Goal: Task Accomplishment & Management: Complete application form

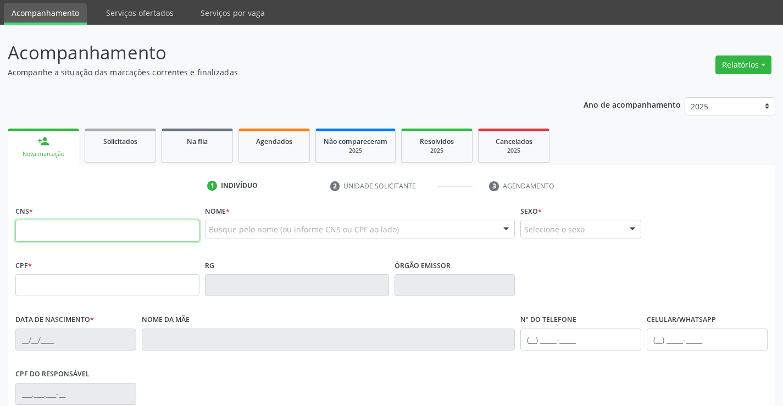
scroll to position [55, 0]
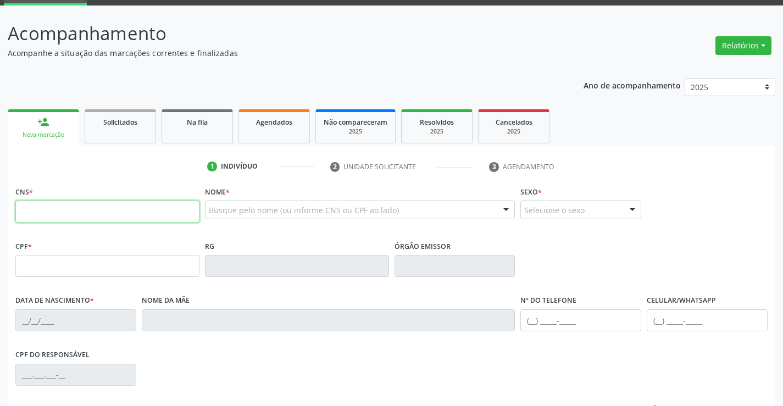
click at [98, 211] on input "text" at bounding box center [107, 212] width 184 height 22
type input "702 7076 9546 7760"
type input "30/10/2010"
type input "80"
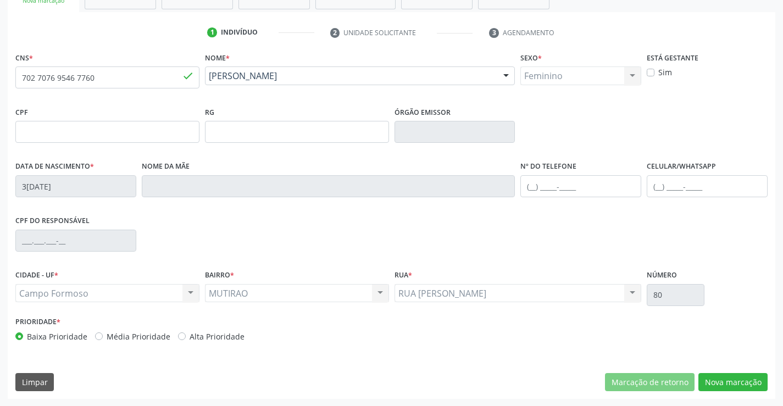
scroll to position [190, 0]
drag, startPoint x: 722, startPoint y: 386, endPoint x: 711, endPoint y: 388, distance: 11.1
click at [722, 386] on button "Nova marcação" at bounding box center [733, 382] width 69 height 19
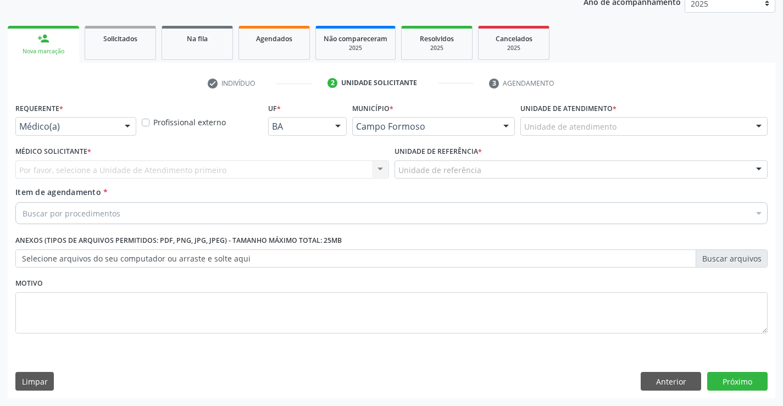
scroll to position [139, 0]
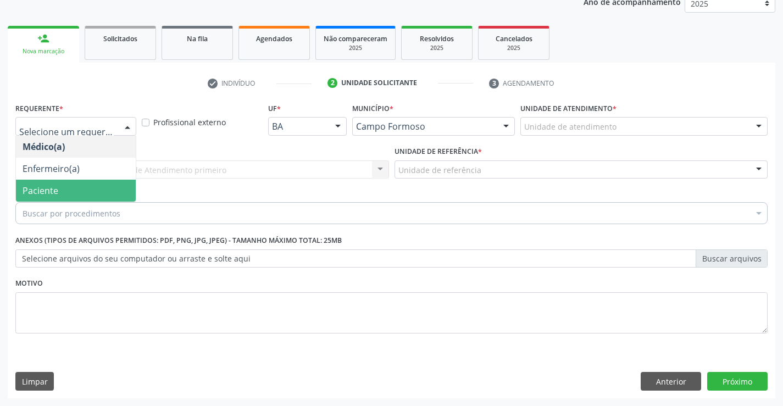
click at [104, 191] on span "Paciente" at bounding box center [76, 191] width 120 height 22
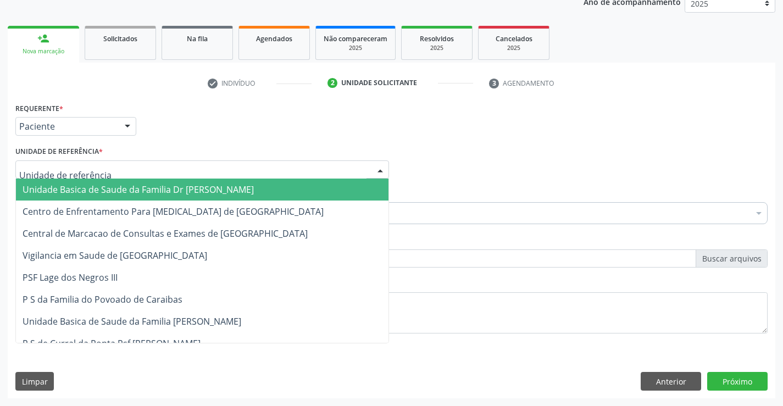
drag, startPoint x: 108, startPoint y: 169, endPoint x: 126, endPoint y: 161, distance: 19.7
click at [118, 164] on div at bounding box center [202, 170] width 374 height 19
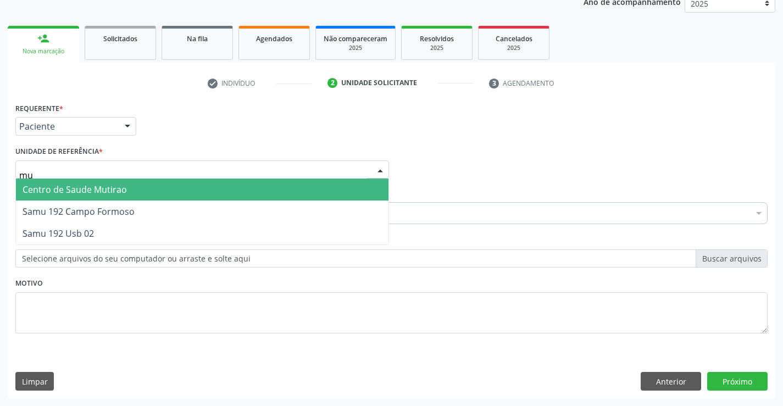
type input "mut"
click at [129, 187] on span "Centro de Saude Mutirao" at bounding box center [202, 190] width 373 height 22
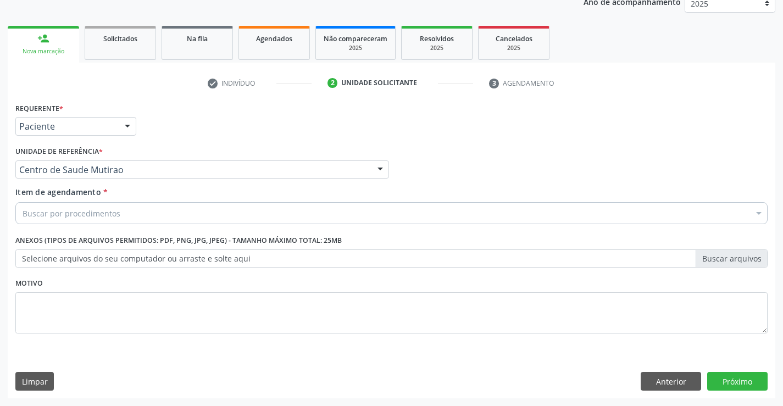
drag, startPoint x: 114, startPoint y: 214, endPoint x: 122, endPoint y: 208, distance: 10.2
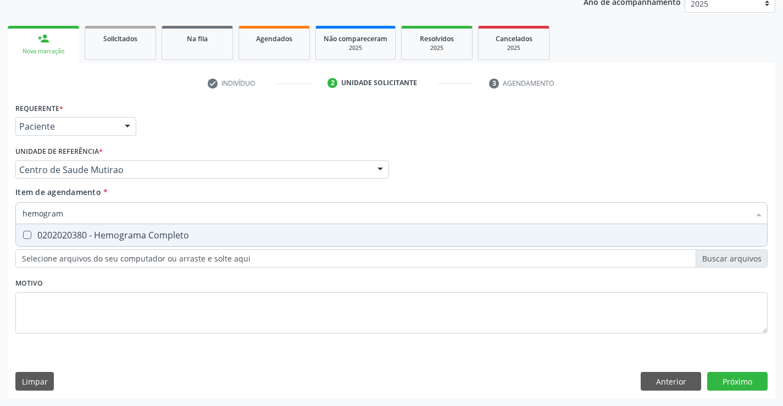
type input "hemograma"
click at [135, 238] on div "0202020380 - Hemograma Completo" at bounding box center [392, 235] width 738 height 9
checkbox Completo "true"
type input "hemograma"
click at [123, 287] on div "Requerente * Paciente Médico(a) Enfermeiro(a) Paciente Nenhum resultado encontr…" at bounding box center [391, 224] width 753 height 249
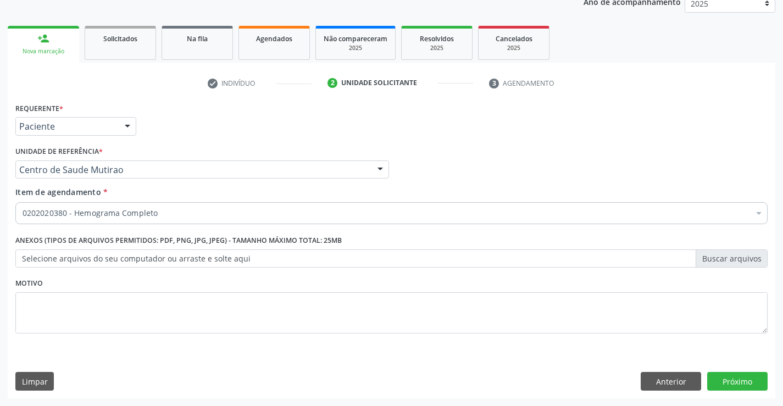
click at [173, 207] on div "0202020380 - Hemograma Completo" at bounding box center [391, 213] width 753 height 22
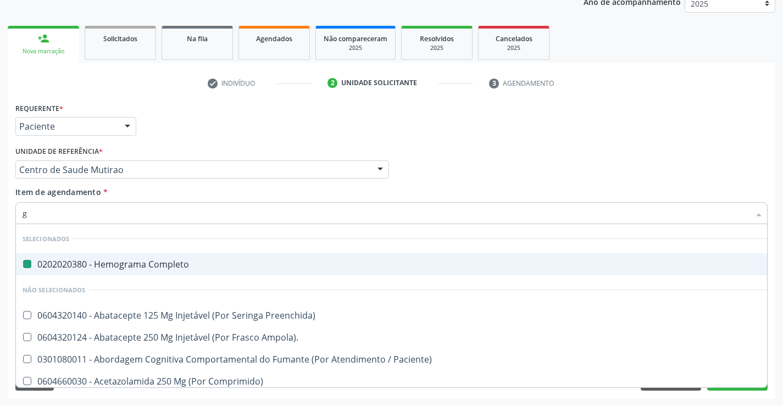
type input "gl"
checkbox Completo "false"
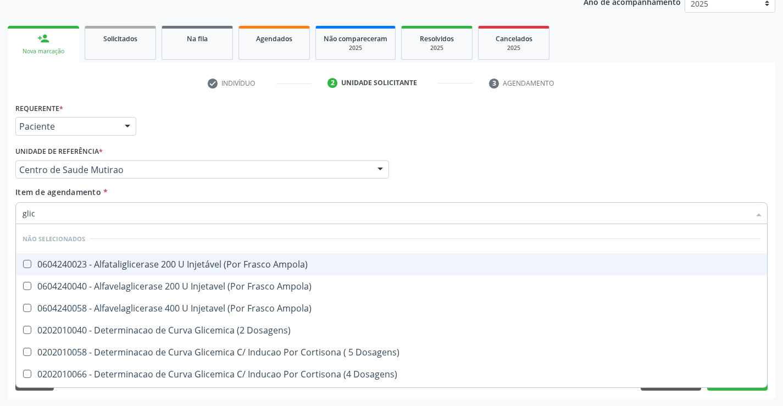
type input "glico"
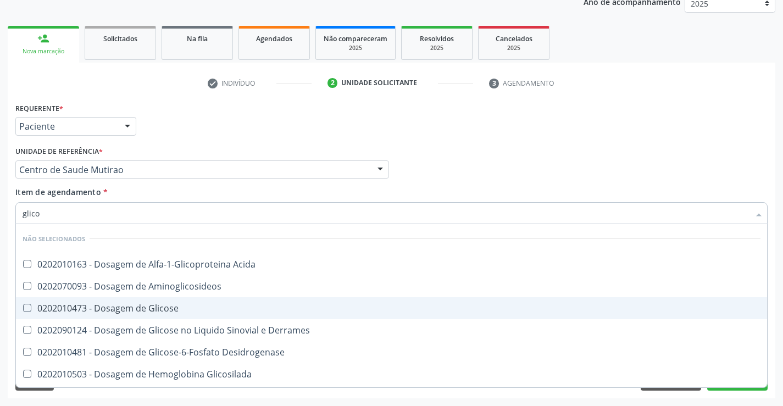
click at [152, 306] on div "0202010473 - Dosagem de Glicose" at bounding box center [392, 308] width 738 height 9
checkbox Glicose "true"
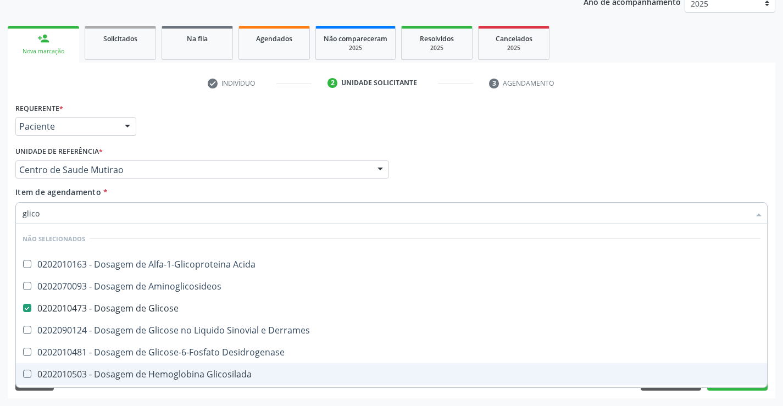
type input "glico"
click at [183, 398] on div "Requerente * Paciente Médico(a) Enfermeiro(a) Paciente Nenhum resultado encontr…" at bounding box center [392, 249] width 768 height 299
checkbox Acida "true"
checkbox Aminoglicosideos "true"
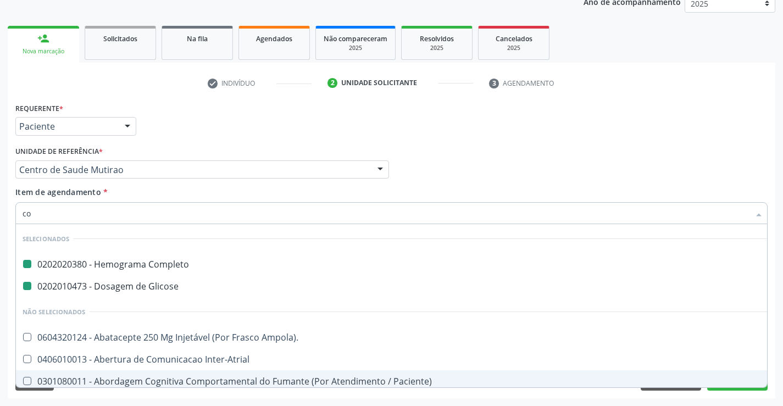
type input "col"
checkbox Completo "false"
checkbox Glicose "false"
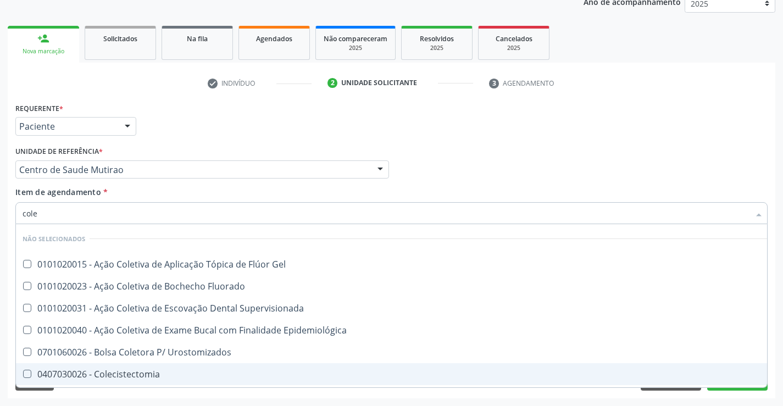
type input "coles"
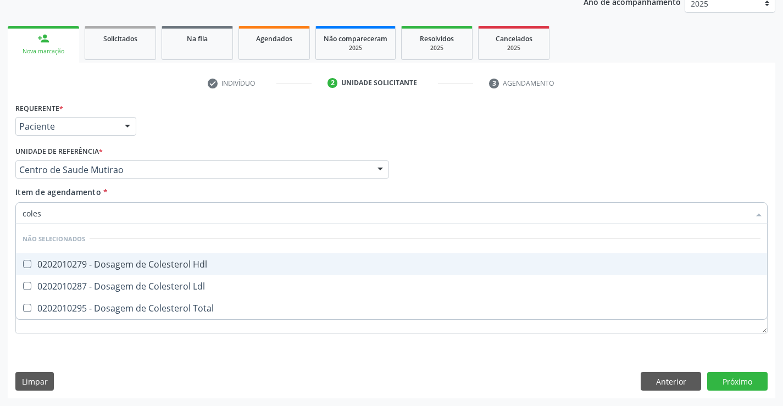
click at [130, 264] on div "0202010279 - Dosagem de Colesterol Hdl" at bounding box center [392, 264] width 738 height 9
checkbox Hdl "true"
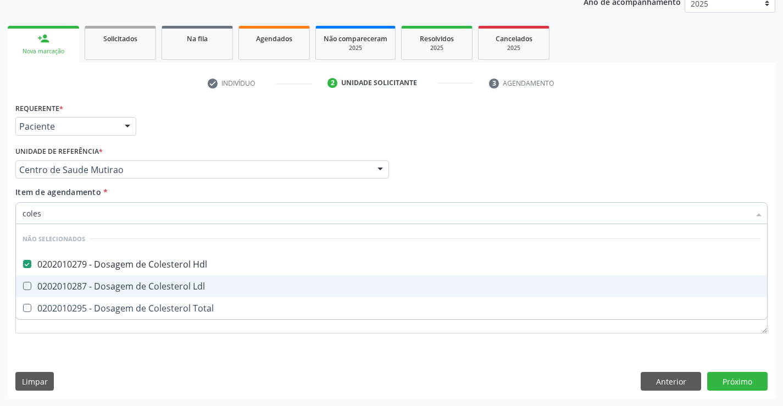
click at [124, 286] on div "0202010287 - Dosagem de Colesterol Ldl" at bounding box center [392, 286] width 738 height 9
checkbox Ldl "true"
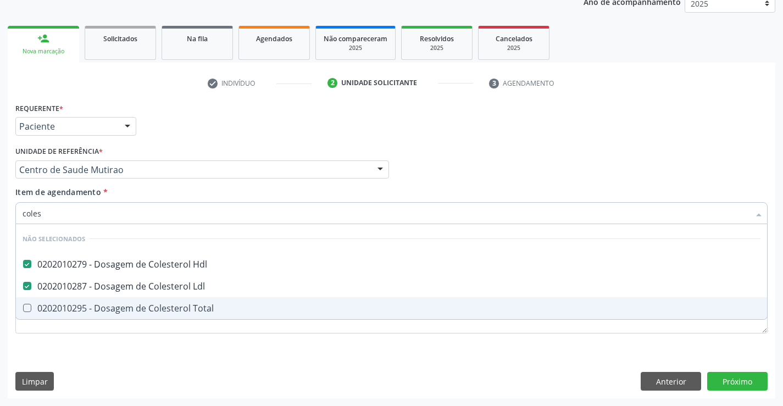
click at [121, 313] on div "0202010295 - Dosagem de Colesterol Total" at bounding box center [392, 308] width 738 height 9
checkbox Total "true"
type input "coles"
click at [123, 348] on div "Requerente * Paciente Médico(a) Enfermeiro(a) Paciente Nenhum resultado encontr…" at bounding box center [391, 224] width 753 height 249
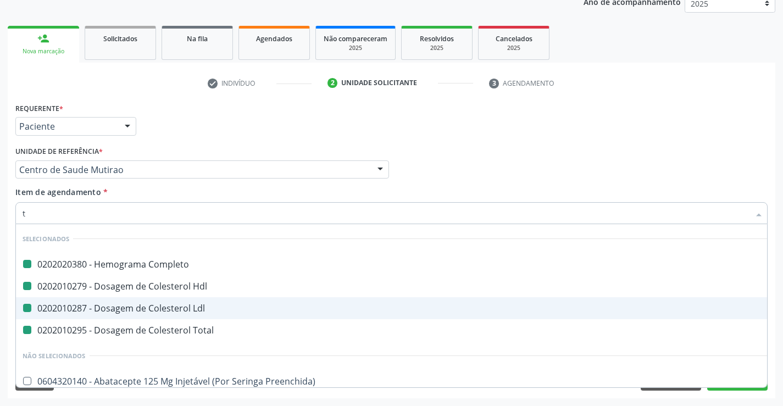
type input "tr"
checkbox Completo "false"
checkbox Hdl "false"
checkbox Ldl "false"
checkbox Total "false"
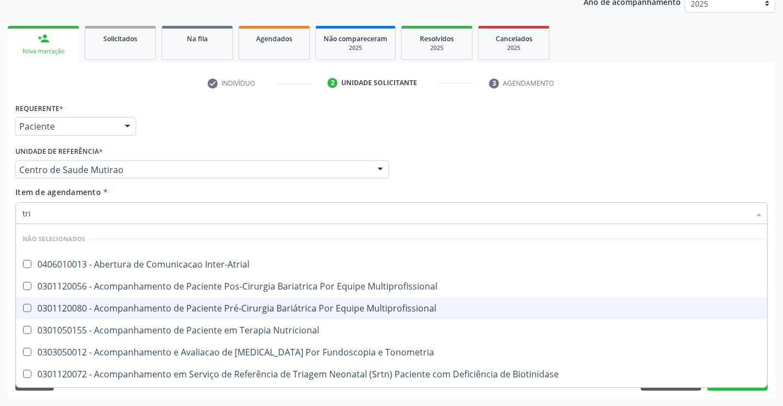
type input "trig"
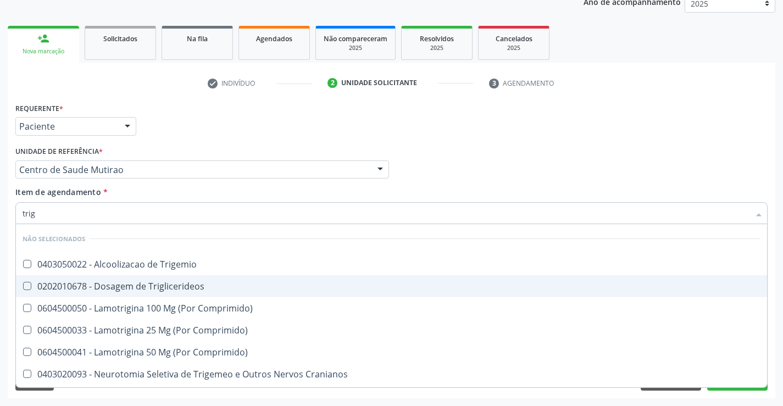
click at [132, 289] on div "0202010678 - Dosagem de Triglicerideos" at bounding box center [392, 286] width 738 height 9
checkbox Triglicerideos "true"
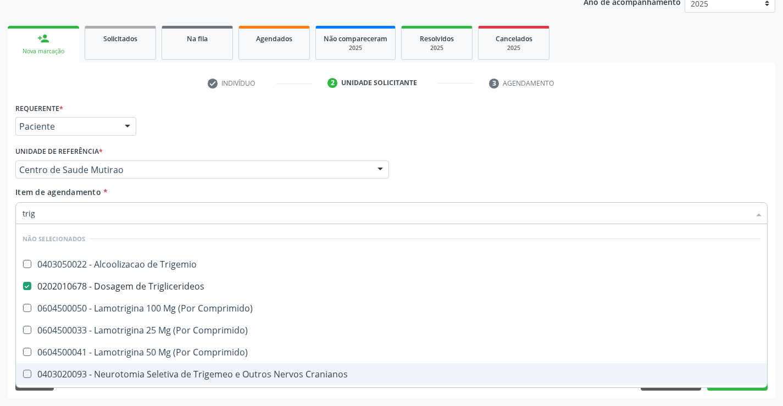
type input "trig"
click at [125, 402] on div "Acompanhamento Acompanhe a situação das marcações correntes e finalizadas Relat…" at bounding box center [391, 164] width 783 height 484
checkbox Trigemio "true"
checkbox Comprimido\) "true"
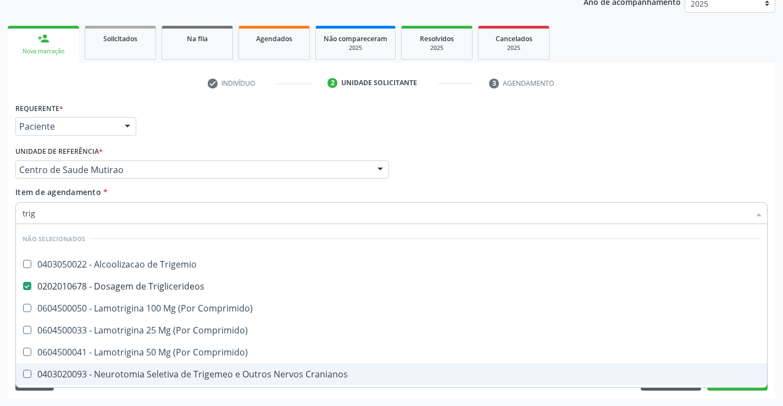
checkbox Cranianos "true"
checkbox Comprimido\) "true"
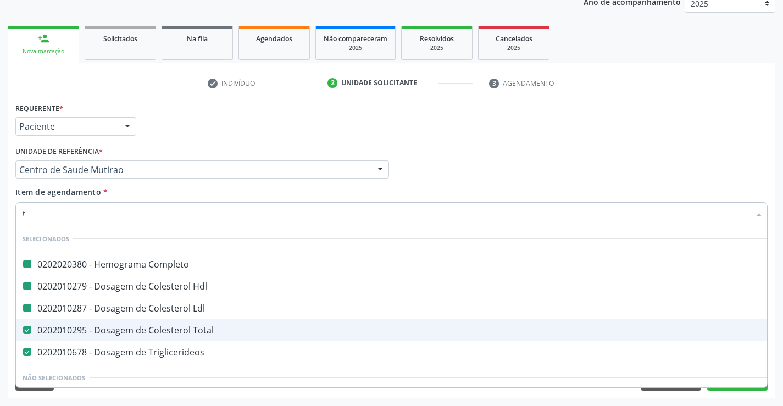
type input "tg"
checkbox Completo "false"
checkbox Hdl "false"
checkbox Ldl "false"
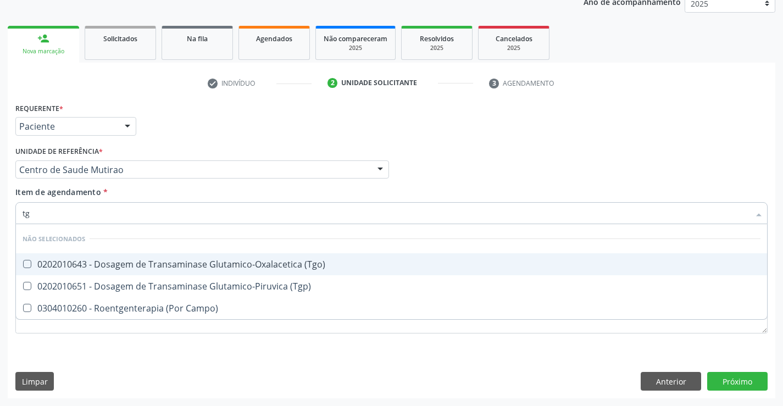
click at [184, 262] on div "0202010643 - Dosagem de Transaminase Glutamico-Oxalacetica (Tgo)" at bounding box center [392, 264] width 738 height 9
checkbox \(Tgo\) "true"
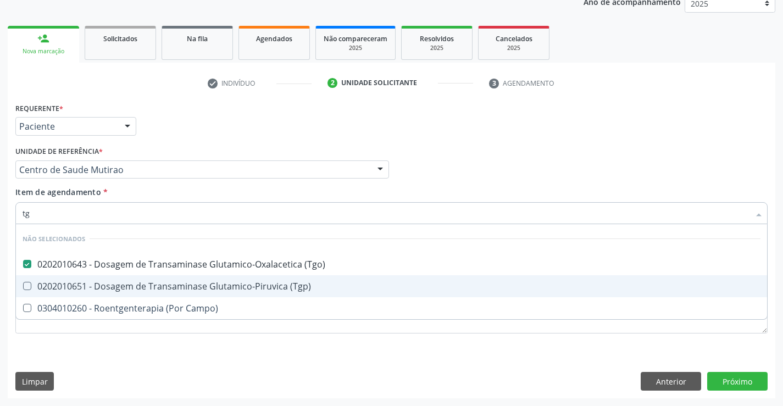
drag, startPoint x: 179, startPoint y: 286, endPoint x: 172, endPoint y: 338, distance: 52.8
click at [179, 293] on span "0202010651 - Dosagem de Transaminase Glutamico-Piruvica (Tgp)" at bounding box center [392, 286] width 752 height 22
checkbox \(Tgp\) "true"
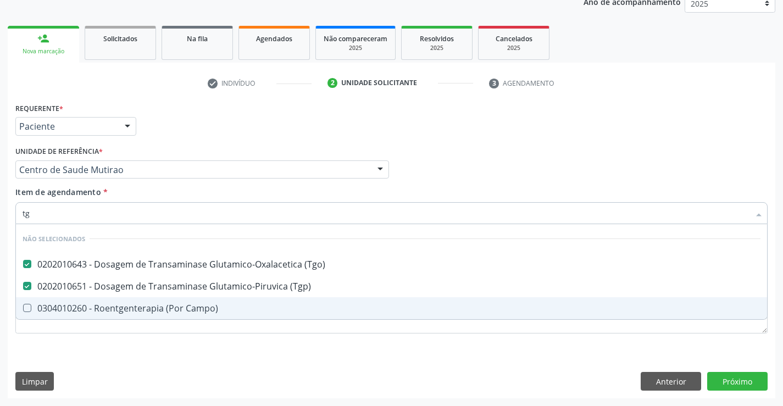
type input "tg"
click at [172, 342] on div "Requerente * Paciente Médico(a) Enfermeiro(a) Paciente Nenhum resultado encontr…" at bounding box center [391, 224] width 753 height 249
checkbox Campo\) "true"
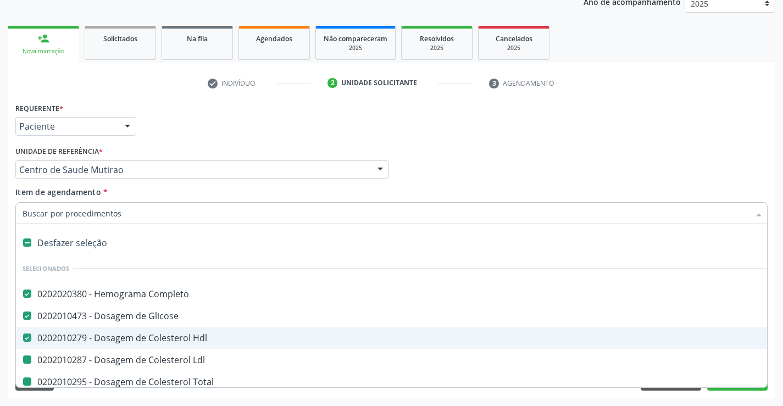
type input "u"
checkbox Ldl "false"
checkbox Total "false"
checkbox Triglicerideos "false"
checkbox \(Tgo\) "false"
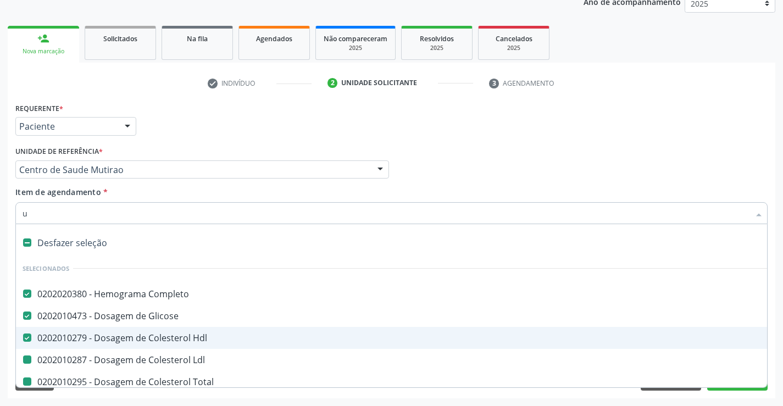
checkbox \(Tgp\) "false"
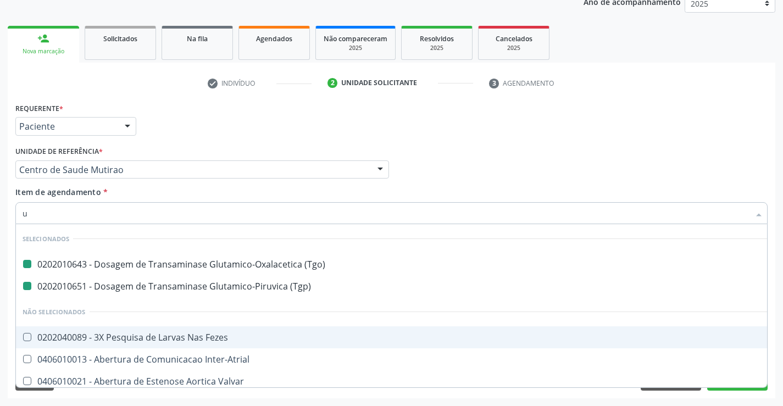
type input "ur"
checkbox \(Tgo\) "false"
checkbox \(Tgp\) "false"
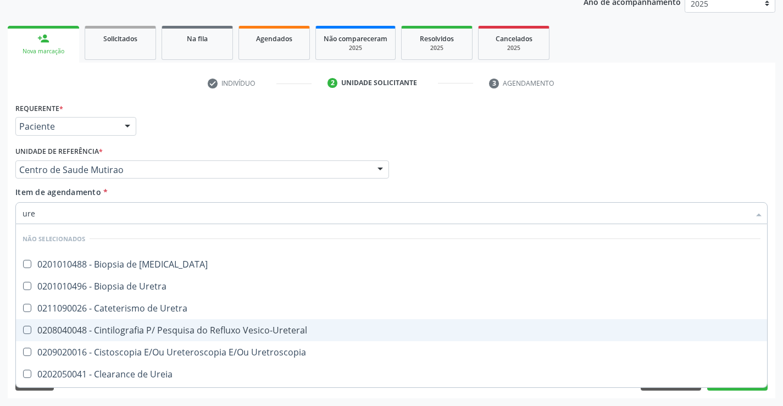
type input "urei"
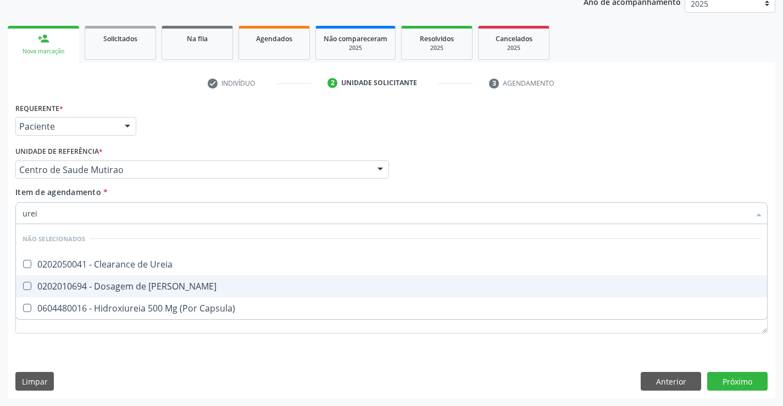
click at [145, 284] on div "0202010694 - Dosagem de [PERSON_NAME]" at bounding box center [392, 286] width 738 height 9
checkbox Ureia "true"
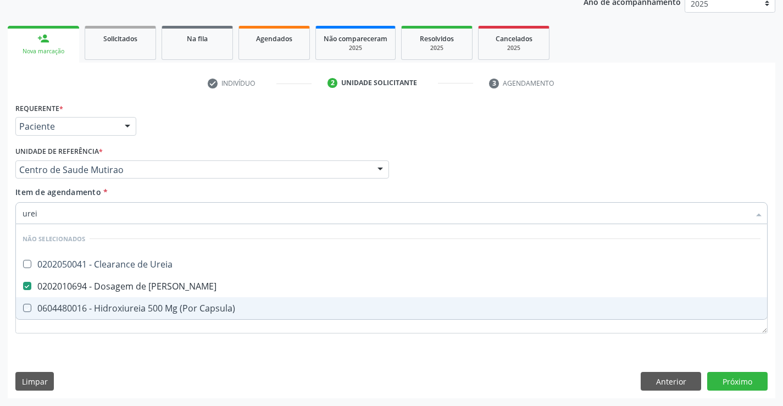
click at [152, 350] on div "Requerente * Paciente Médico(a) Enfermeiro(a) Paciente Nenhum resultado encontr…" at bounding box center [392, 249] width 768 height 299
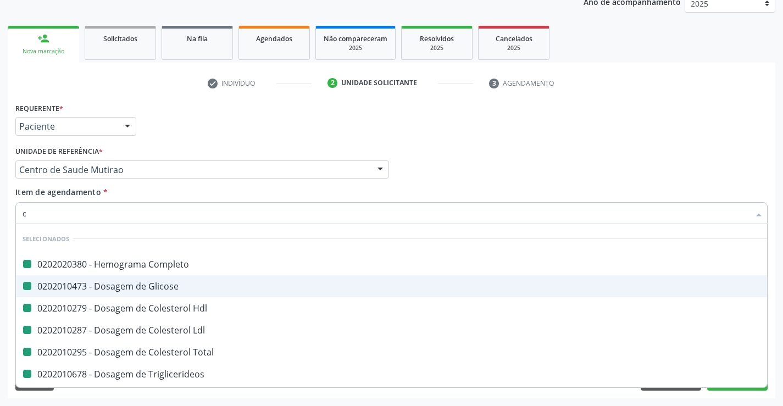
type input "cr"
checkbox Completo "false"
checkbox Glicose "false"
checkbox Hdl "false"
checkbox Ldl "false"
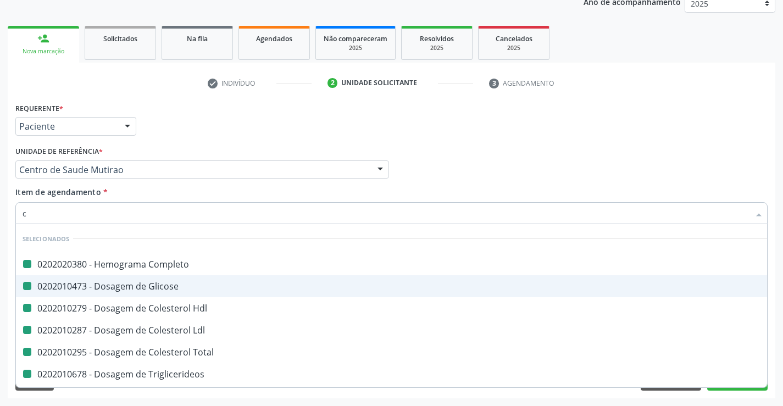
checkbox Total "false"
checkbox Triglicerideos "false"
checkbox \(Tgo\) "false"
checkbox \(Tgp\) "false"
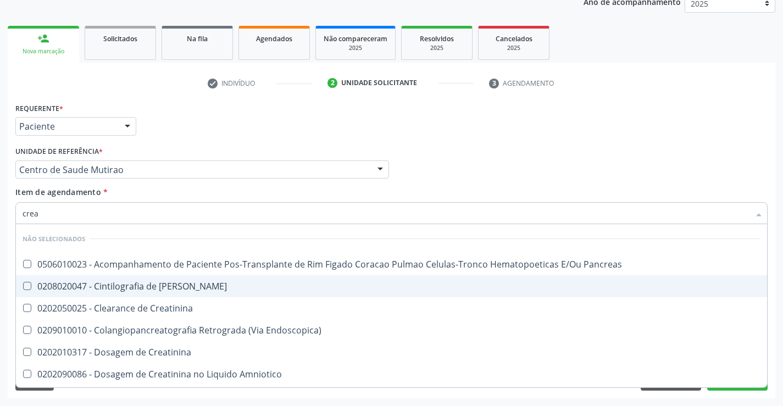
type input "creat"
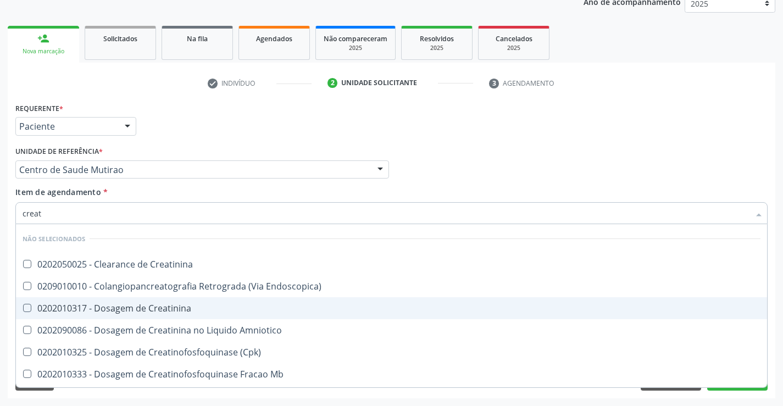
click at [128, 307] on div "0202010317 - Dosagem de Creatinina" at bounding box center [392, 308] width 738 height 9
checkbox Creatinina "true"
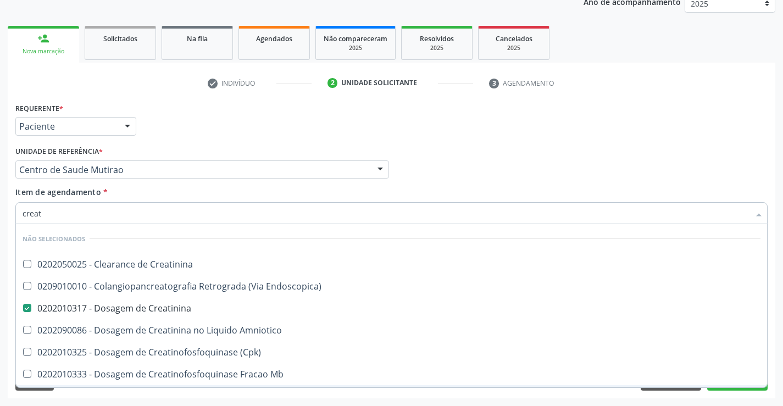
click at [128, 390] on div "Limpar Anterior Próximo" at bounding box center [391, 381] width 753 height 19
checkbox Creatinina "true"
checkbox Endoscopica\) "true"
checkbox Amniotico "true"
checkbox \(Cpk\) "true"
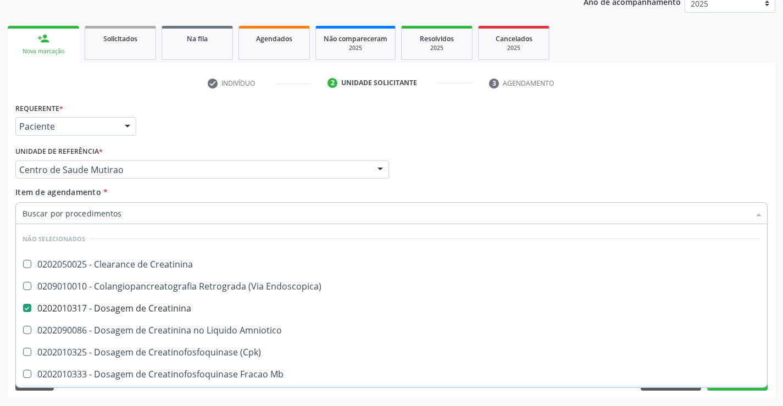
checkbox Mb "true"
checkbox Oncologia "true"
checkbox Parcial "true"
checkbox Videolaparoscopica "true"
checkbox Oncologia "true"
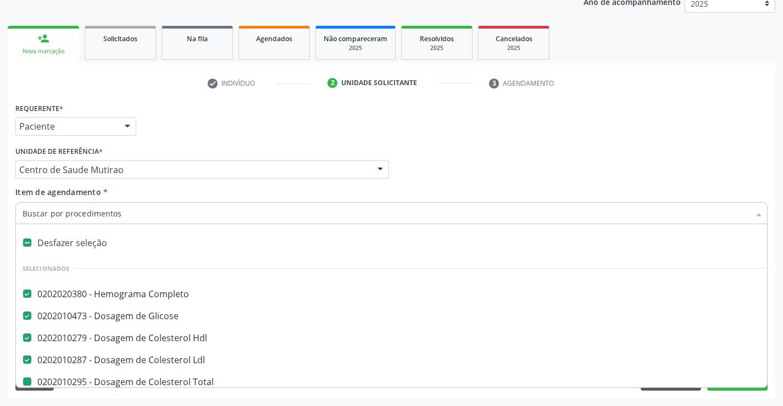
type input "u"
checkbox Total "false"
checkbox Triglicerideos "false"
checkbox \(Tgo\) "false"
checkbox \(Tgp\) "false"
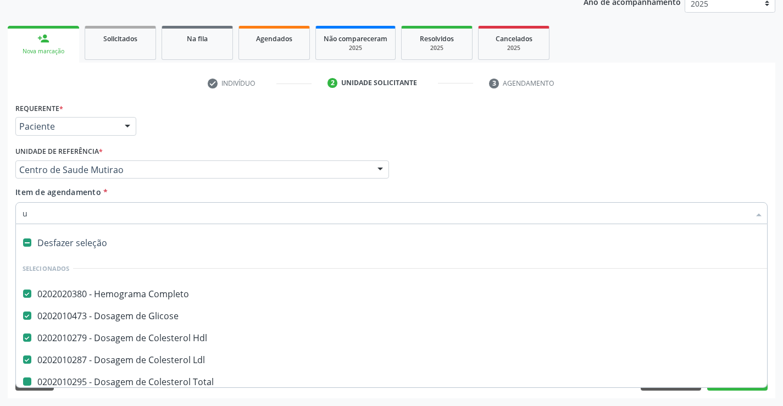
checkbox Creatinina "false"
checkbox Ureia "false"
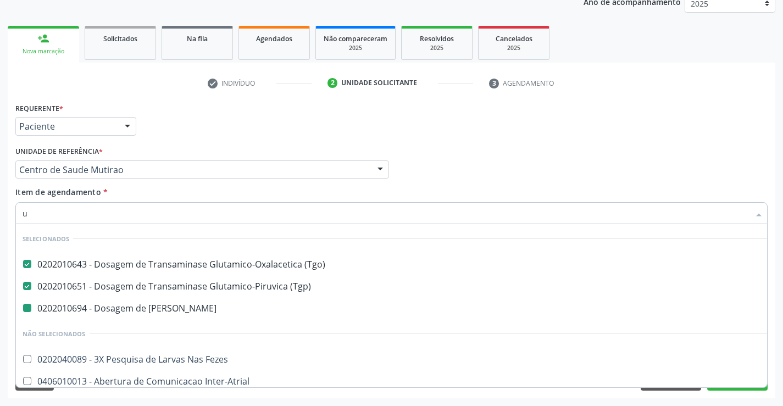
type input "ur"
checkbox Ureia "false"
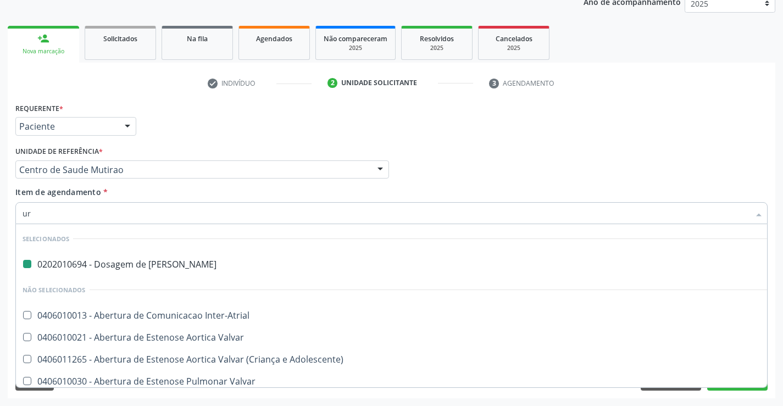
type input "uri"
checkbox Ureia "false"
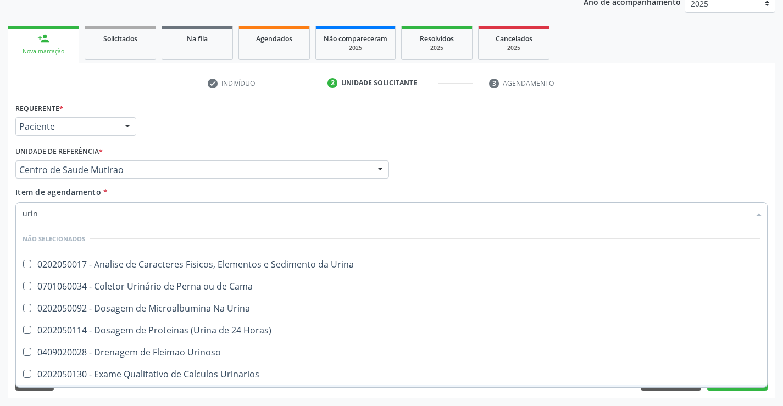
type input "urina"
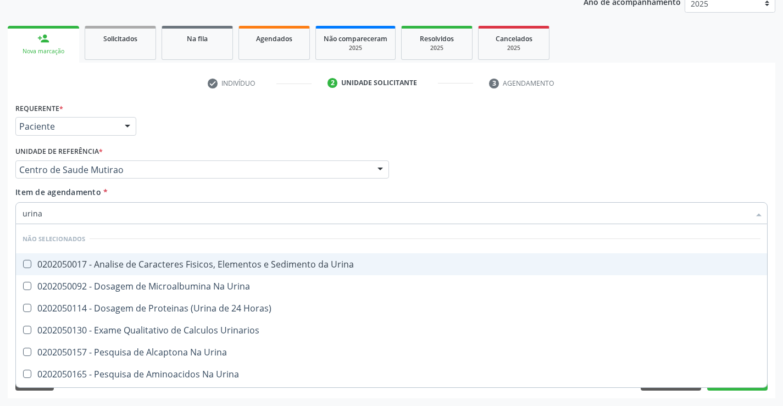
click at [185, 261] on div "0202050017 - Analise de Caracteres Fisicos, Elementos e Sedimento da Urina" at bounding box center [392, 264] width 738 height 9
checkbox Urina "true"
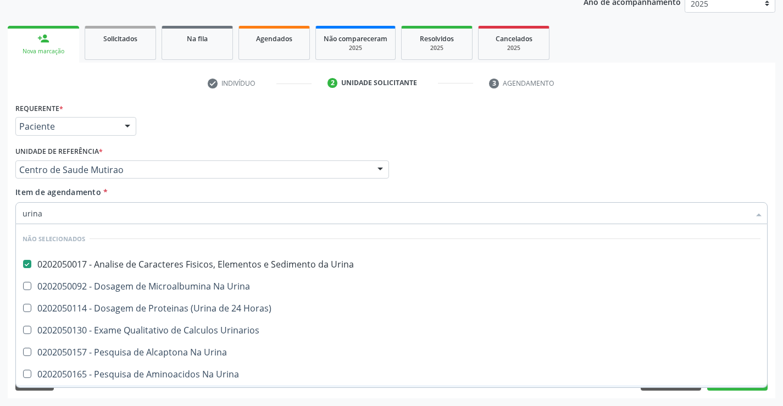
click at [202, 395] on div "Requerente * Paciente Médico(a) Enfermeiro(a) Paciente Nenhum resultado encontr…" at bounding box center [392, 249] width 768 height 299
checkbox Horas\) "true"
checkbox Urina "true"
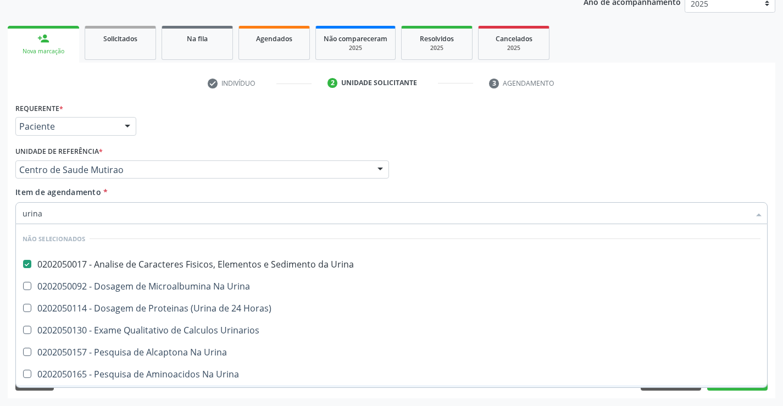
checkbox Urina "true"
checkbox Urinarios "true"
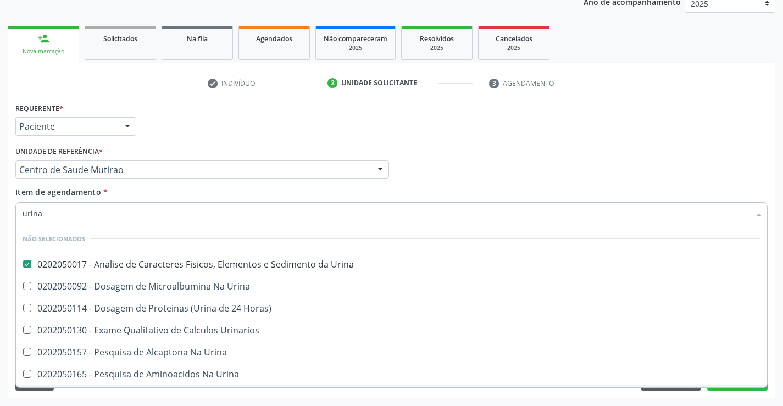
checkbox Urina "true"
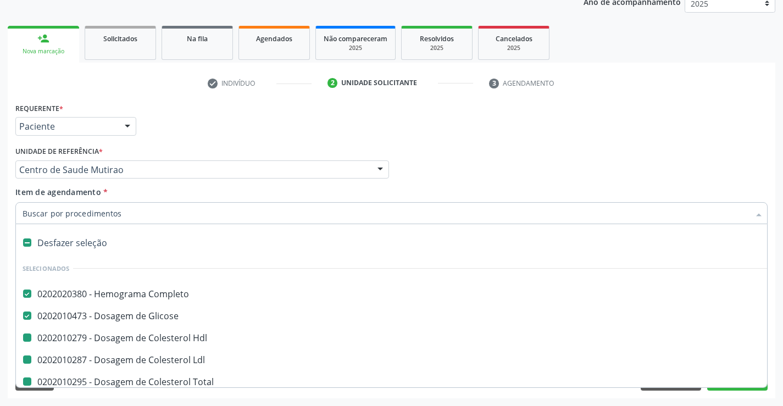
type input "f"
checkbox Hdl "false"
checkbox Total "false"
checkbox Triglicerideos "false"
checkbox \(Tgo\) "false"
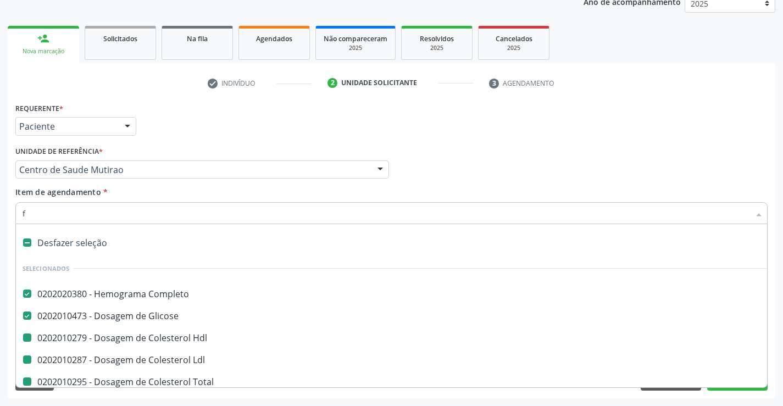
checkbox \(Tgp\) "false"
checkbox Creatinina "false"
checkbox Ureia "false"
checkbox Urina "false"
checkbox Ldl "false"
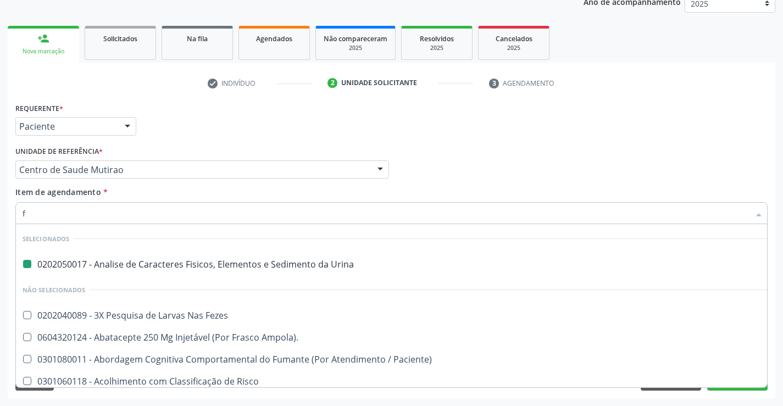
type input "fe"
checkbox Urina "false"
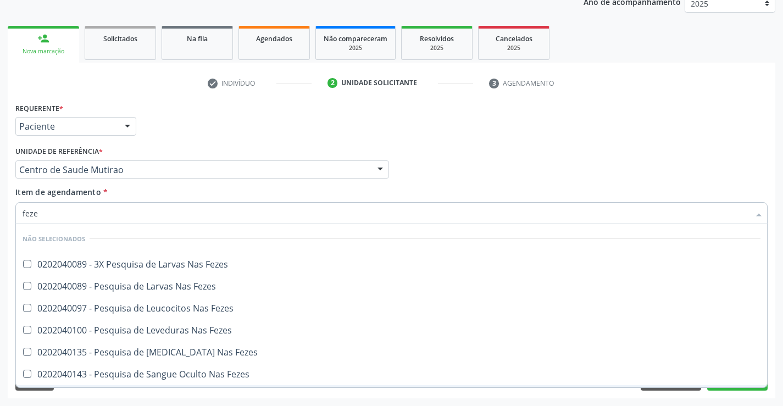
type input "fezes"
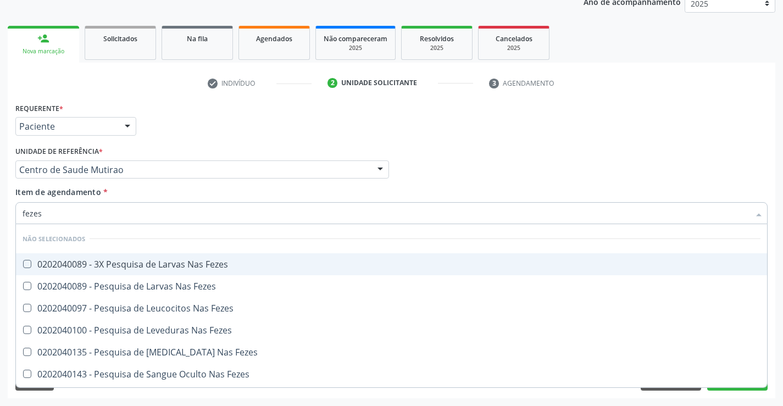
click at [135, 267] on div "0202040089 - 3X Pesquisa de Larvas Nas Fezes" at bounding box center [392, 264] width 738 height 9
checkbox Fezes "true"
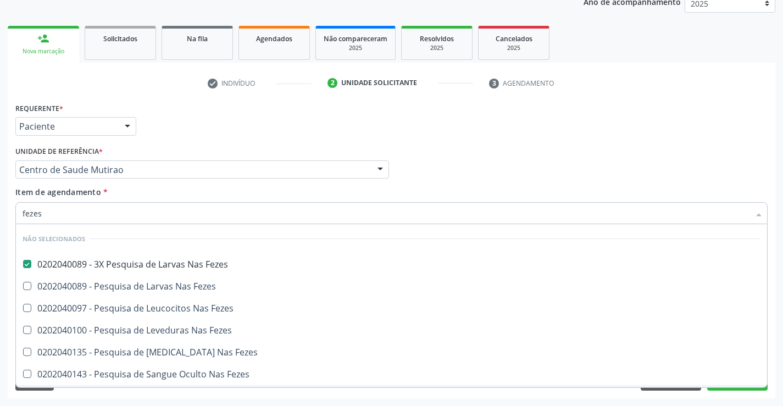
click at [138, 400] on div "Acompanhamento Acompanhe a situação das marcações correntes e finalizadas Relat…" at bounding box center [391, 164] width 783 height 484
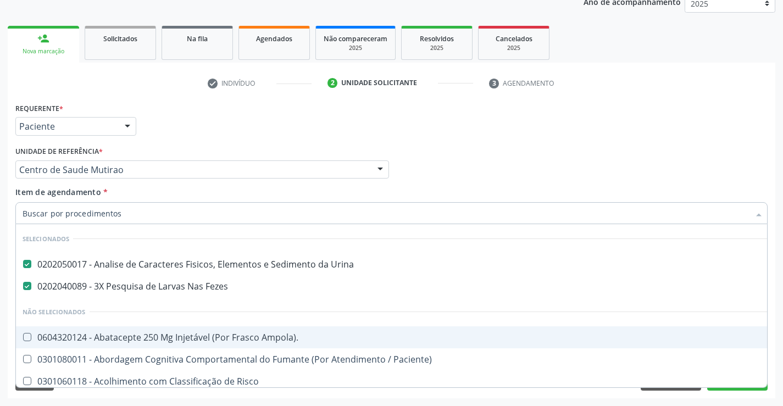
type input "f"
checkbox Paciente\) "false"
checkbox Risco "false"
checkbox Diálise "false"
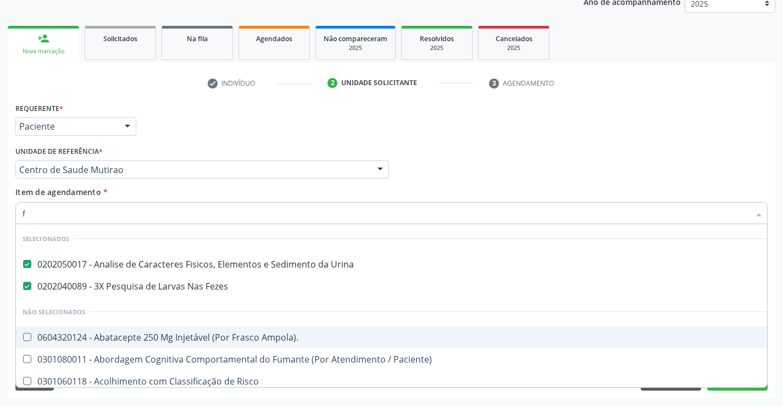
checkbox \(Uai\)\ "false"
checkbox Ampola\)\ "false"
checkbox Rim "false"
checkbox Fenilcetonuria "false"
checkbox Cistica "false"
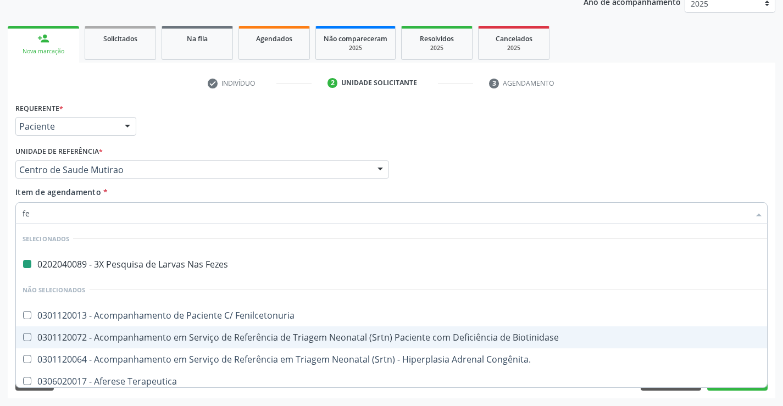
type input "fer"
checkbox Fezes "false"
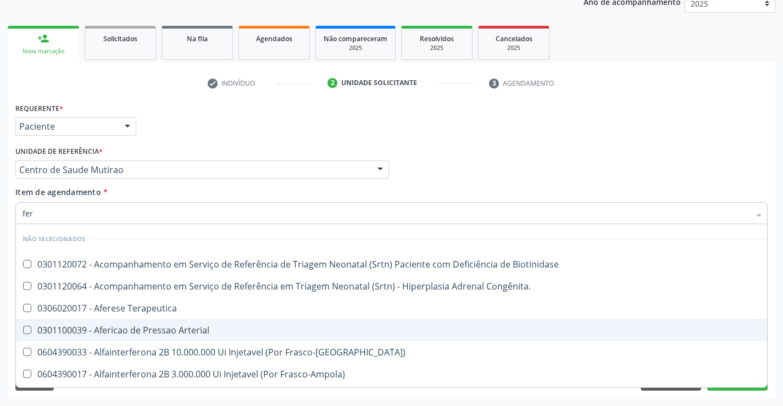
type input "ferr"
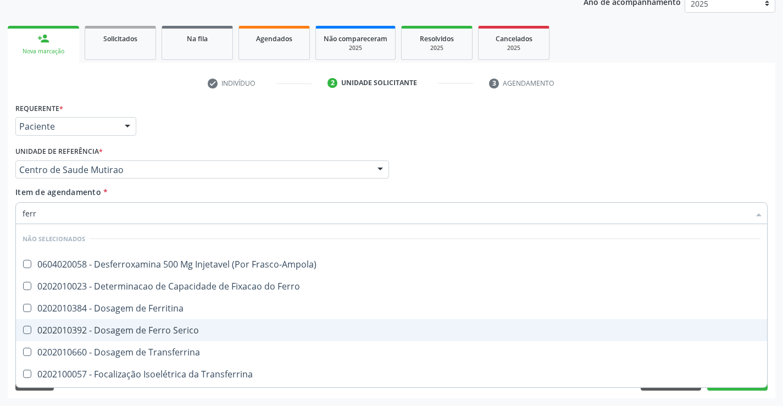
click at [162, 335] on div "0202010392 - Dosagem de Ferro Serico" at bounding box center [392, 330] width 738 height 9
checkbox Serico "true"
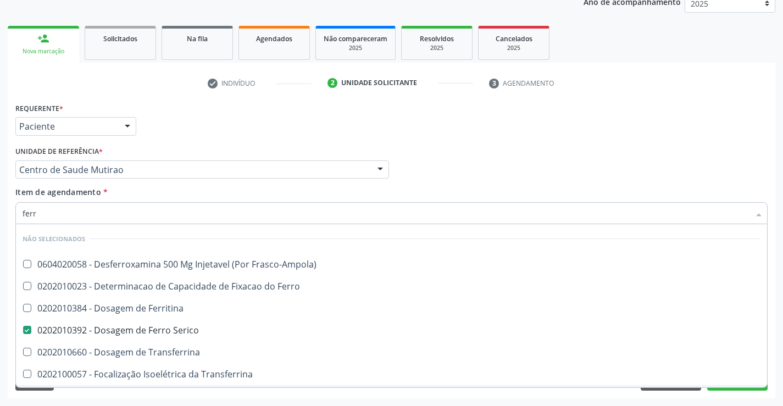
click at [174, 397] on div "Requerente * Paciente Médico(a) Enfermeiro(a) Paciente Nenhum resultado encontr…" at bounding box center [392, 249] width 768 height 299
checkbox Frasco-Ampola\) "true"
checkbox Transferrina "true"
checkbox Ml\) "true"
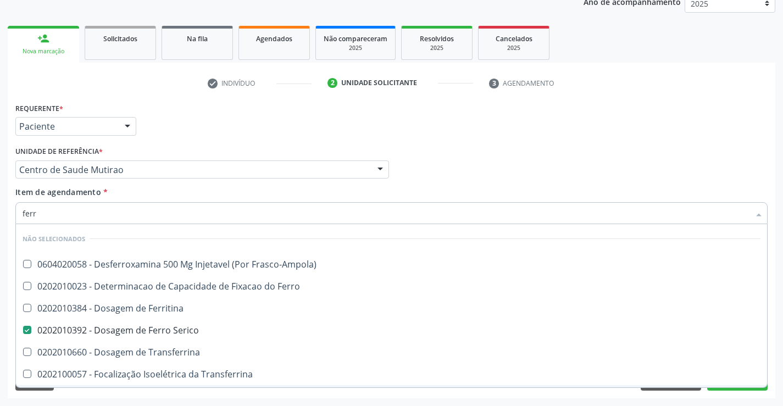
checkbox \(Nefroplastia\) "true"
checkbox Ferritina "true"
checkbox Ferro "true"
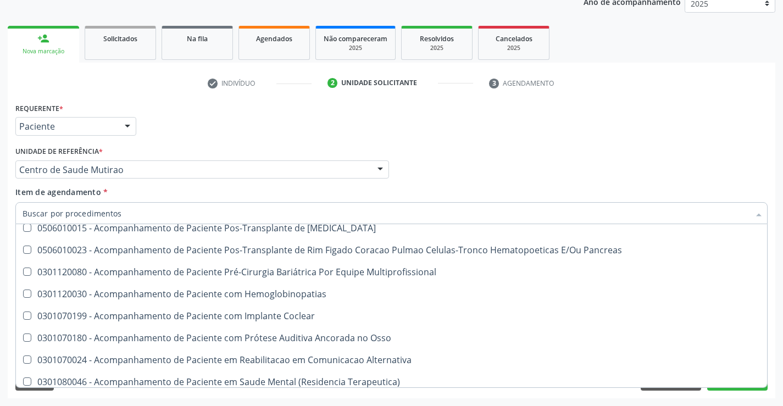
scroll to position [1319, 0]
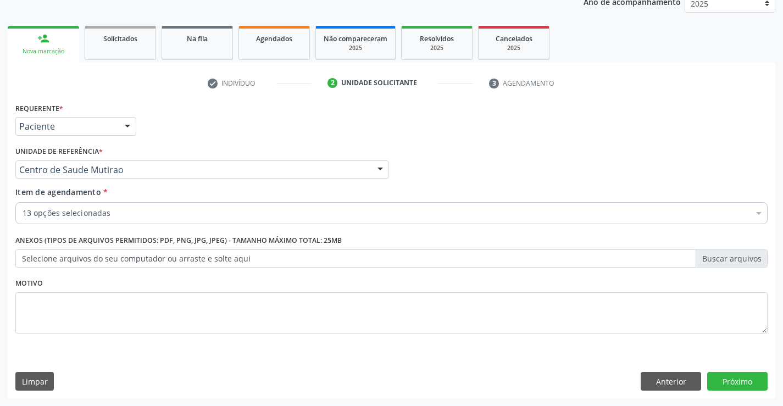
click at [405, 399] on div "Acompanhamento Acompanhe a situação das marcações correntes e finalizadas Relat…" at bounding box center [391, 164] width 783 height 484
click at [733, 377] on button "Próximo" at bounding box center [738, 381] width 60 height 19
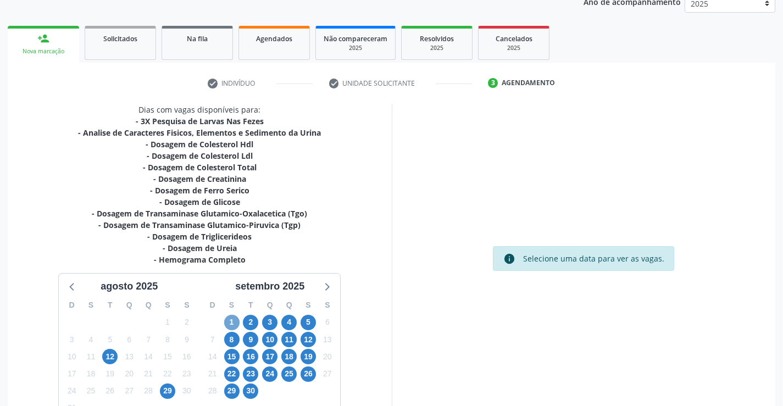
click at [231, 323] on span "1" at bounding box center [231, 322] width 15 height 15
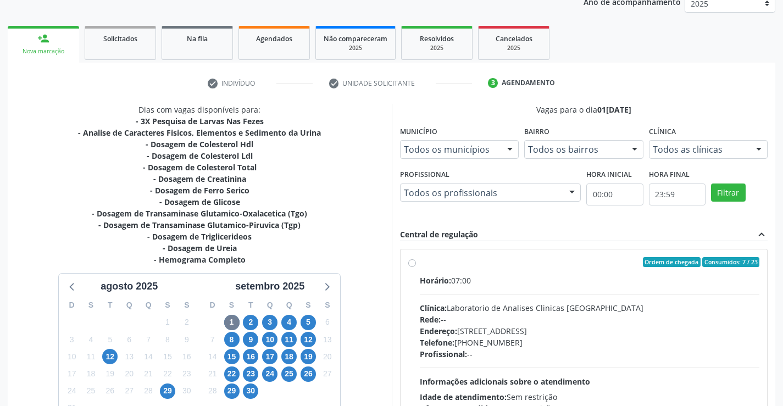
click at [420, 264] on label "Ordem de chegada Consumidos: 7 / 23 Horário: 07:00 Clínica: Laboratorio de Anal…" at bounding box center [590, 341] width 340 height 169
click at [414, 264] on input "Ordem de chegada Consumidos: 7 / 23 Horário: 07:00 Clínica: Laboratorio de Anal…" at bounding box center [412, 262] width 8 height 10
radio input "true"
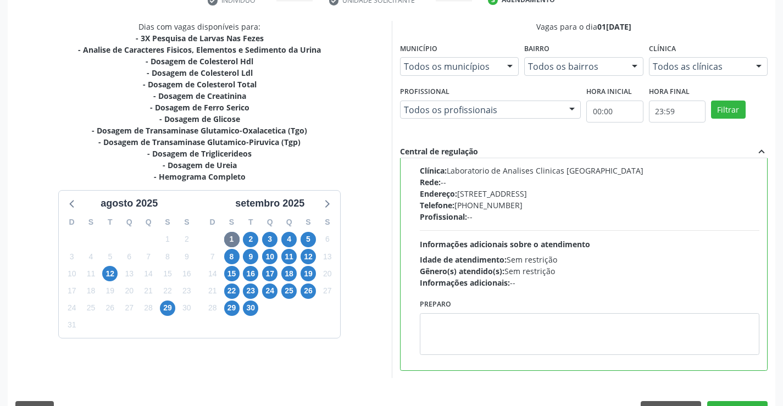
scroll to position [248, 0]
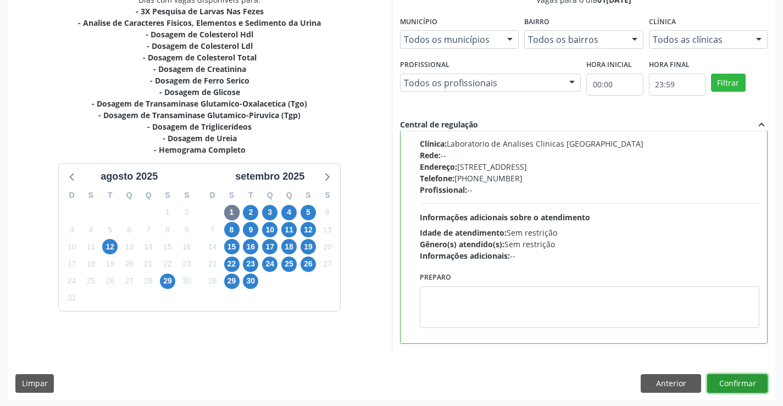
click at [733, 382] on button "Confirmar" at bounding box center [738, 383] width 60 height 19
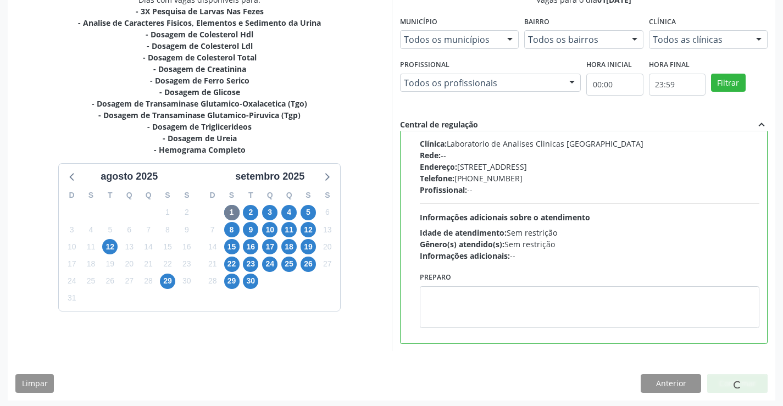
scroll to position [0, 0]
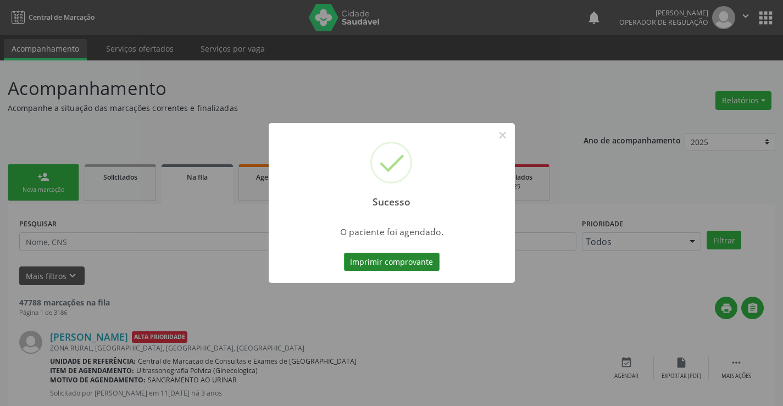
click at [421, 258] on button "Imprimir comprovante" at bounding box center [392, 262] width 96 height 19
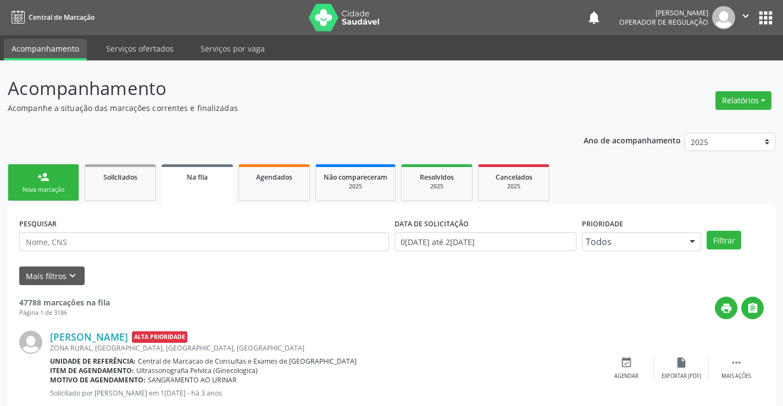
click at [72, 192] on link "person_add Nova marcação" at bounding box center [43, 182] width 71 height 37
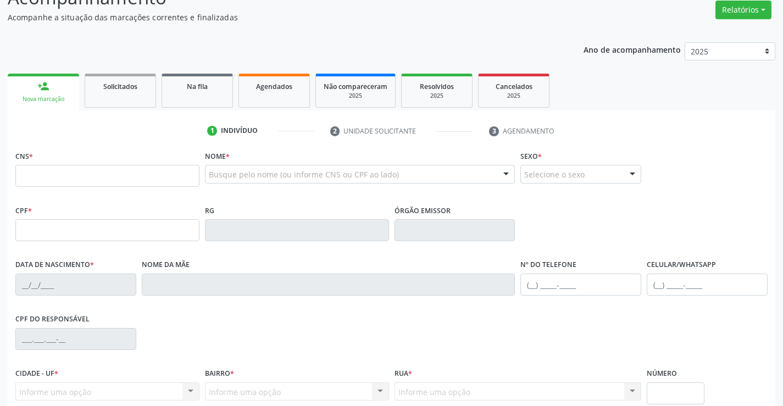
scroll to position [110, 0]
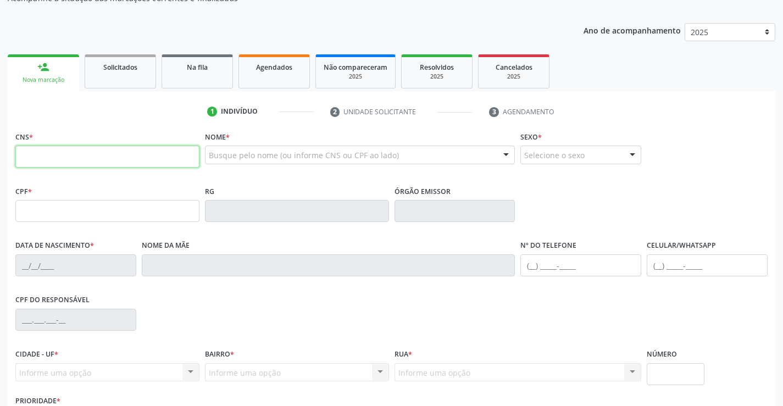
click at [49, 163] on input "text" at bounding box center [107, 157] width 184 height 22
type input "700 0082 3392 1704"
type input "387626645"
type input "12/11/1960"
type input "(74) 99109-0914"
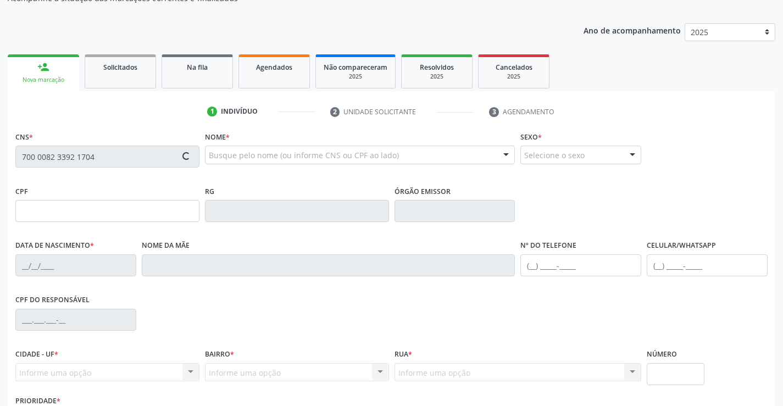
type input "SN"
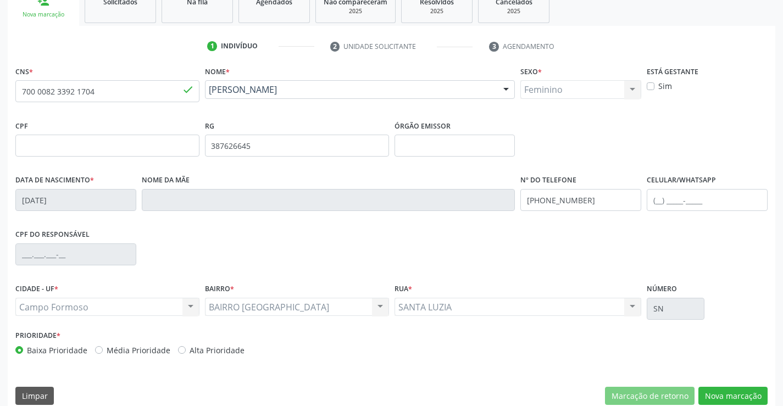
scroll to position [190, 0]
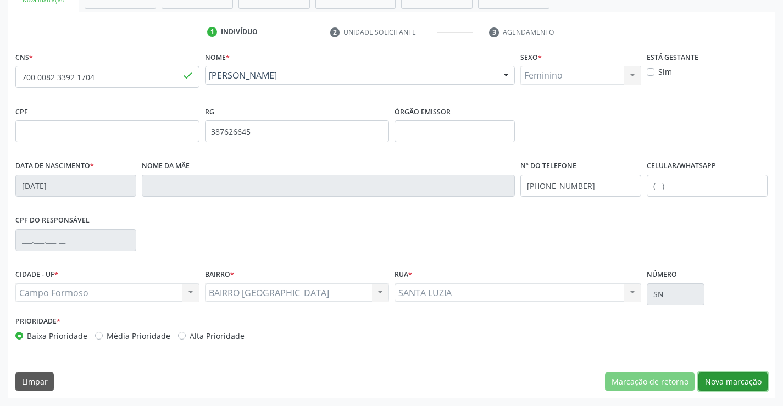
click at [715, 379] on button "Nova marcação" at bounding box center [733, 382] width 69 height 19
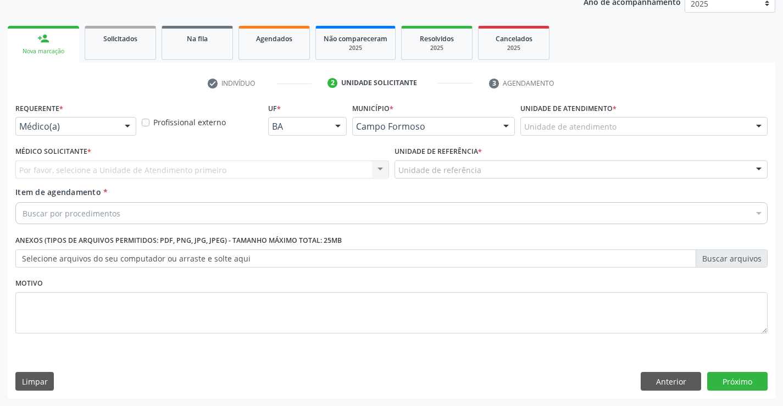
scroll to position [139, 0]
click at [126, 122] on div at bounding box center [127, 127] width 16 height 19
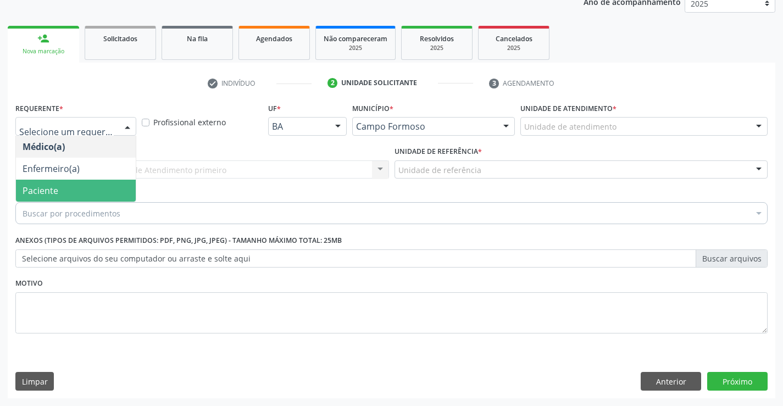
click at [80, 188] on span "Paciente" at bounding box center [76, 191] width 120 height 22
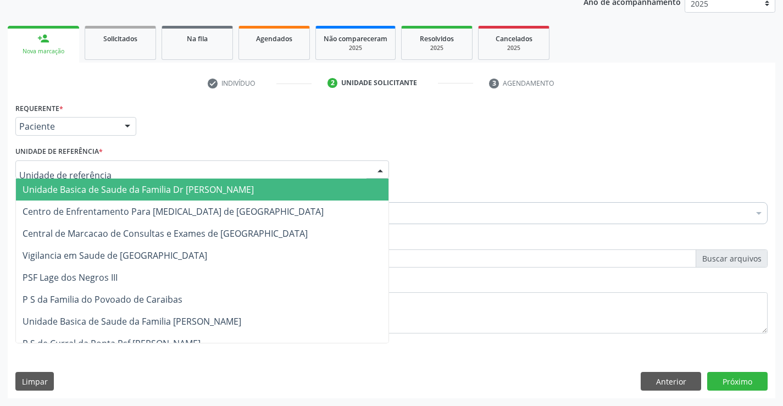
click at [111, 171] on div at bounding box center [202, 170] width 374 height 19
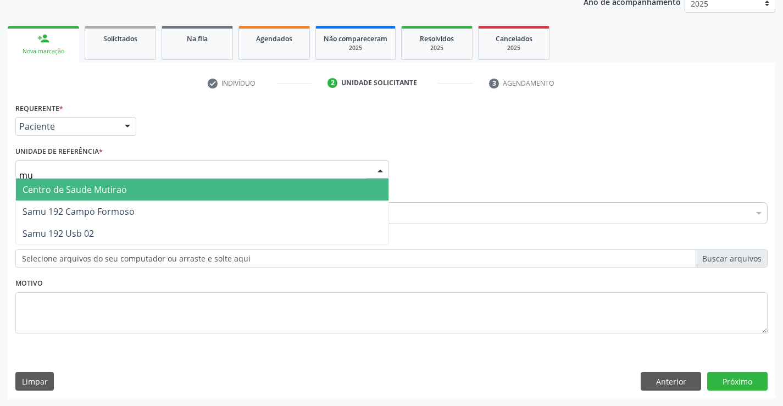
type input "mut"
click at [154, 189] on span "Centro de Saude Mutirao" at bounding box center [202, 190] width 373 height 22
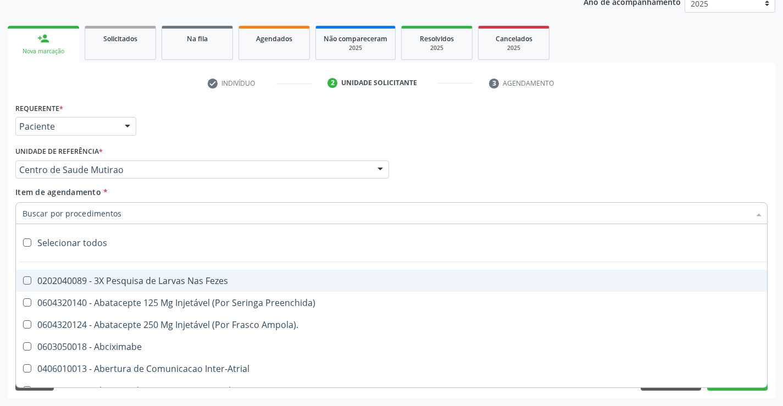
click at [129, 210] on div at bounding box center [391, 213] width 753 height 22
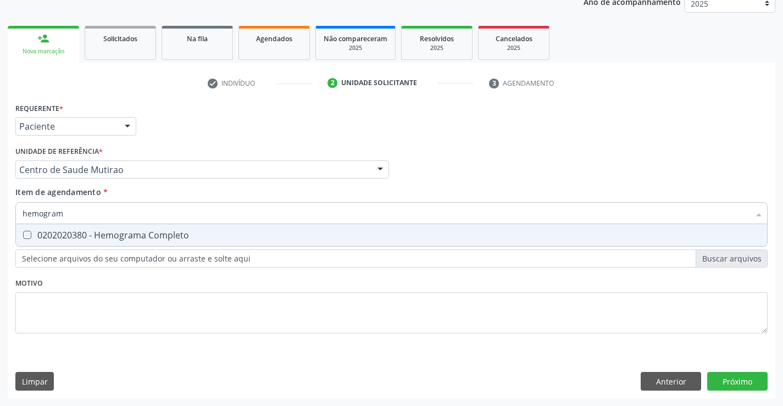
type input "hemograma"
click at [157, 236] on div "0202020380 - Hemograma Completo" at bounding box center [392, 235] width 738 height 9
checkbox Completo "true"
type input "hemograma"
click at [169, 284] on div "Requerente * Paciente Médico(a) Enfermeiro(a) Paciente Nenhum resultado encontr…" at bounding box center [391, 224] width 753 height 249
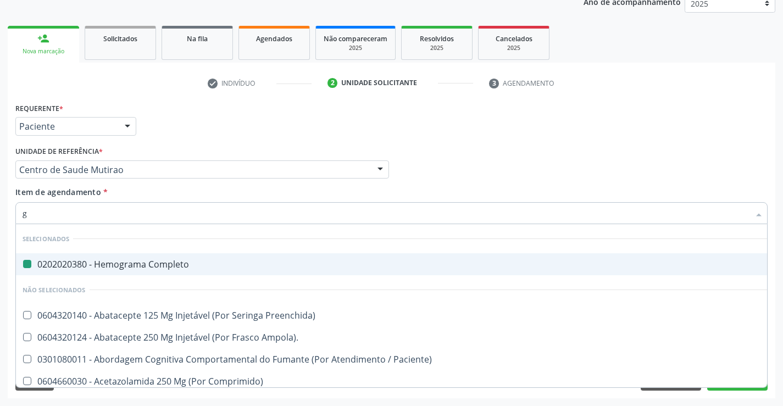
type input "gl"
checkbox Completo "false"
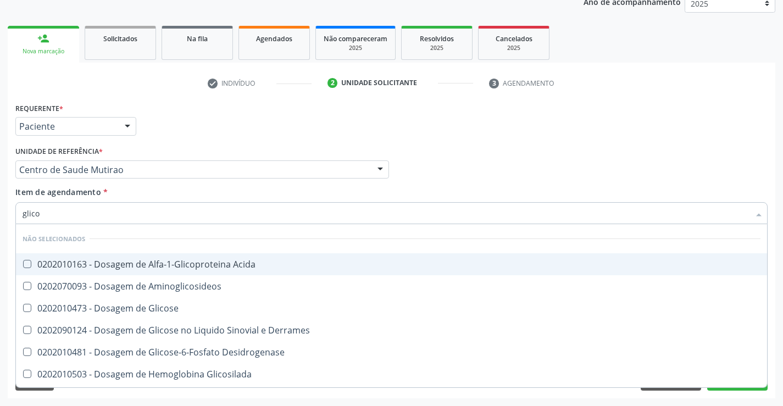
type input "glicos"
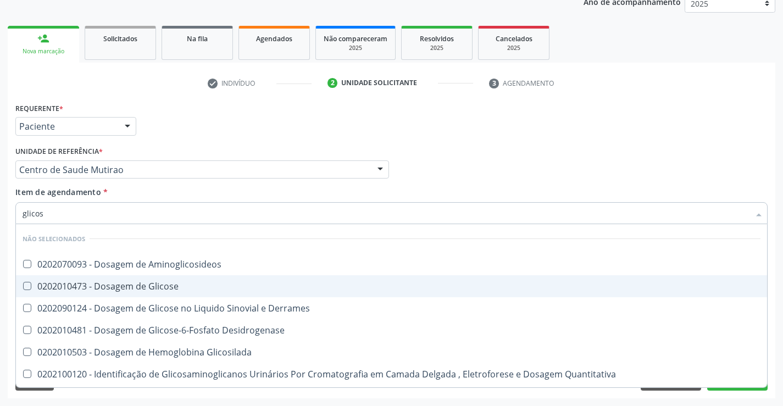
click at [163, 284] on div "0202010473 - Dosagem de Glicose" at bounding box center [392, 286] width 738 height 9
checkbox Glicose "true"
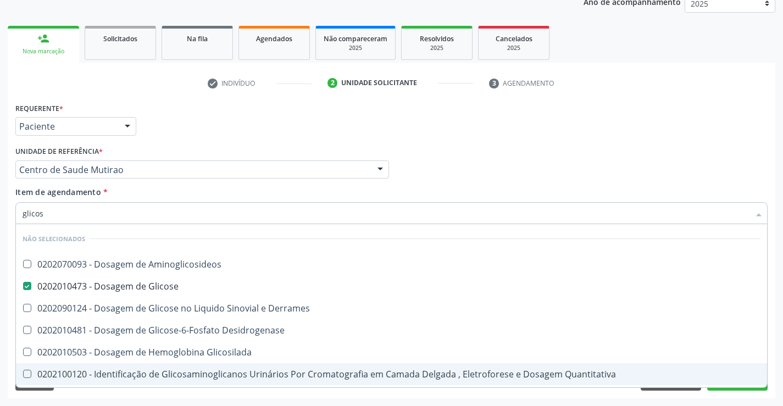
type input "glicos"
click at [173, 397] on div "Requerente * Paciente Médico(a) Enfermeiro(a) Paciente Nenhum resultado encontr…" at bounding box center [392, 249] width 768 height 299
checkbox Aminoglicosideos "true"
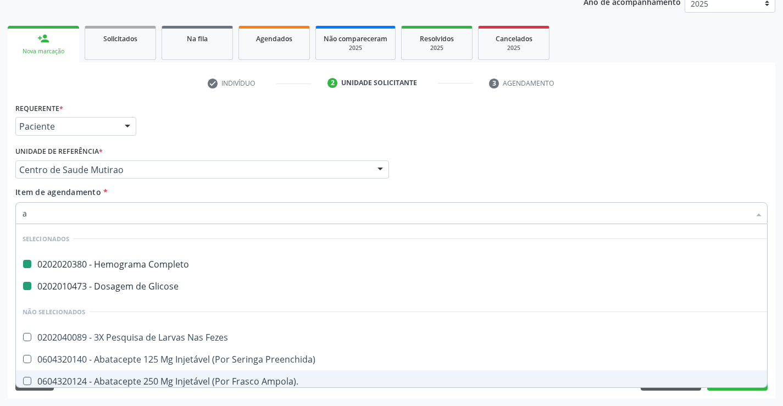
type input "ac"
checkbox Completo "false"
checkbox Glicose "false"
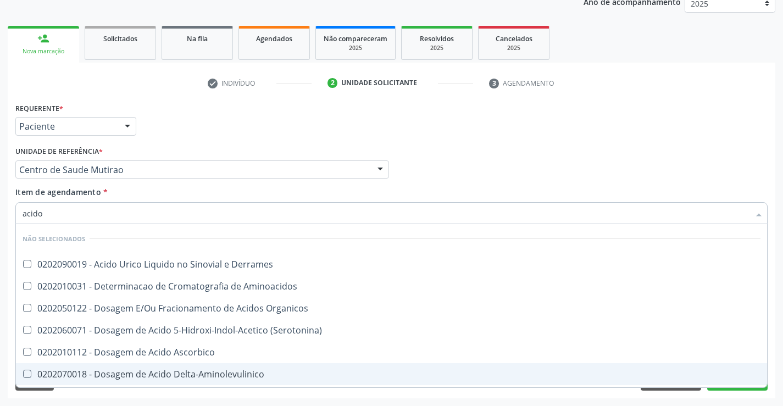
type input "acido u"
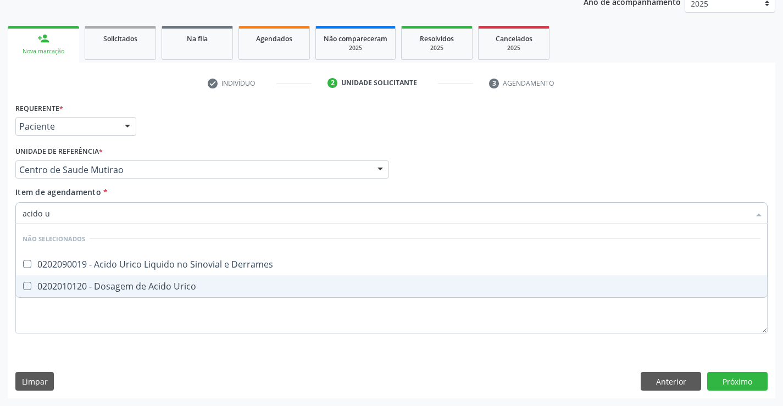
click at [136, 288] on div "0202010120 - Dosagem de Acido Urico" at bounding box center [392, 286] width 738 height 9
checkbox Urico "true"
click at [119, 318] on div "Requerente * Paciente Médico(a) Enfermeiro(a) Paciente Nenhum resultado encontr…" at bounding box center [391, 224] width 753 height 249
checkbox Derrames "true"
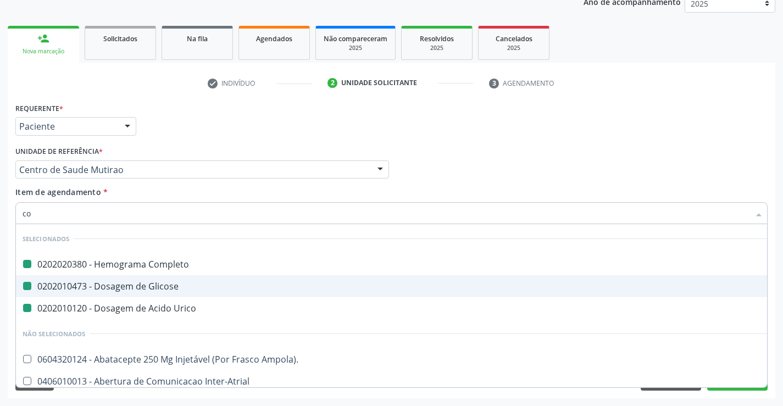
type input "col"
checkbox Completo "false"
checkbox Glicose "false"
checkbox Urico "false"
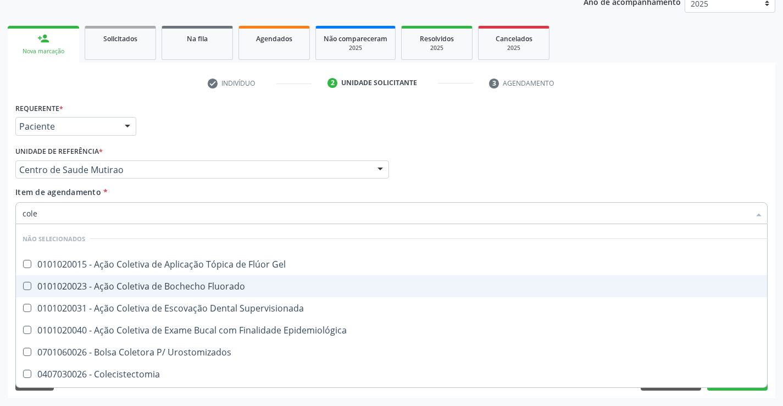
type input "coles"
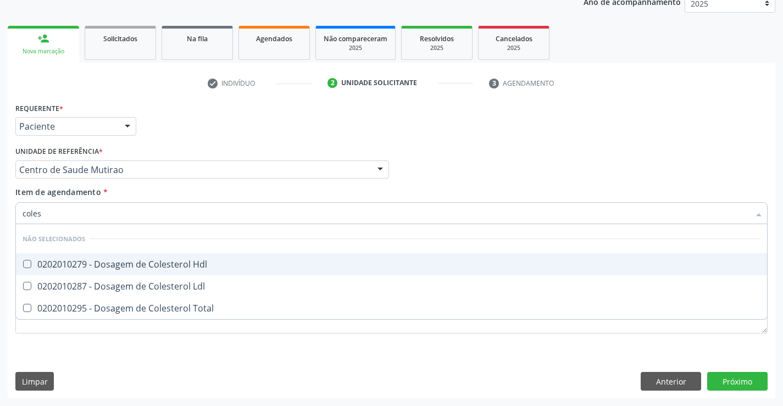
click at [125, 266] on div "0202010279 - Dosagem de Colesterol Hdl" at bounding box center [392, 264] width 738 height 9
checkbox Hdl "true"
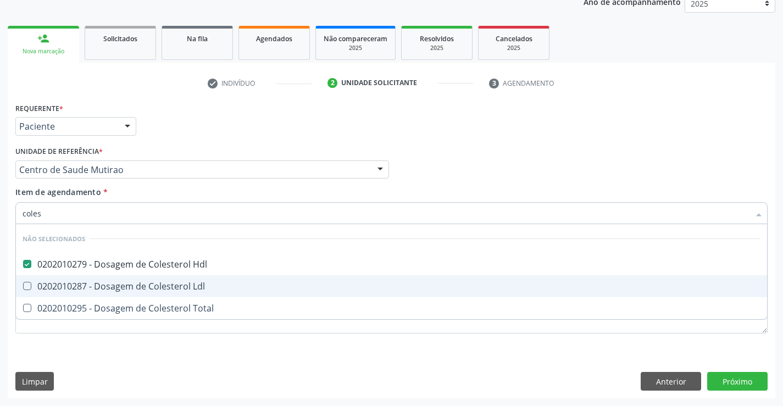
click at [121, 284] on div "0202010287 - Dosagem de Colesterol Ldl" at bounding box center [392, 286] width 738 height 9
checkbox Ldl "true"
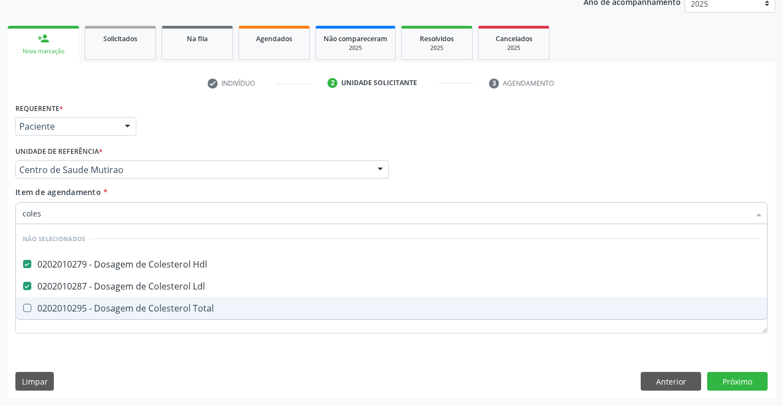
click at [121, 306] on div "0202010295 - Dosagem de Colesterol Total" at bounding box center [392, 308] width 738 height 9
checkbox Total "true"
click at [116, 353] on div "Requerente * Paciente Médico(a) Enfermeiro(a) Paciente Nenhum resultado encontr…" at bounding box center [392, 249] width 768 height 299
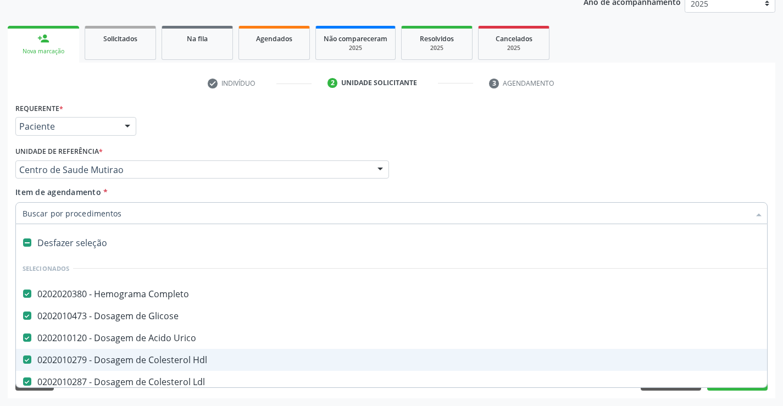
type input "t"
checkbox Total "false"
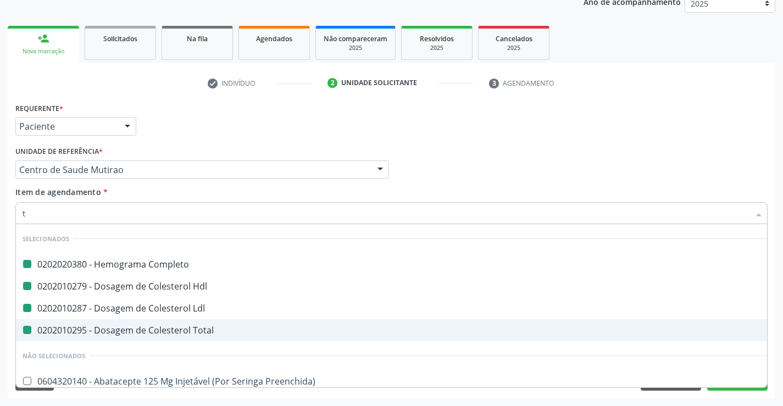
type input "tr"
checkbox Completo "false"
checkbox Hdl "false"
checkbox Ldl "false"
checkbox Total "false"
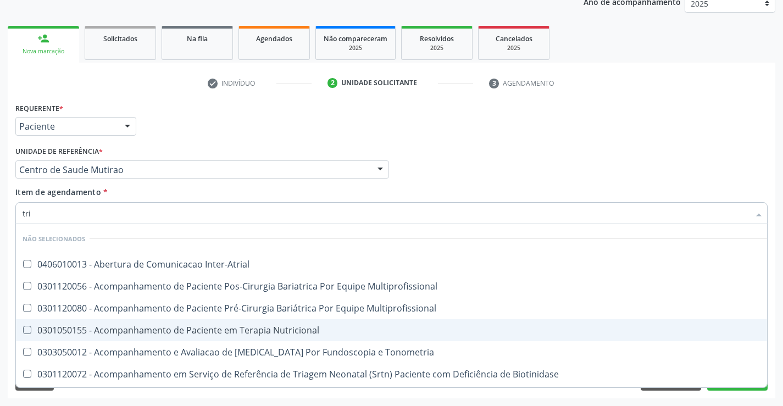
type input "trig"
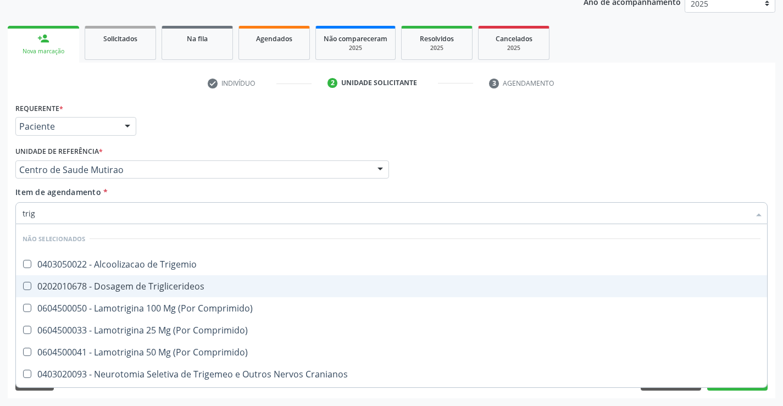
click at [156, 288] on div "0202010678 - Dosagem de Triglicerideos" at bounding box center [392, 286] width 738 height 9
checkbox Triglicerideos "true"
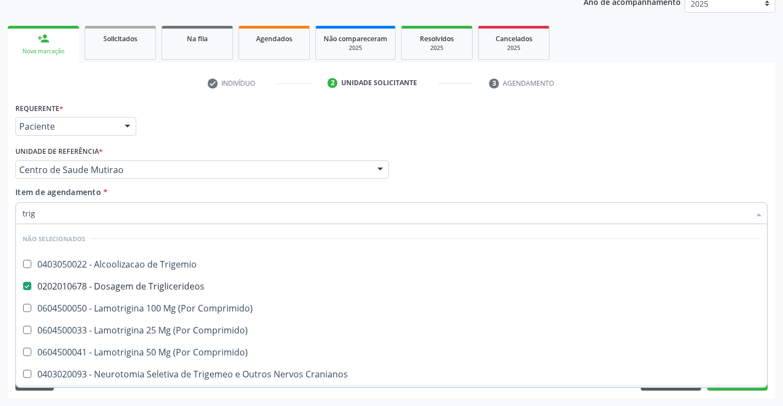
type input "trig"
click at [186, 393] on div "Requerente * Paciente Médico(a) Enfermeiro(a) Paciente Nenhum resultado encontr…" at bounding box center [392, 249] width 768 height 299
checkbox Trigemio "true"
checkbox Comprimido\) "true"
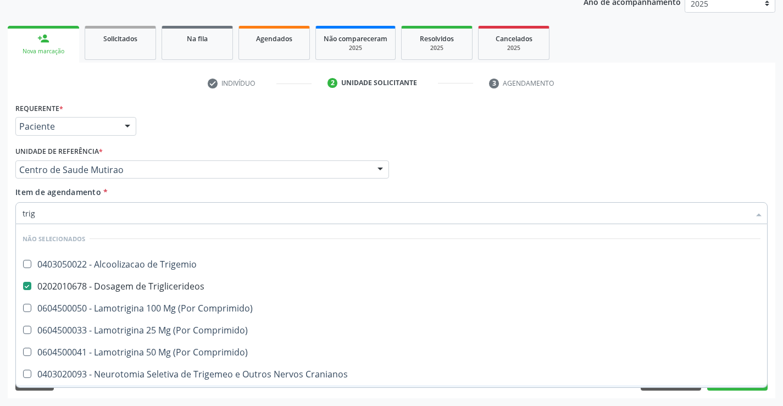
checkbox Cranianos "true"
checkbox Espinal "true"
checkbox Comprimido\) "true"
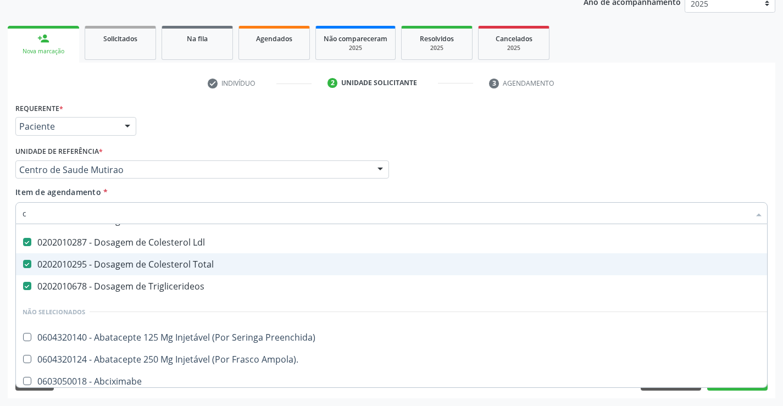
scroll to position [80, 0]
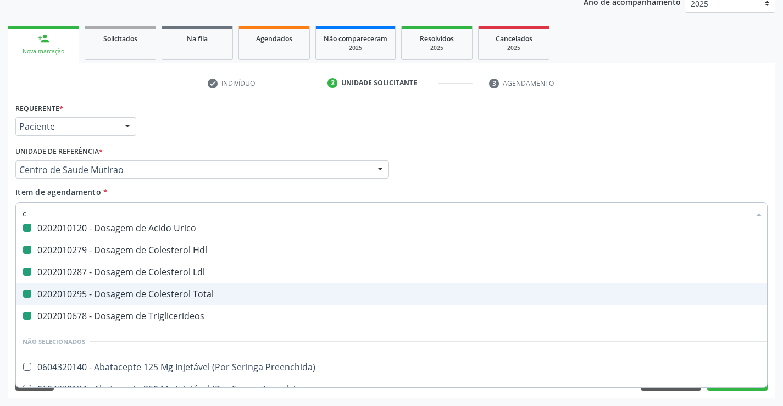
type input "cr"
checkbox Completo "false"
checkbox Glicose "false"
checkbox Urico "false"
checkbox Hdl "false"
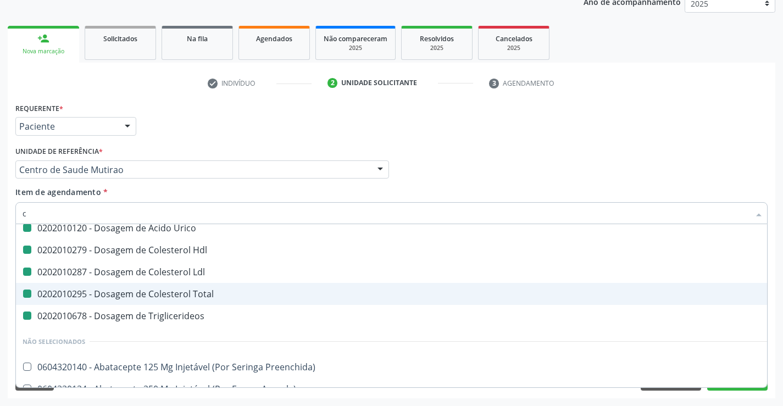
checkbox Total "false"
checkbox Triglicerideos "false"
checkbox Ldl "false"
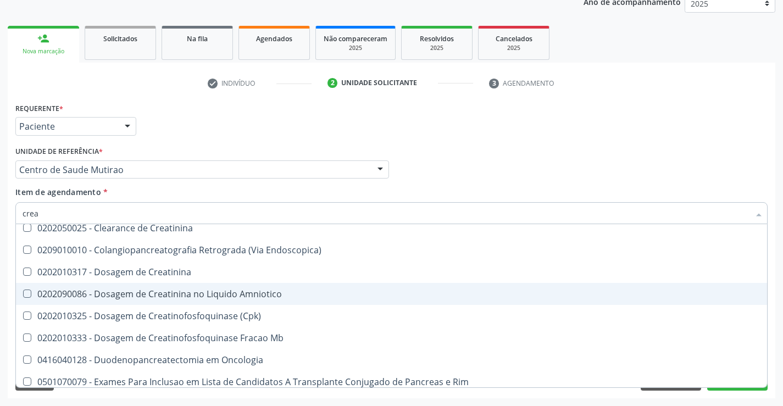
type input "creat"
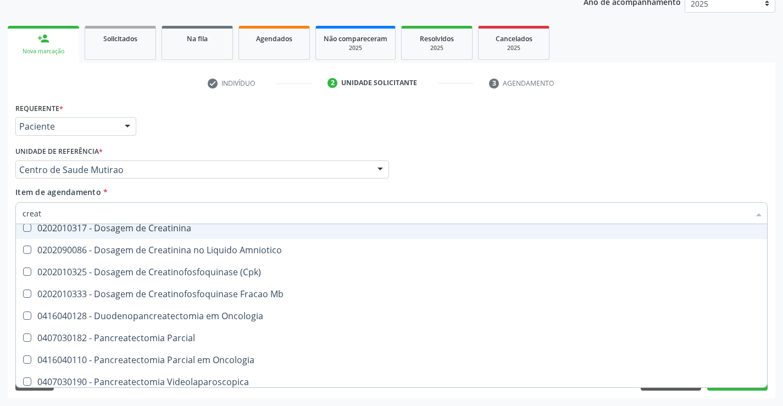
click at [143, 229] on div "0202010317 - Dosagem de Creatinina" at bounding box center [392, 228] width 738 height 9
checkbox Creatinina "true"
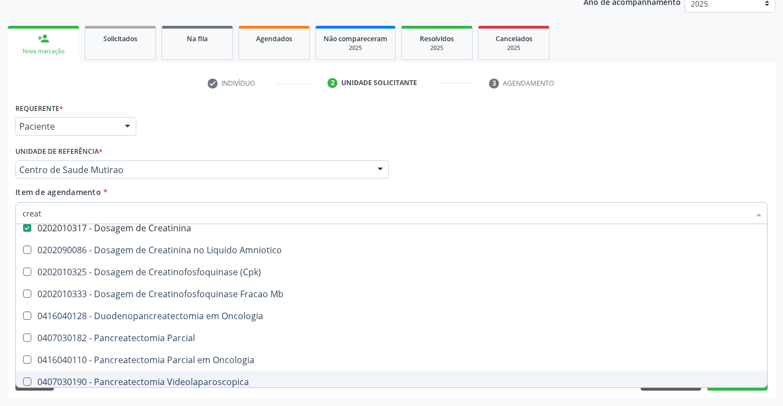
type input "creat"
drag, startPoint x: 217, startPoint y: 400, endPoint x: 161, endPoint y: 289, distance: 124.9
click at [218, 388] on div "Acompanhamento Acompanhe a situação das marcações correntes e finalizadas Relat…" at bounding box center [391, 164] width 783 height 484
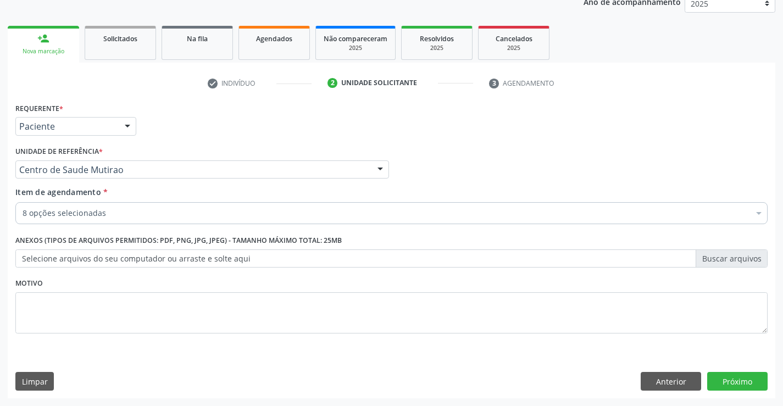
checkbox Completo "true"
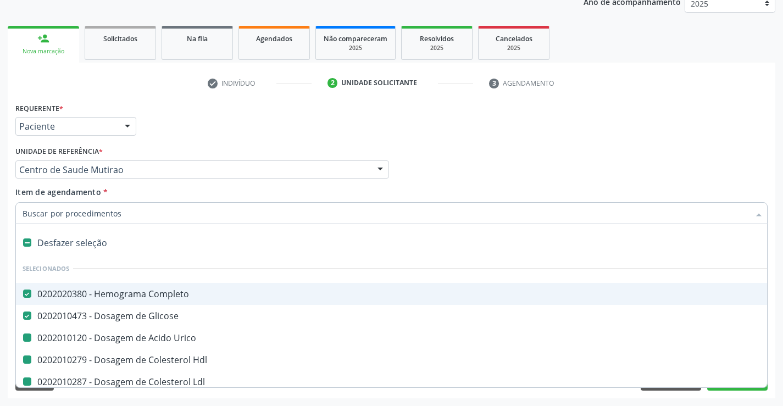
type input "u"
checkbox Urico "false"
checkbox Hdl "false"
checkbox Total "false"
checkbox Triglicerideos "false"
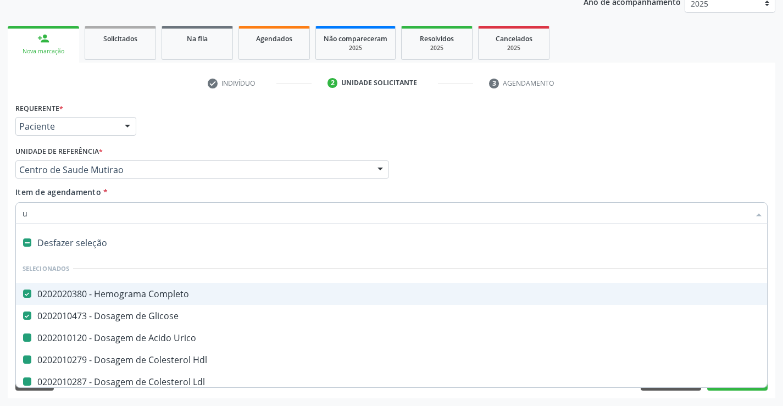
checkbox Ldl "false"
checkbox Creatinina "false"
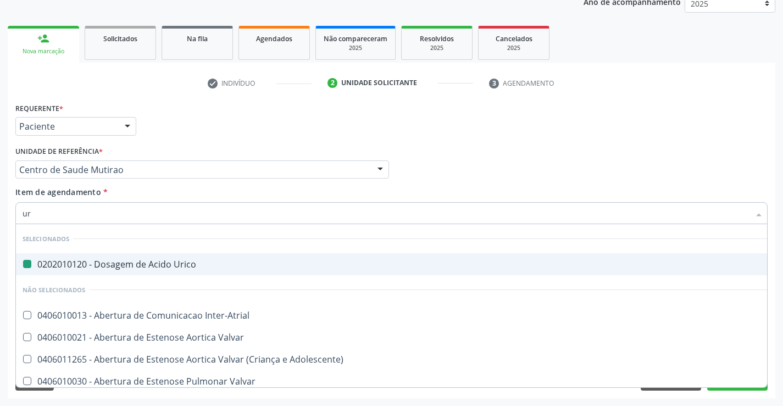
type input "ure"
checkbox Urico "false"
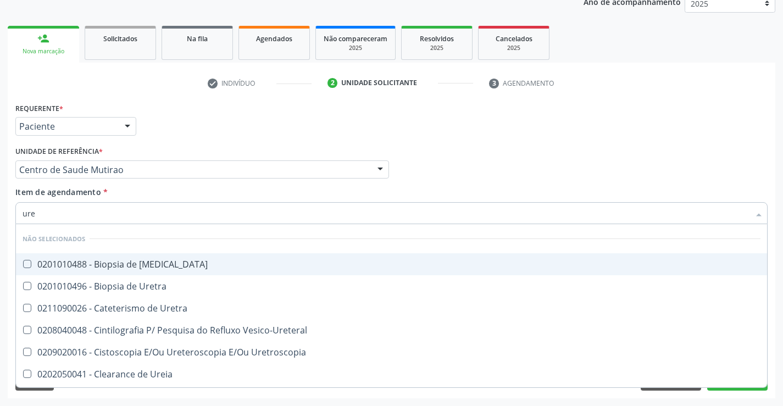
type input "urei"
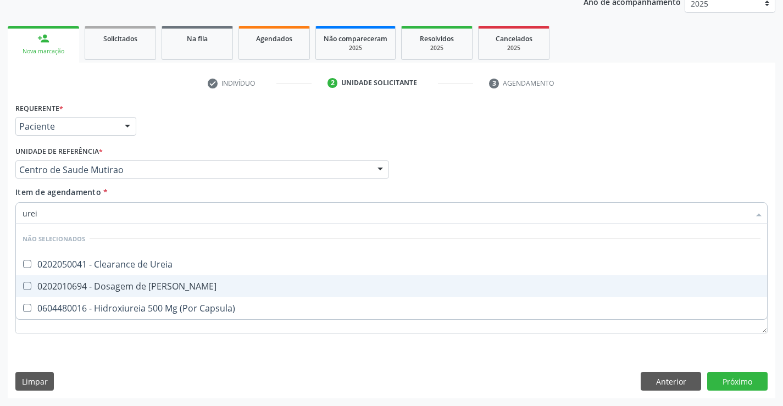
click at [151, 286] on div "0202010694 - Dosagem de [PERSON_NAME]" at bounding box center [392, 286] width 738 height 9
checkbox Ureia "true"
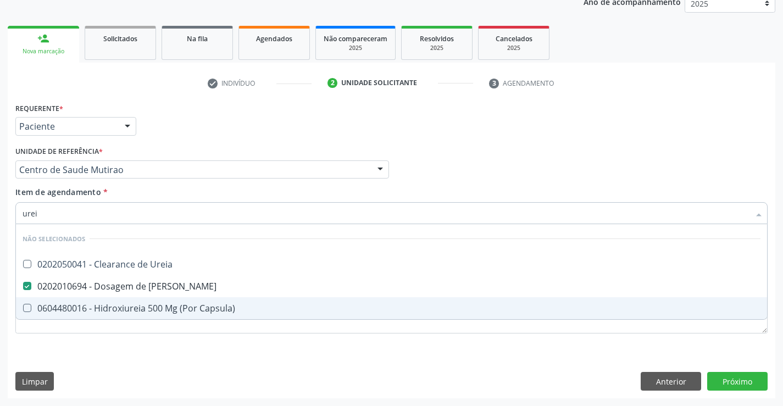
type input "urei"
drag, startPoint x: 147, startPoint y: 347, endPoint x: 139, endPoint y: 317, distance: 31.7
click at [147, 347] on div "Requerente * Paciente Médico(a) Enfermeiro(a) Paciente Nenhum resultado encontr…" at bounding box center [391, 224] width 753 height 249
checkbox Ureia "true"
checkbox Capsula\) "true"
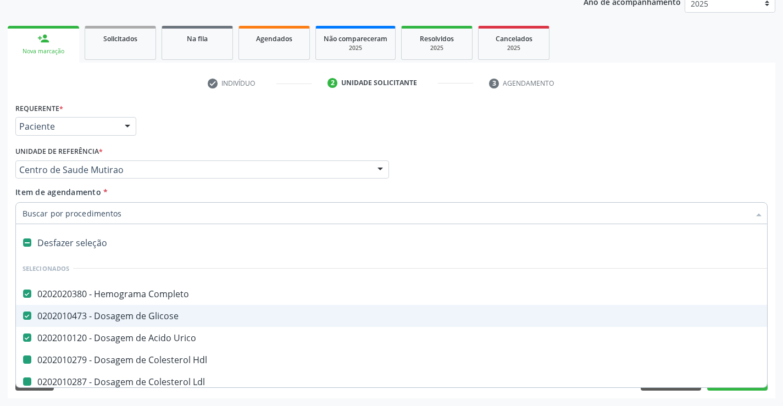
type input "u"
checkbox Hdl "false"
checkbox Ldl "false"
checkbox Total "false"
checkbox Triglicerideos "false"
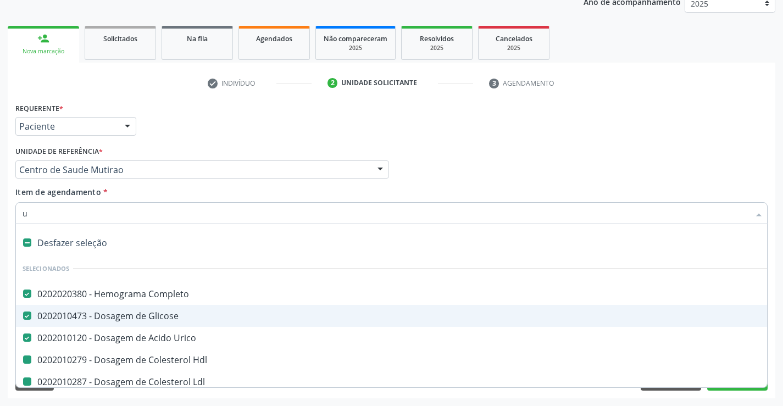
checkbox Creatinina "false"
checkbox Ureia "false"
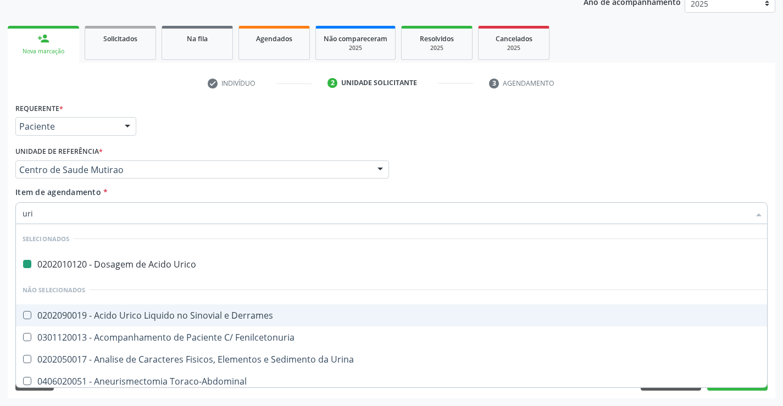
type input "urin"
checkbox Urico "false"
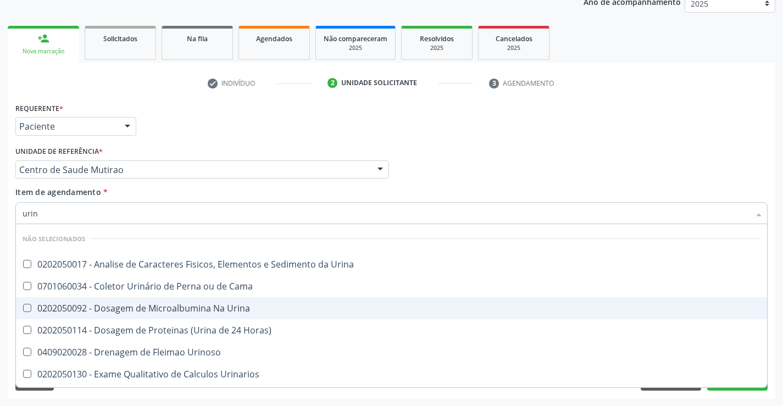
type input "urina"
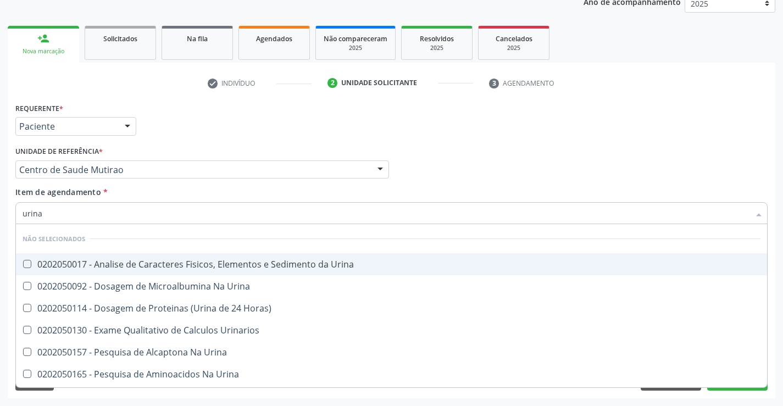
click at [131, 264] on div "0202050017 - Analise de Caracteres Fisicos, Elementos e Sedimento da Urina" at bounding box center [392, 264] width 738 height 9
checkbox Urina "true"
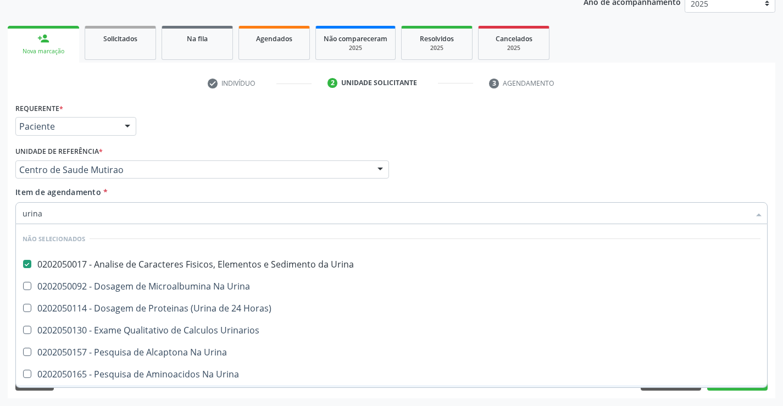
click at [117, 388] on div "Requerente * Paciente Médico(a) Enfermeiro(a) Paciente Nenhum resultado encontr…" at bounding box center [392, 249] width 768 height 299
type input "urina"
click at [76, 390] on div "Limpar Anterior Próximo" at bounding box center [391, 381] width 753 height 19
checkbox Urinarios "true"
checkbox Urina "true"
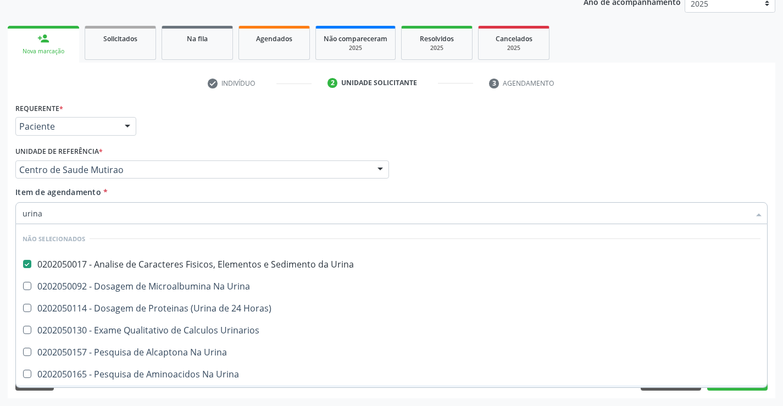
checkbox Urina "true"
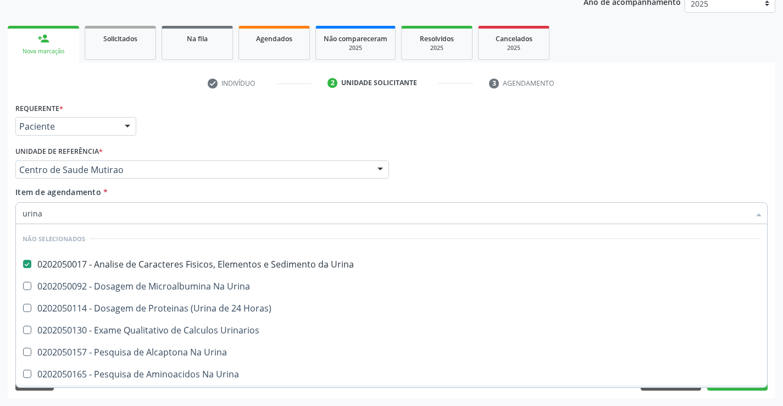
checkbox Horas\) "true"
checkbox Urina "true"
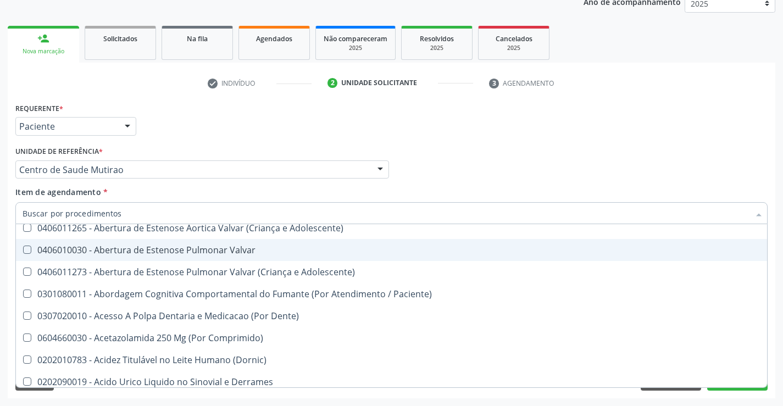
scroll to position [495, 0]
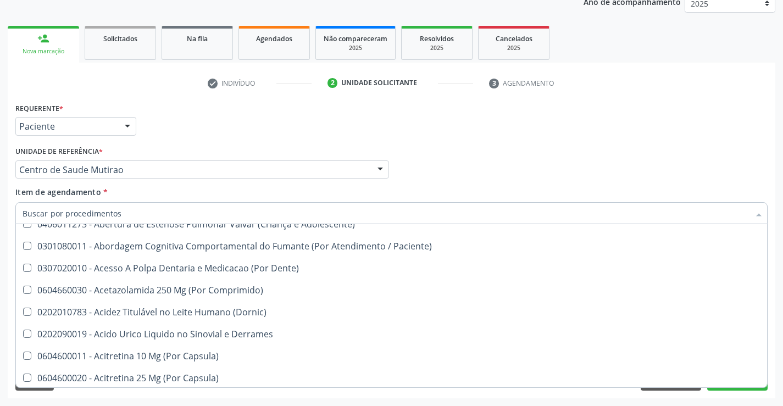
click at [707, 400] on div "Acompanhamento Acompanhe a situação das marcações correntes e finalizadas Relat…" at bounding box center [391, 164] width 783 height 484
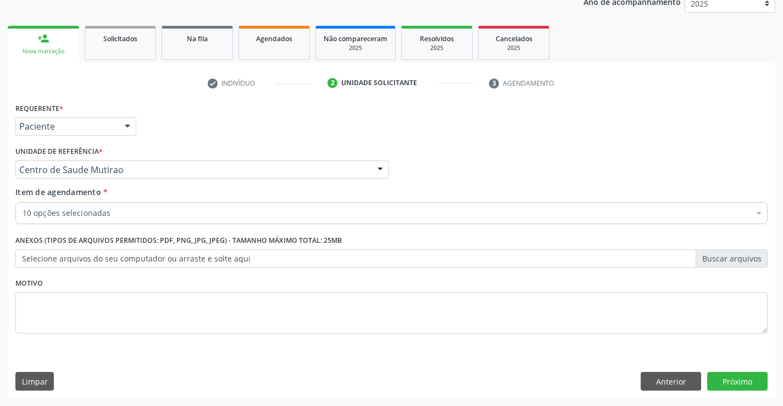
scroll to position [0, 0]
click at [734, 382] on button "Próximo" at bounding box center [738, 381] width 60 height 19
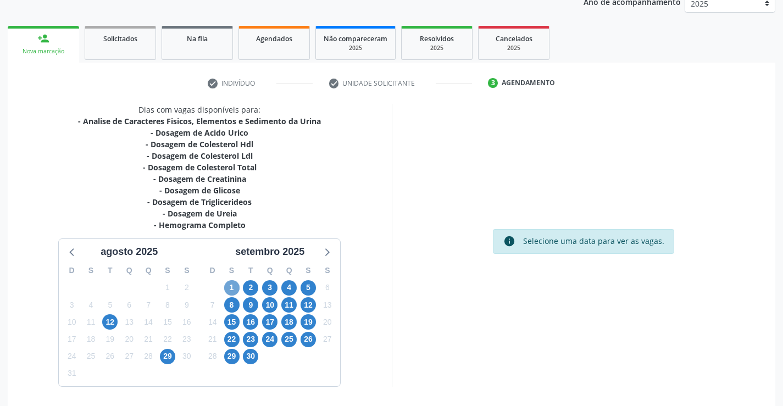
click at [230, 288] on span "1" at bounding box center [231, 287] width 15 height 15
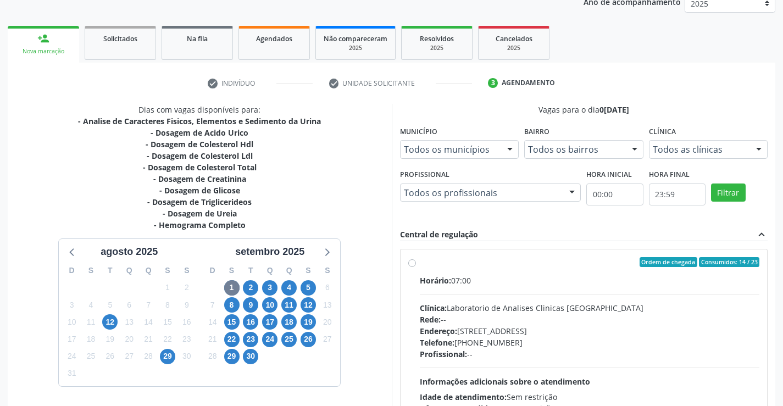
click at [420, 261] on label "Ordem de chegada Consumidos: 14 / 23 Horário: 07:00 Clínica: Laboratorio de Ana…" at bounding box center [590, 341] width 340 height 169
click at [414, 261] on input "Ordem de chegada Consumidos: 14 / 23 Horário: 07:00 Clínica: Laboratorio de Ana…" at bounding box center [412, 262] width 8 height 10
radio input "true"
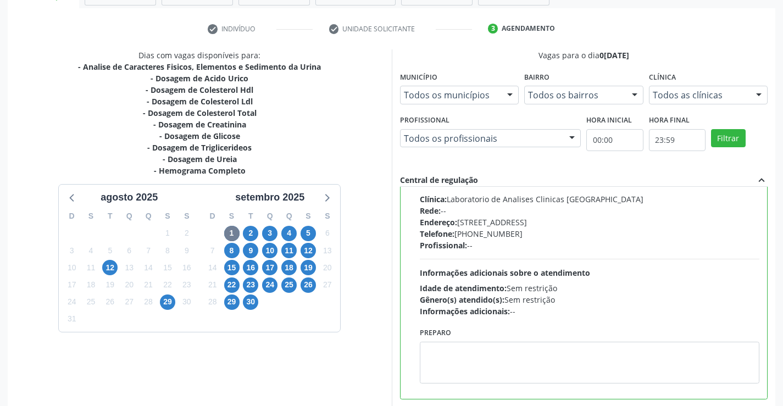
scroll to position [248, 0]
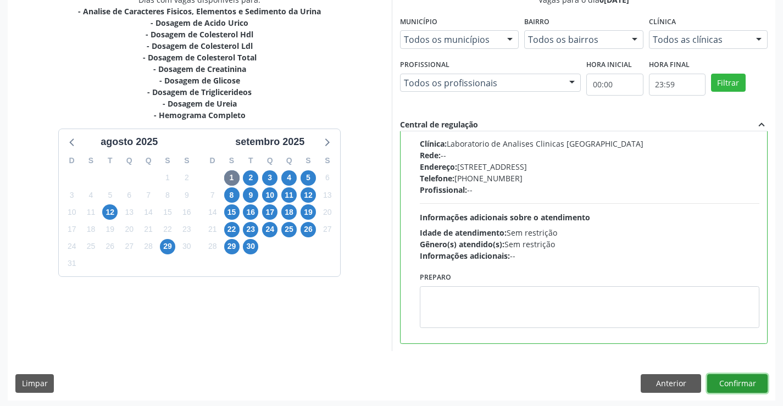
click at [743, 384] on button "Confirmar" at bounding box center [738, 383] width 60 height 19
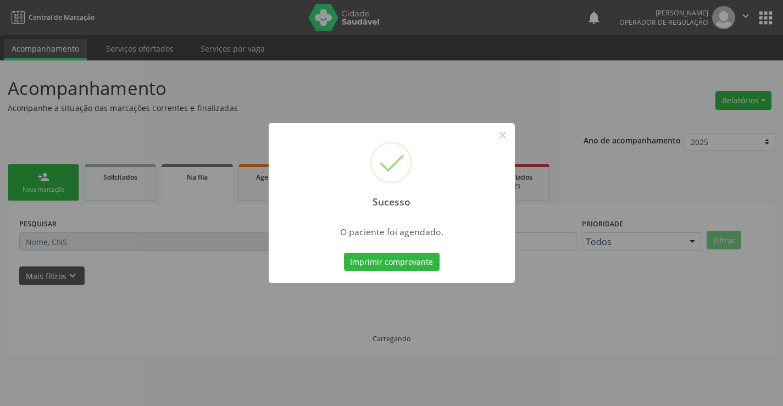
scroll to position [0, 0]
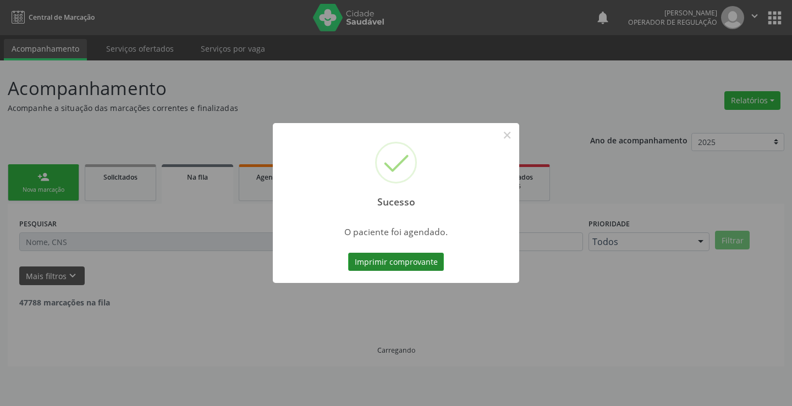
click at [401, 258] on button "Imprimir comprovante" at bounding box center [396, 262] width 96 height 19
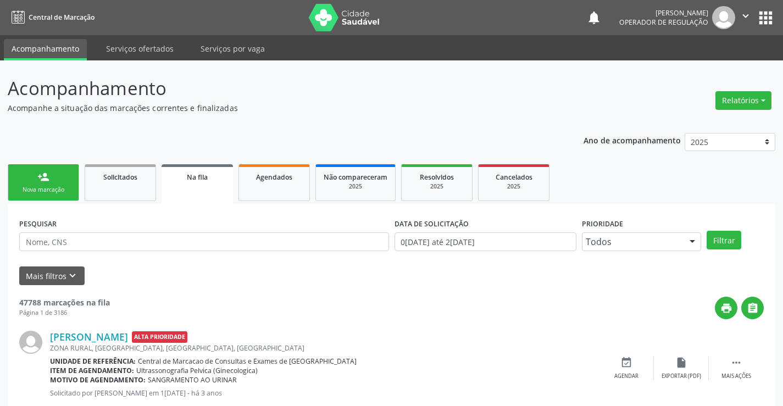
click at [58, 189] on div "Nova marcação" at bounding box center [43, 190] width 55 height 8
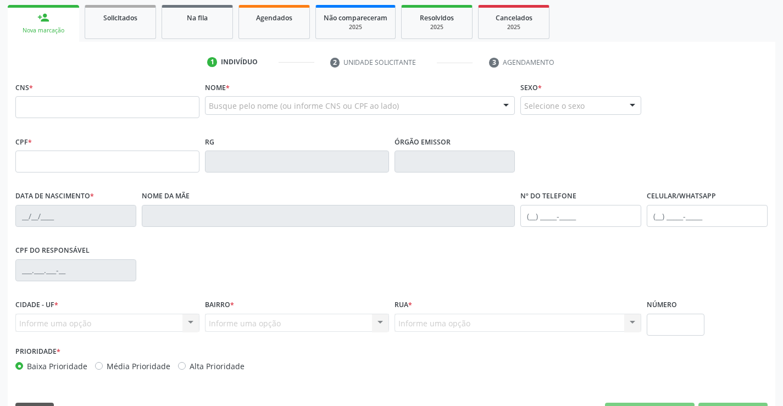
scroll to position [165, 0]
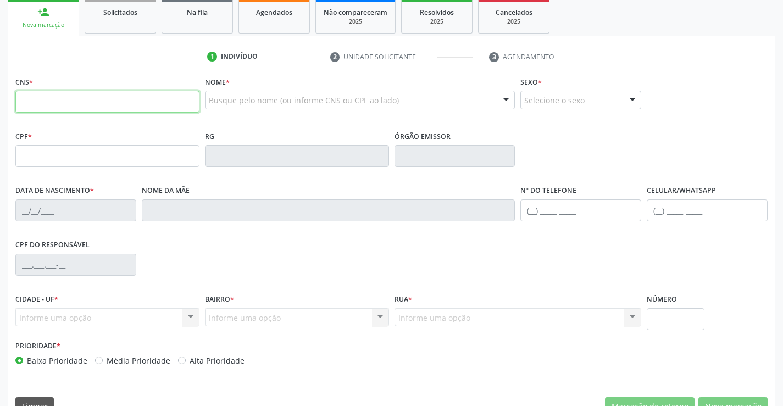
click at [52, 103] on input "text" at bounding box center [107, 102] width 184 height 22
type input "700 0051 3315 5004"
type input "2020071622"
type input "[DATE]"
type input "[PHONE_NUMBER]"
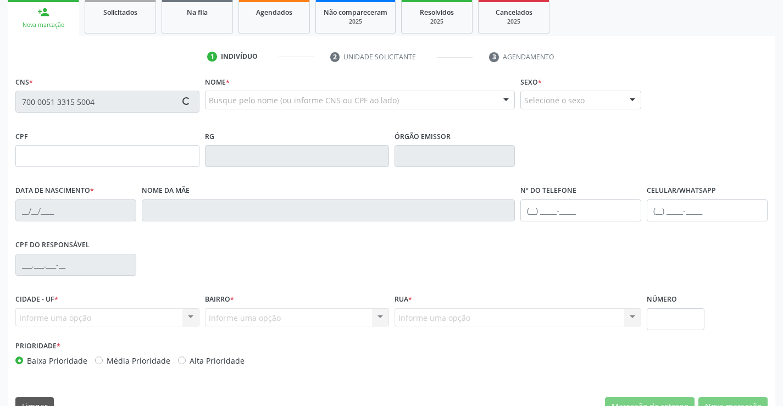
type input "S/N"
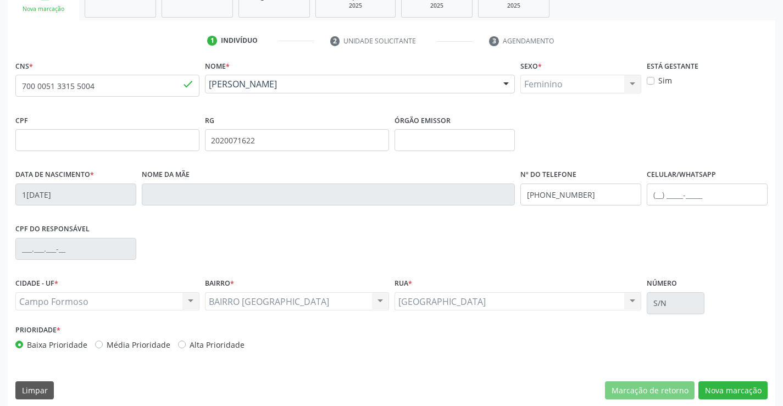
scroll to position [190, 0]
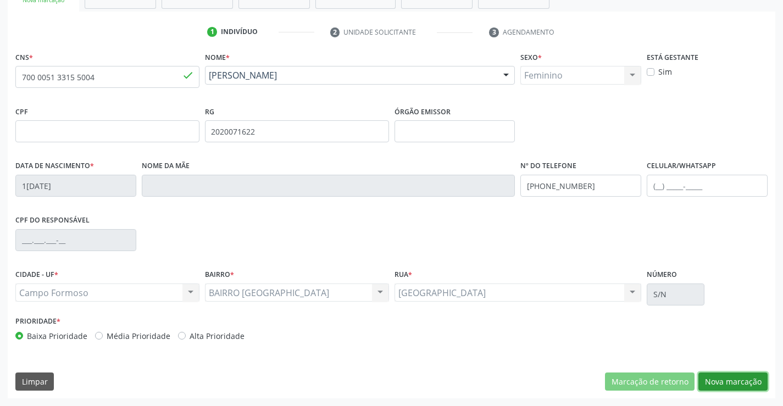
click at [737, 382] on button "Nova marcação" at bounding box center [733, 382] width 69 height 19
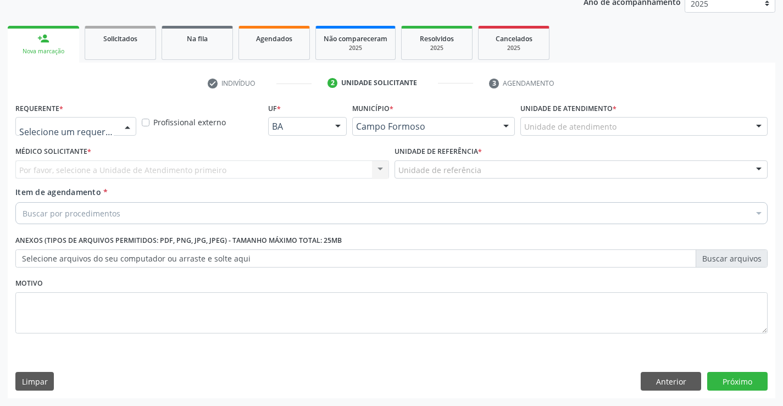
click at [127, 126] on div at bounding box center [127, 127] width 16 height 19
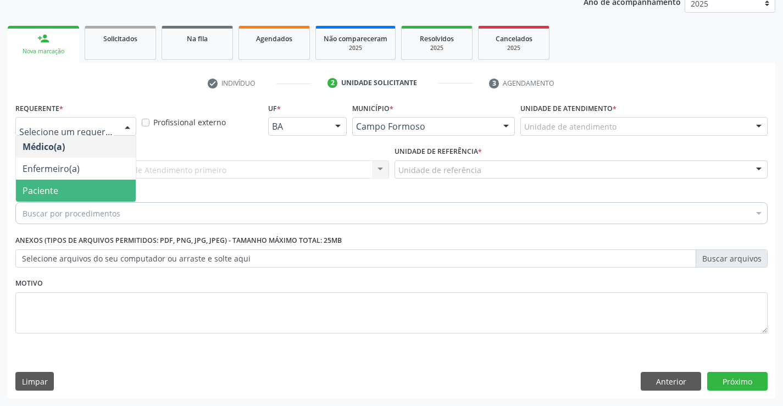
click at [112, 187] on span "Paciente" at bounding box center [76, 191] width 120 height 22
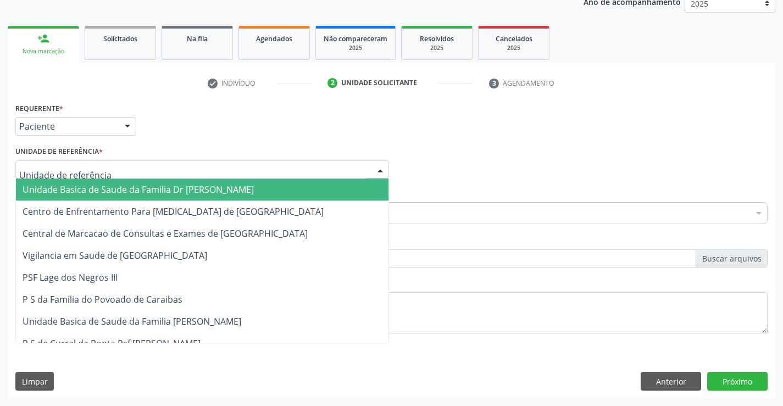
click at [134, 165] on div at bounding box center [202, 170] width 374 height 19
click at [135, 190] on span "Unidade Basica de Saude da Familia Dr [PERSON_NAME]" at bounding box center [138, 190] width 231 height 12
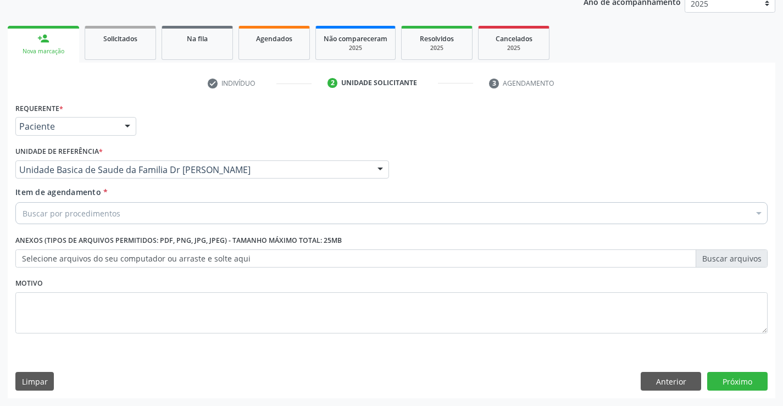
click at [135, 216] on div "Buscar por procedimentos" at bounding box center [391, 213] width 753 height 22
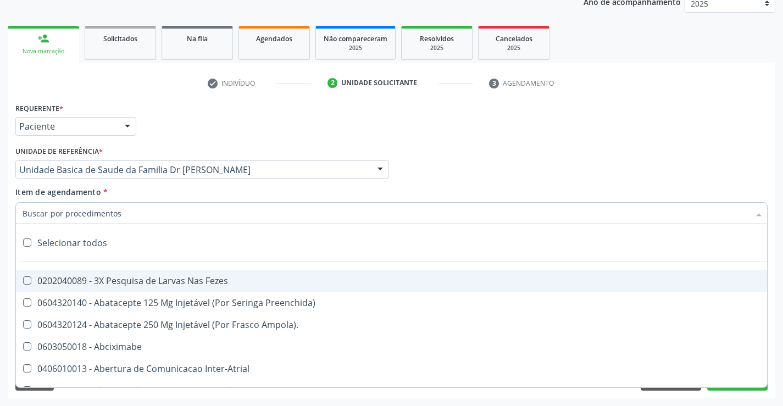
click at [135, 216] on input "Item de agendamento *" at bounding box center [386, 213] width 727 height 22
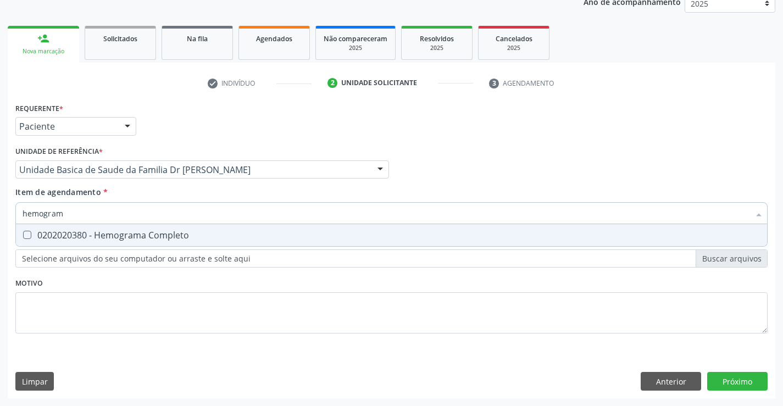
type input "hemograma"
click at [163, 238] on div "0202020380 - Hemograma Completo" at bounding box center [392, 235] width 738 height 9
checkbox Completo "true"
click at [149, 288] on div "Requerente * Paciente Médico(a) Enfermeiro(a) Paciente Nenhum resultado encontr…" at bounding box center [391, 224] width 753 height 249
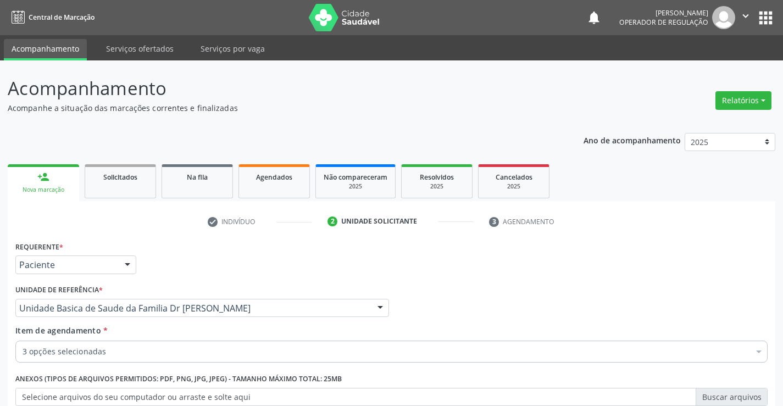
scroll to position [139, 0]
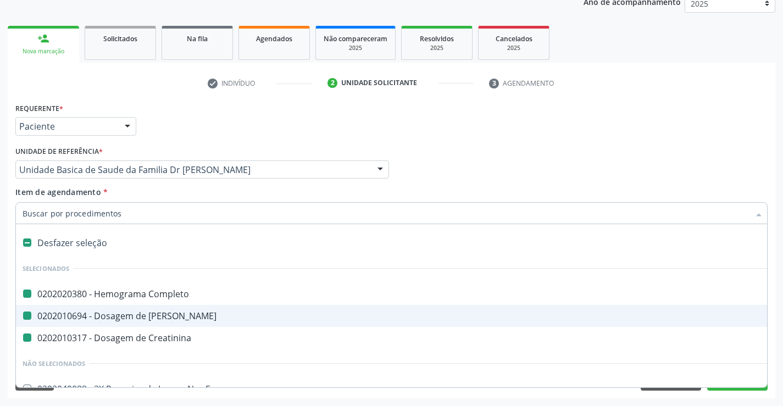
type input "f"
checkbox Completo "false"
checkbox Ureia "false"
checkbox Creatinina "false"
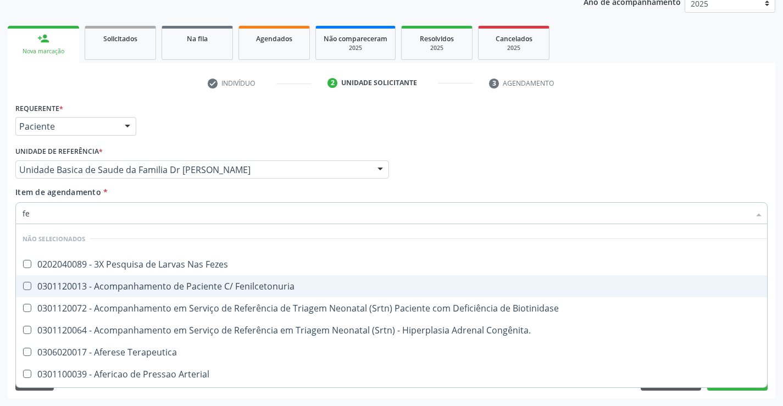
type input "fez"
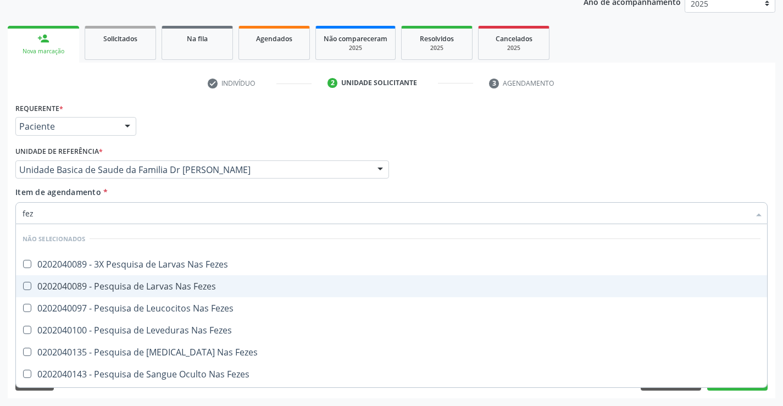
click at [136, 285] on div "0202040089 - Pesquisa de Larvas Nas Fezes" at bounding box center [392, 286] width 738 height 9
checkbox Fezes "true"
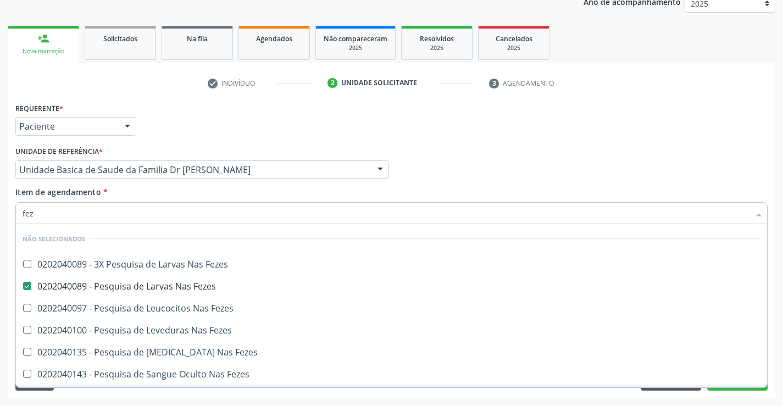
type input "fez"
click at [170, 394] on div "Requerente * Paciente Médico(a) Enfermeiro(a) Paciente Nenhum resultado encontr…" at bounding box center [392, 249] width 768 height 299
checkbox Fezes "true"
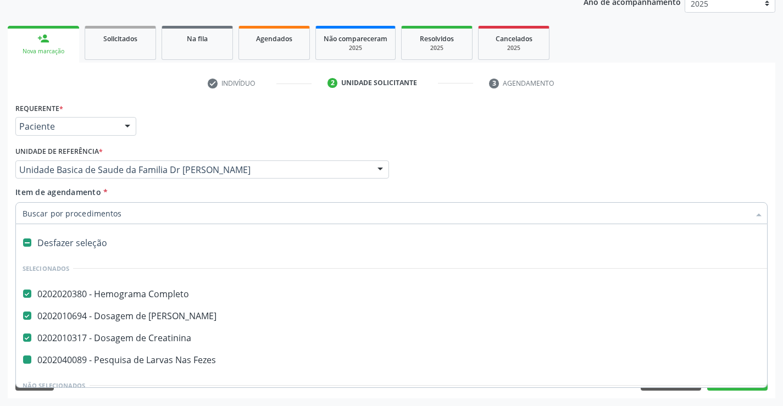
type input "u"
checkbox Fezes "false"
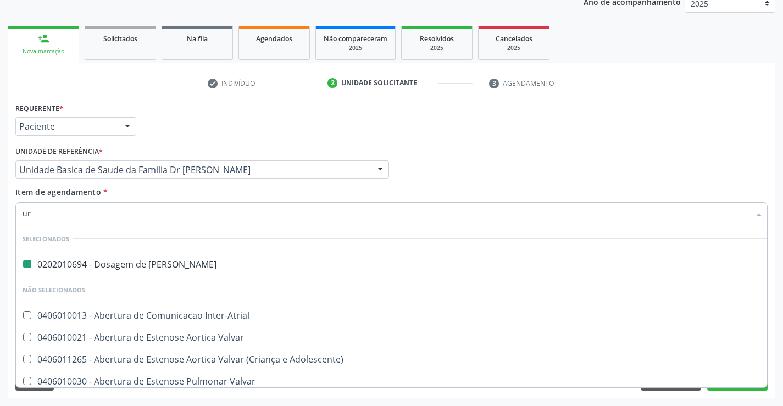
type input "uri"
checkbox Ureia "false"
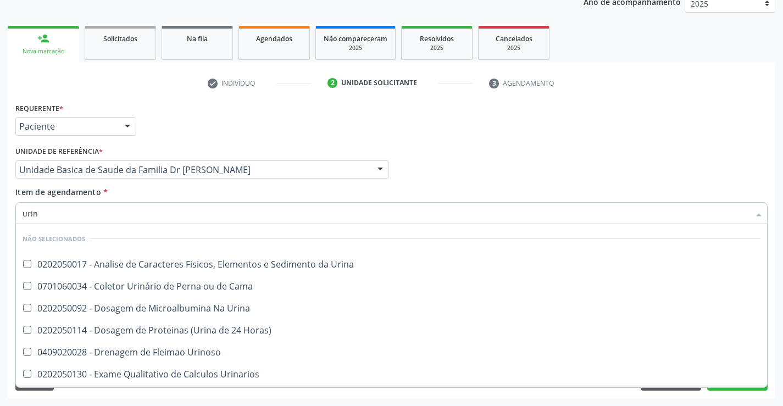
type input "urina"
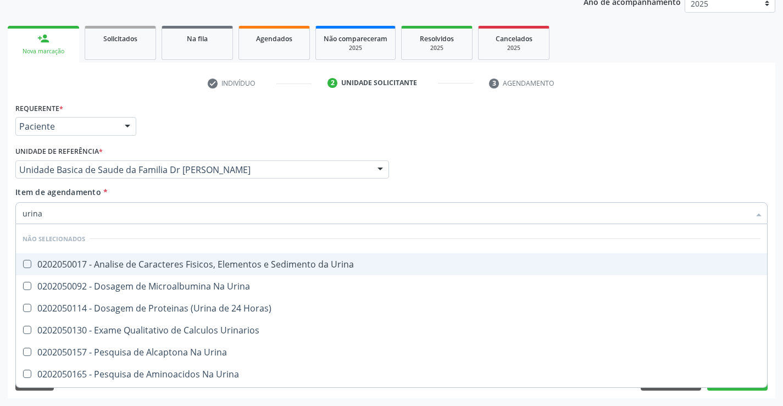
click at [163, 268] on div "0202050017 - Analise de Caracteres Fisicos, Elementos e Sedimento da Urina" at bounding box center [392, 264] width 738 height 9
checkbox Urina "true"
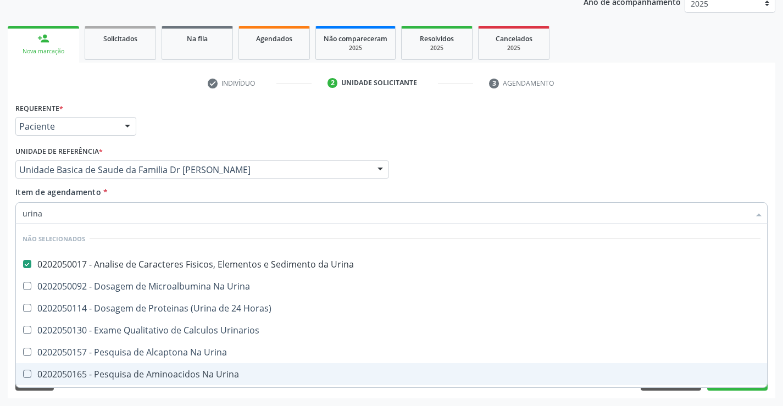
click at [167, 399] on div "Acompanhamento Acompanhe a situação das marcações correntes e finalizadas Relat…" at bounding box center [391, 164] width 783 height 484
checkbox Urinarios "true"
checkbox Urina "true"
checkbox Horas\) "true"
checkbox Urina "true"
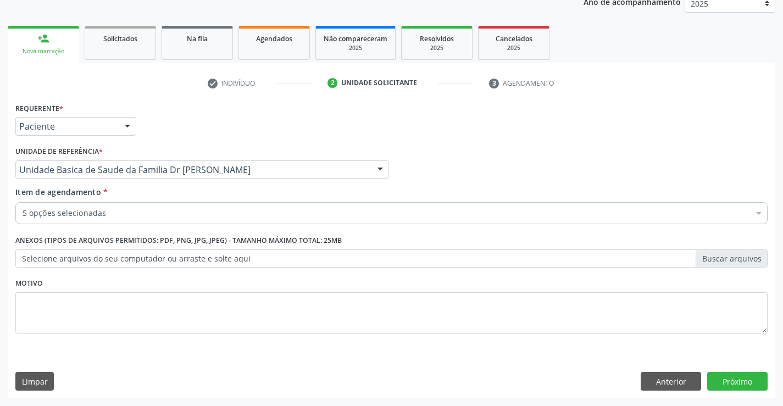
scroll to position [42, 0]
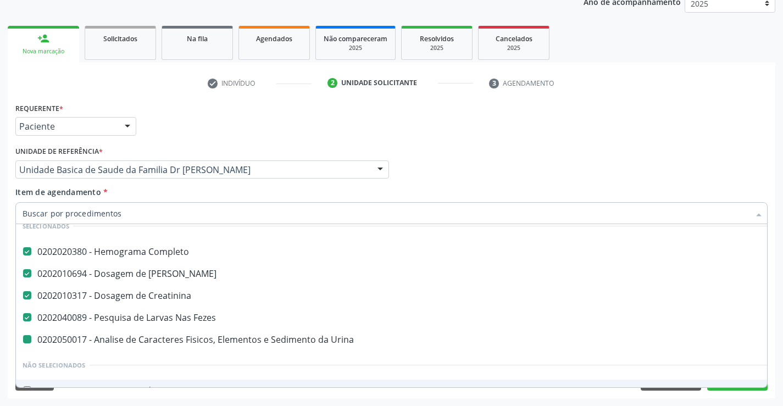
type input "c"
checkbox Urina "false"
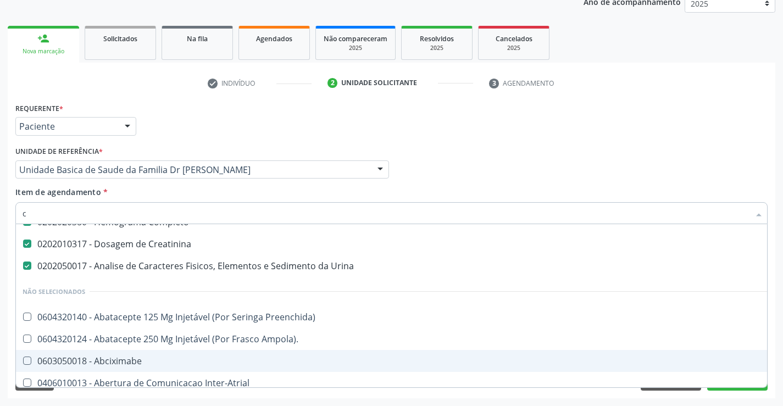
scroll to position [13, 0]
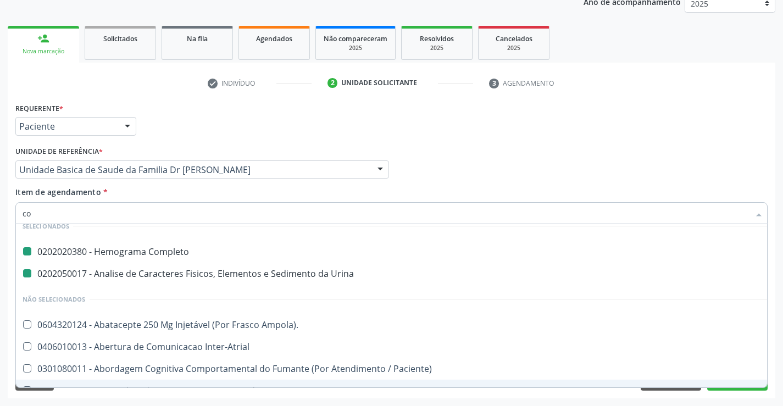
type input "col"
checkbox Completo "false"
checkbox Urina "false"
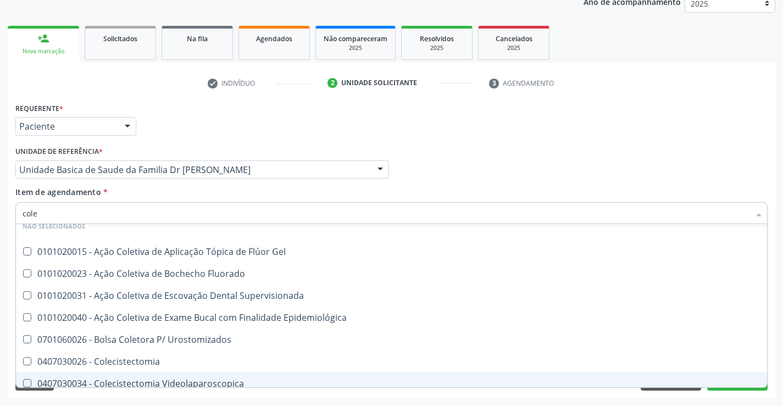
type input "coles"
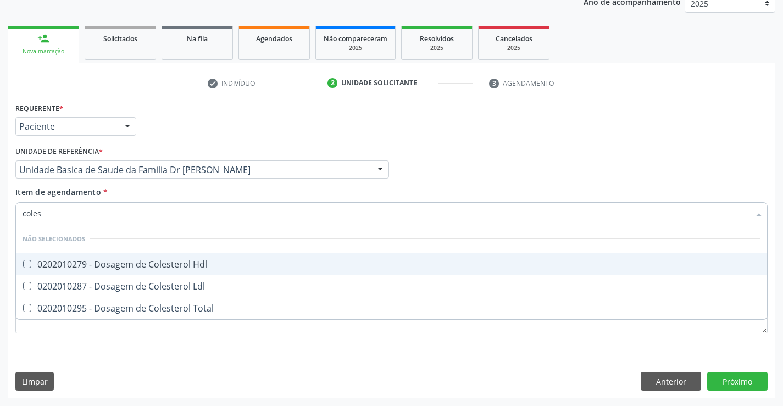
click at [167, 263] on div "0202010279 - Dosagem de Colesterol Hdl" at bounding box center [392, 264] width 738 height 9
checkbox Hdl "true"
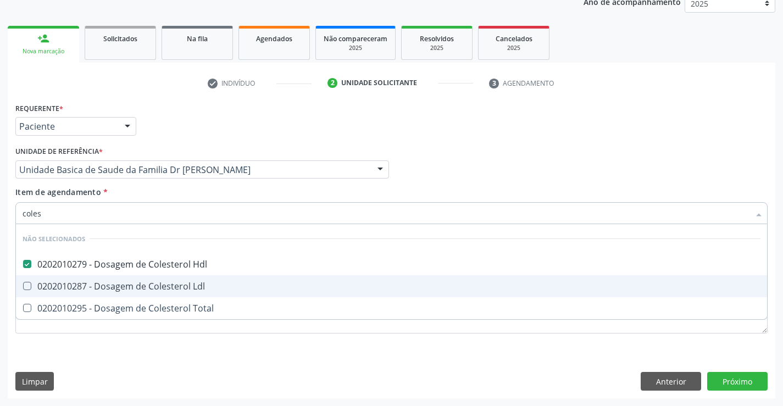
click at [166, 286] on div "0202010287 - Dosagem de Colesterol Ldl" at bounding box center [392, 286] width 738 height 9
checkbox Ldl "true"
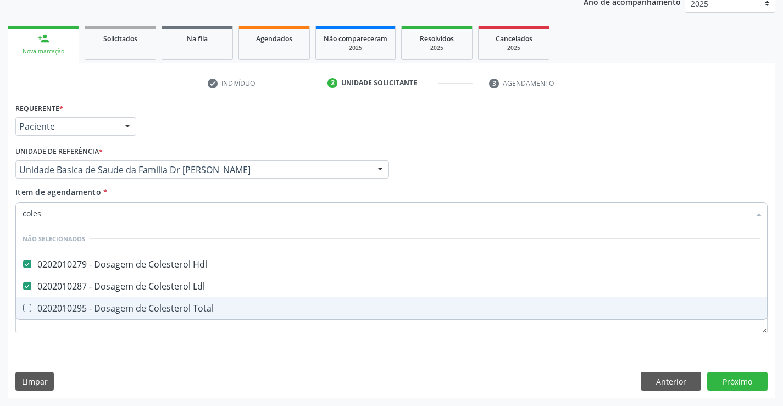
click at [167, 310] on div "0202010295 - Dosagem de Colesterol Total" at bounding box center [392, 308] width 738 height 9
checkbox Total "true"
click at [155, 349] on div "Requerente * Paciente Médico(a) Enfermeiro(a) Paciente Nenhum resultado encontr…" at bounding box center [391, 224] width 753 height 249
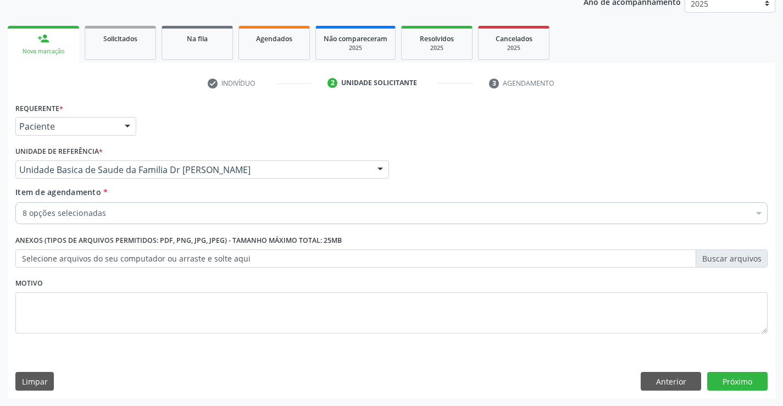
click at [132, 220] on div "8 opções selecionadas" at bounding box center [391, 213] width 753 height 22
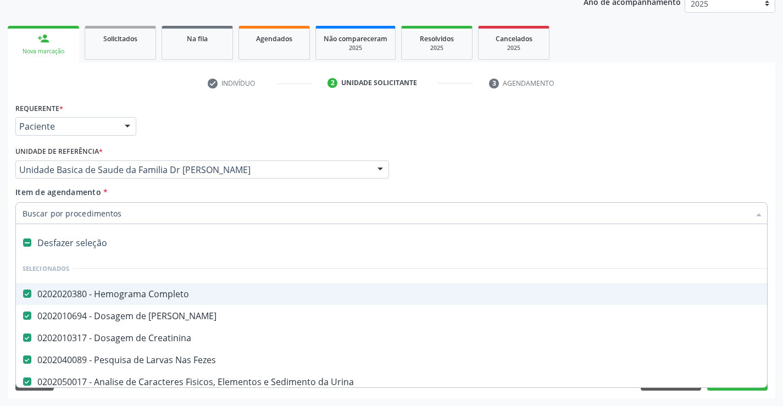
type input "t"
checkbox Total "false"
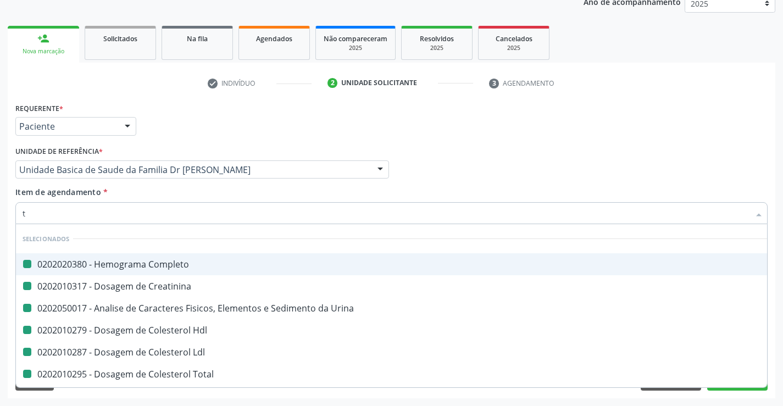
type input "tr"
checkbox Completo "false"
checkbox Creatinina "false"
checkbox Urina "false"
checkbox Hdl "false"
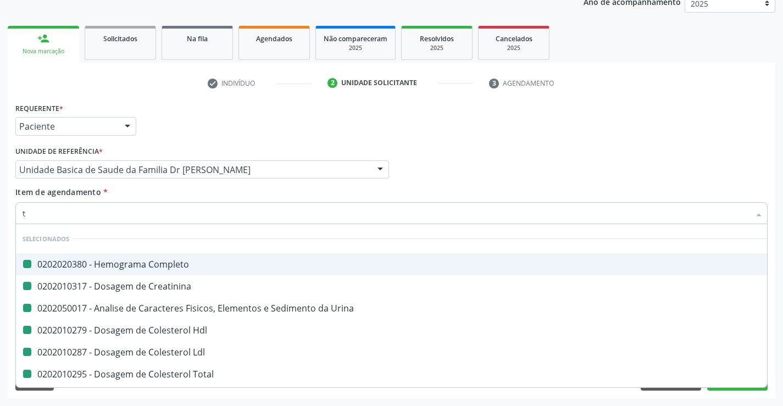
checkbox Ldl "false"
checkbox Total "false"
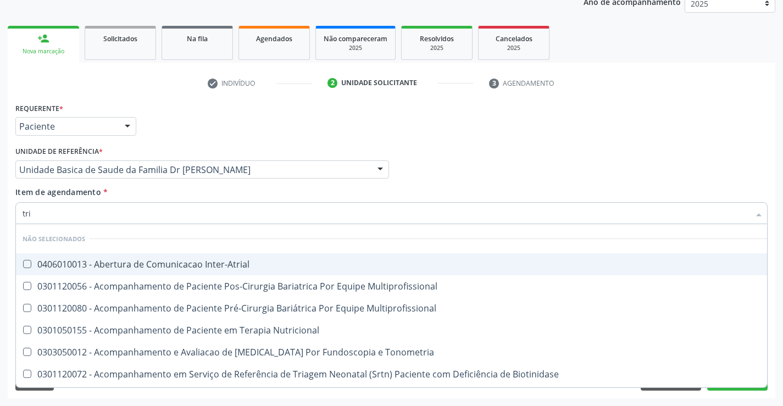
type input "trig"
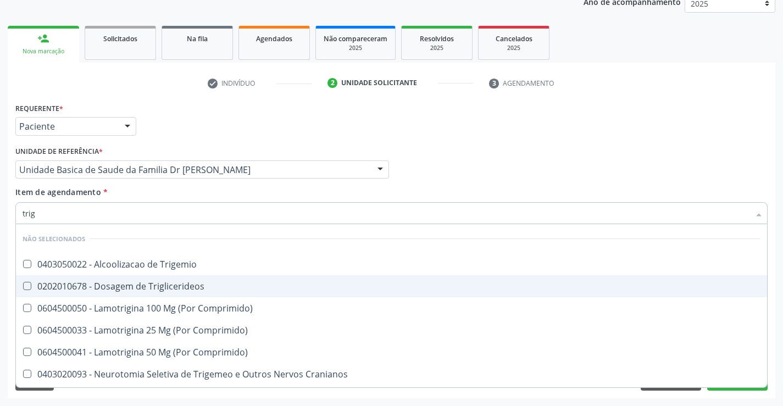
click at [157, 285] on div "0202010678 - Dosagem de Triglicerideos" at bounding box center [392, 286] width 738 height 9
checkbox Triglicerideos "true"
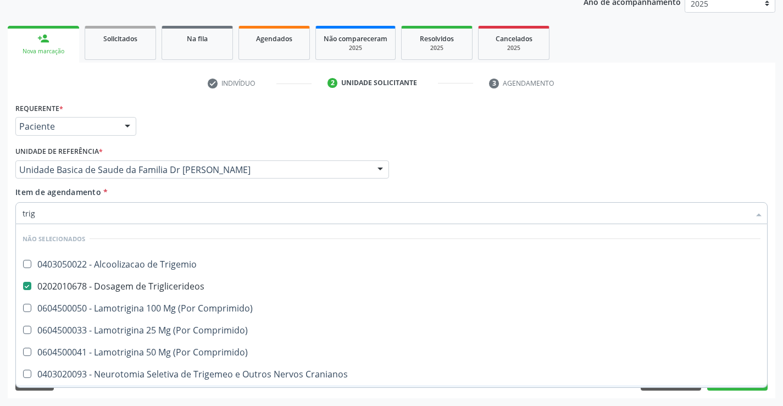
click at [144, 394] on div "Requerente * Paciente Médico(a) Enfermeiro(a) Paciente Nenhum resultado encontr…" at bounding box center [392, 249] width 768 height 299
checkbox Trigemio "true"
checkbox Comprimido\) "true"
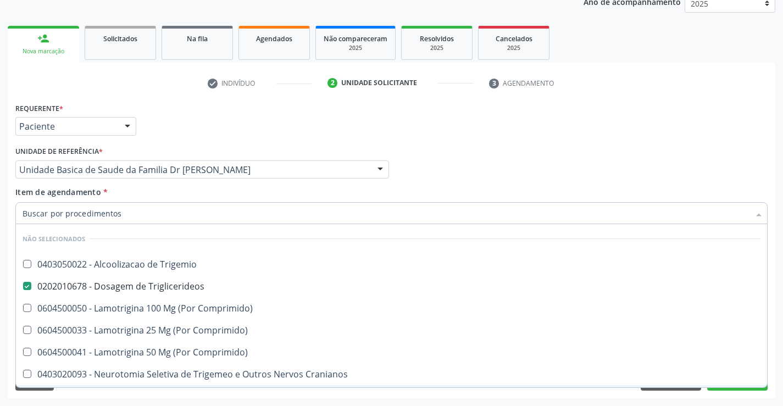
checkbox Cranianos "true"
checkbox Espinal "true"
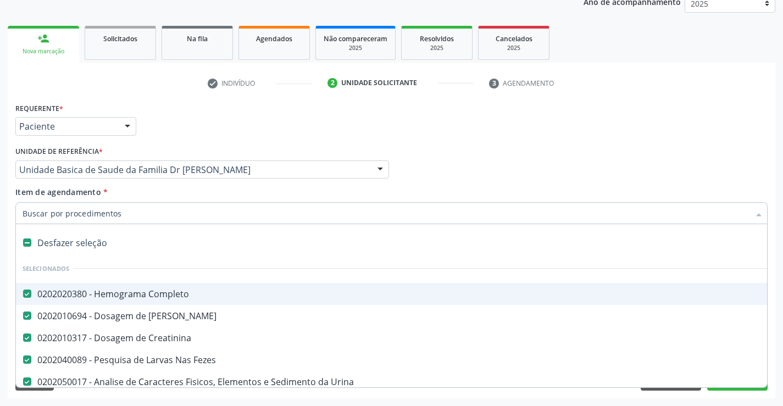
type input "g"
checkbox Triglicerideos "false"
type input "gl"
checkbox Creatinina "false"
checkbox Fezes "false"
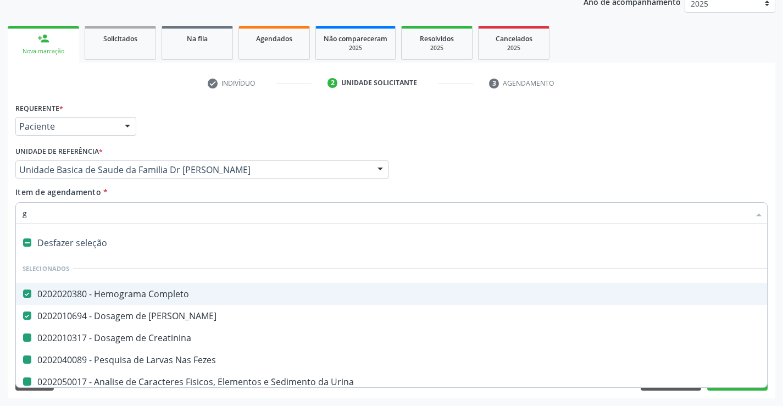
checkbox Urina "false"
checkbox Hdl "false"
checkbox Ldl "false"
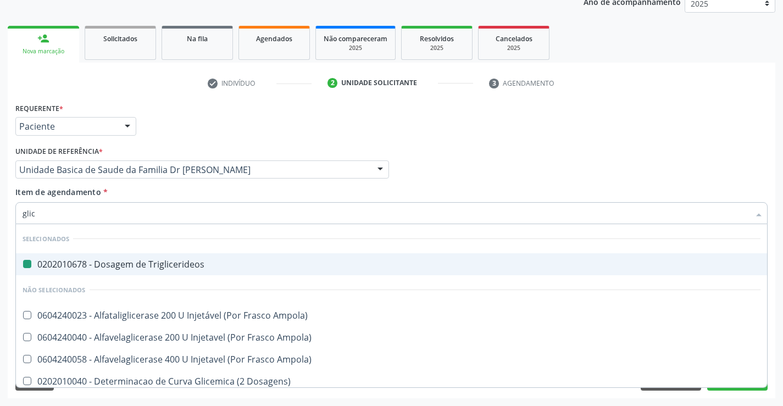
type input "glico"
checkbox Triglicerideos "false"
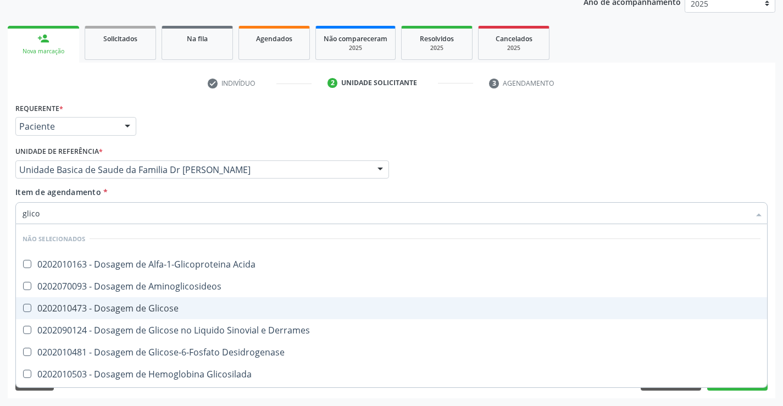
click at [136, 304] on div "0202010473 - Dosagem de Glicose" at bounding box center [392, 308] width 738 height 9
checkbox Glicose "true"
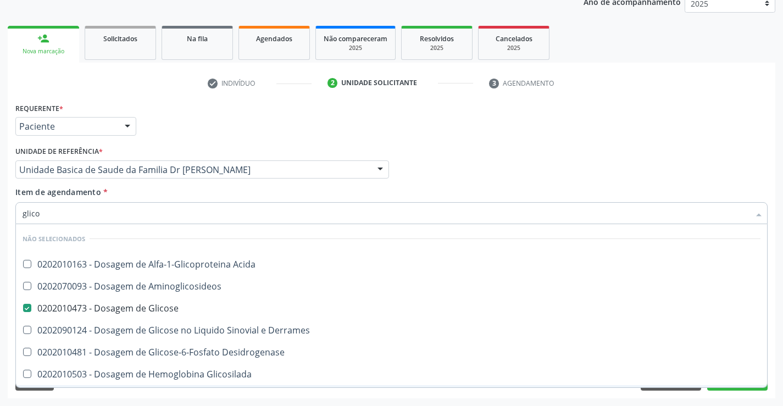
click at [145, 399] on div "Acompanhamento Acompanhe a situação das marcações correntes e finalizadas Relat…" at bounding box center [391, 164] width 783 height 484
checkbox Acida "true"
checkbox Derrames "true"
checkbox Desidrogenase "true"
checkbox Glicosilada "true"
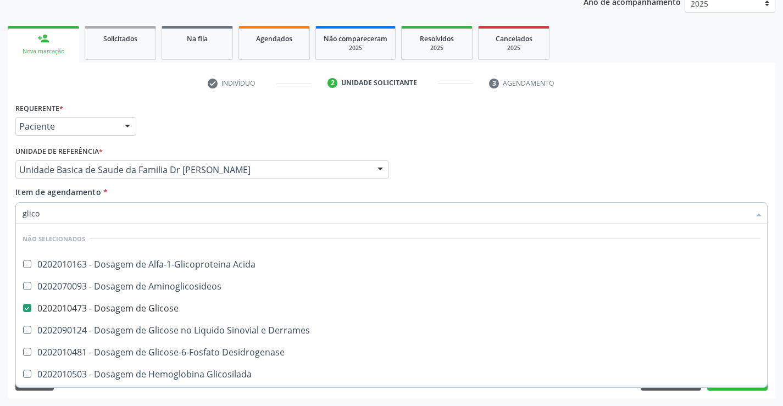
checkbox Quantitativa "true"
checkbox Glicose "true"
checkbox Urina "true"
checkbox Aminoglicosideos "true"
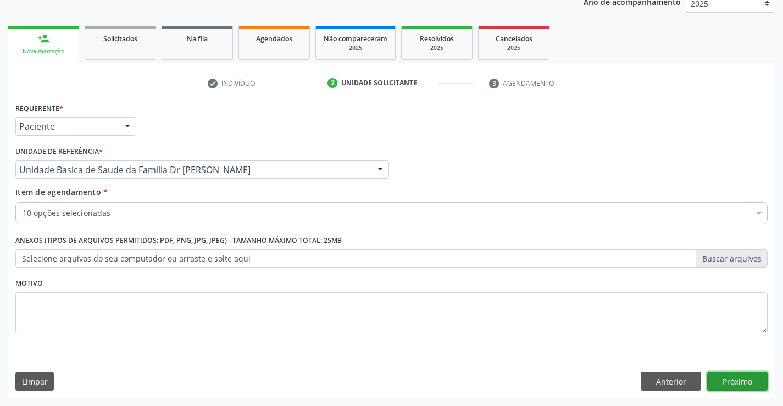
click at [734, 377] on button "Próximo" at bounding box center [738, 381] width 60 height 19
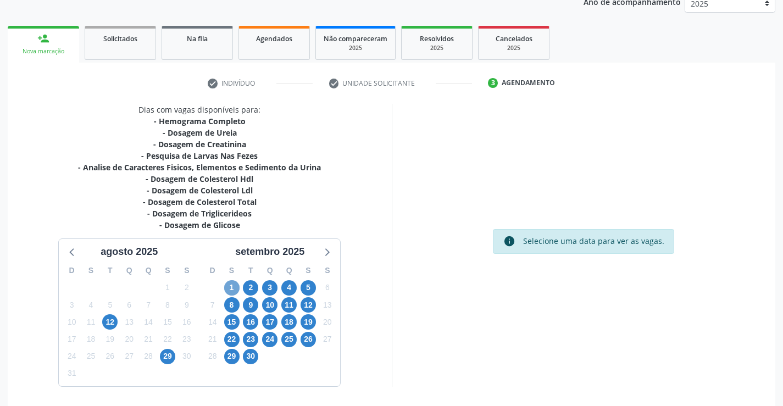
click at [229, 289] on span "1" at bounding box center [231, 287] width 15 height 15
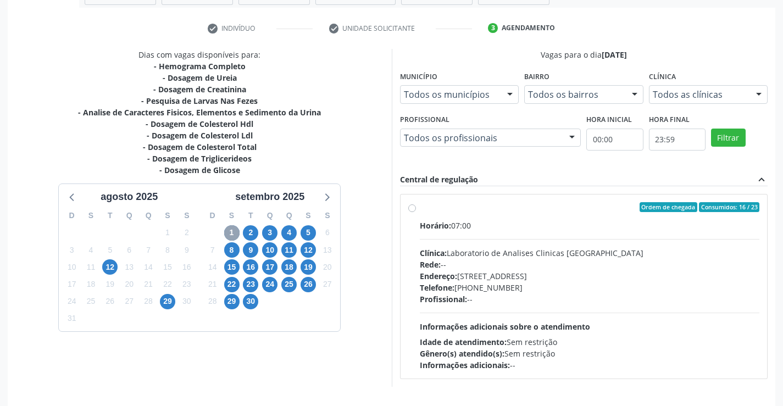
scroll to position [231, 0]
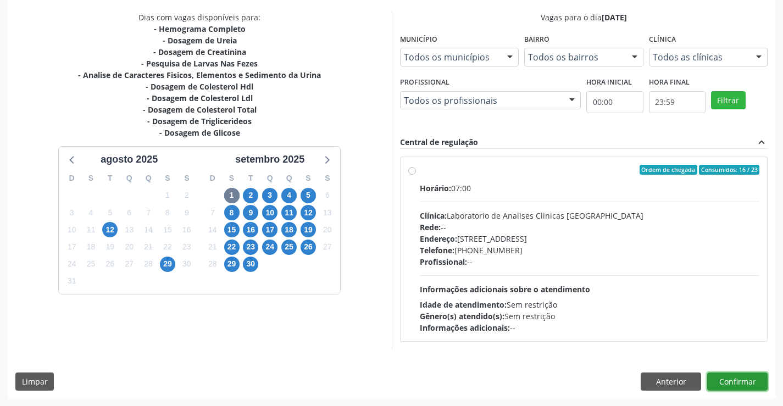
click at [738, 381] on button "Confirmar" at bounding box center [738, 382] width 60 height 19
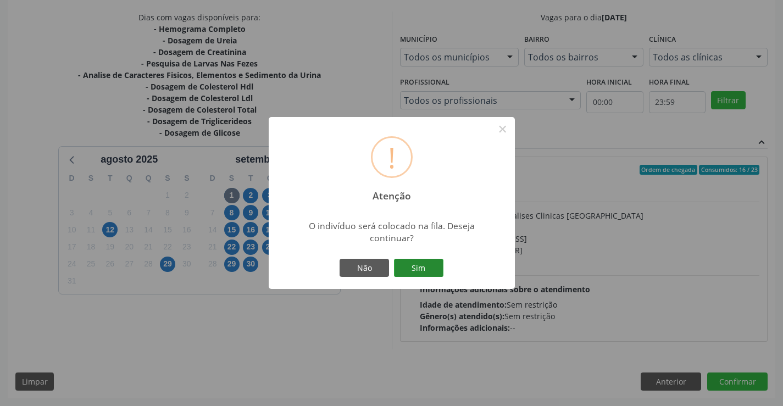
click at [418, 266] on button "Sim" at bounding box center [418, 268] width 49 height 19
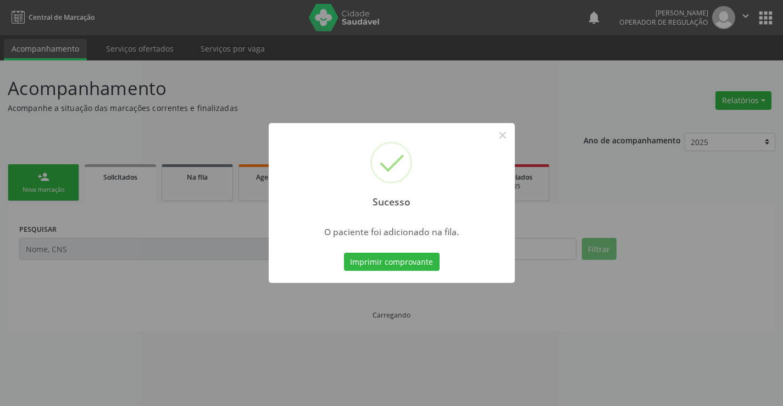
scroll to position [0, 0]
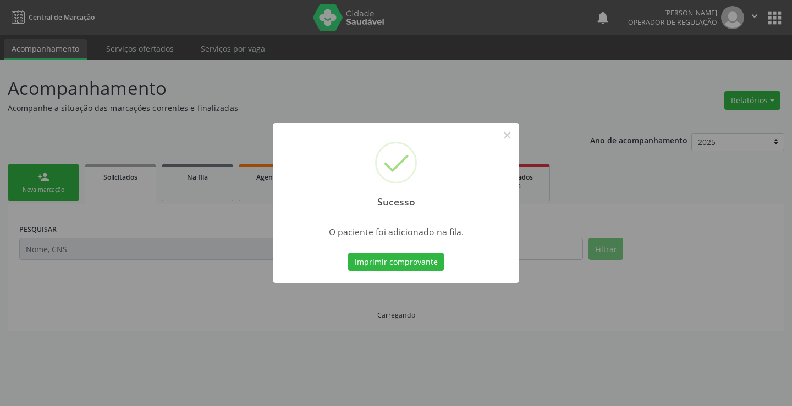
click at [418, 266] on button "Imprimir comprovante" at bounding box center [396, 262] width 96 height 19
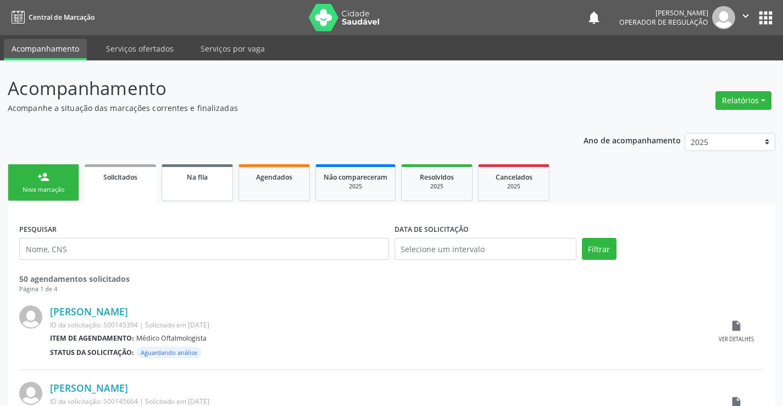
click at [209, 189] on link "Na fila" at bounding box center [197, 182] width 71 height 37
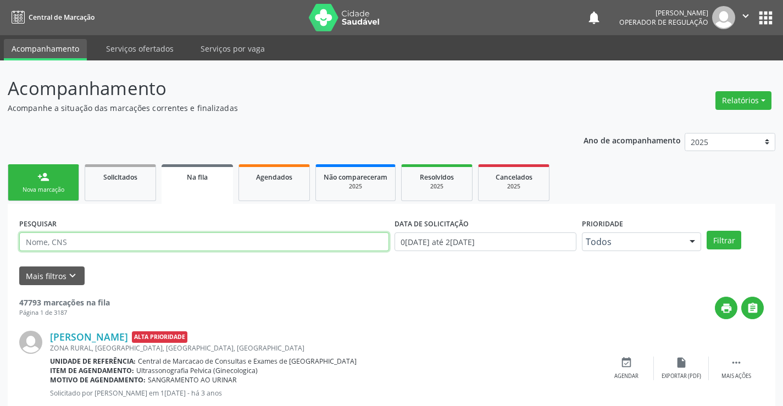
click at [119, 240] on input "text" at bounding box center [204, 242] width 370 height 19
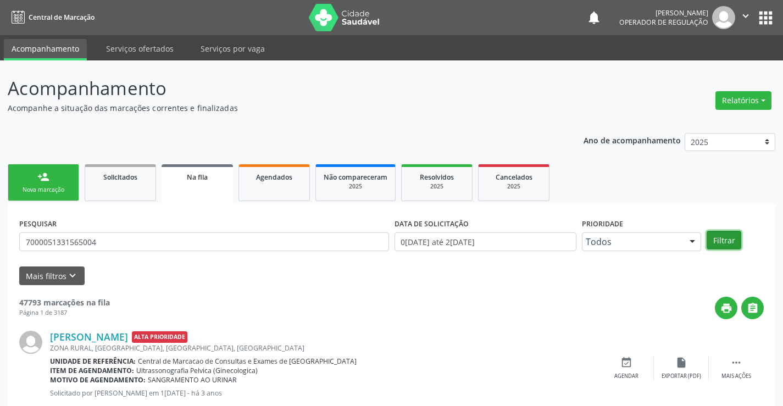
click at [733, 237] on button "Filtrar" at bounding box center [724, 240] width 35 height 19
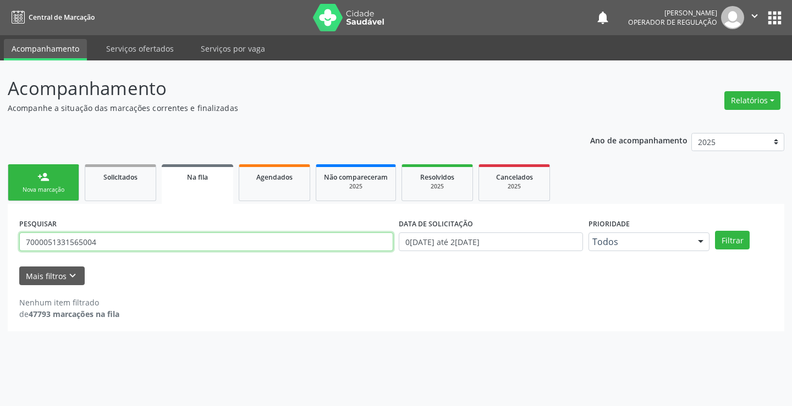
click at [211, 250] on input "7000051331565004" at bounding box center [206, 242] width 374 height 19
type input "7"
click at [270, 190] on link "Agendados" at bounding box center [274, 182] width 71 height 37
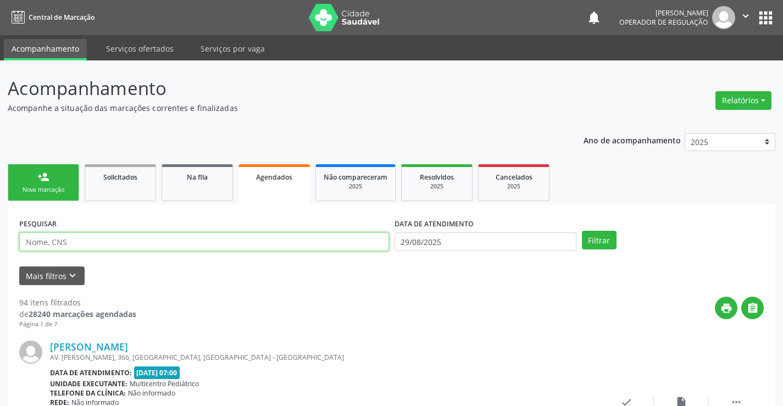
click at [208, 241] on input "text" at bounding box center [204, 242] width 370 height 19
type input "700005133155004"
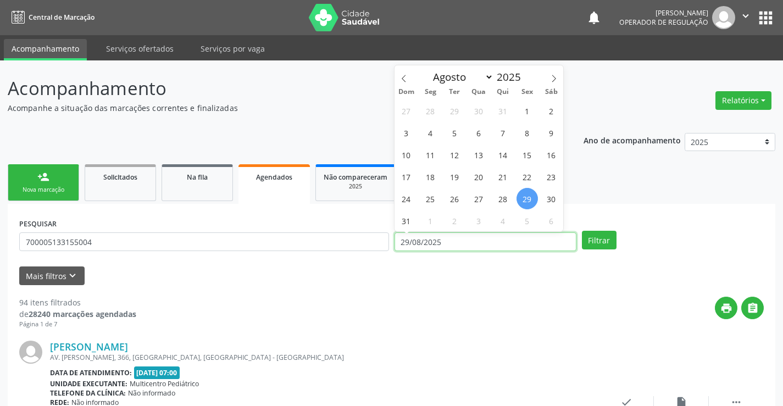
click at [484, 239] on input "29/08/2025" at bounding box center [486, 242] width 182 height 19
click at [553, 76] on icon at bounding box center [554, 79] width 8 height 8
select select "8"
click at [428, 111] on span "1" at bounding box center [430, 110] width 21 height 21
type input "[DATE]"
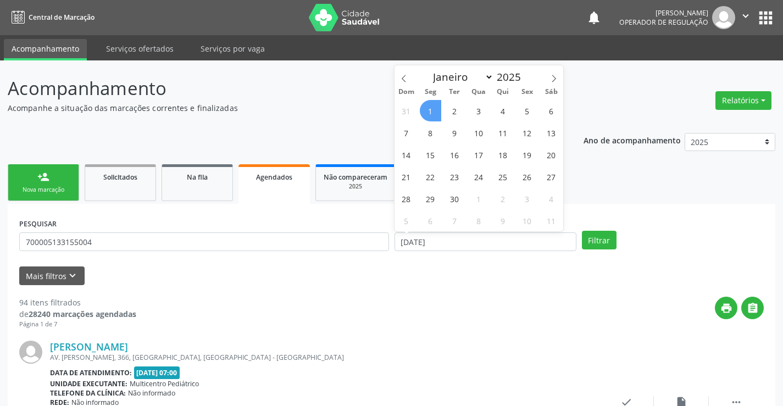
click at [428, 111] on span "1" at bounding box center [430, 110] width 21 height 21
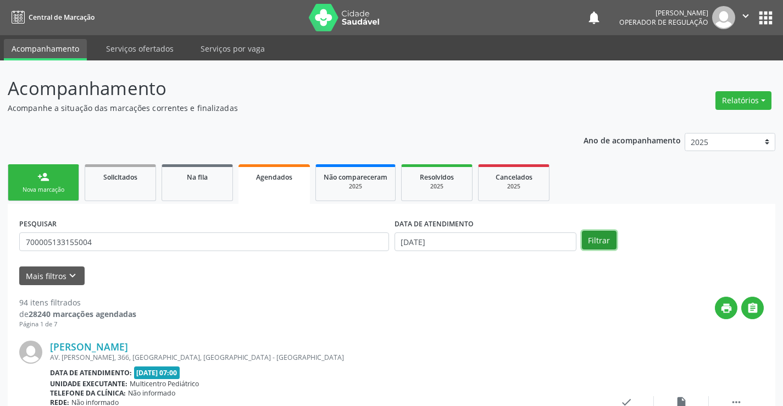
click at [596, 239] on button "Filtrar" at bounding box center [599, 240] width 35 height 19
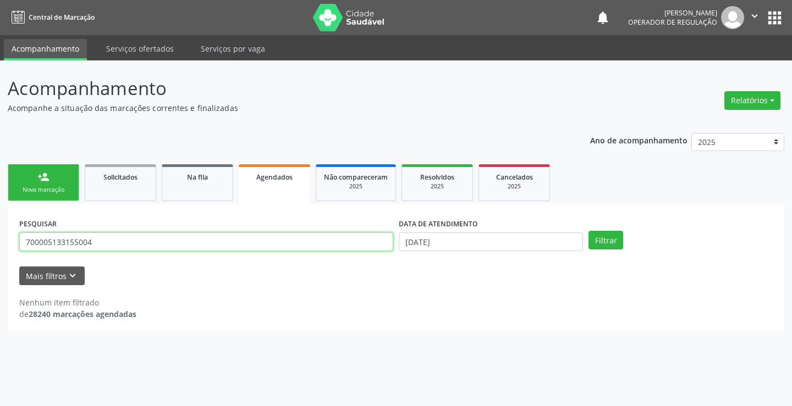
click at [111, 242] on input "700005133155004" at bounding box center [206, 242] width 374 height 19
type input "7"
click at [192, 190] on link "Na fila" at bounding box center [197, 182] width 71 height 37
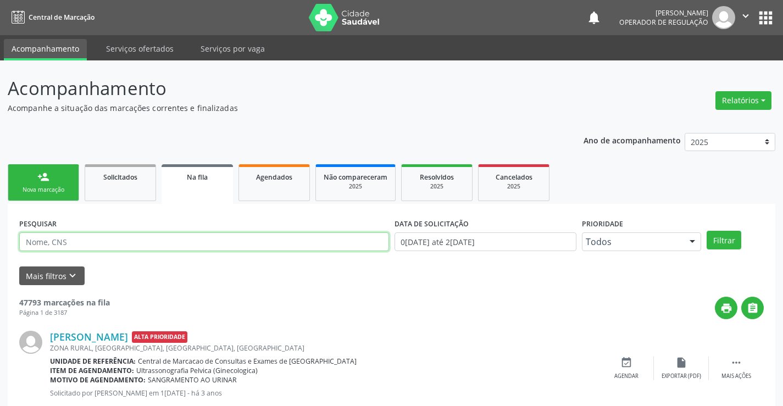
click at [102, 246] on input "text" at bounding box center [204, 242] width 370 height 19
type input "700005133155004"
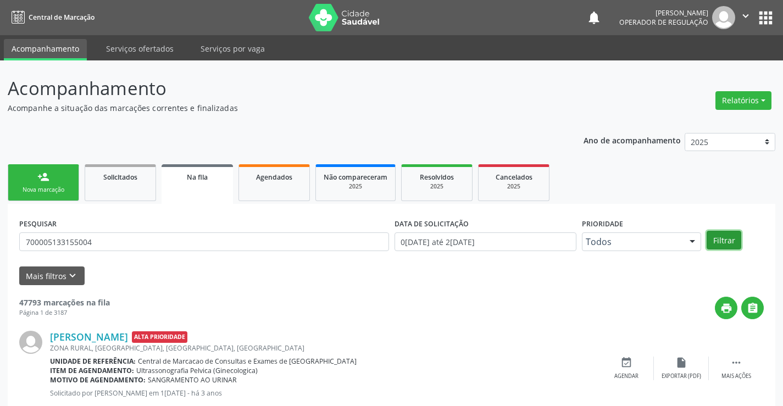
click at [723, 237] on button "Filtrar" at bounding box center [724, 240] width 35 height 19
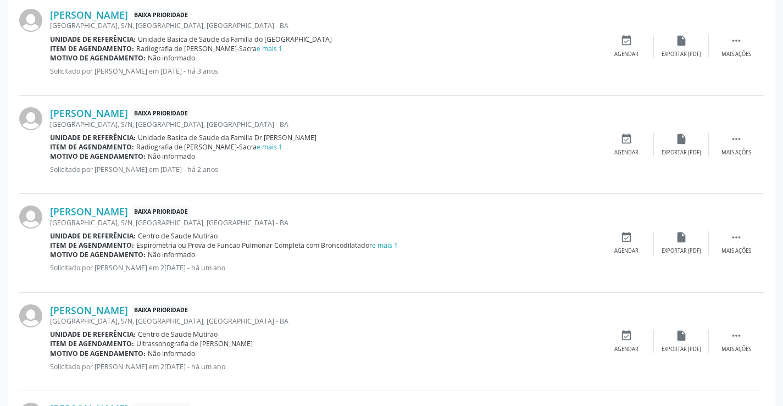
scroll to position [434, 0]
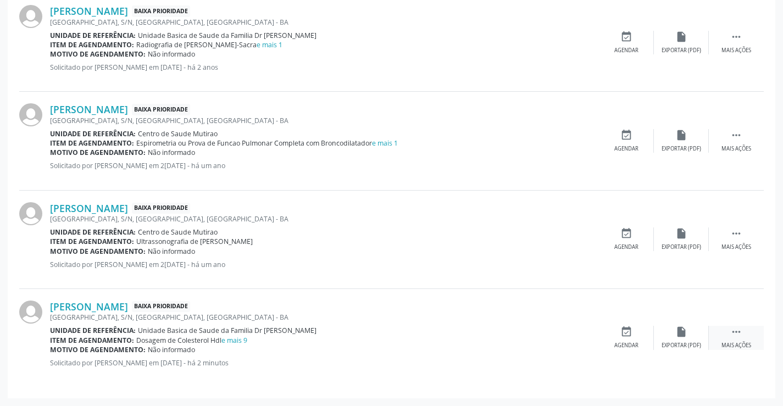
click at [739, 331] on icon "" at bounding box center [737, 332] width 12 height 12
click at [679, 331] on icon "edit" at bounding box center [682, 332] width 12 height 12
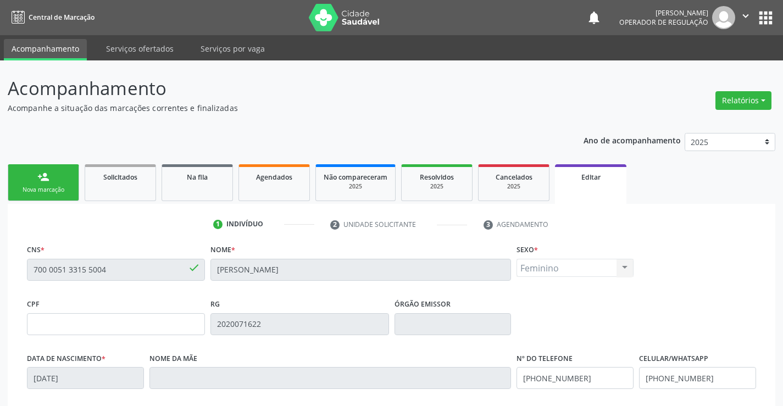
scroll to position [205, 0]
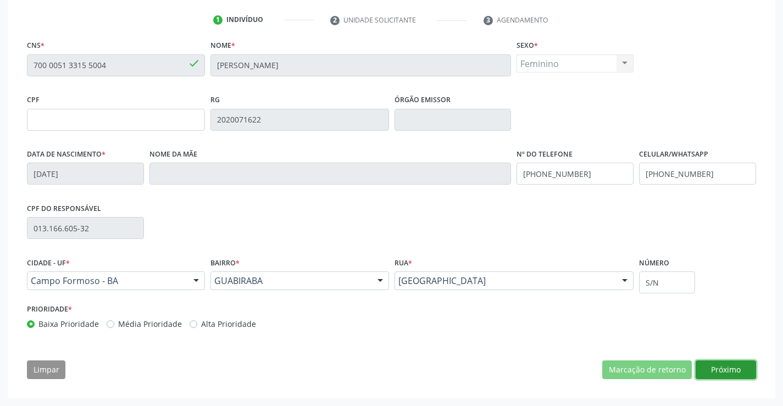
click at [715, 371] on button "Próximo" at bounding box center [726, 370] width 60 height 19
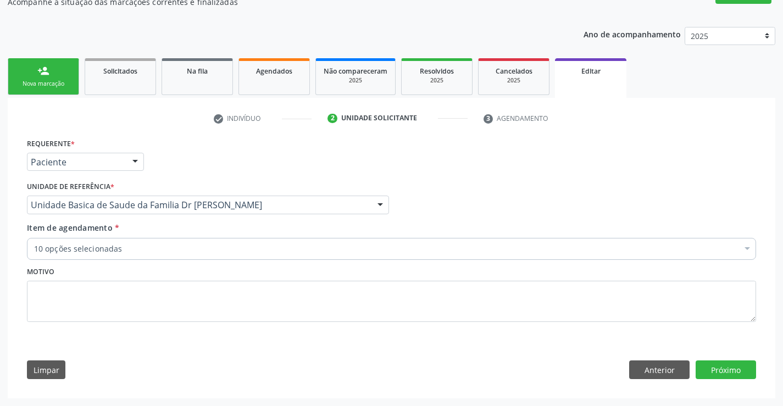
scroll to position [106, 0]
click at [705, 368] on button "Próximo" at bounding box center [726, 370] width 60 height 19
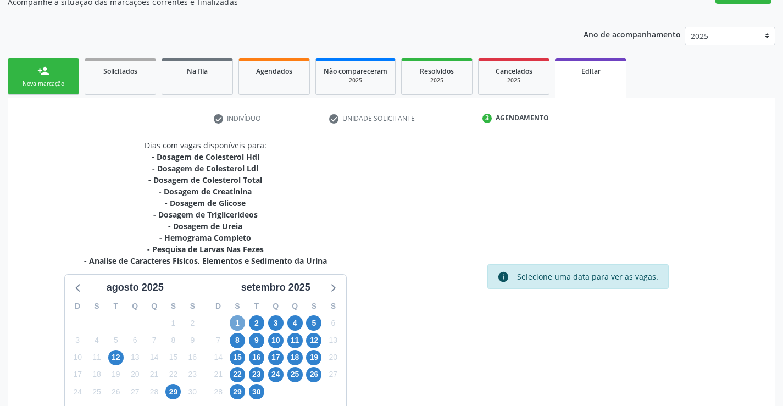
click at [238, 324] on span "1" at bounding box center [237, 323] width 15 height 15
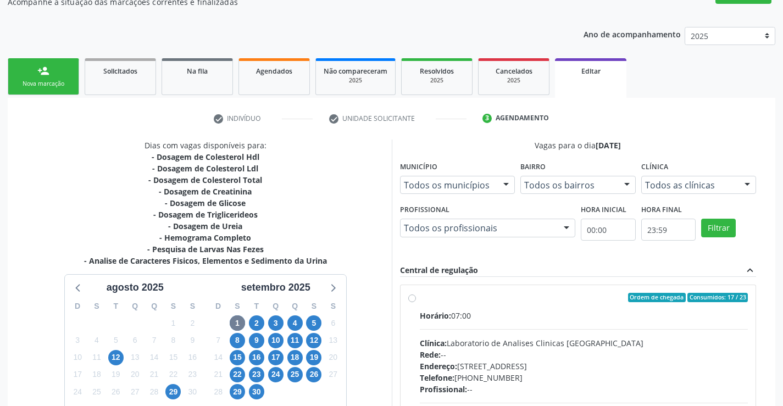
click at [420, 298] on label "Ordem de chegada Consumidos: 17 / 23 Horário: 07:00 Clínica: Laboratorio de Ana…" at bounding box center [584, 377] width 329 height 169
click at [414, 298] on input "Ordem de chegada Consumidos: 17 / 23 Horário: 07:00 Clínica: Laboratorio de Ana…" at bounding box center [412, 298] width 8 height 10
radio input "true"
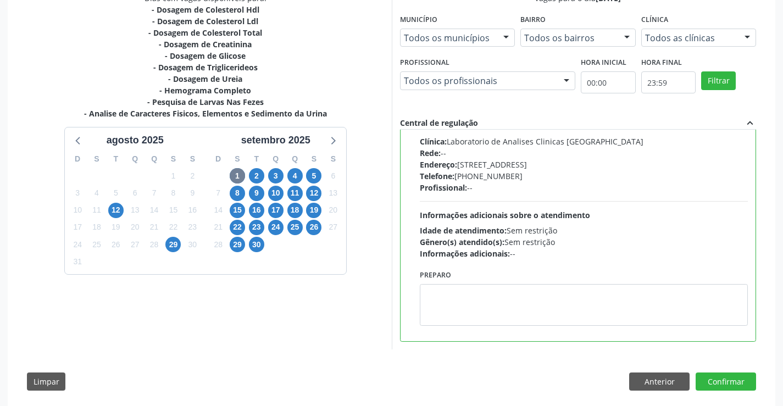
scroll to position [265, 0]
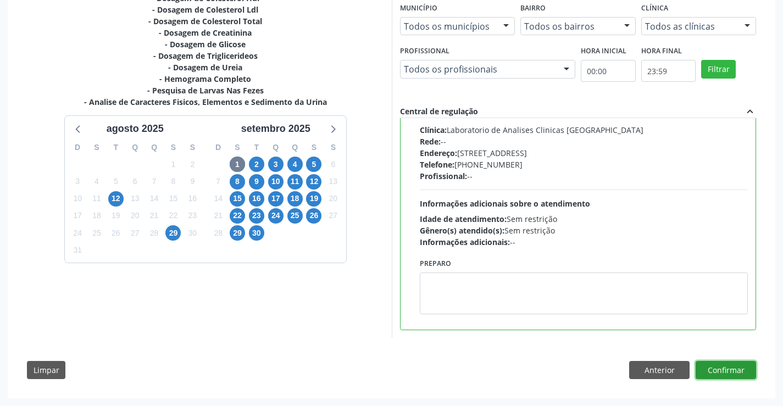
click at [714, 366] on button "Confirmar" at bounding box center [726, 370] width 60 height 19
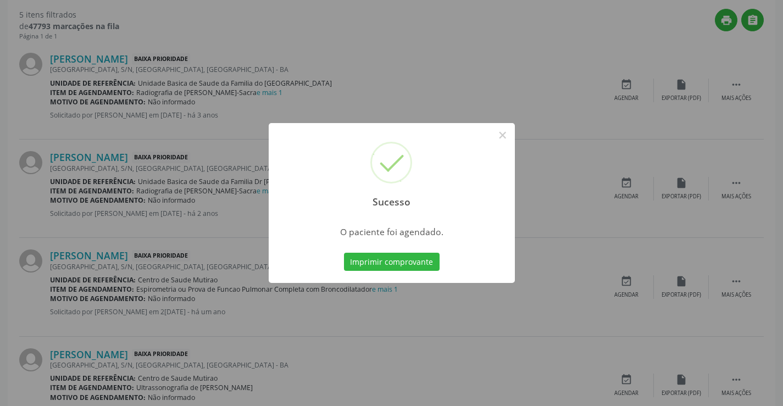
scroll to position [0, 0]
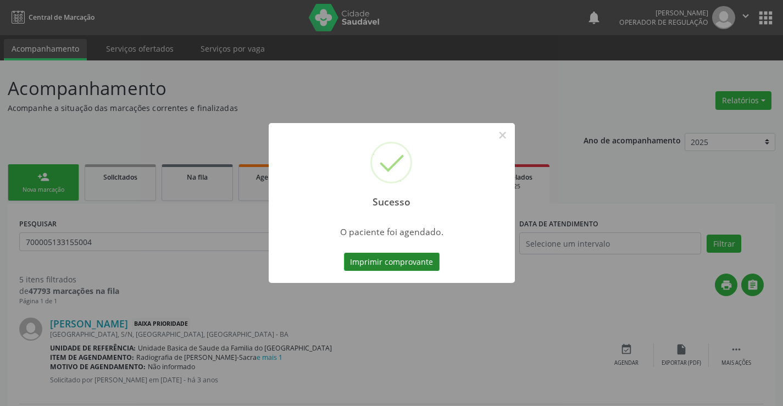
click at [398, 260] on button "Imprimir comprovante" at bounding box center [392, 262] width 96 height 19
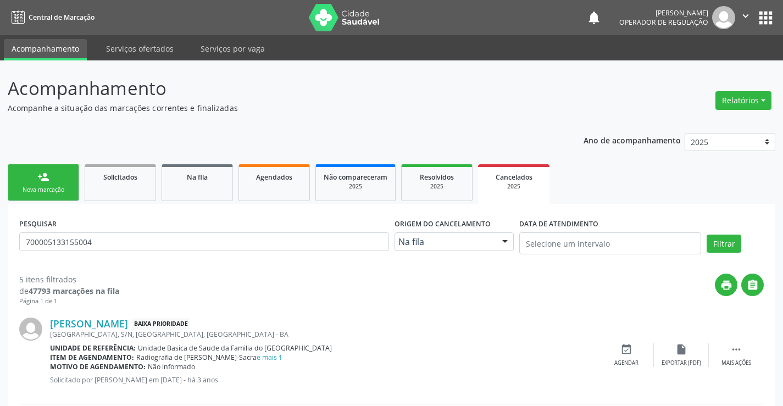
click at [59, 190] on div "Nova marcação" at bounding box center [43, 190] width 55 height 8
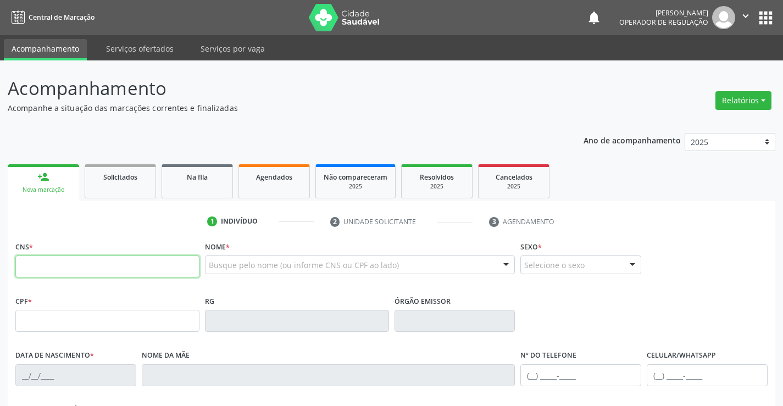
click at [68, 269] on input "text" at bounding box center [107, 267] width 184 height 22
type input "700 0051 3315 5004"
type input "2020071622"
type input "[DATE]"
type input "[PHONE_NUMBER]"
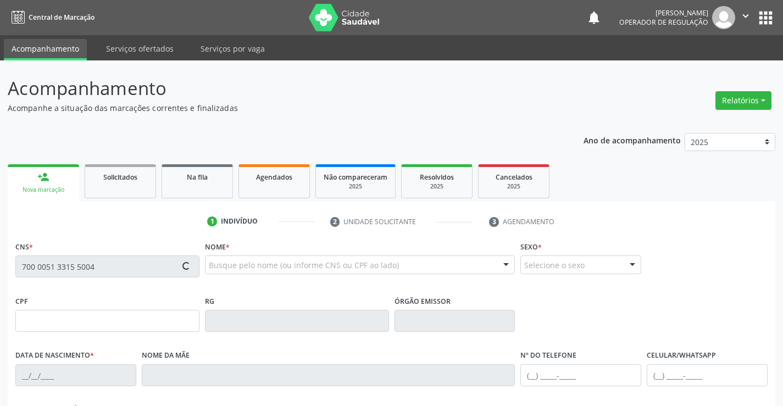
type input "[PHONE_NUMBER]"
type input "013.166.605-32"
type input "S/N"
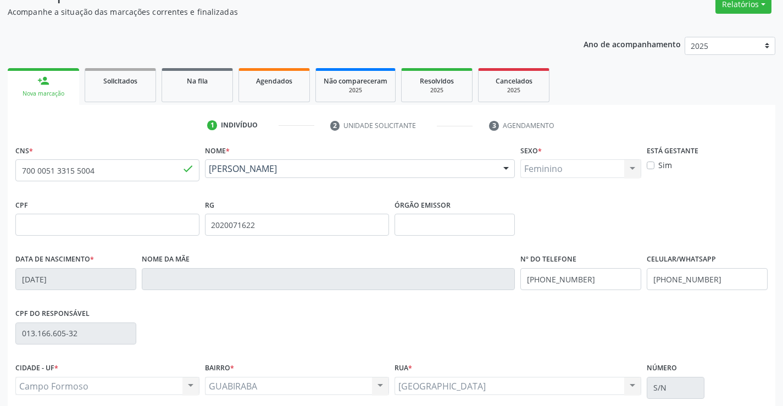
scroll to position [110, 0]
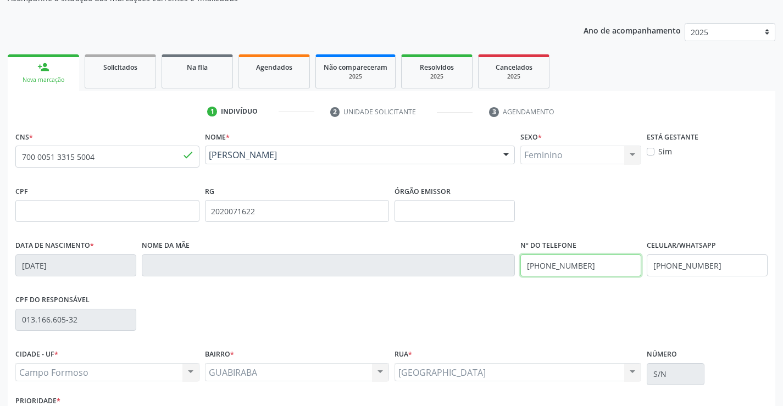
click at [595, 266] on input "[PHONE_NUMBER]" at bounding box center [581, 266] width 121 height 22
type input "[PHONE_NUMBER]"
click at [707, 263] on input "[PHONE_NUMBER]" at bounding box center [707, 266] width 121 height 22
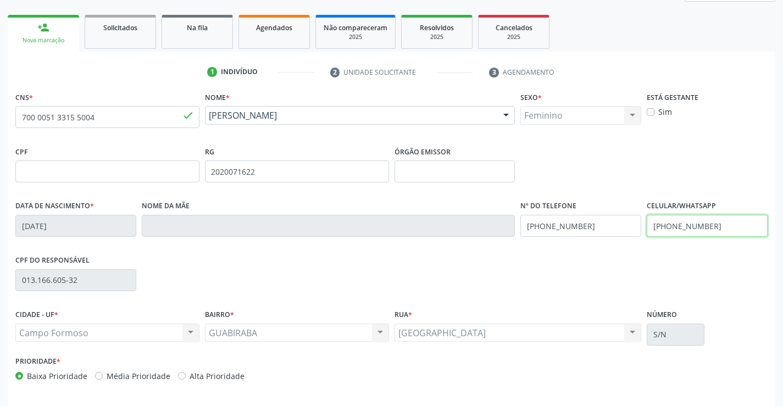
scroll to position [190, 0]
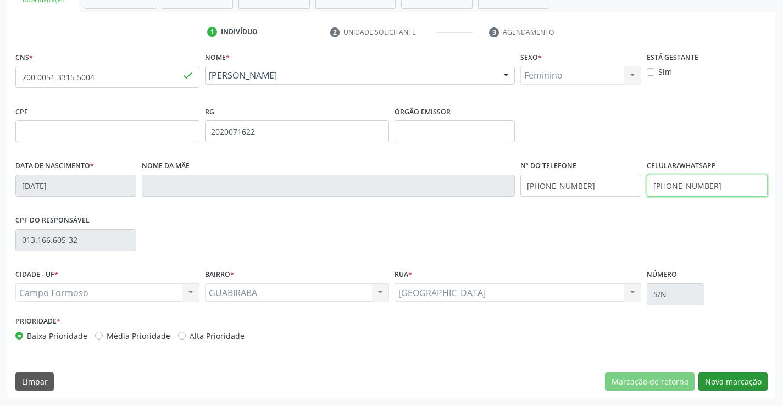
type input "[PHONE_NUMBER]"
click at [717, 377] on button "Nova marcação" at bounding box center [733, 382] width 69 height 19
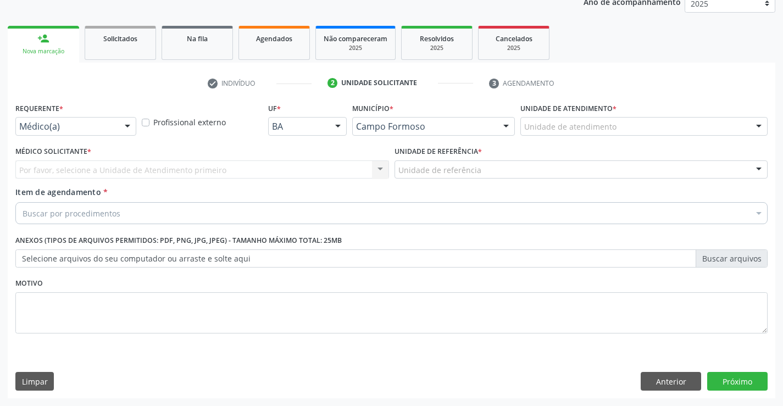
scroll to position [139, 0]
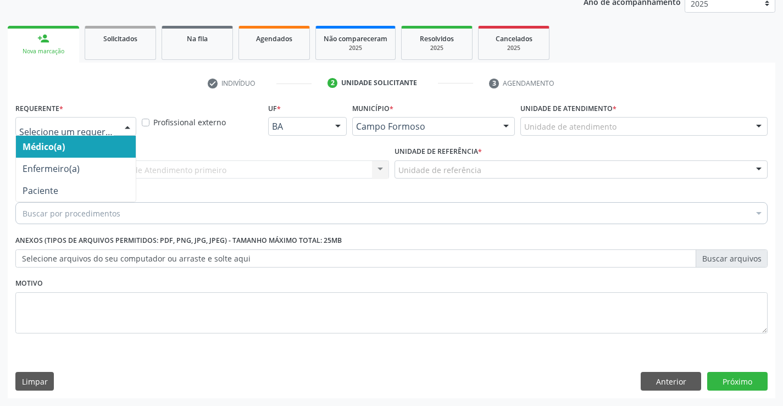
click at [124, 127] on div at bounding box center [127, 127] width 16 height 19
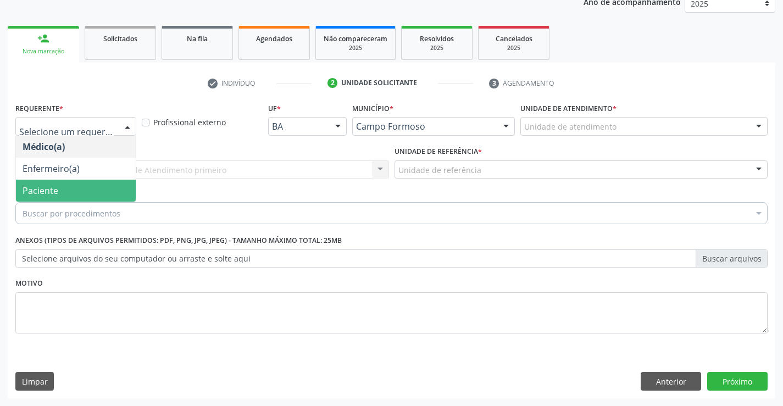
click at [104, 189] on span "Paciente" at bounding box center [76, 191] width 120 height 22
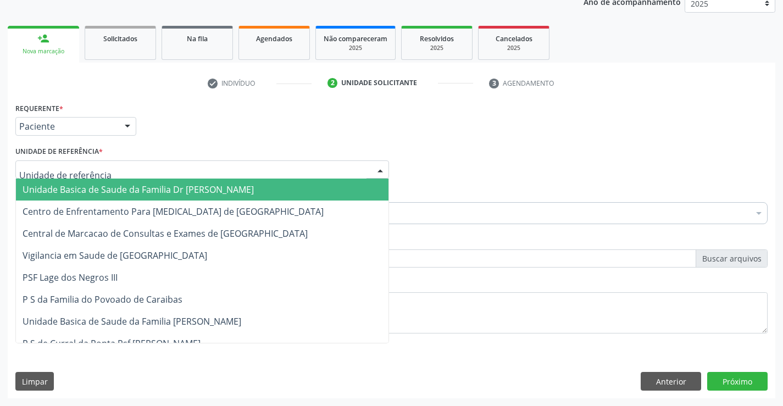
click at [110, 169] on div at bounding box center [202, 170] width 374 height 19
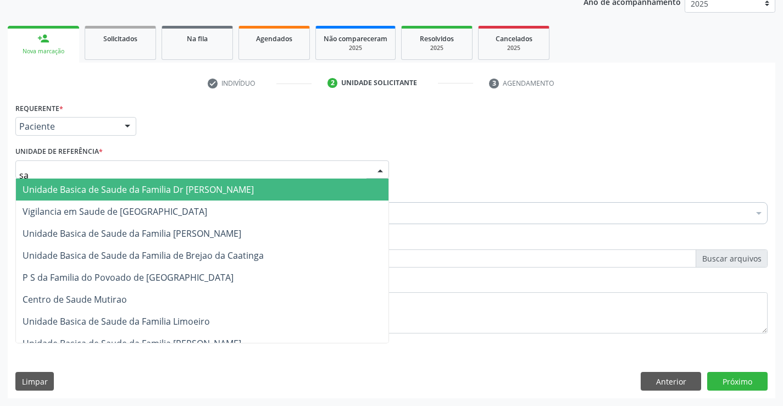
type input "sao"
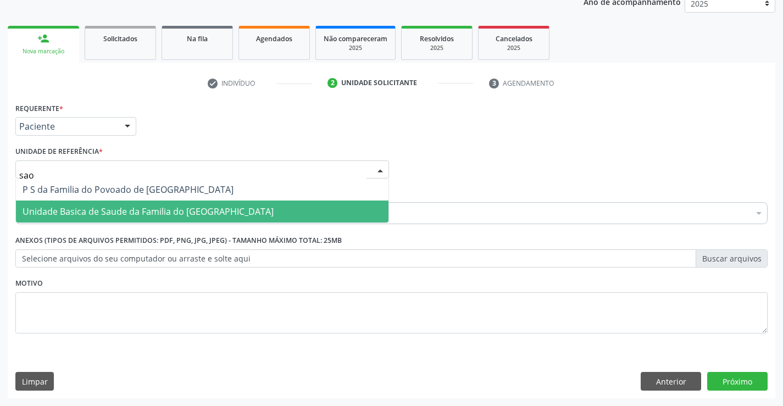
drag, startPoint x: 110, startPoint y: 188, endPoint x: 114, endPoint y: 208, distance: 20.2
click at [114, 208] on ul "P S da Familia do Povoado de Sao Tome Unidade Basica de Saude da Familia do Sao…" at bounding box center [202, 201] width 373 height 44
click at [114, 208] on span "Unidade Basica de Saude da Familia do [GEOGRAPHIC_DATA]" at bounding box center [148, 212] width 251 height 12
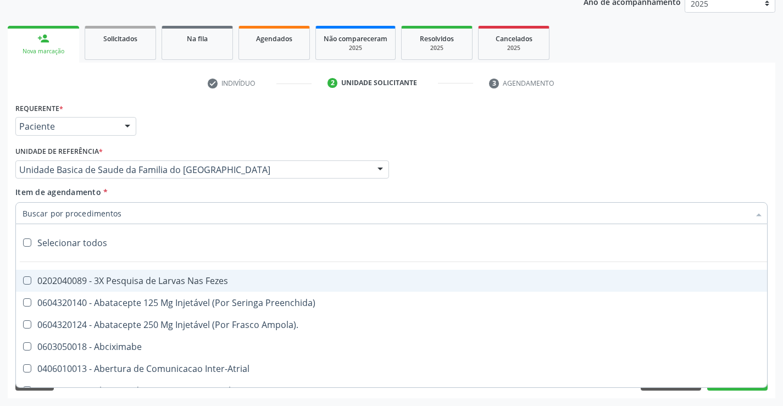
click at [132, 213] on div at bounding box center [391, 213] width 753 height 22
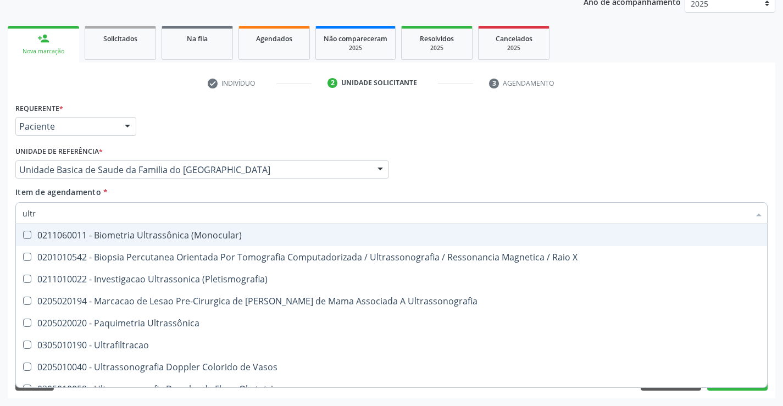
type input "ultra"
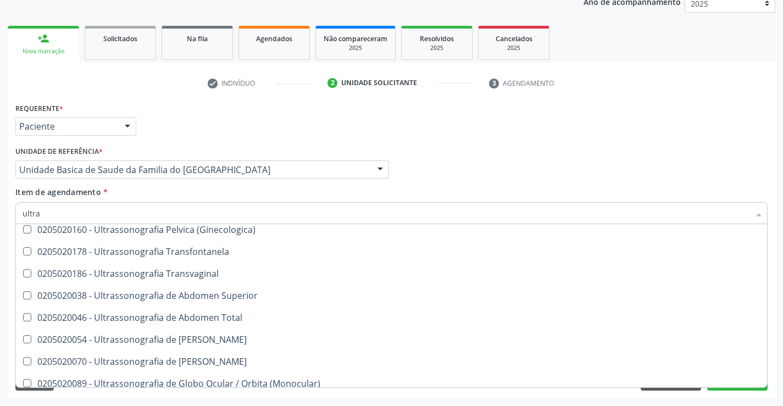
scroll to position [275, 0]
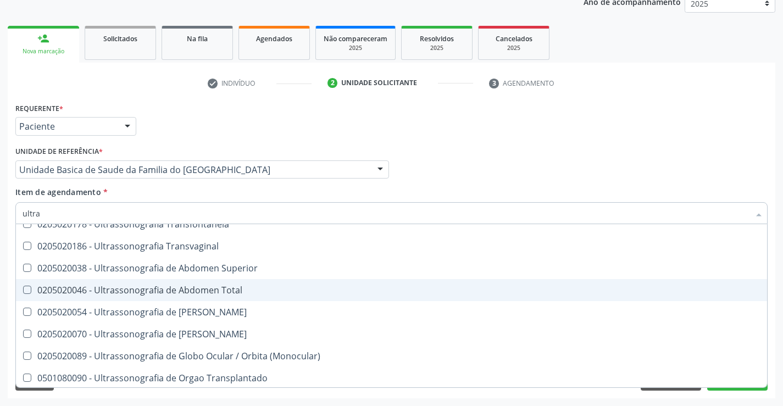
click at [165, 291] on div "0205020046 - Ultrassonografia de Abdomen Total" at bounding box center [392, 290] width 738 height 9
checkbox Total "true"
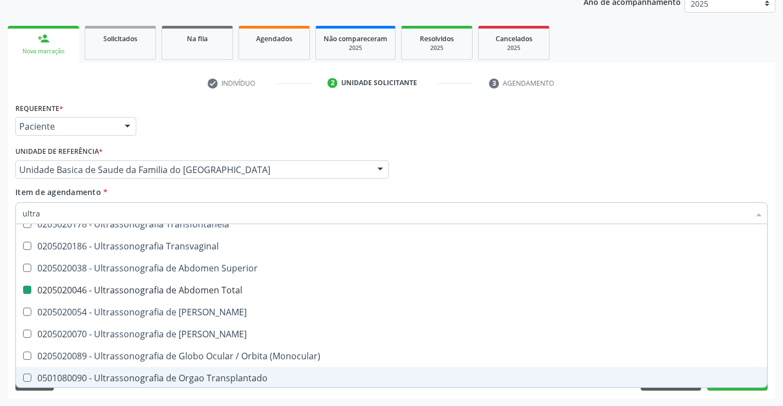
click at [80, 400] on div "Acompanhamento Acompanhe a situação das marcações correntes e finalizadas Relat…" at bounding box center [391, 164] width 783 height 484
checkbox X "true"
checkbox Total "false"
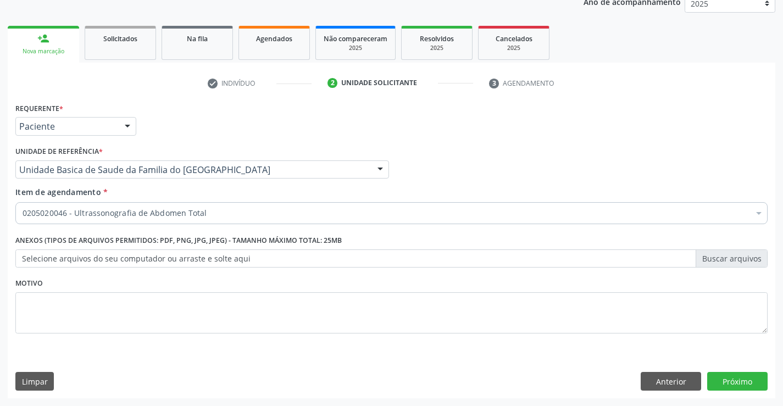
scroll to position [0, 0]
click at [732, 377] on button "Próximo" at bounding box center [738, 381] width 60 height 19
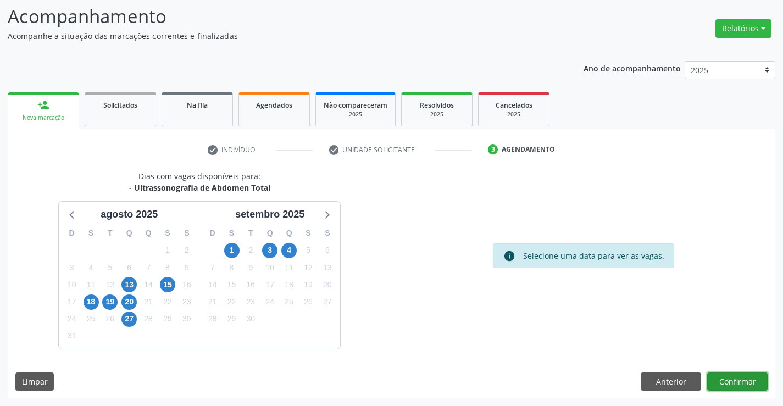
click at [732, 377] on button "Confirmar" at bounding box center [738, 382] width 60 height 19
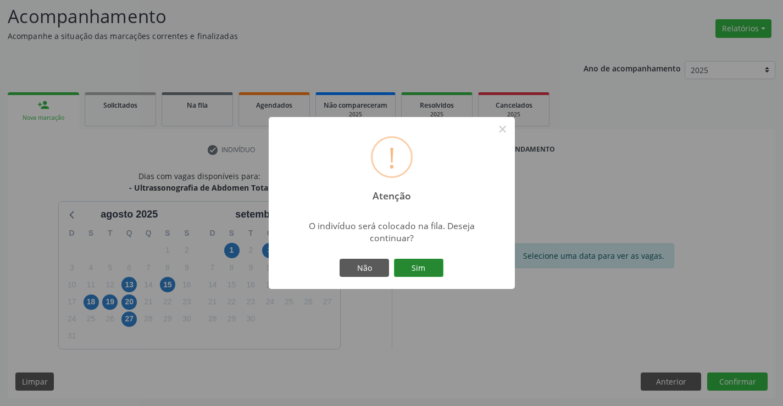
click at [419, 261] on button "Sim" at bounding box center [418, 268] width 49 height 19
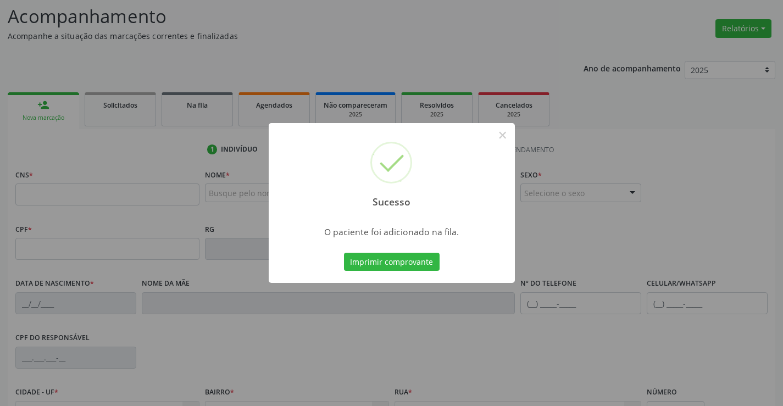
click at [344, 253] on button "Imprimir comprovante" at bounding box center [392, 262] width 96 height 19
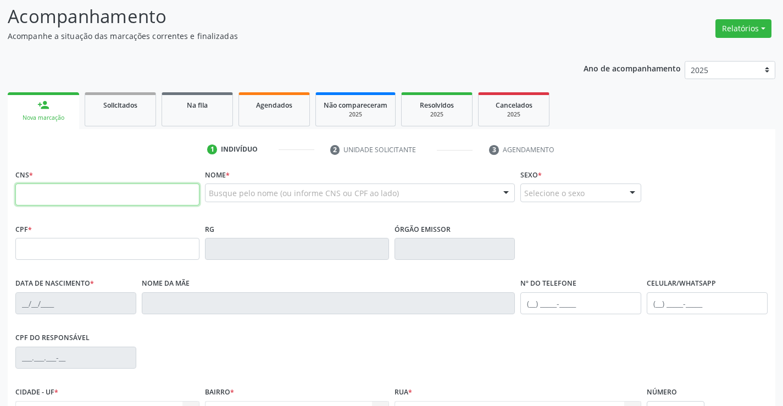
click at [81, 195] on input "text" at bounding box center [107, 195] width 184 height 22
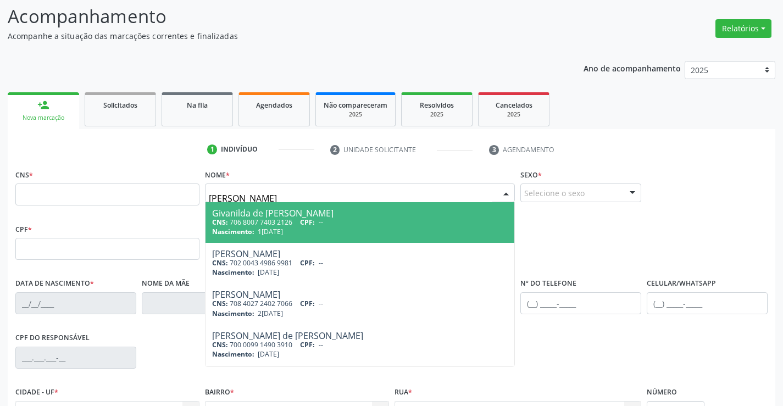
type input "ivanilda d"
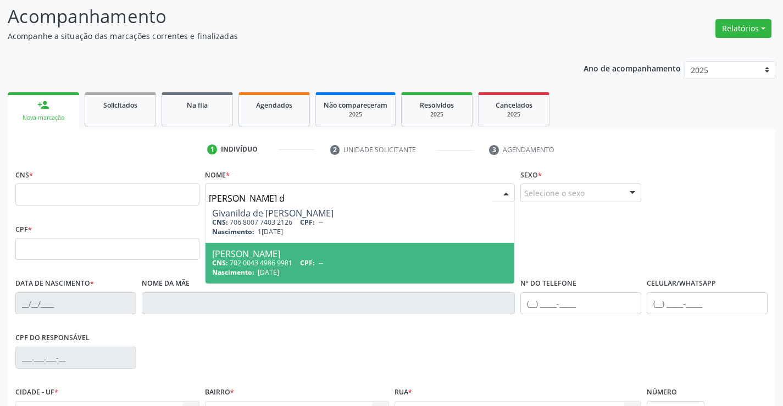
click at [271, 258] on div "CNS: 702 0043 4986 9981 CPF: --" at bounding box center [360, 262] width 296 height 9
type input "702 0043 4986 9981"
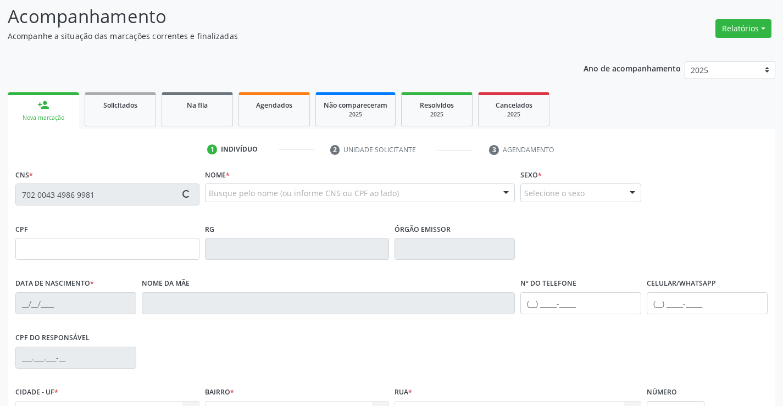
type input "0262770776"
type input "09/10/1960"
type input "Elvira Dantas Oliveira da Silva"
type input "(74) 9128-2316"
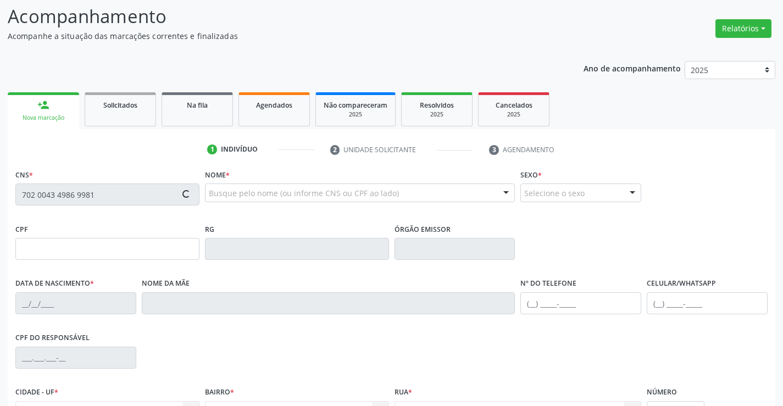
type input "220.956.165-53"
type input "16"
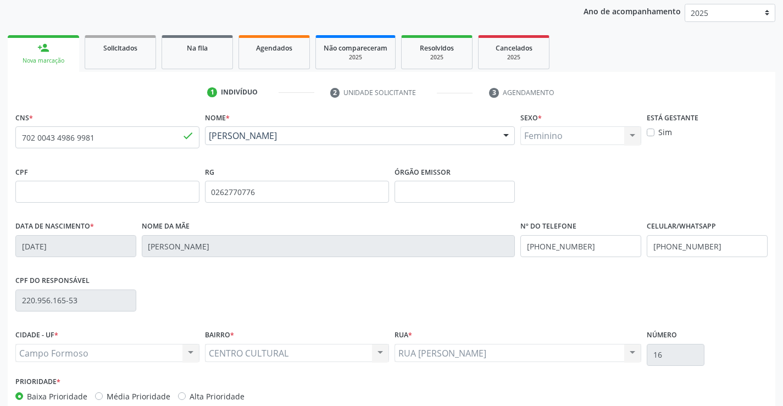
scroll to position [182, 0]
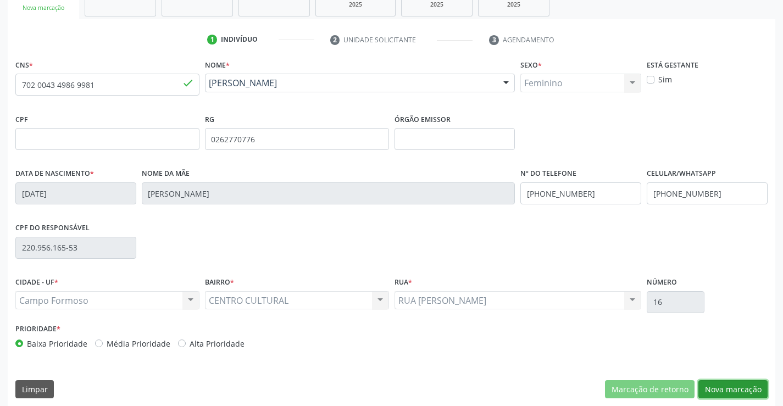
click at [720, 391] on button "Nova marcação" at bounding box center [733, 389] width 69 height 19
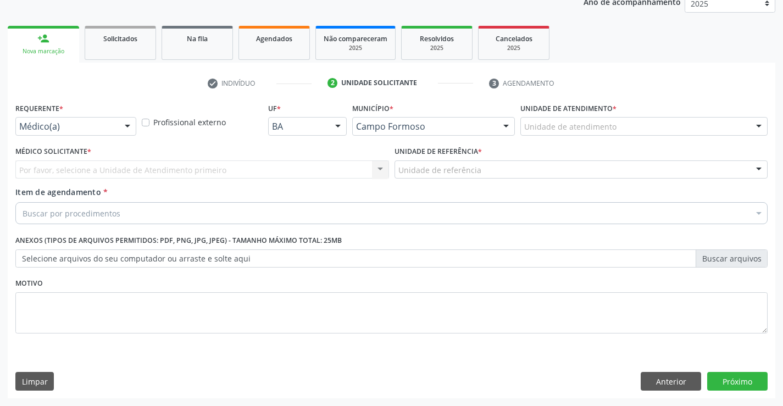
scroll to position [139, 0]
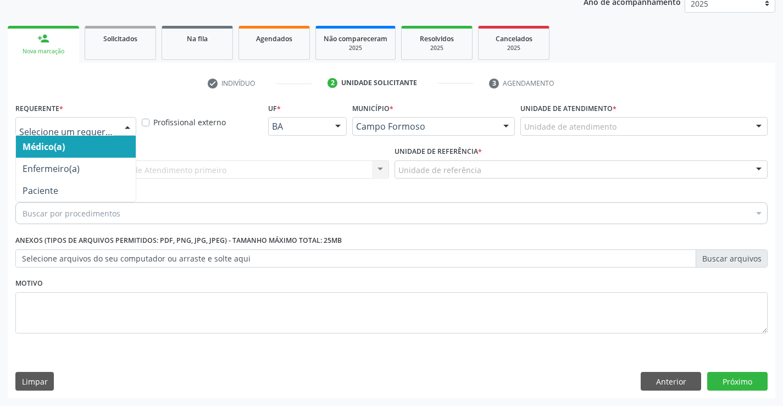
drag, startPoint x: 97, startPoint y: 121, endPoint x: 93, endPoint y: 153, distance: 32.6
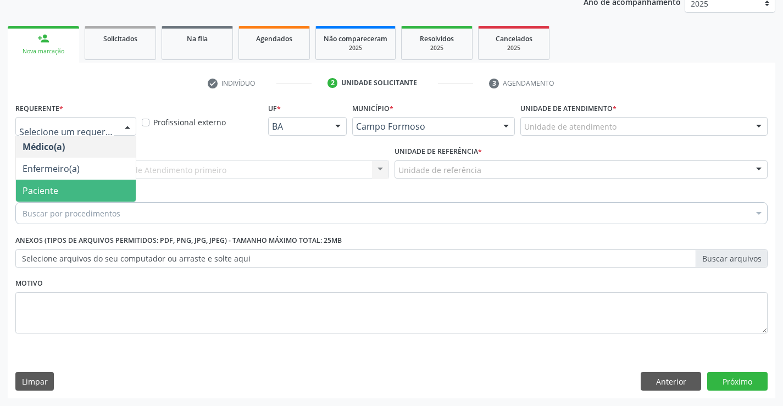
click at [92, 190] on span "Paciente" at bounding box center [76, 191] width 120 height 22
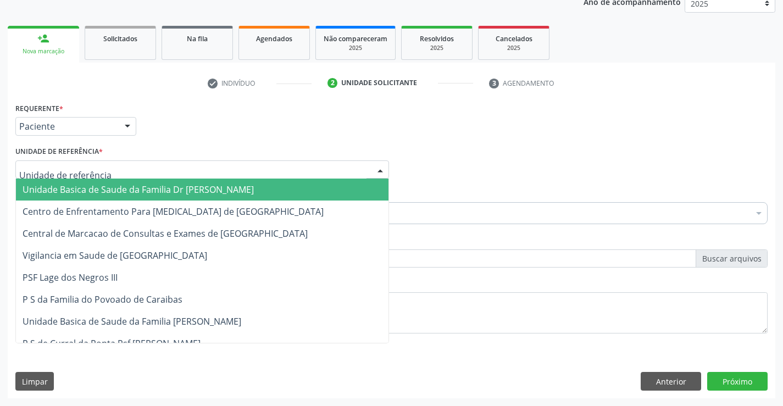
click at [106, 194] on span "Unidade Basica de Saude da Familia Dr [PERSON_NAME]" at bounding box center [138, 190] width 231 height 12
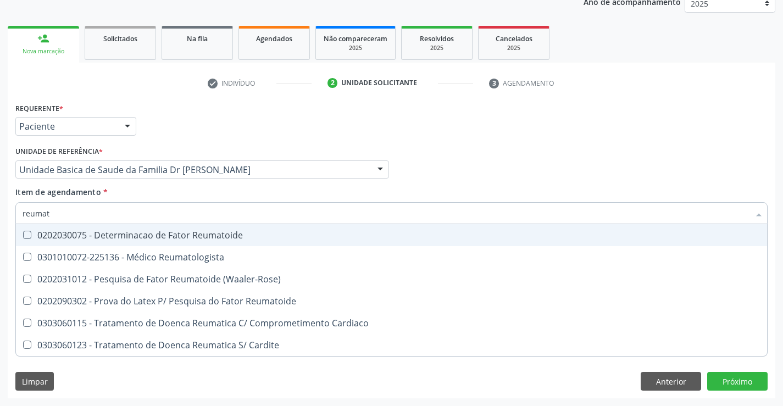
type input "reumato"
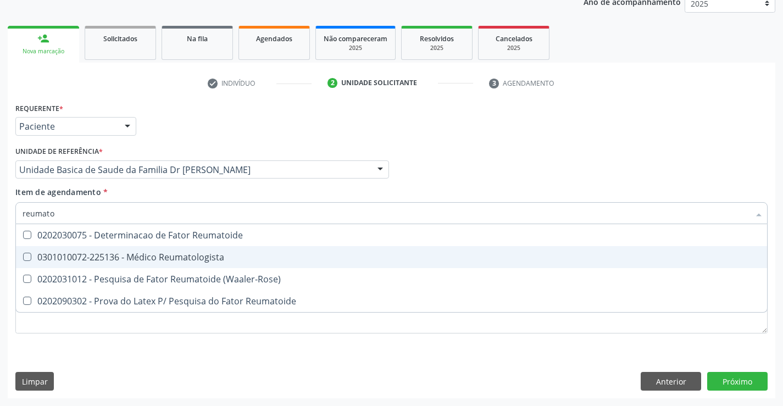
drag, startPoint x: 135, startPoint y: 257, endPoint x: 169, endPoint y: 312, distance: 65.2
click at [136, 262] on div "0301010072-225136 - Médico Reumatologista" at bounding box center [392, 257] width 738 height 9
checkbox Reumatologista "true"
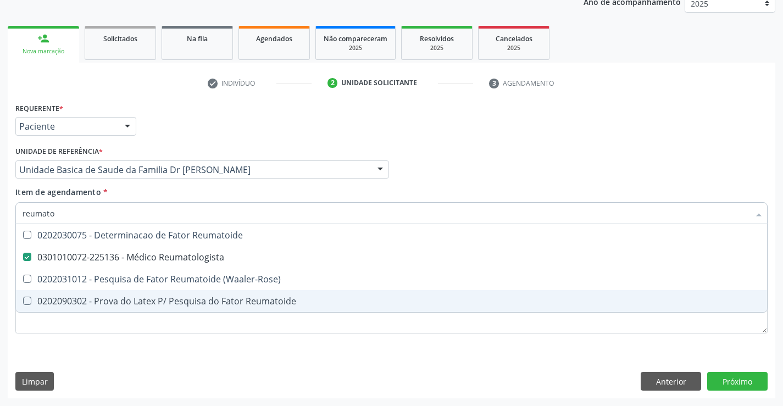
click at [172, 337] on div "Requerente * Paciente Médico(a) Enfermeiro(a) Paciente Nenhum resultado encontr…" at bounding box center [391, 224] width 753 height 249
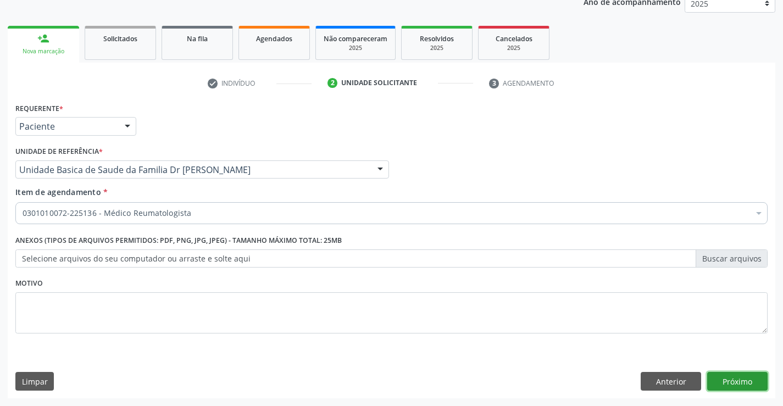
click at [742, 386] on button "Próximo" at bounding box center [738, 381] width 60 height 19
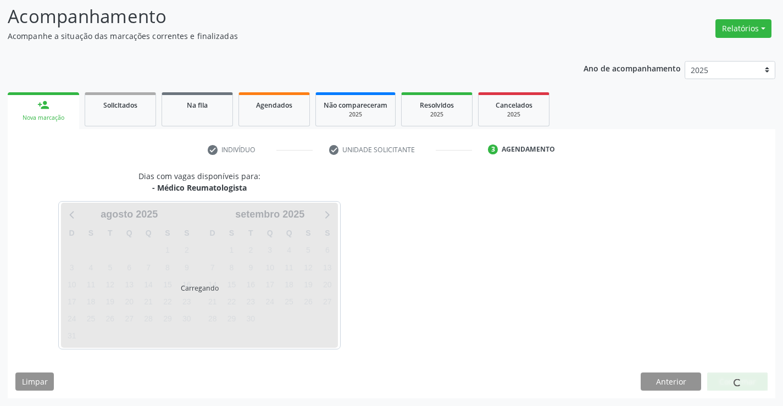
scroll to position [104, 0]
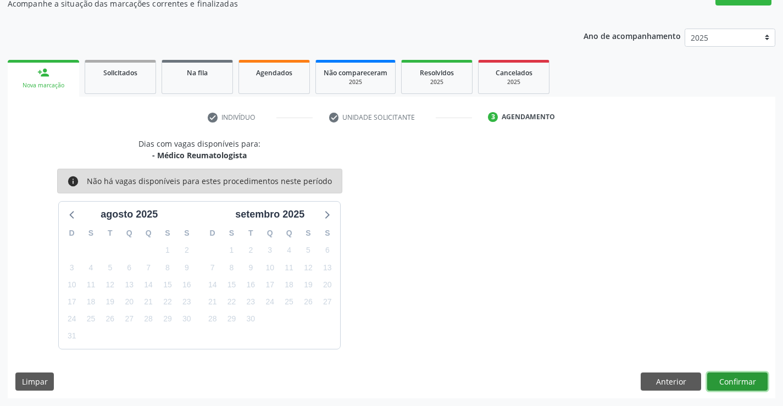
click at [736, 377] on button "Confirmar" at bounding box center [738, 382] width 60 height 19
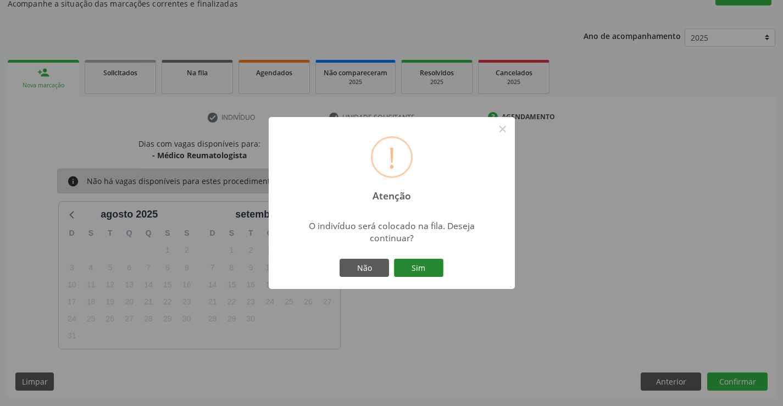
click at [417, 266] on button "Sim" at bounding box center [418, 268] width 49 height 19
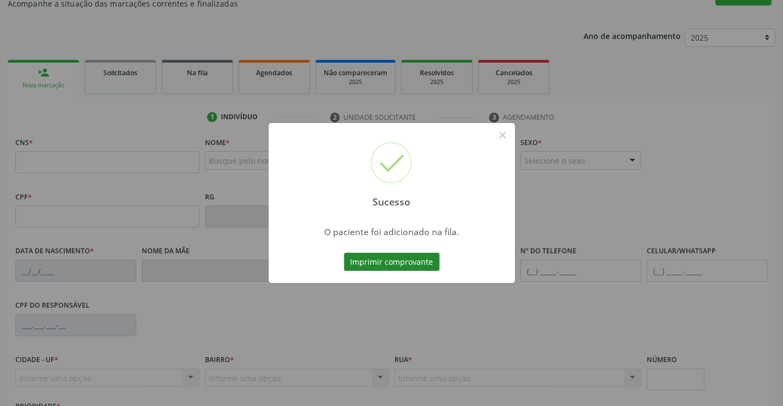
click at [416, 261] on button "Imprimir comprovante" at bounding box center [392, 262] width 96 height 19
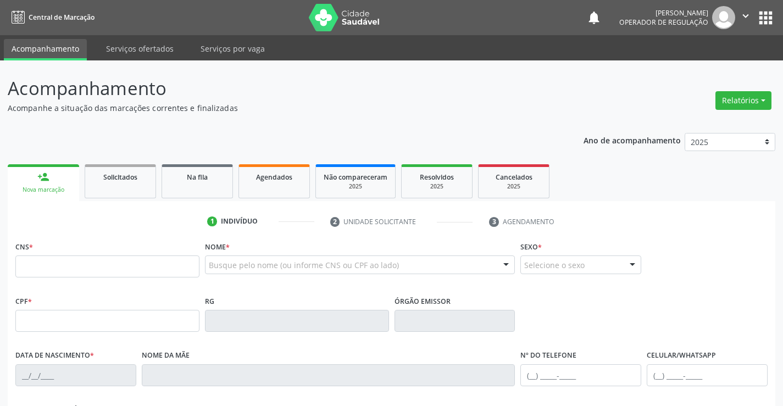
scroll to position [104, 0]
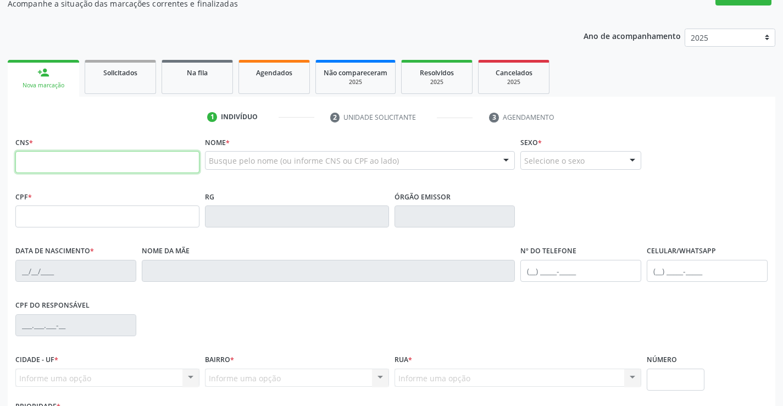
click at [52, 162] on input "text" at bounding box center [107, 162] width 184 height 22
type input "708 7061 1066 9893"
type input "0540906794"
type input "18/12/1955"
type input "(74) 99104-0904"
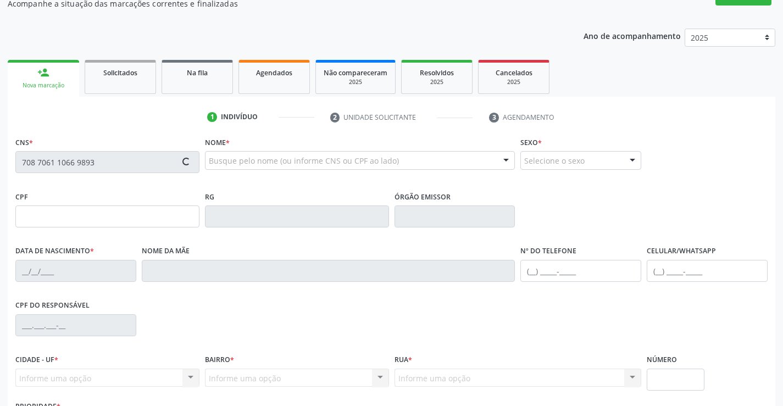
type input "(74) 99104-0904"
type input "569.486.465-49"
type input "sn"
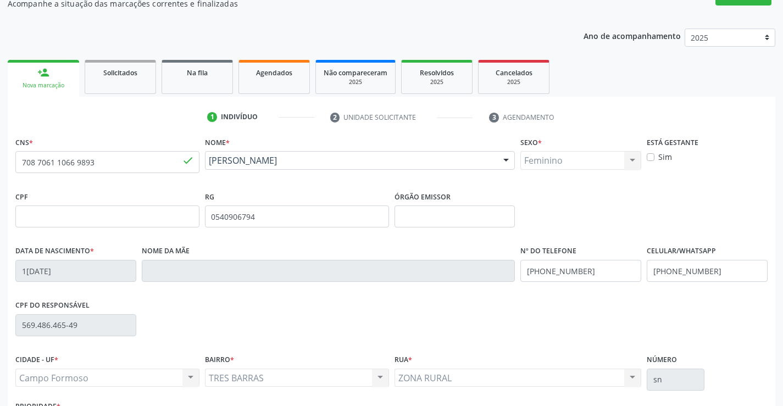
scroll to position [190, 0]
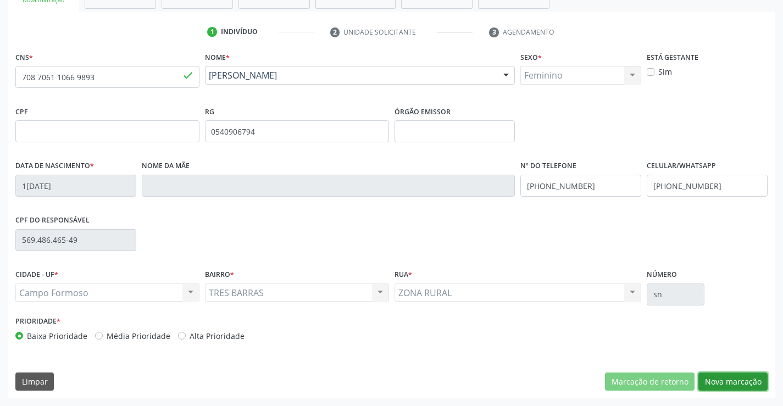
click at [735, 383] on button "Nova marcação" at bounding box center [733, 382] width 69 height 19
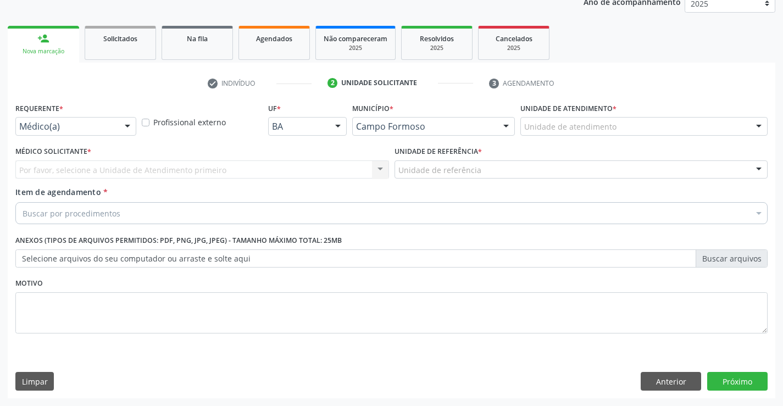
scroll to position [139, 0]
click at [118, 126] on div "Médico(a)" at bounding box center [75, 126] width 121 height 19
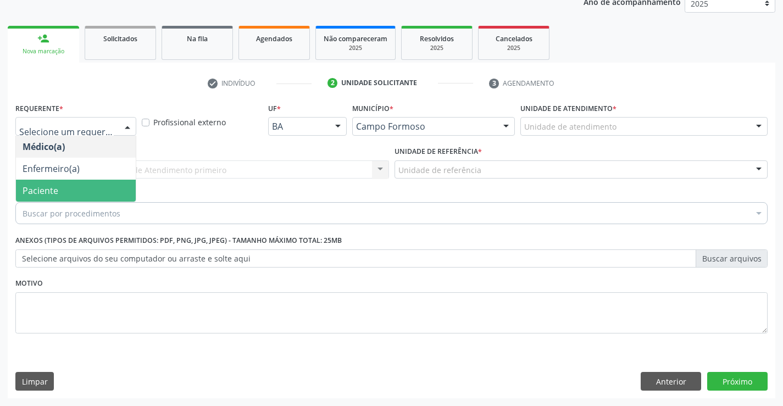
click at [90, 197] on span "Paciente" at bounding box center [76, 191] width 120 height 22
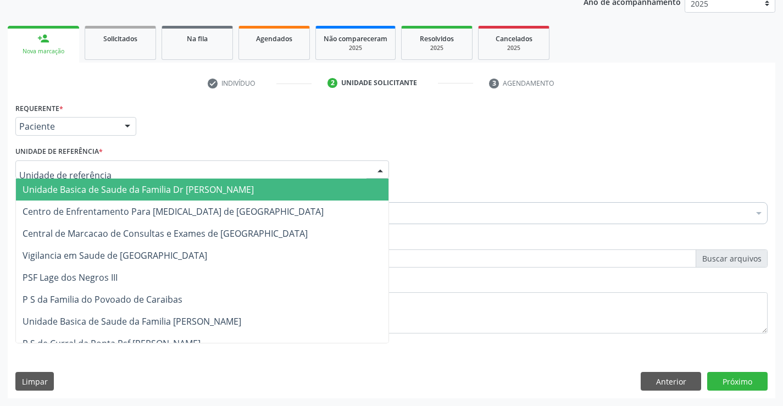
click at [110, 169] on div at bounding box center [202, 170] width 374 height 19
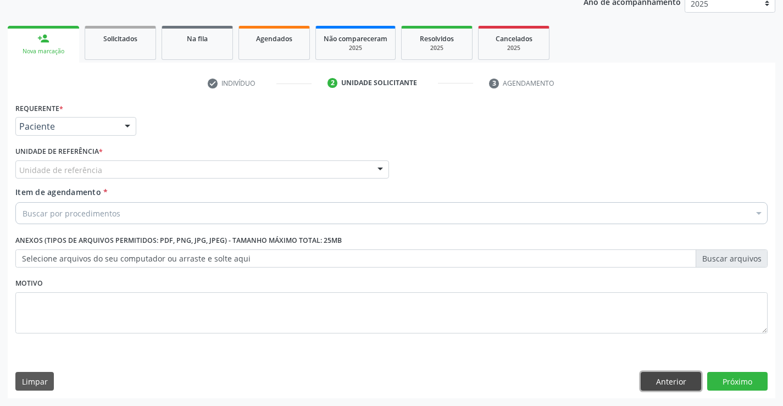
click at [648, 383] on button "Anterior" at bounding box center [671, 381] width 60 height 19
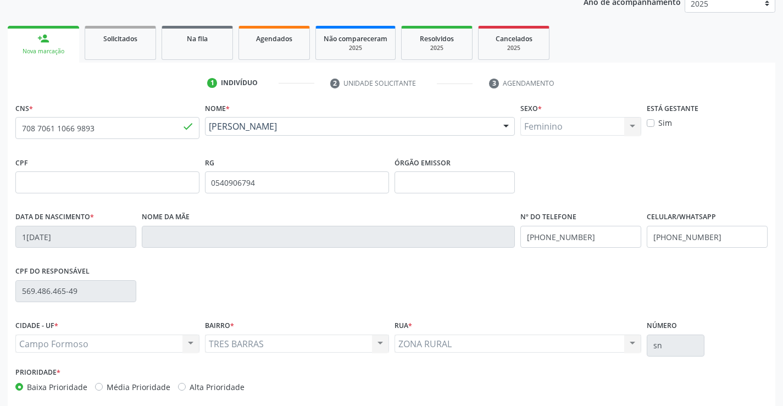
scroll to position [190, 0]
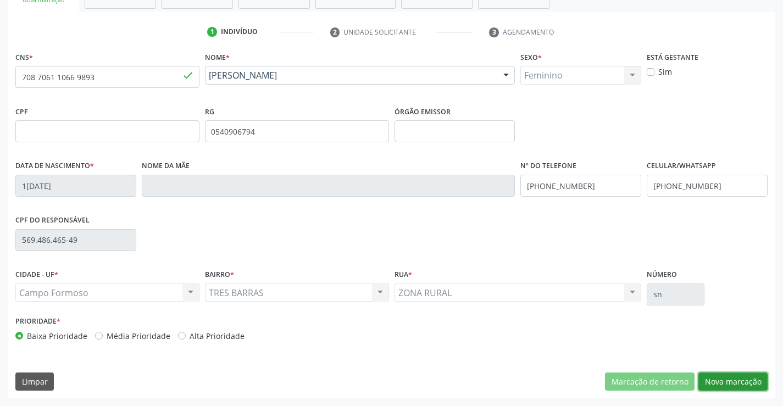
click at [741, 380] on button "Nova marcação" at bounding box center [733, 382] width 69 height 19
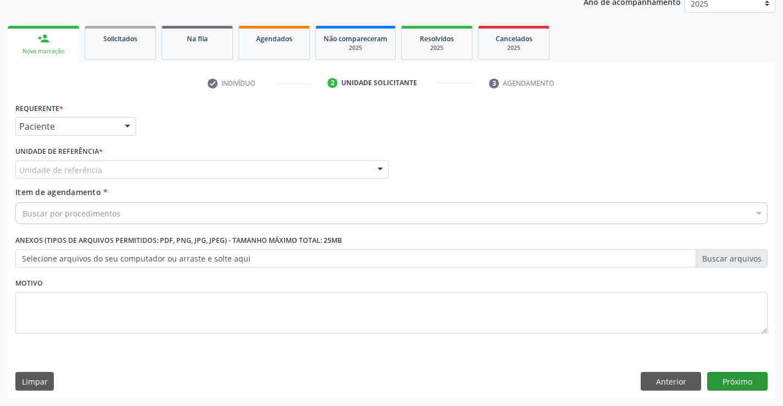
scroll to position [139, 0]
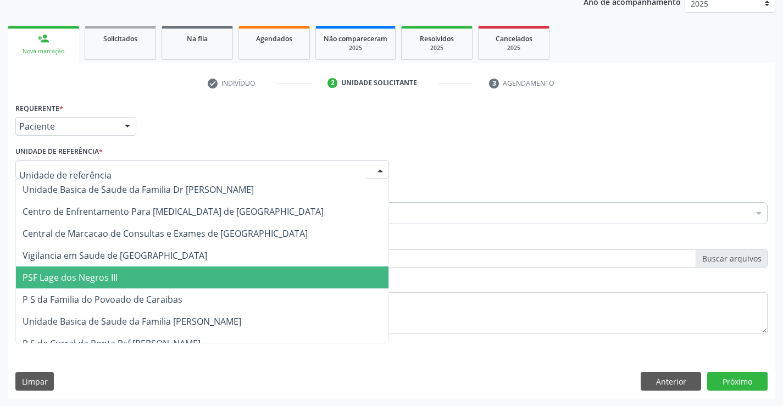
click at [123, 177] on div at bounding box center [202, 170] width 374 height 19
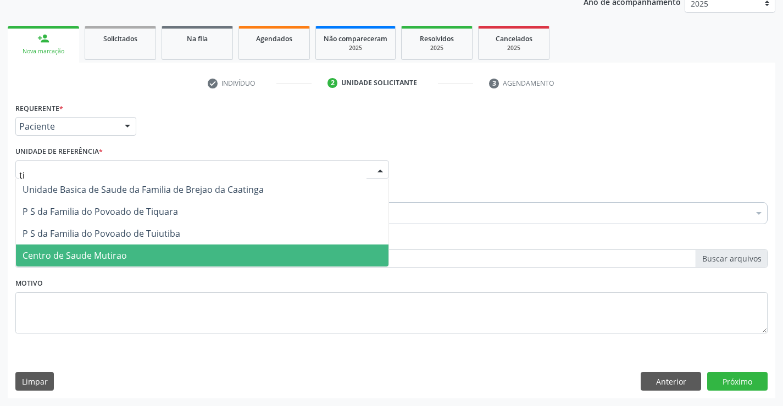
type input "tiq"
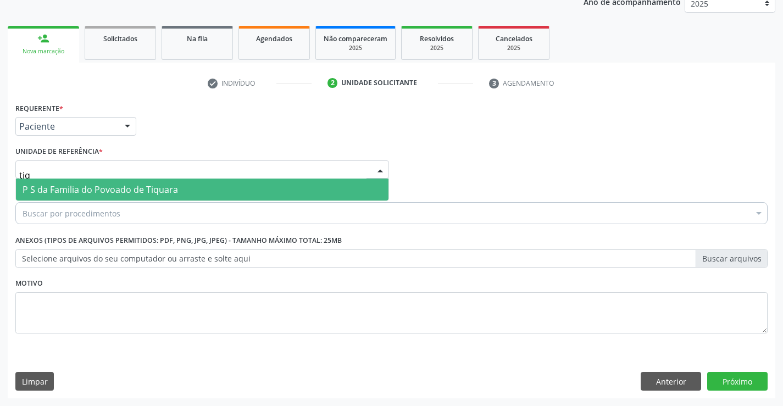
click at [123, 194] on span "P S da Familia do Povoado de Tiquara" at bounding box center [101, 190] width 156 height 12
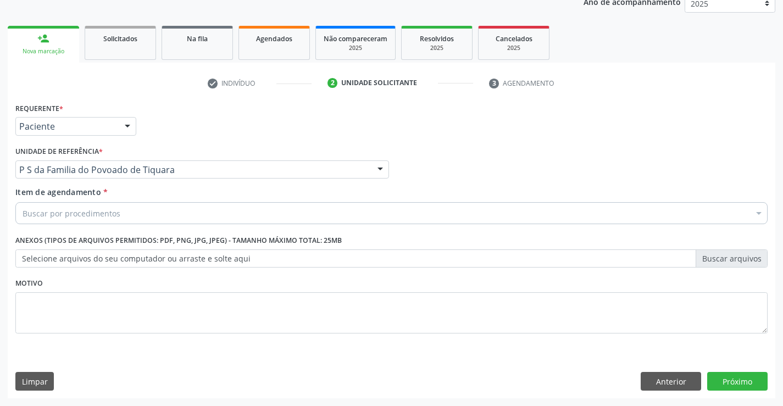
click at [121, 217] on div "Buscar por procedimentos" at bounding box center [391, 213] width 753 height 22
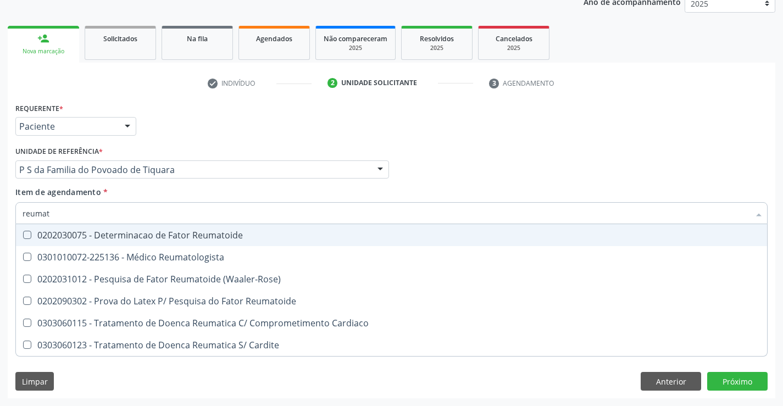
type input "reuma"
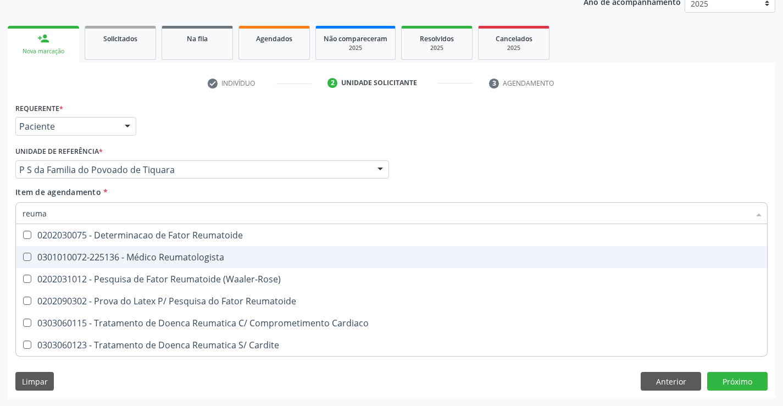
drag, startPoint x: 204, startPoint y: 256, endPoint x: 198, endPoint y: 258, distance: 5.9
click at [203, 256] on div "0301010072-225136 - Médico Reumatologista" at bounding box center [392, 257] width 738 height 9
checkbox Reumatologista "true"
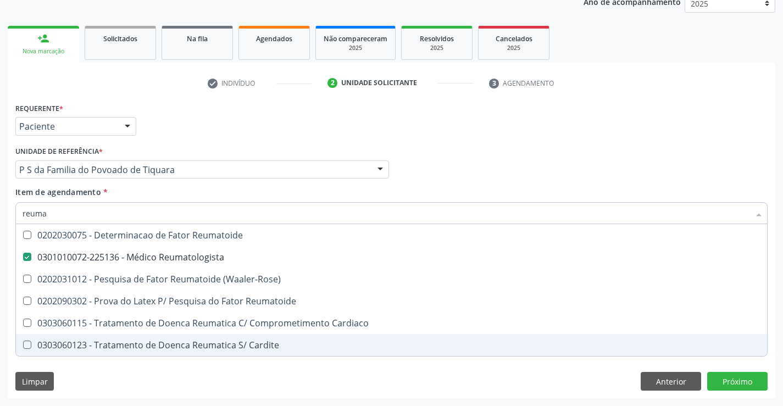
click at [207, 369] on div "Requerente * Paciente Médico(a) Enfermeiro(a) Paciente Nenhum resultado encontr…" at bounding box center [392, 249] width 768 height 299
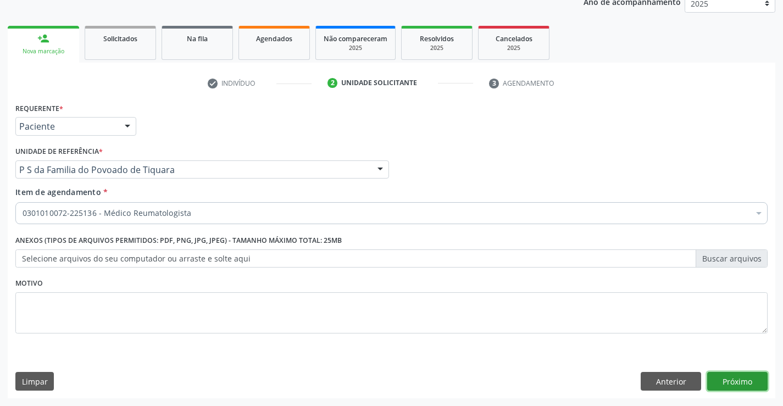
click at [723, 382] on button "Próximo" at bounding box center [738, 381] width 60 height 19
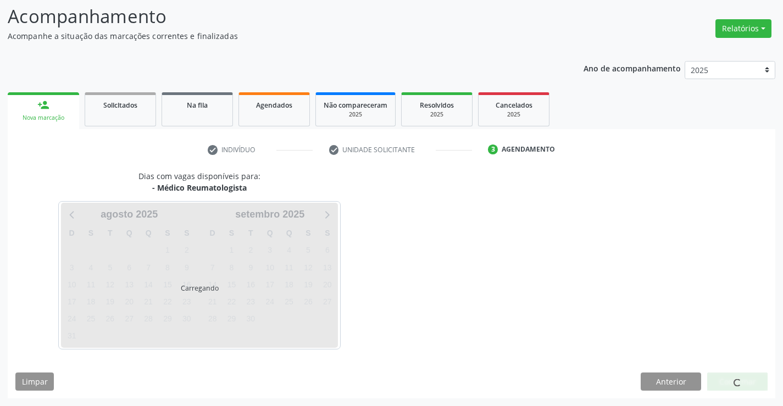
scroll to position [104, 0]
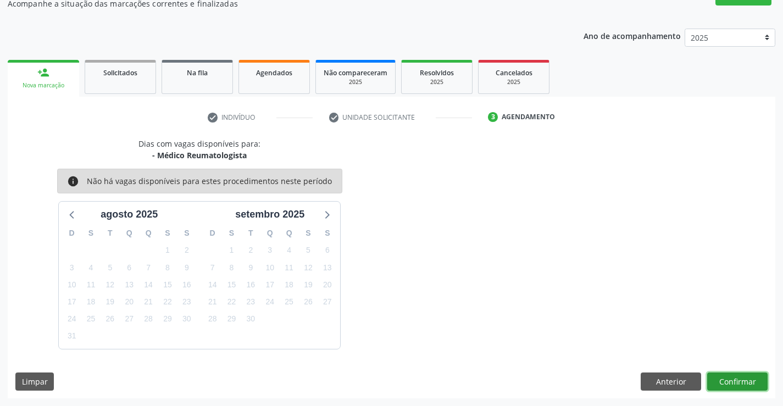
click at [747, 382] on button "Confirmar" at bounding box center [738, 382] width 60 height 19
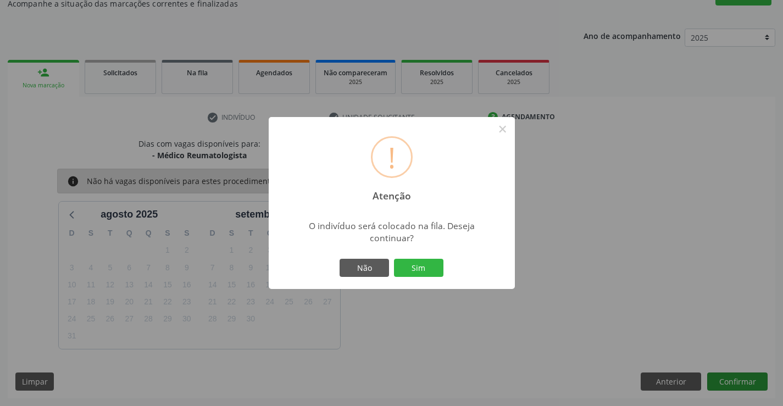
click at [394, 259] on button "Sim" at bounding box center [418, 268] width 49 height 19
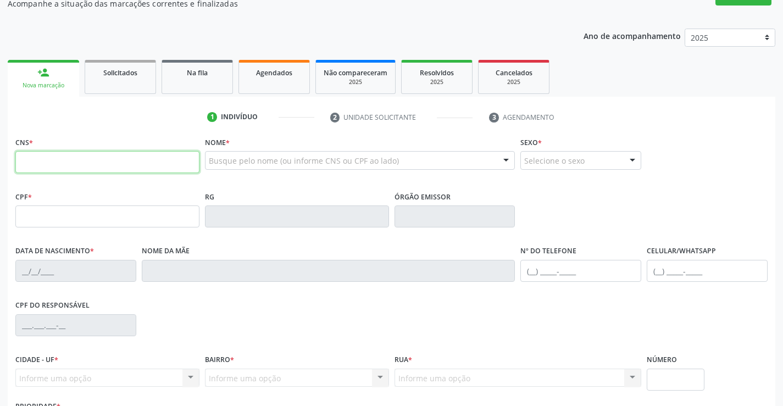
click at [107, 161] on input "text" at bounding box center [107, 162] width 184 height 22
type input "708 4072 7892 5661"
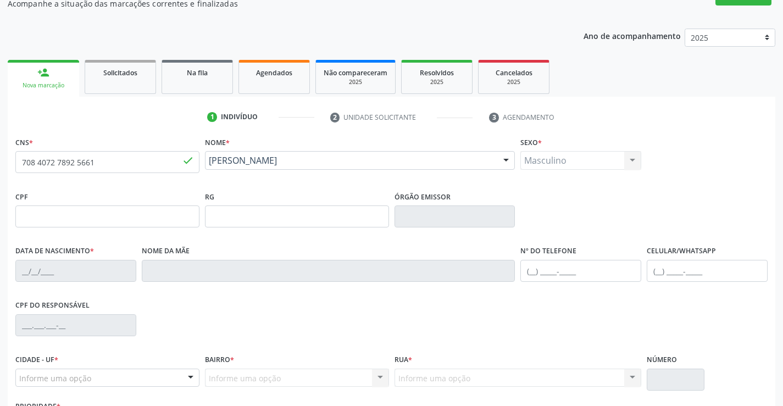
type input "05/03/2023"
type input "(74) 99195-3919"
type input "SN"
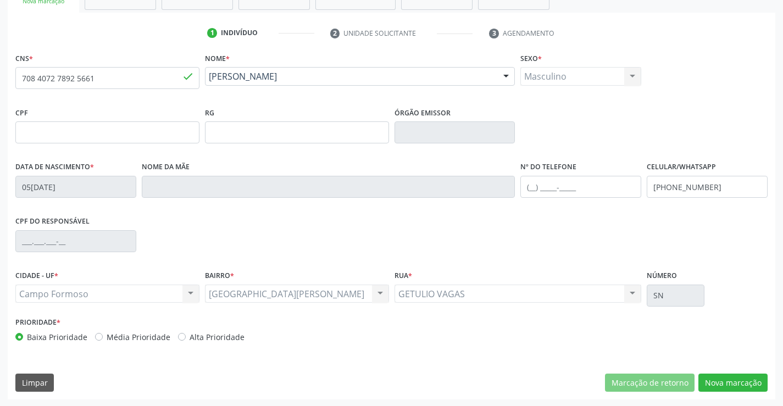
scroll to position [190, 0]
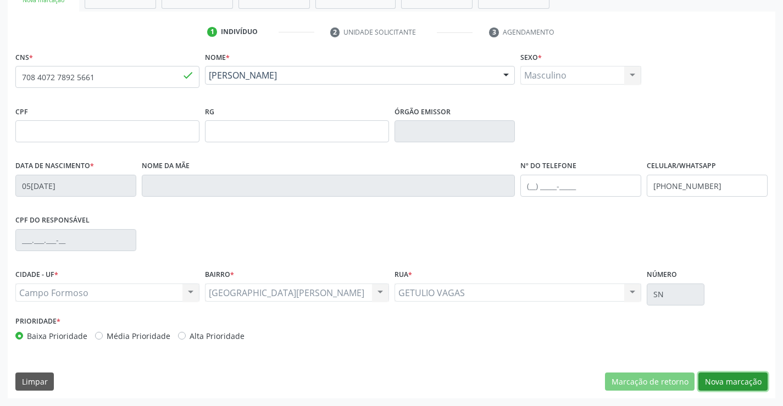
click at [729, 382] on button "Nova marcação" at bounding box center [733, 382] width 69 height 19
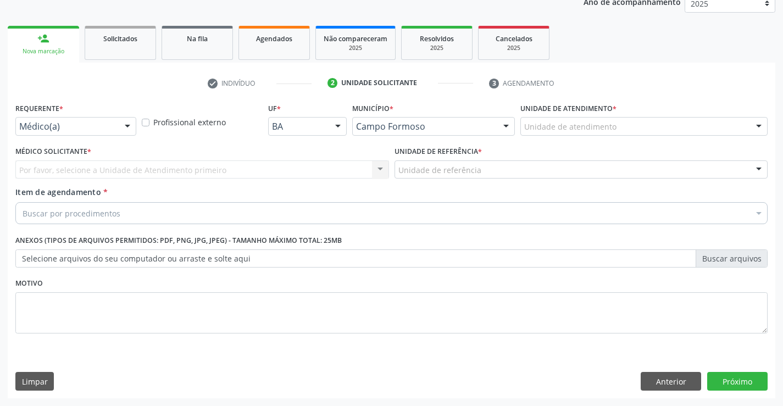
scroll to position [139, 0]
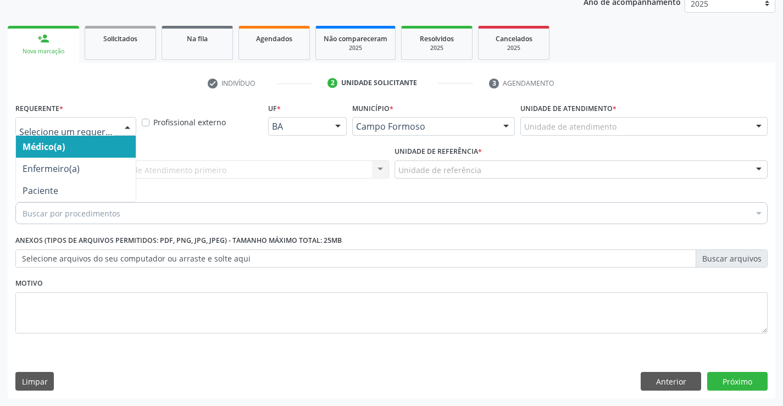
click at [125, 125] on div at bounding box center [127, 127] width 16 height 19
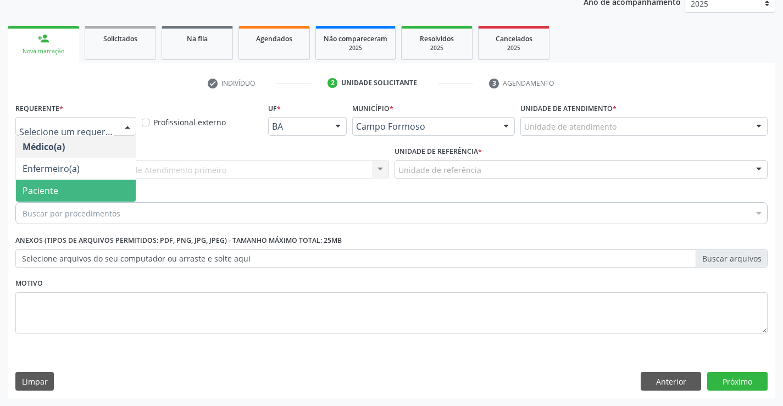
click at [102, 191] on span "Paciente" at bounding box center [76, 191] width 120 height 22
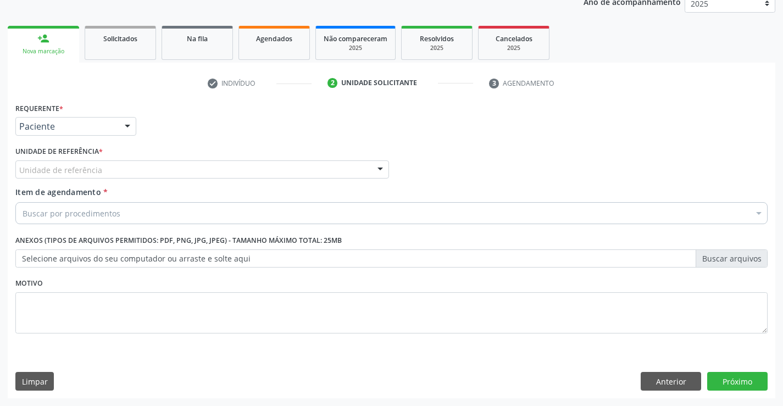
click at [135, 173] on div "Unidade de referência" at bounding box center [202, 170] width 374 height 19
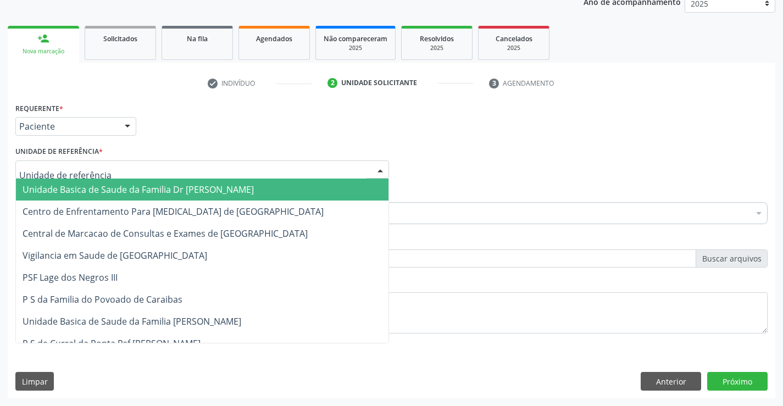
click at [169, 190] on span "Unidade Basica de Saude da Familia Dr [PERSON_NAME]" at bounding box center [138, 190] width 231 height 12
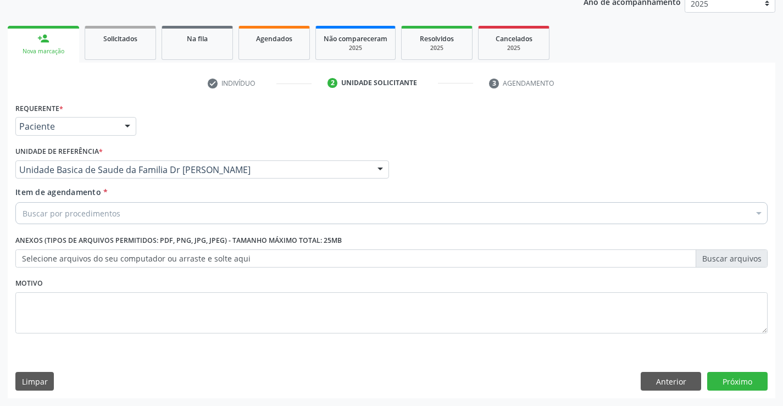
click at [136, 210] on div "Buscar por procedimentos" at bounding box center [391, 213] width 753 height 22
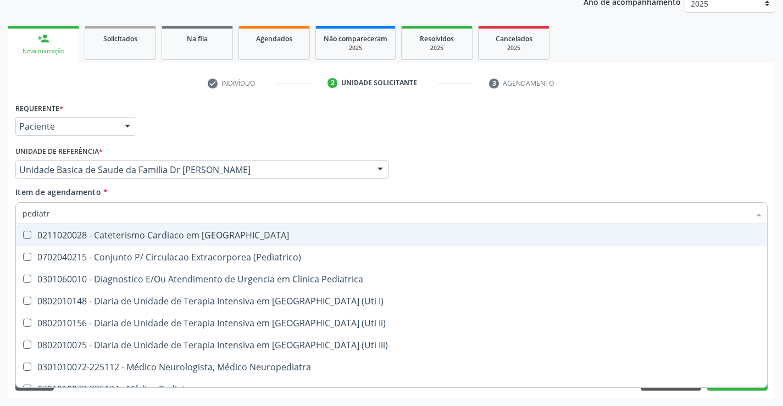
type input "pediatra"
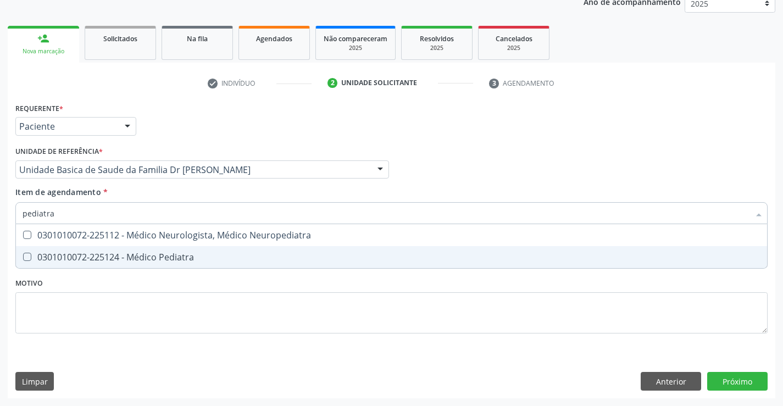
click at [218, 255] on div "0301010072-225124 - Médico Pediatra" at bounding box center [392, 257] width 738 height 9
checkbox Pediatra "true"
click at [259, 288] on div "Requerente * Paciente Médico(a) Enfermeiro(a) Paciente Nenhum resultado encontr…" at bounding box center [391, 224] width 753 height 249
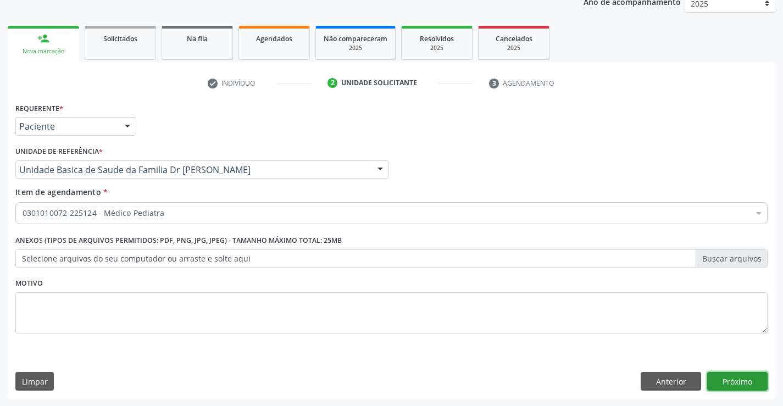
click at [727, 379] on button "Próximo" at bounding box center [738, 381] width 60 height 19
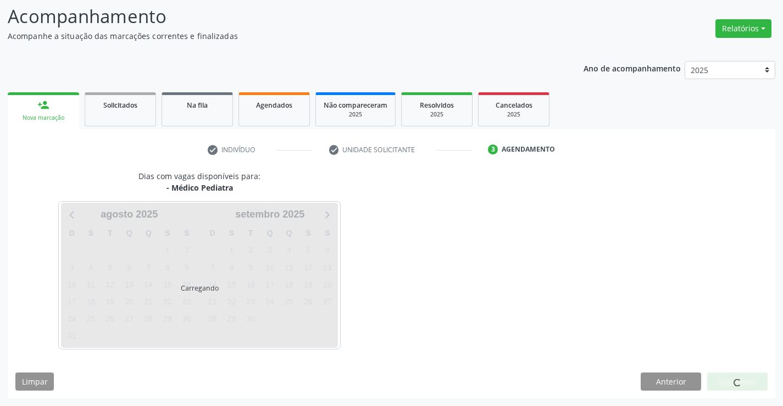
scroll to position [72, 0]
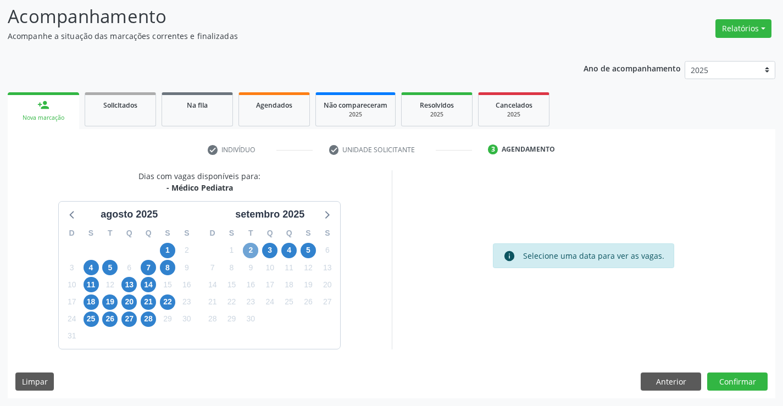
click at [251, 246] on span "2" at bounding box center [250, 250] width 15 height 15
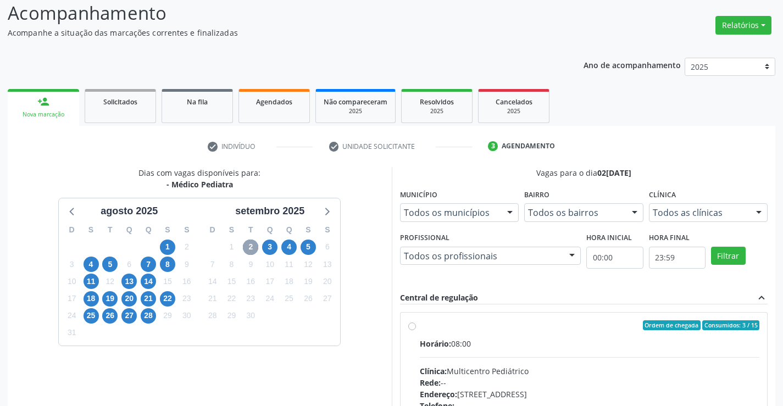
scroll to position [127, 0]
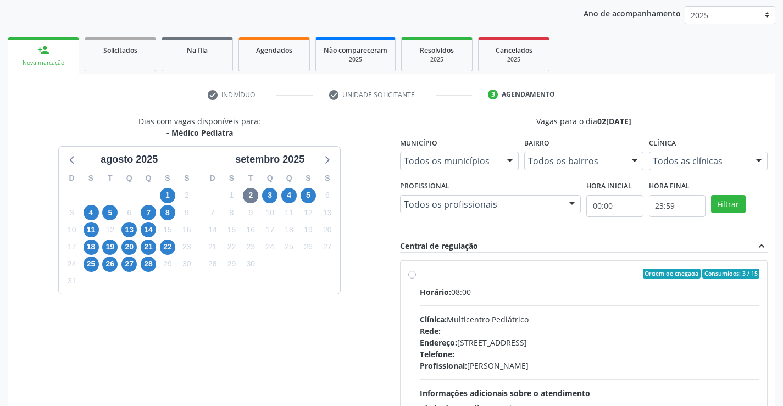
click at [420, 273] on label "Ordem de chegada Consumidos: 3 / 15 Horário: 08:00 Clínica: Multicentro Pediátr…" at bounding box center [590, 353] width 340 height 169
click at [413, 273] on input "Ordem de chegada Consumidos: 3 / 15 Horário: 08:00 Clínica: Multicentro Pediátr…" at bounding box center [412, 274] width 8 height 10
radio input "true"
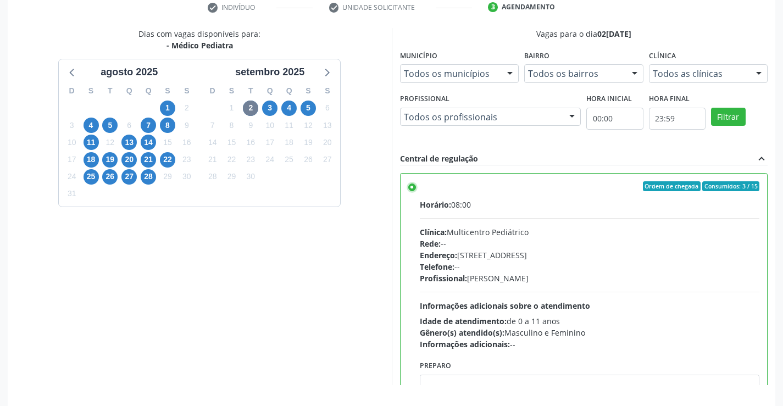
scroll to position [251, 0]
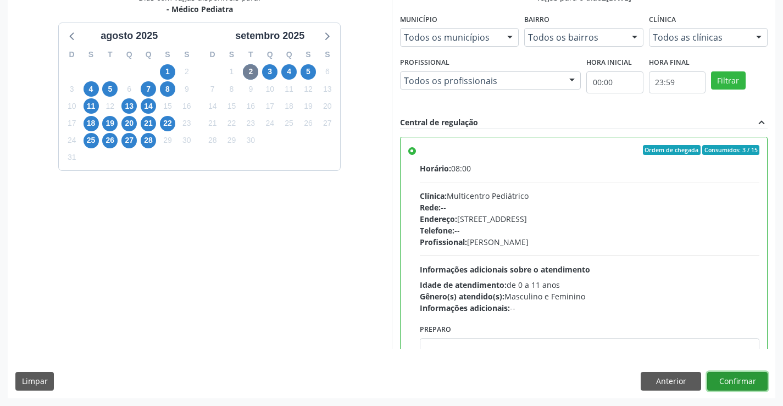
click at [727, 375] on button "Confirmar" at bounding box center [738, 381] width 60 height 19
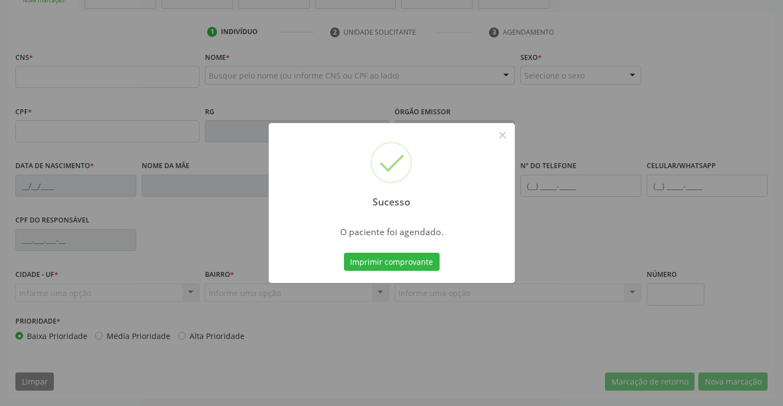
scroll to position [190, 0]
click at [395, 263] on button "Imprimir comprovante" at bounding box center [392, 262] width 96 height 19
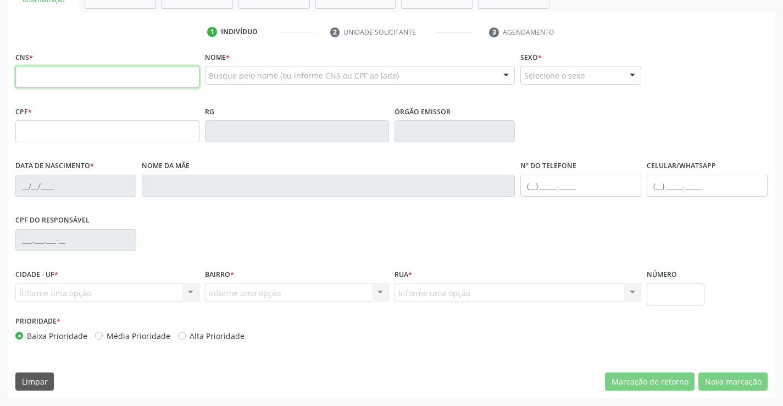
click at [89, 78] on input "text" at bounding box center [107, 77] width 184 height 22
type input "706 8077 5782 0622"
type input "0561677093"
type input "20/05/1967"
type input "(74) 99159-1487"
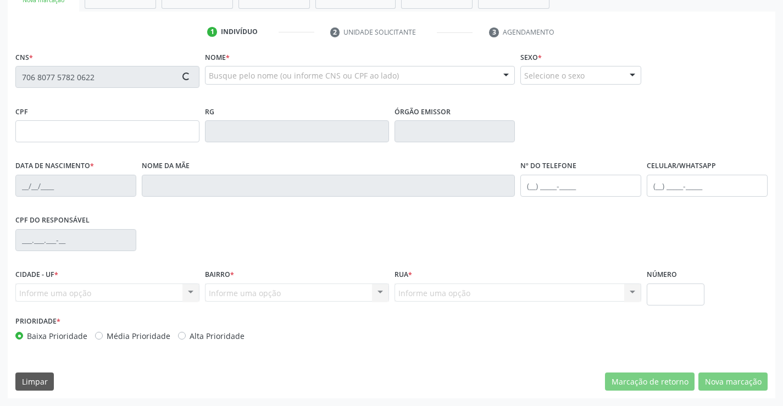
type input "(74) 99923-4678"
type input "894.263.555-53"
type input "SN"
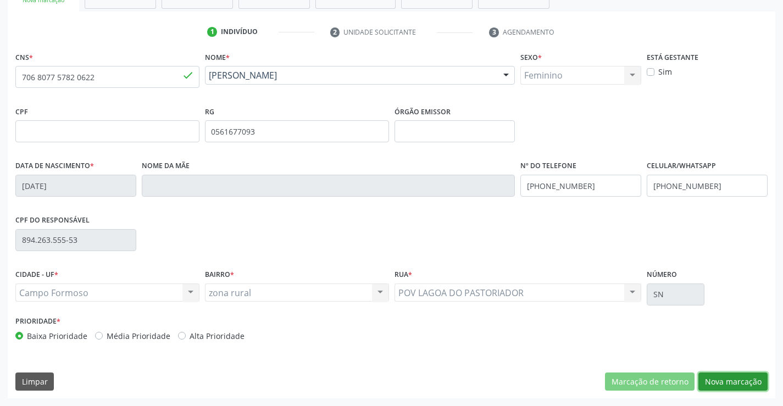
click at [737, 382] on button "Nova marcação" at bounding box center [733, 382] width 69 height 19
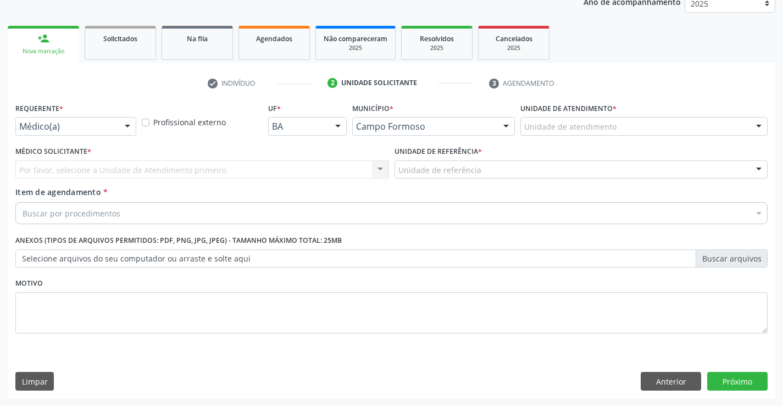
scroll to position [139, 0]
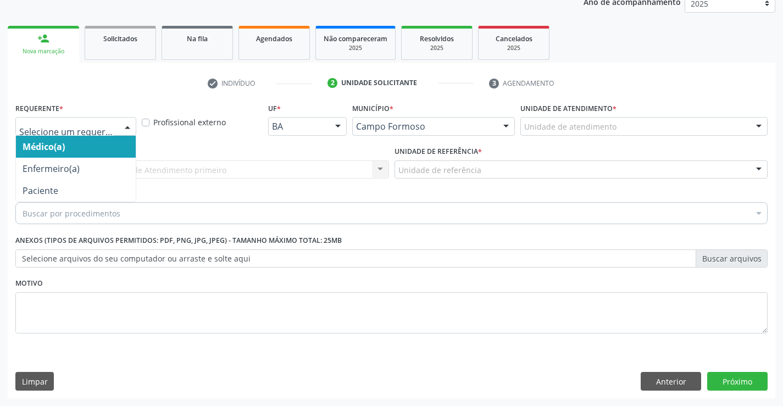
drag, startPoint x: 96, startPoint y: 124, endPoint x: 82, endPoint y: 156, distance: 35.2
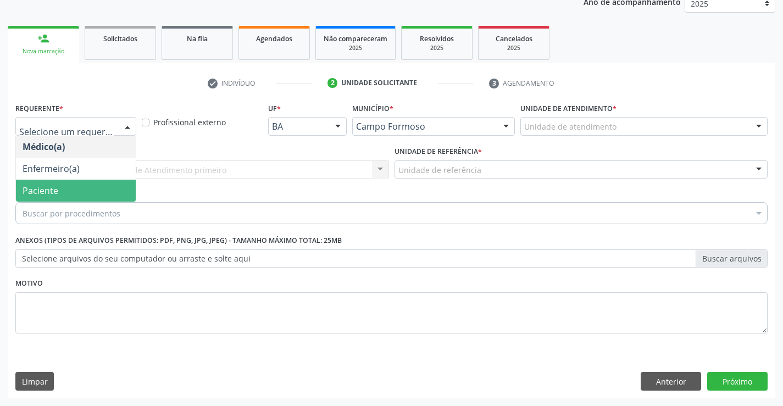
click at [78, 189] on span "Paciente" at bounding box center [76, 191] width 120 height 22
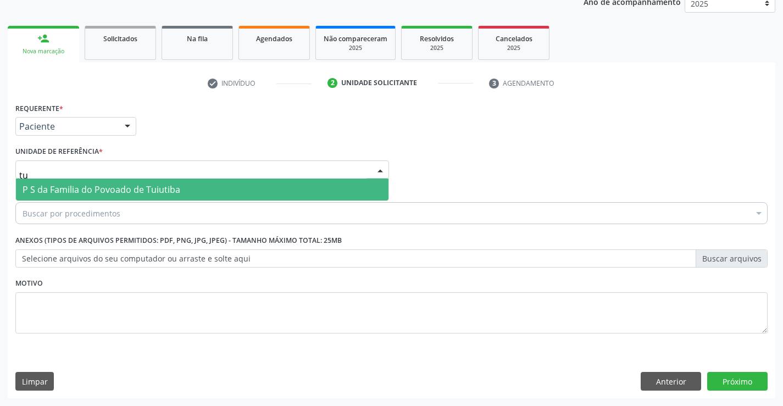
type input "tui"
click at [107, 190] on span "P S da Familia do Povoado de Tuiutiba" at bounding box center [102, 190] width 158 height 12
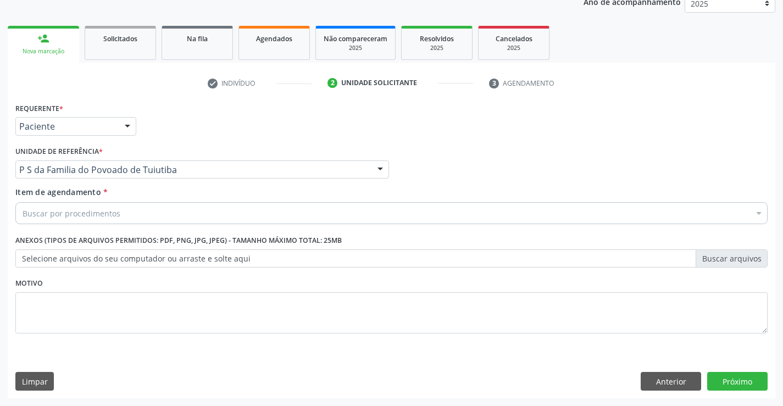
click at [127, 214] on div "Buscar por procedimentos" at bounding box center [391, 213] width 753 height 22
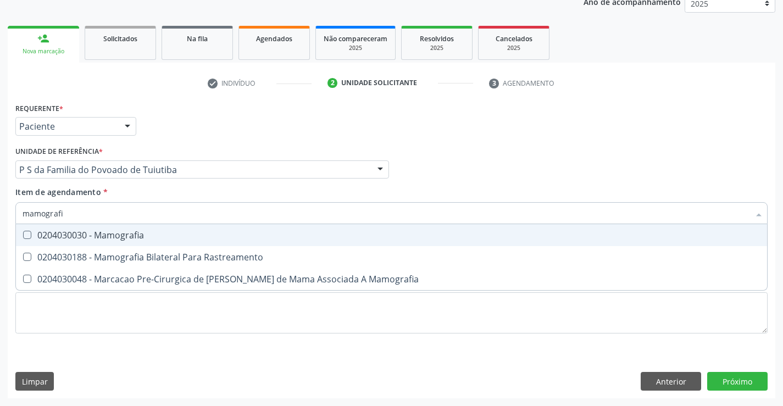
type input "mamografia"
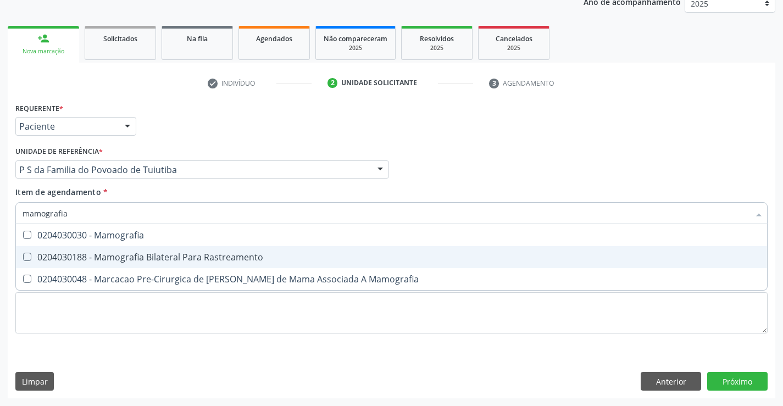
click at [146, 262] on div "0204030188 - Mamografia Bilateral Para Rastreamento" at bounding box center [392, 257] width 738 height 9
checkbox Rastreamento "true"
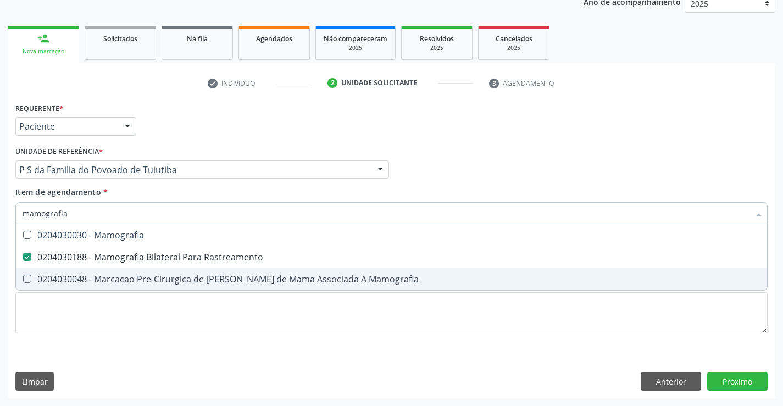
click at [165, 339] on div "Requerente * Paciente Médico(a) Enfermeiro(a) Paciente Nenhum resultado encontr…" at bounding box center [391, 224] width 753 height 249
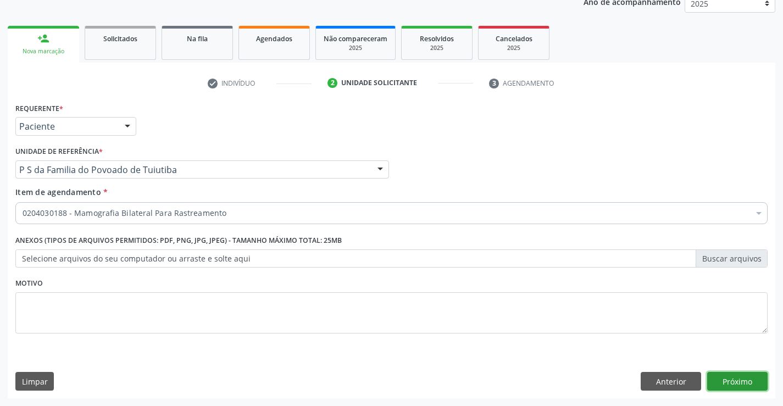
click at [733, 376] on button "Próximo" at bounding box center [738, 381] width 60 height 19
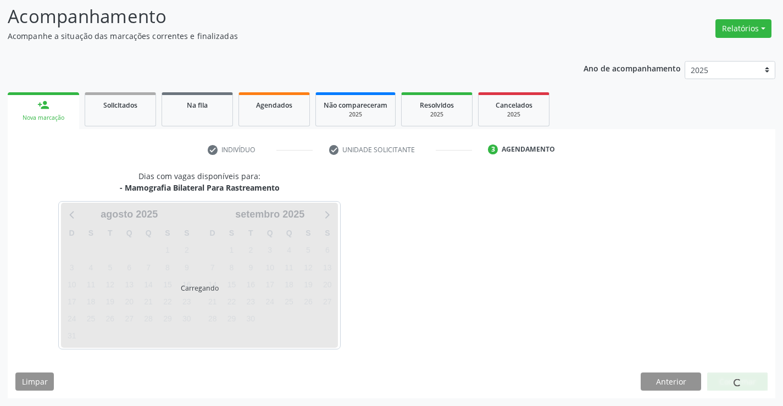
scroll to position [72, 0]
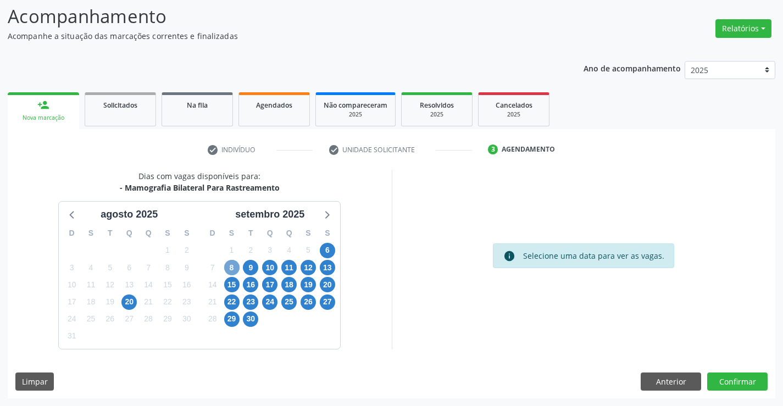
click at [233, 266] on span "8" at bounding box center [231, 267] width 15 height 15
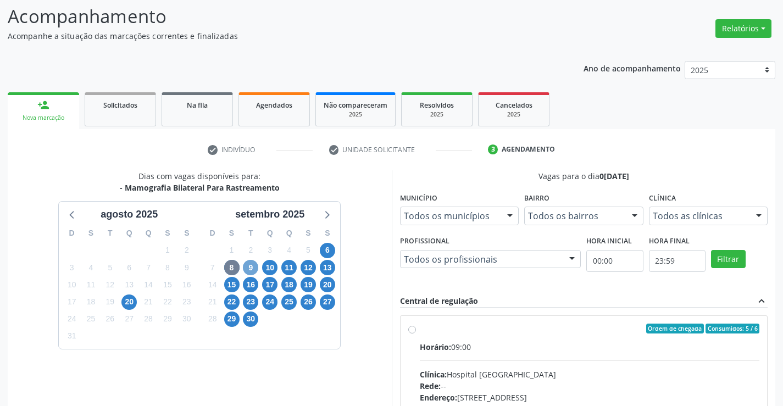
click at [251, 266] on span "9" at bounding box center [250, 267] width 15 height 15
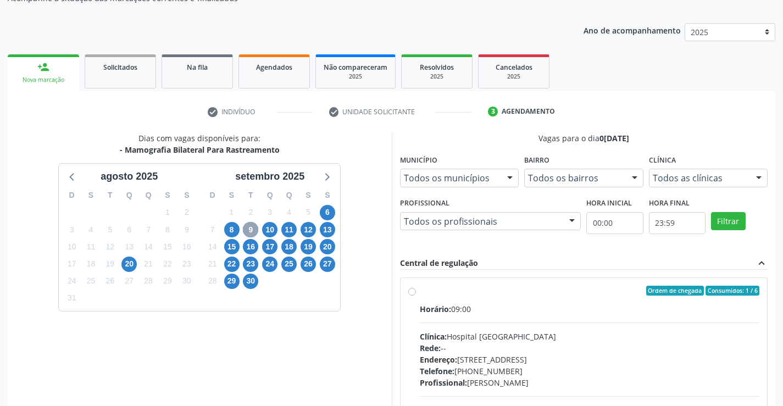
scroll to position [127, 0]
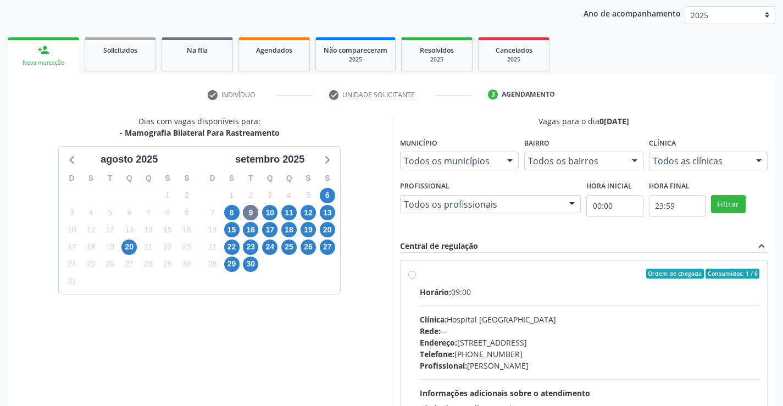
click at [420, 274] on label "Ordem de chegada Consumidos: 1 / 6 Horário: 09:00 Clínica: Hospital Sao Francis…" at bounding box center [590, 353] width 340 height 169
click at [413, 274] on input "Ordem de chegada Consumidos: 1 / 6 Horário: 09:00 Clínica: Hospital Sao Francis…" at bounding box center [412, 274] width 8 height 10
radio input "true"
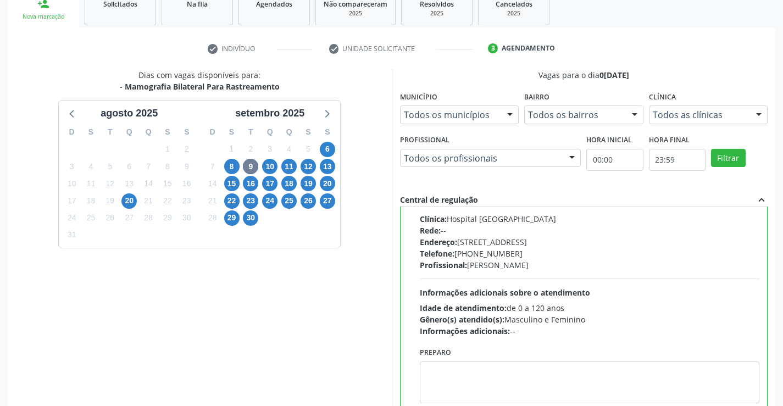
scroll to position [251, 0]
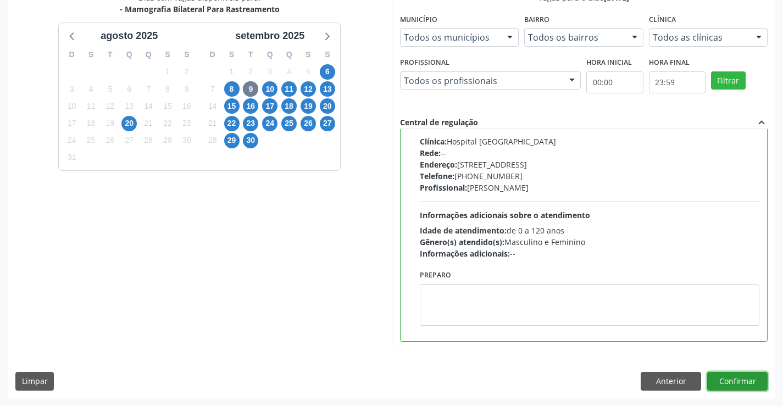
click at [738, 380] on button "Confirmar" at bounding box center [738, 381] width 60 height 19
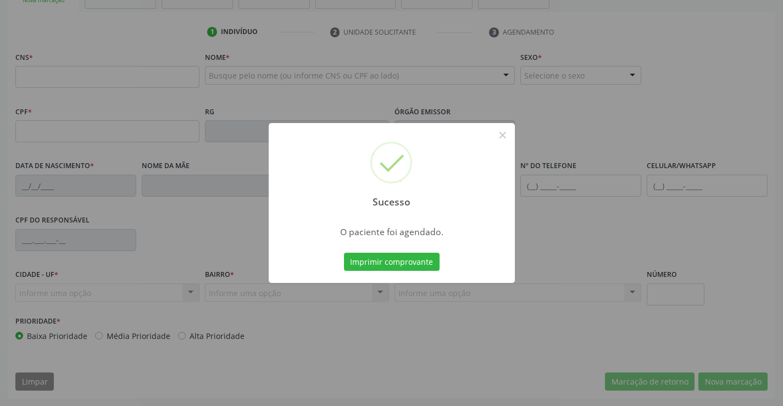
scroll to position [190, 0]
click at [383, 261] on button "Imprimir comprovante" at bounding box center [392, 262] width 96 height 19
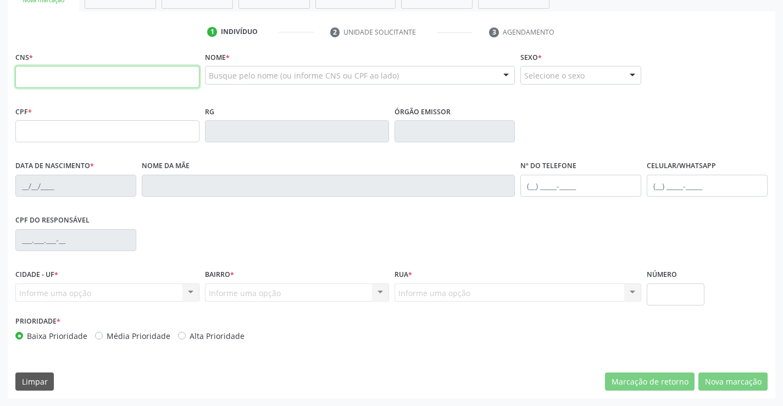
click at [92, 81] on input "text" at bounding box center [107, 77] width 184 height 22
type input "703 4082 0211 0616"
type input "1267684127"
type input "30/08/1980"
type input "(74) 99147-5862"
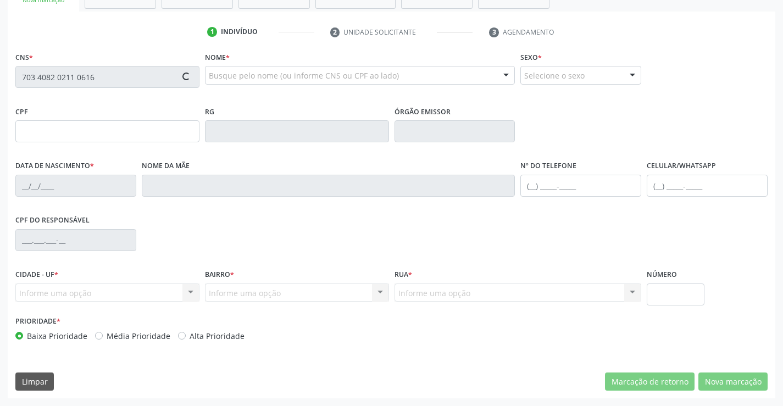
type input "(74) 99147-5862"
type input "015.560.085-03"
type input "SN"
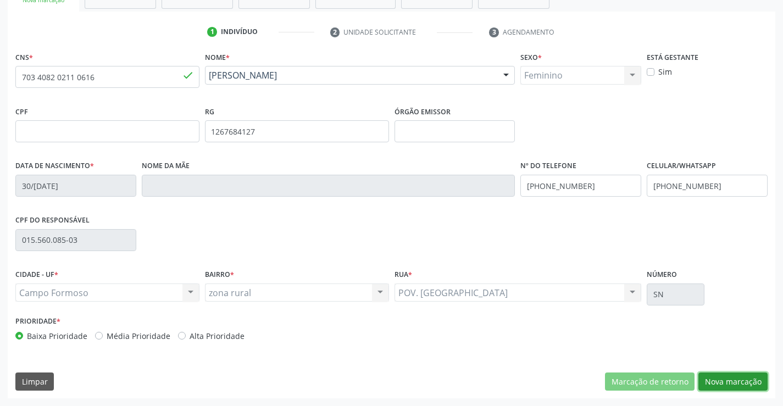
click at [734, 385] on button "Nova marcação" at bounding box center [733, 382] width 69 height 19
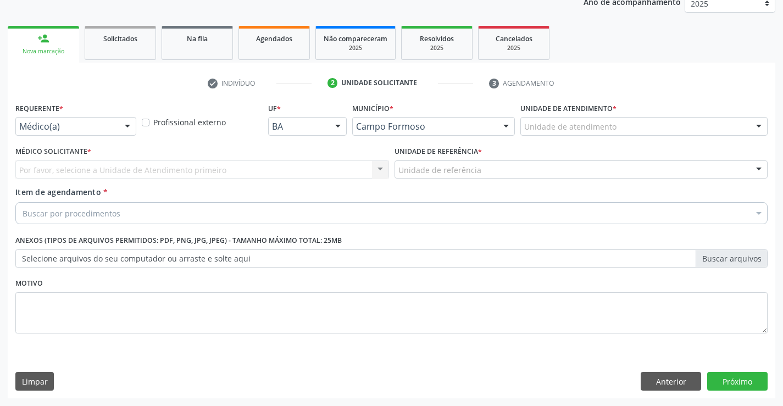
scroll to position [139, 0]
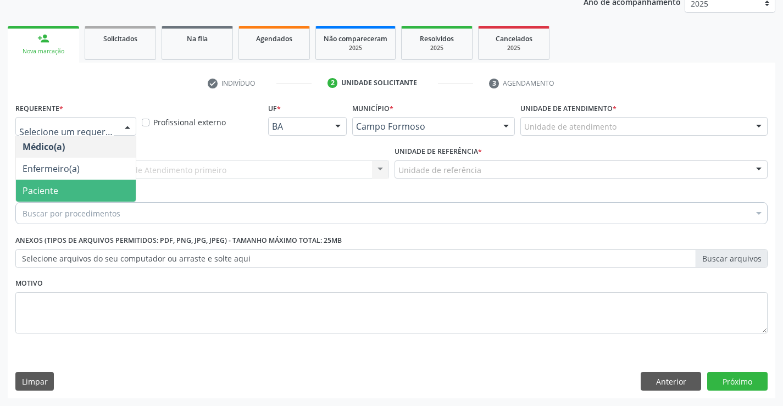
click at [97, 186] on span "Paciente" at bounding box center [76, 191] width 120 height 22
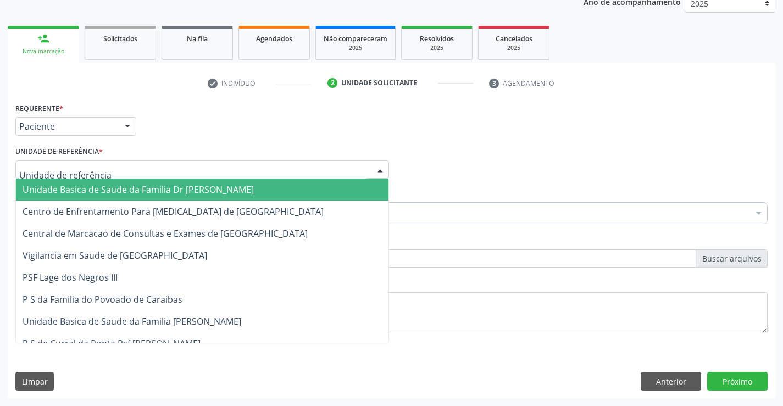
click at [108, 173] on div at bounding box center [202, 170] width 374 height 19
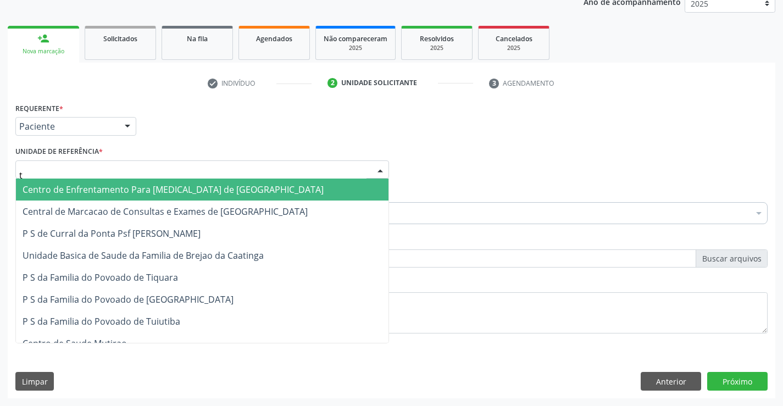
type input "tu"
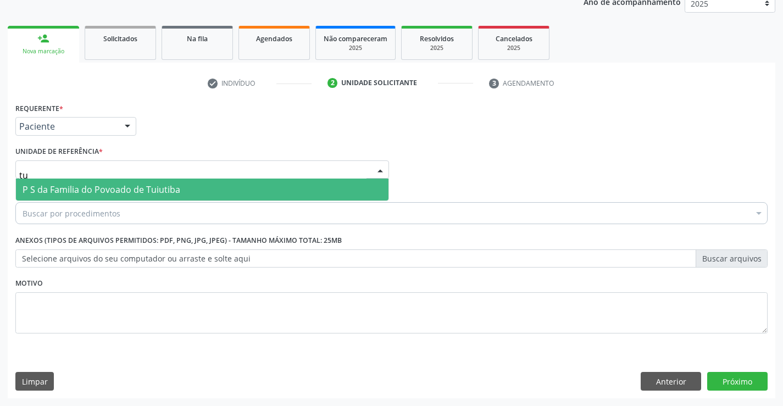
click at [126, 189] on span "P S da Familia do Povoado de Tuiutiba" at bounding box center [102, 190] width 158 height 12
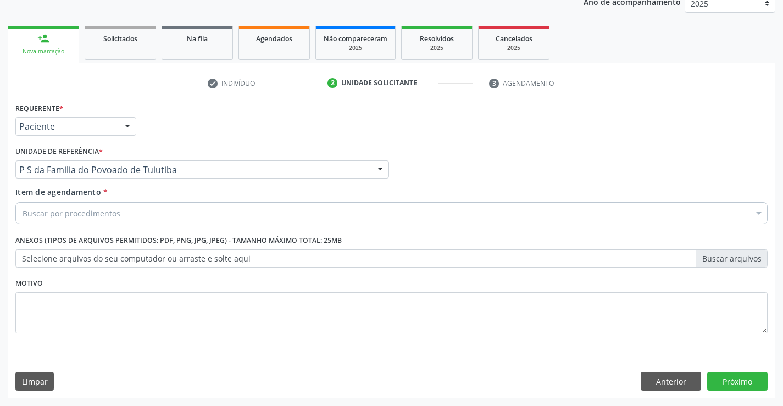
click at [120, 219] on div "Buscar por procedimentos" at bounding box center [391, 213] width 753 height 22
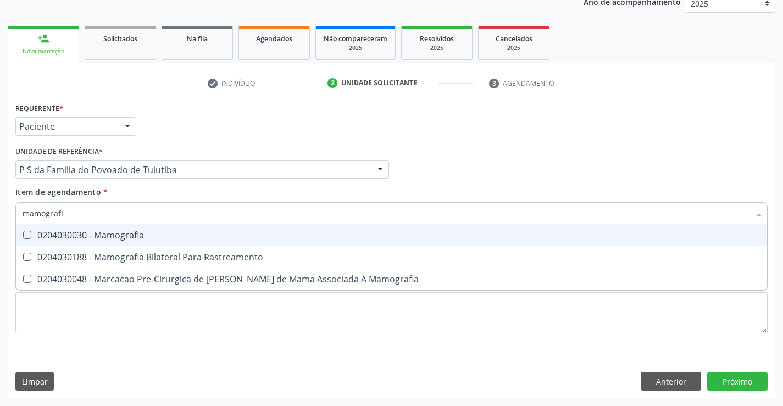
type input "mamografia"
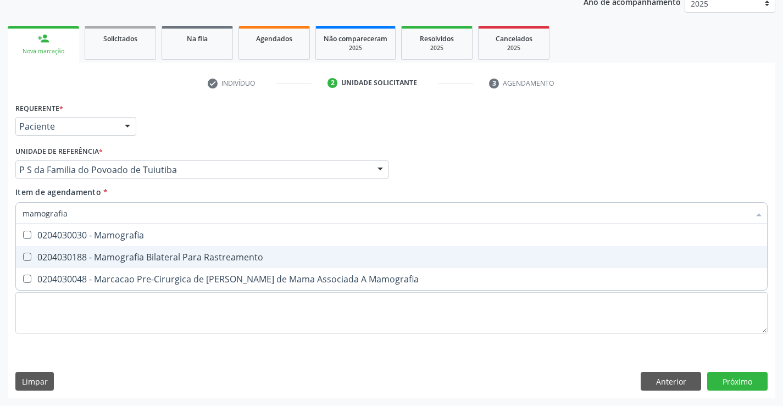
click at [147, 256] on div "0204030188 - Mamografia Bilateral Para Rastreamento" at bounding box center [392, 257] width 738 height 9
checkbox Rastreamento "true"
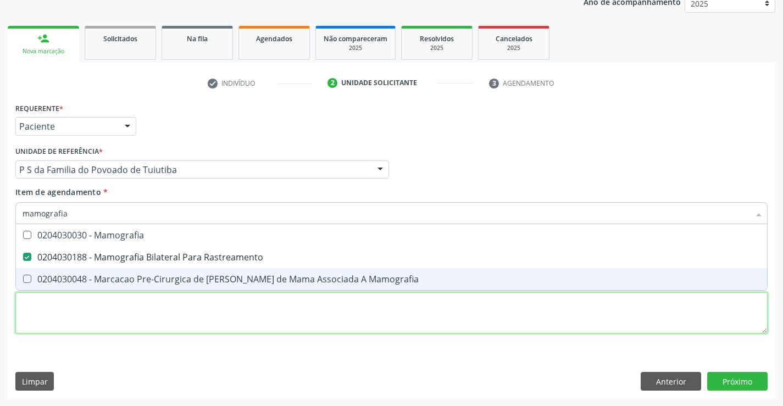
click at [154, 311] on div "Requerente * Paciente Médico(a) Enfermeiro(a) Paciente Nenhum resultado encontr…" at bounding box center [391, 224] width 753 height 249
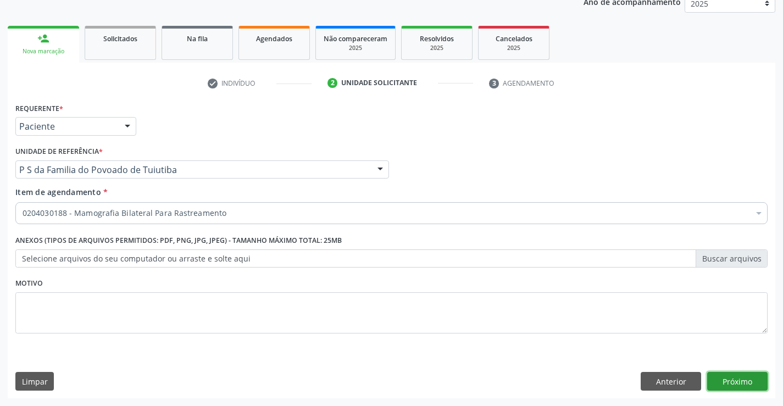
click at [732, 382] on button "Próximo" at bounding box center [738, 381] width 60 height 19
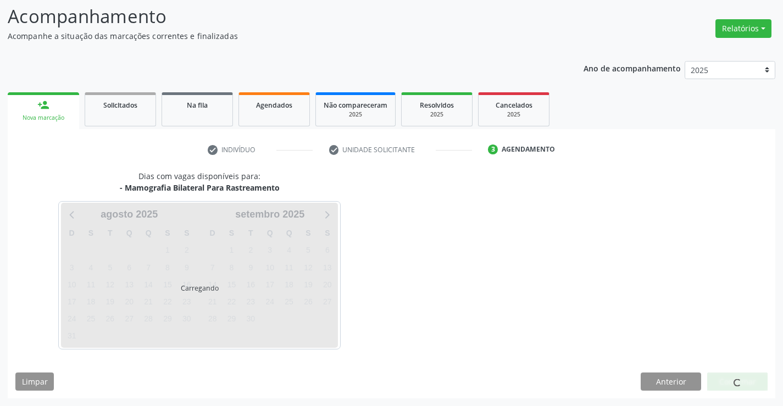
scroll to position [72, 0]
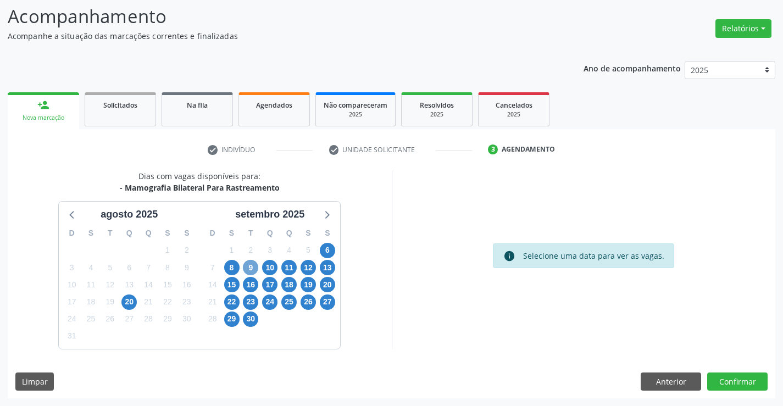
click at [251, 269] on span "9" at bounding box center [250, 267] width 15 height 15
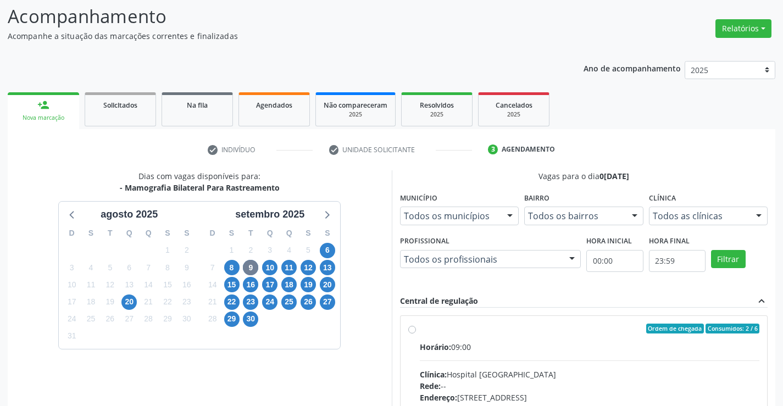
click at [420, 329] on label "Ordem de chegada Consumidos: 2 / 6 Horário: 09:00 Clínica: Hospital Sao Francis…" at bounding box center [590, 408] width 340 height 169
click at [413, 329] on input "Ordem de chegada Consumidos: 2 / 6 Horário: 09:00 Clínica: Hospital Sao Francis…" at bounding box center [412, 329] width 8 height 10
radio input "true"
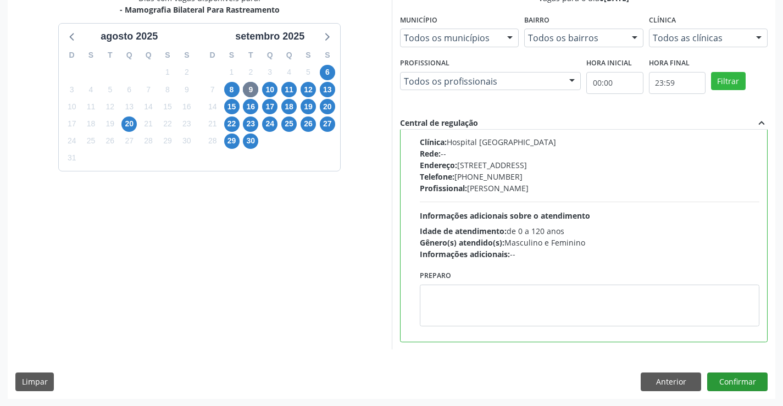
scroll to position [251, 0]
click at [733, 383] on button "Confirmar" at bounding box center [738, 381] width 60 height 19
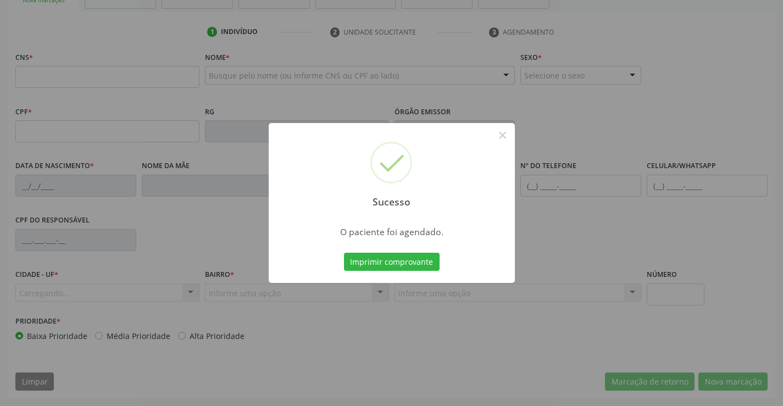
scroll to position [190, 0]
click at [392, 260] on button "Imprimir comprovante" at bounding box center [392, 262] width 96 height 19
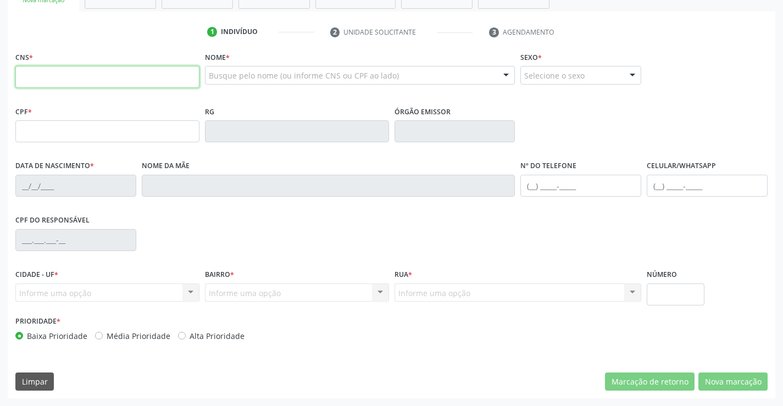
click at [67, 70] on input "text" at bounding box center [107, 77] width 184 height 22
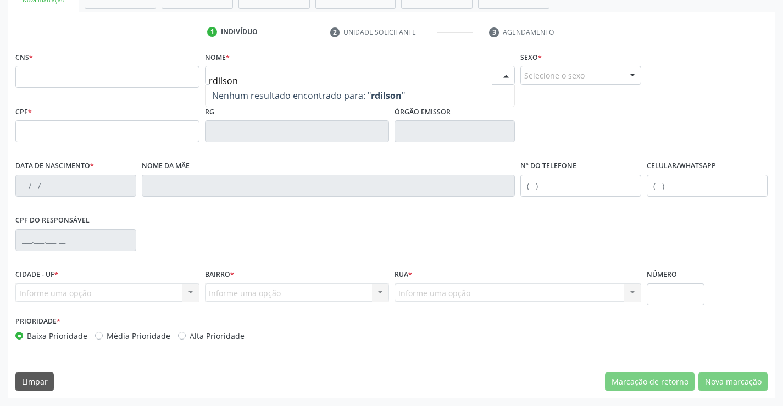
type input "rdilson"
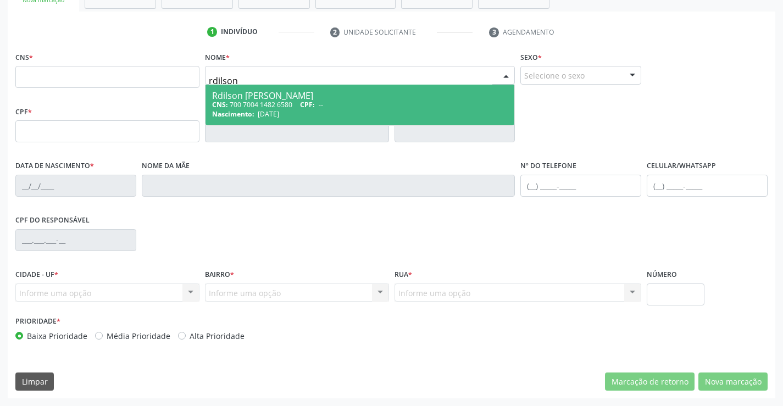
click at [291, 101] on div "CNS: 700 7004 1482 6580 CPF: --" at bounding box center [360, 104] width 296 height 9
type input "700 7004 1482 6580"
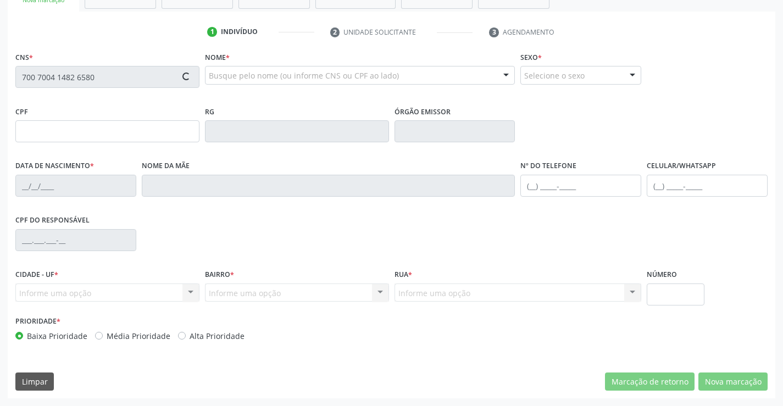
type input "861274437"
type input "2[DATE]"
type input "[PHONE_NUMBER]"
type input "012.992.855-03"
type input "44"
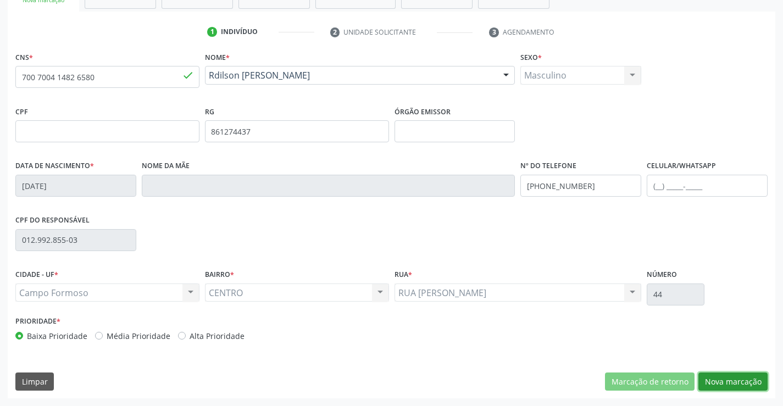
click at [743, 382] on button "Nova marcação" at bounding box center [733, 382] width 69 height 19
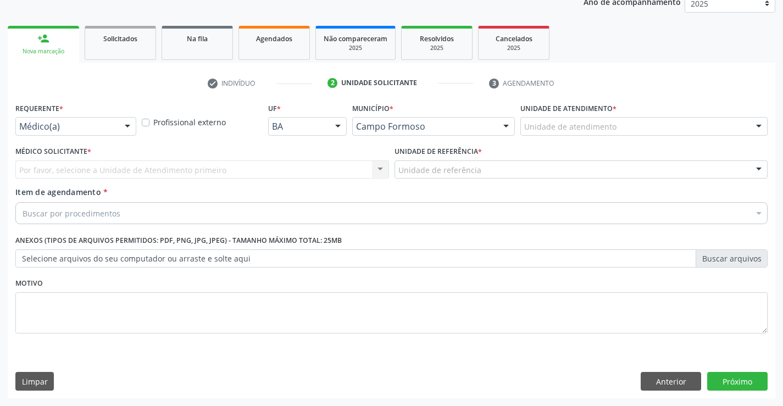
scroll to position [139, 0]
click at [129, 128] on div at bounding box center [127, 127] width 16 height 19
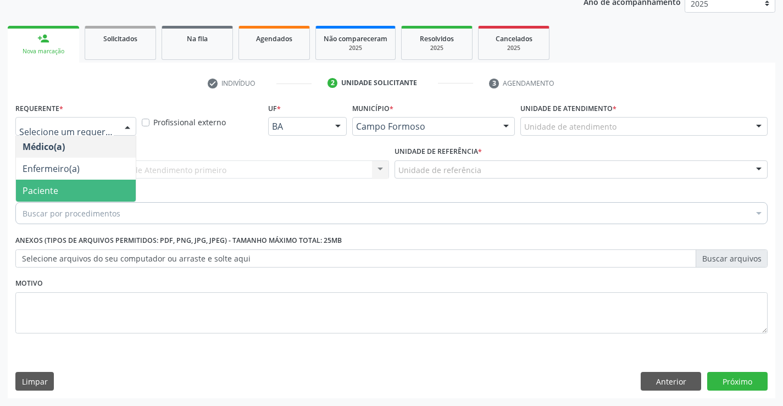
click at [89, 185] on span "Paciente" at bounding box center [76, 191] width 120 height 22
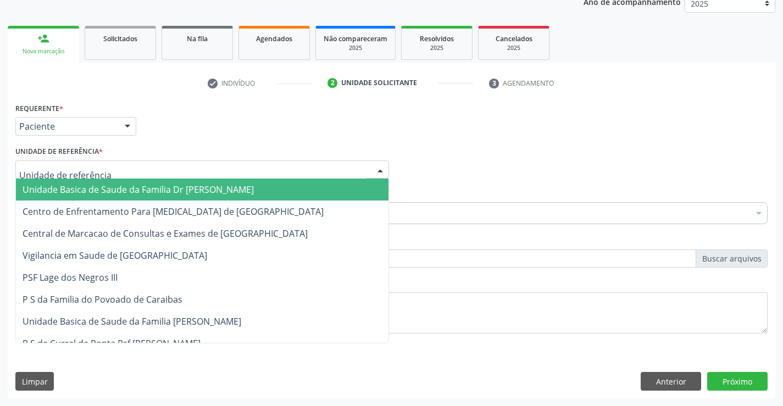
click at [118, 167] on div at bounding box center [202, 170] width 374 height 19
click at [129, 190] on span "Unidade Basica de Saude da Familia Dr [PERSON_NAME]" at bounding box center [138, 190] width 231 height 12
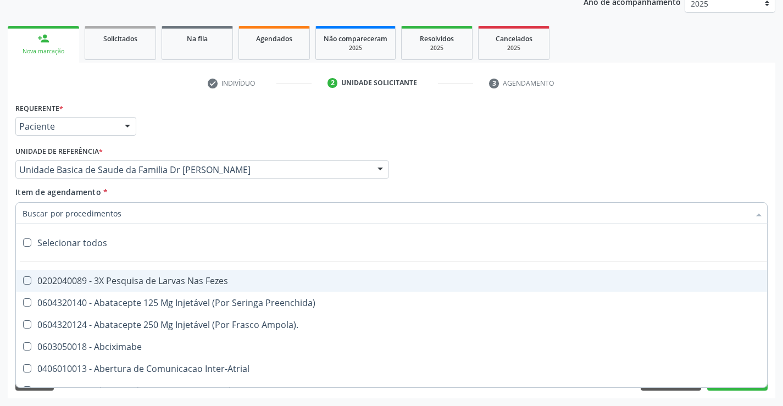
click at [136, 217] on div at bounding box center [391, 213] width 753 height 22
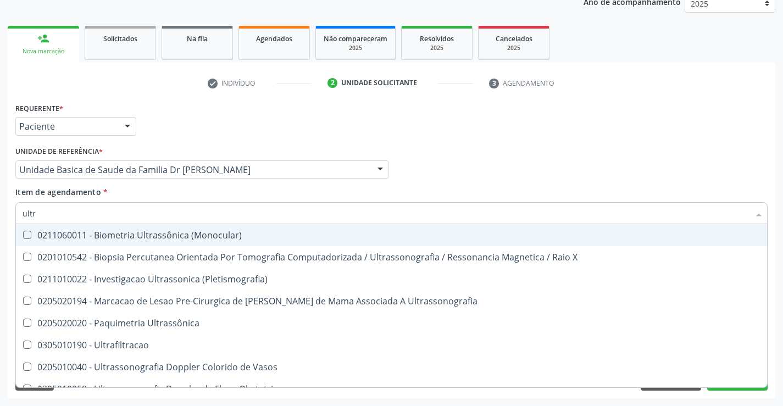
type input "ultra"
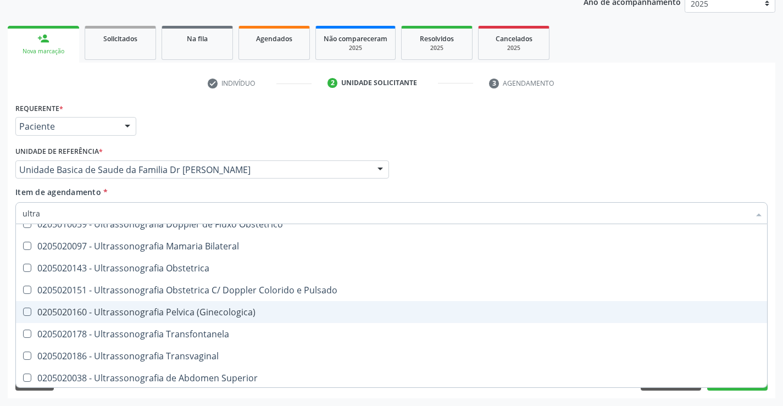
scroll to position [220, 0]
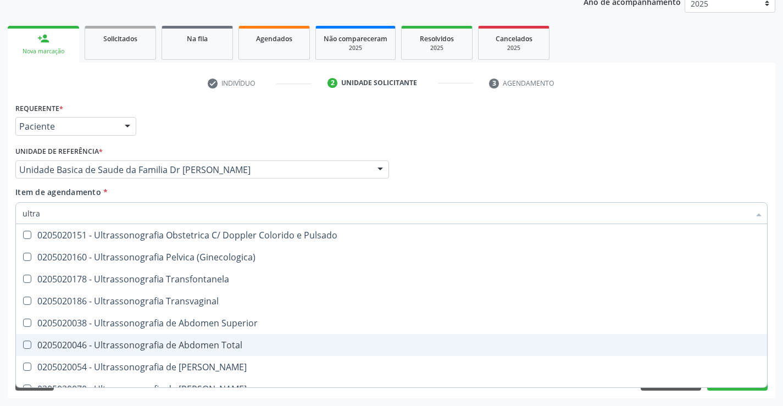
click at [170, 343] on div "0205020046 - Ultrassonografia de Abdomen Total" at bounding box center [392, 345] width 738 height 9
checkbox Total "true"
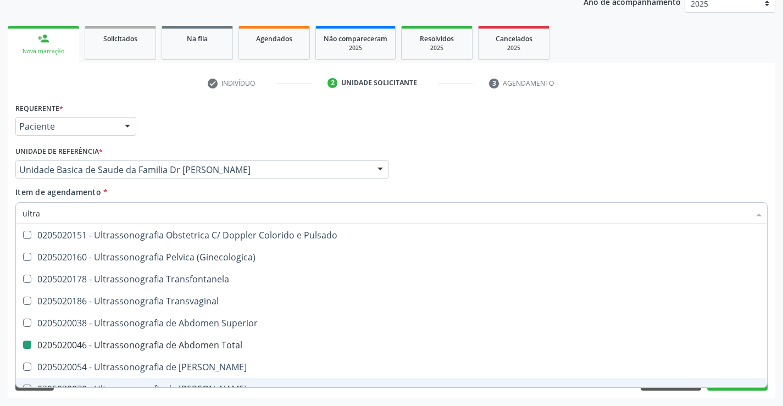
click at [234, 400] on div "Acompanhamento Acompanhe a situação das marcações correntes e finalizadas Relat…" at bounding box center [391, 164] width 783 height 484
checkbox X "true"
checkbox Total "false"
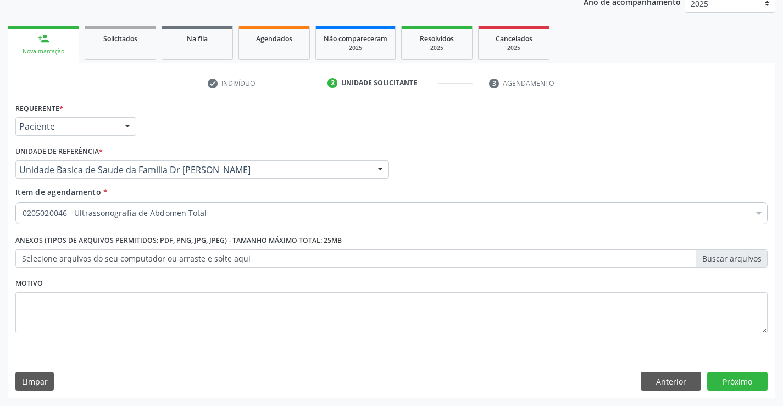
scroll to position [0, 0]
click at [726, 380] on button "Próximo" at bounding box center [738, 381] width 60 height 19
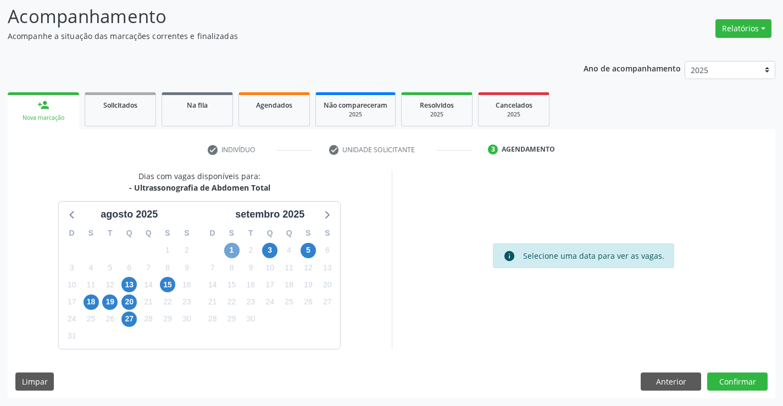
click at [229, 246] on span "1" at bounding box center [231, 250] width 15 height 15
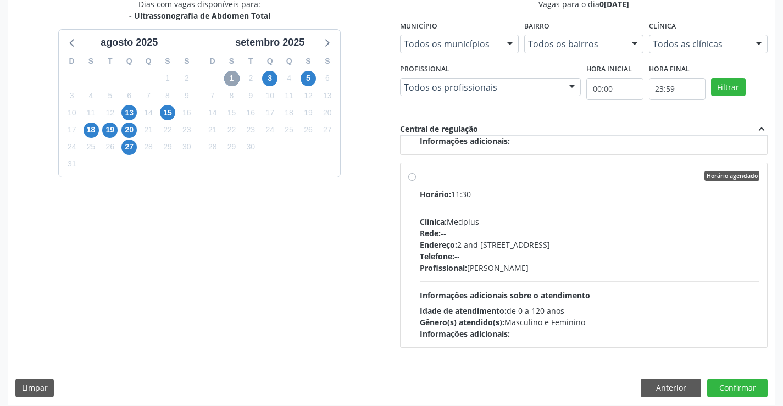
scroll to position [251, 0]
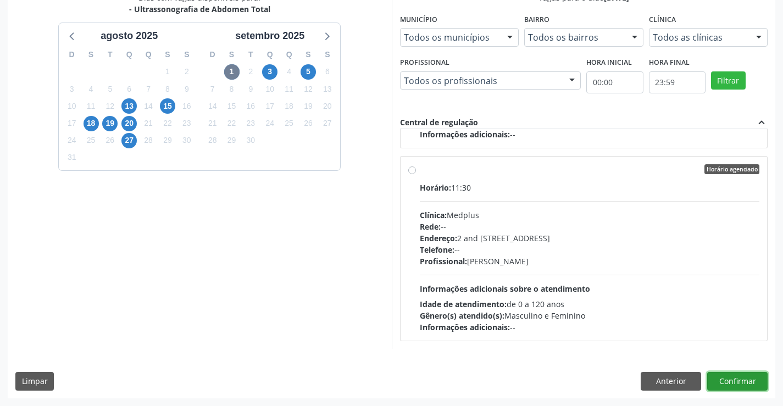
click at [731, 379] on button "Confirmar" at bounding box center [738, 381] width 60 height 19
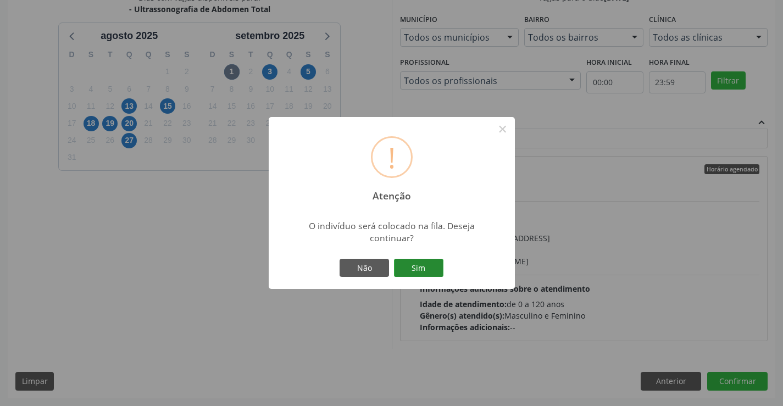
click at [420, 266] on button "Sim" at bounding box center [418, 268] width 49 height 19
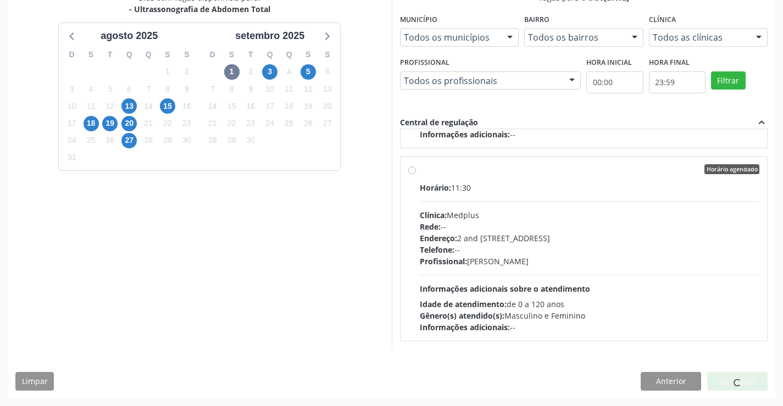
scroll to position [190, 0]
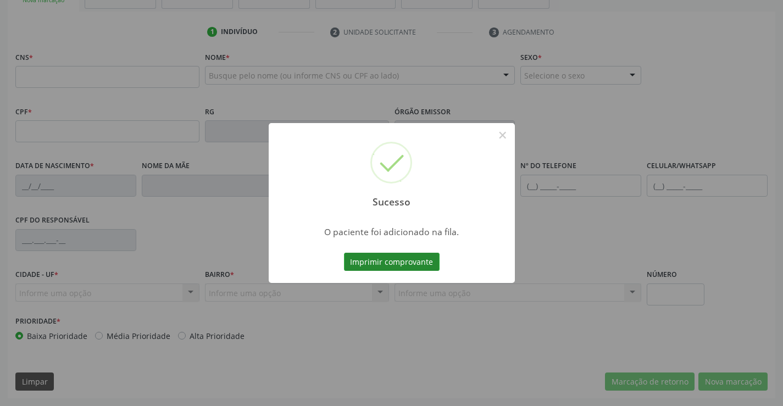
click at [398, 261] on button "Imprimir comprovante" at bounding box center [392, 262] width 96 height 19
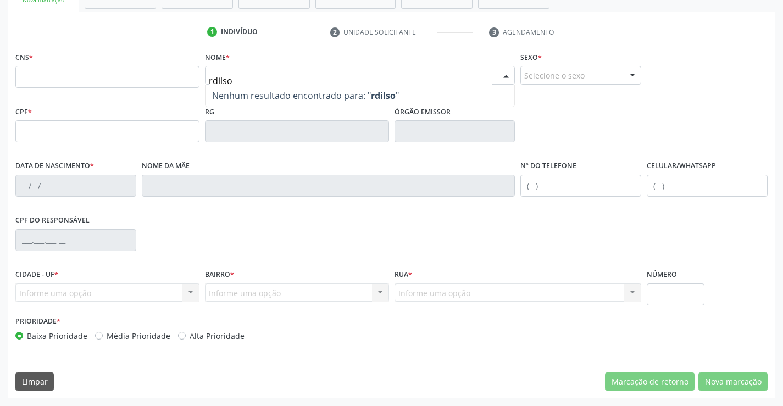
type input "rdilson"
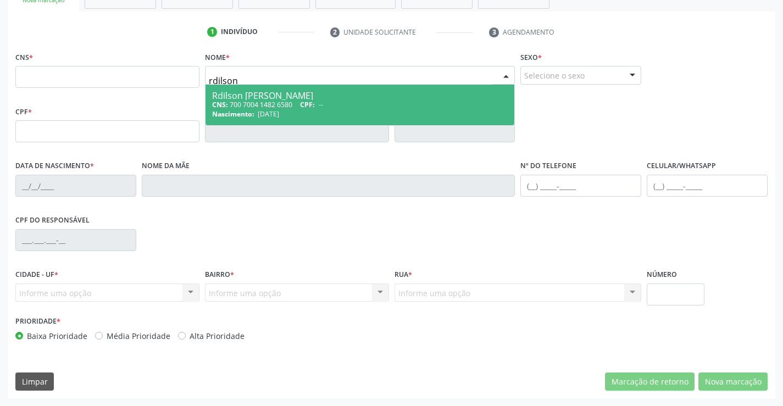
click at [258, 101] on div "CNS: 700 7004 1482 6580 CPF: --" at bounding box center [360, 104] width 296 height 9
type input "700 7004 1482 6580"
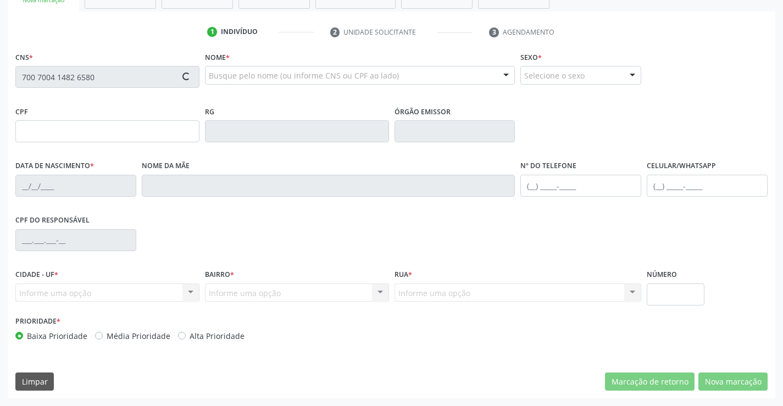
type input "861274437"
type input "2[DATE]"
type input "[PHONE_NUMBER]"
type input "012.992.855-03"
type input "44"
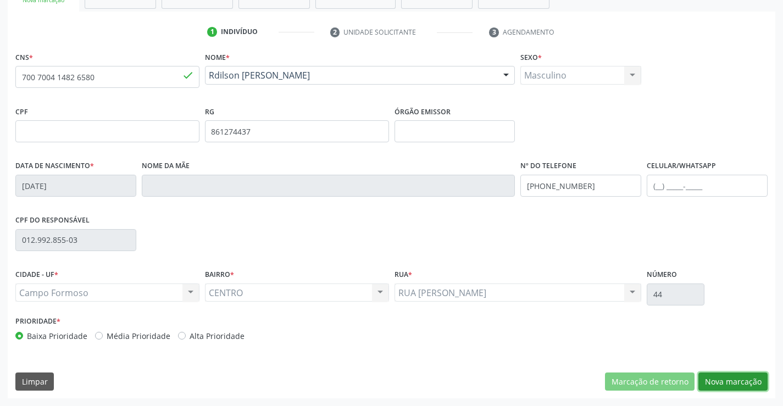
click at [740, 377] on button "Nova marcação" at bounding box center [733, 382] width 69 height 19
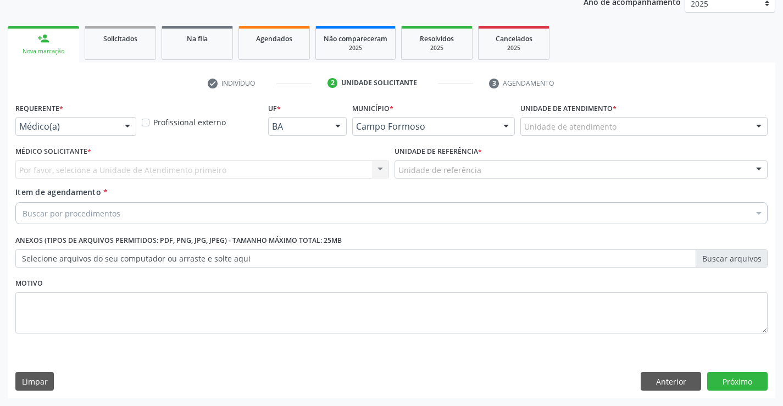
click at [126, 127] on div at bounding box center [127, 127] width 16 height 19
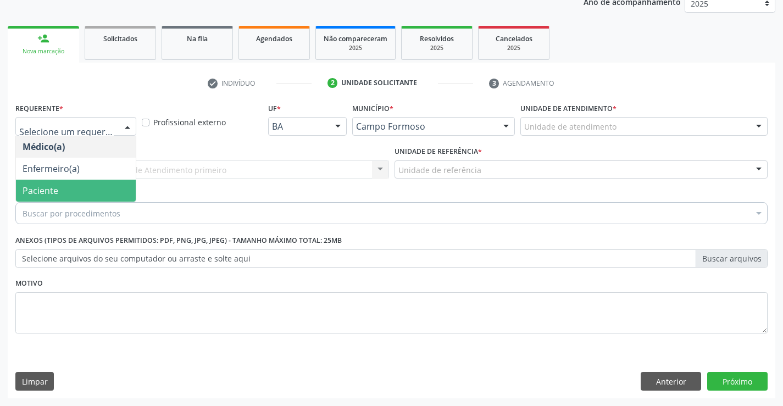
click at [68, 190] on span "Paciente" at bounding box center [76, 191] width 120 height 22
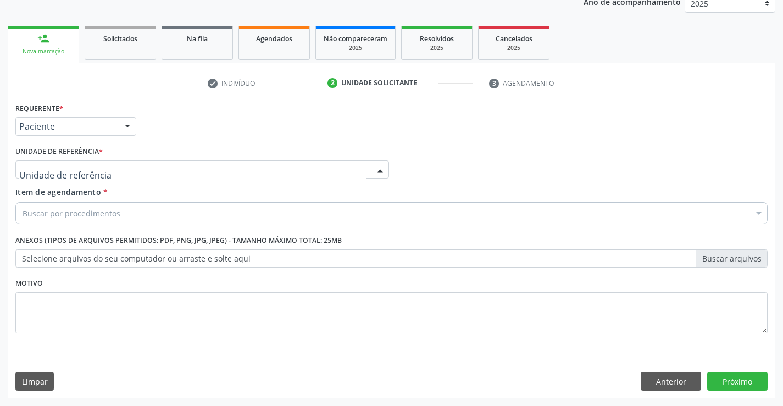
click at [112, 172] on div at bounding box center [202, 170] width 374 height 19
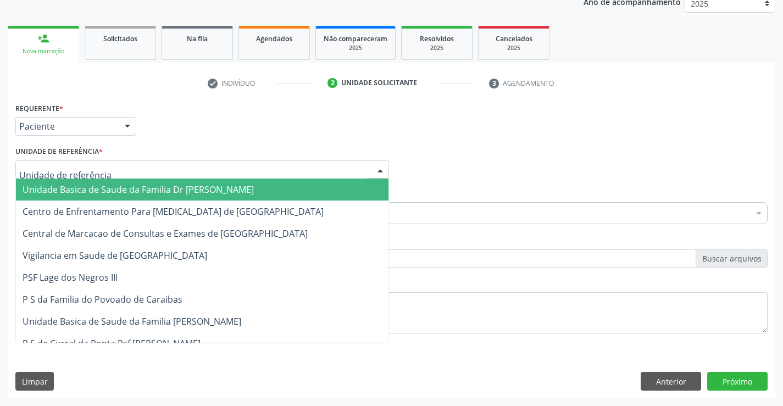
click at [121, 185] on span "Unidade Basica de Saude da Familia Dr [PERSON_NAME]" at bounding box center [138, 190] width 231 height 12
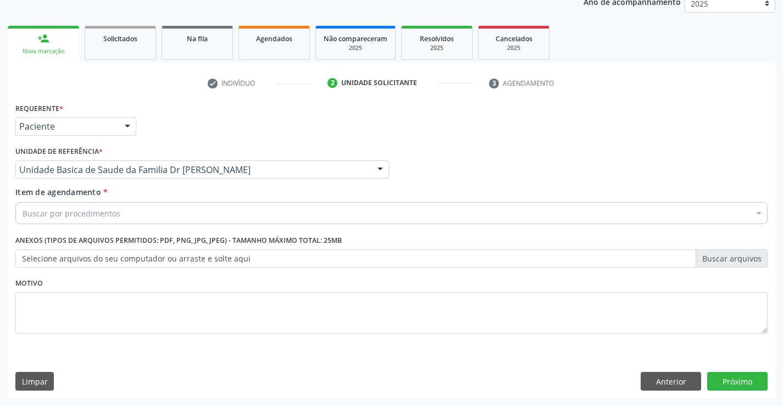
click at [153, 214] on div "Buscar por procedimentos" at bounding box center [391, 213] width 753 height 22
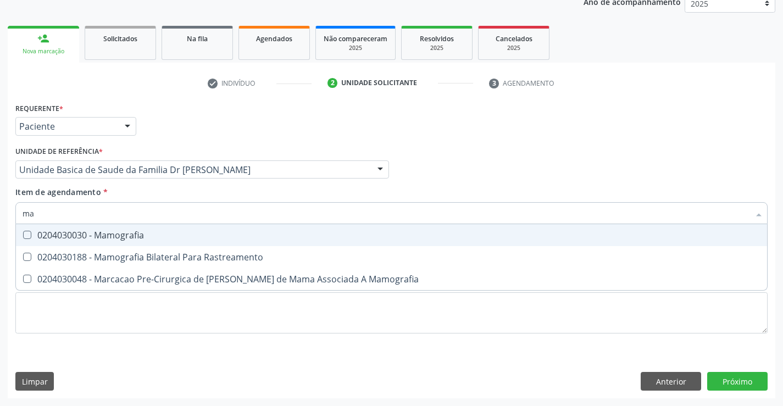
type input "m"
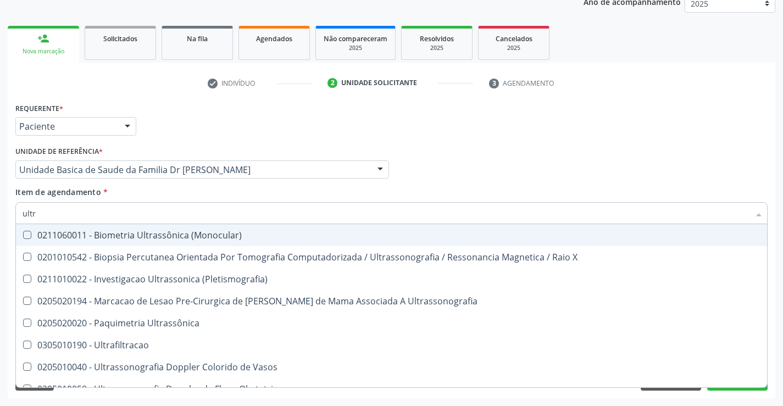
type input "ultra"
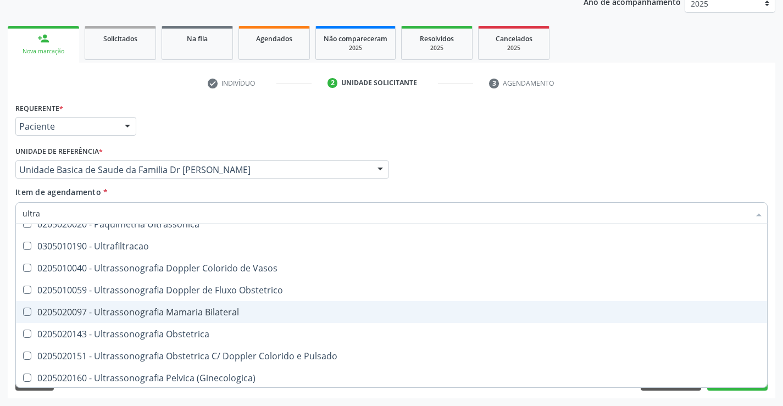
scroll to position [110, 0]
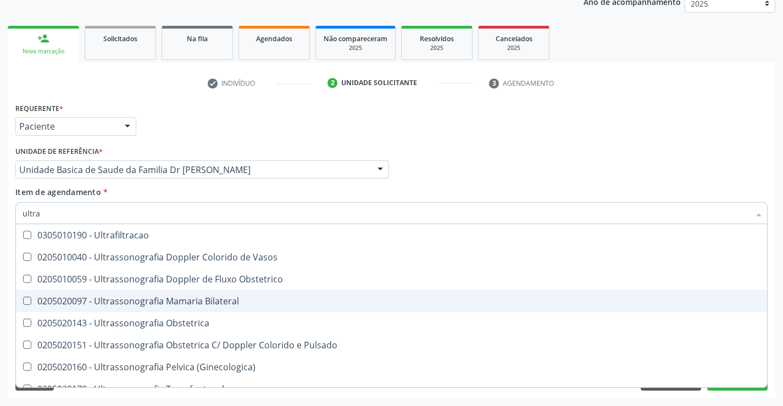
click at [205, 302] on div "0205020097 - Ultrassonografia Mamaria Bilateral" at bounding box center [392, 301] width 738 height 9
checkbox Bilateral "true"
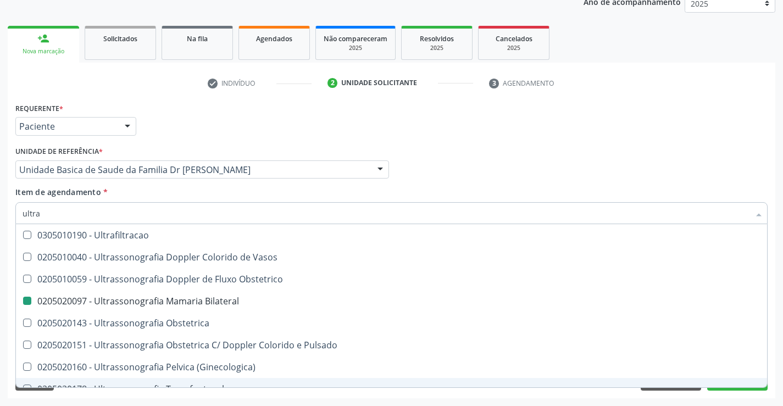
click at [231, 400] on div "Acompanhamento Acompanhe a situação das marcações correntes e finalizadas Relat…" at bounding box center [391, 164] width 783 height 484
checkbox X "true"
checkbox Bilateral "false"
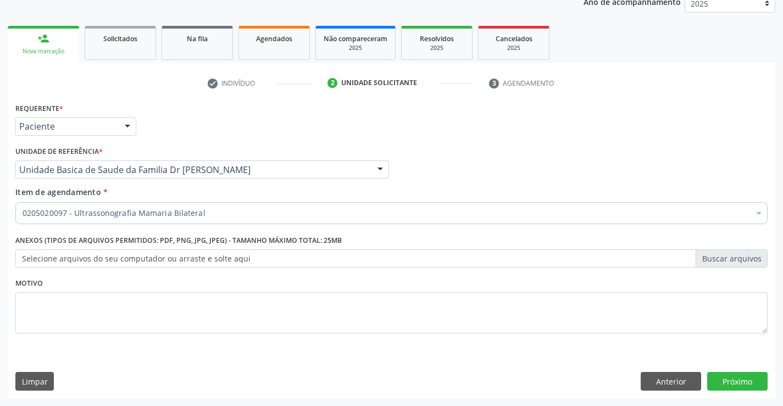
scroll to position [0, 0]
click at [725, 381] on button "Próximo" at bounding box center [738, 381] width 60 height 19
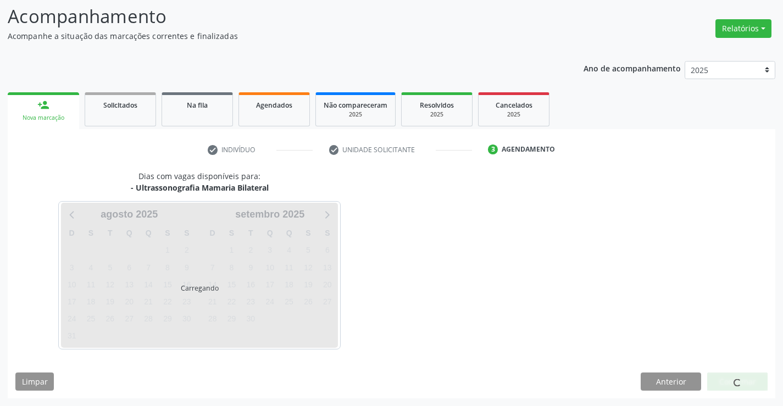
scroll to position [72, 0]
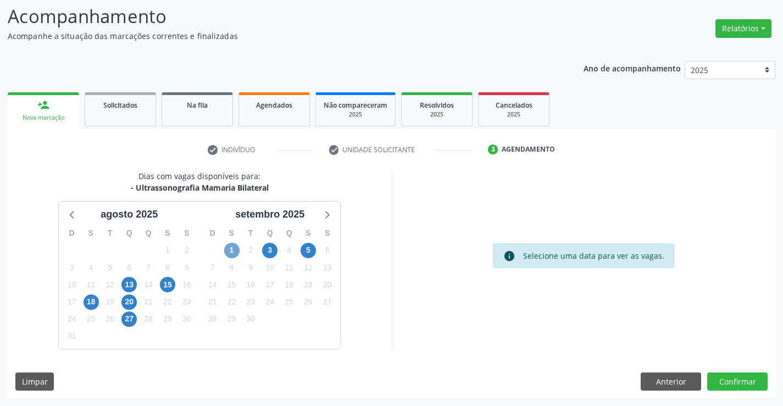
click at [234, 244] on span "1" at bounding box center [231, 250] width 15 height 15
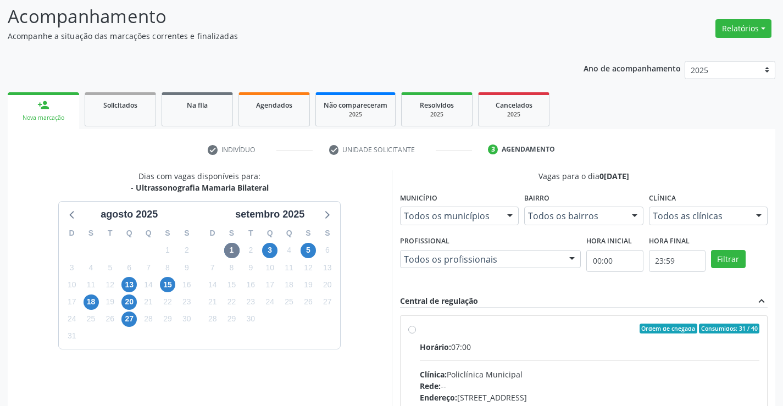
click at [420, 330] on label "Ordem de chegada Consumidos: 31 / 40 Horário: 07:00 Clínica: Policlínica Munici…" at bounding box center [590, 408] width 340 height 169
click at [410, 330] on input "Ordem de chegada Consumidos: 31 / 40 Horário: 07:00 Clínica: Policlínica Munici…" at bounding box center [412, 329] width 8 height 10
radio input "true"
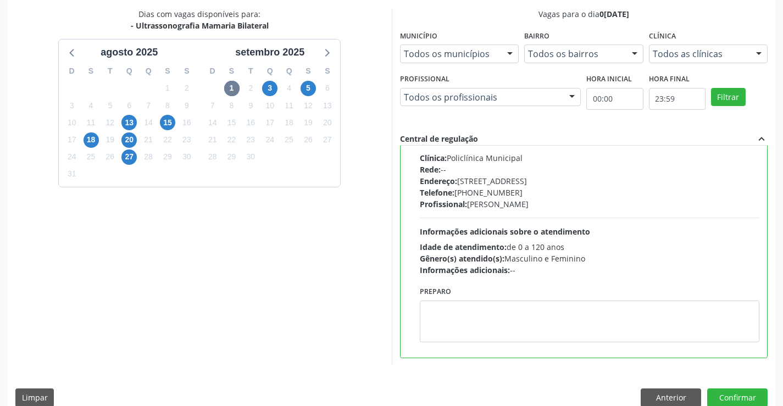
scroll to position [251, 0]
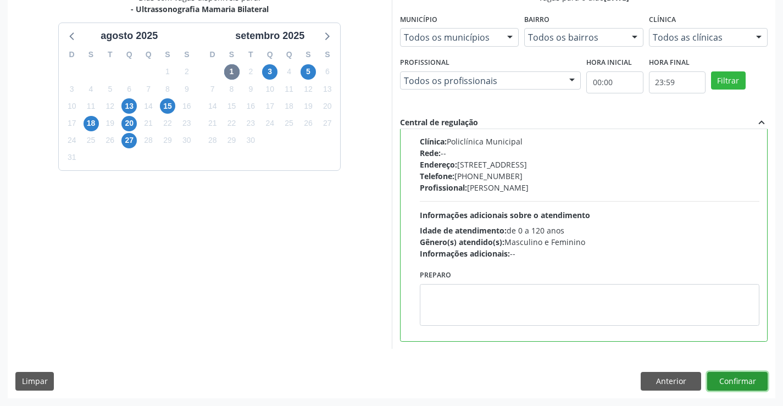
click at [728, 380] on button "Confirmar" at bounding box center [738, 381] width 60 height 19
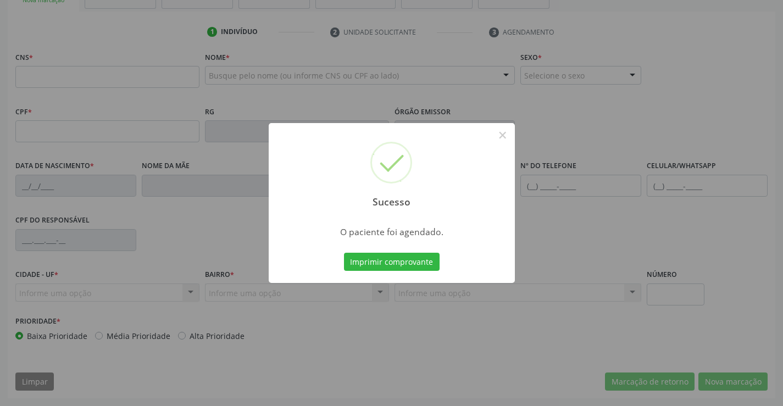
scroll to position [190, 0]
click at [411, 260] on button "Imprimir comprovante" at bounding box center [392, 262] width 96 height 19
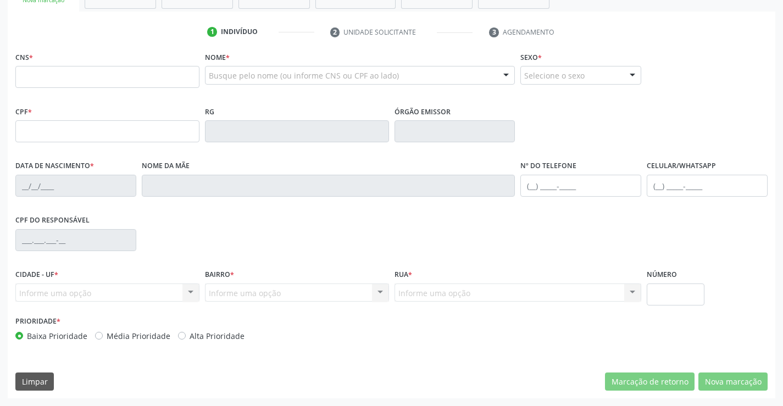
scroll to position [190, 0]
click at [108, 75] on input "text" at bounding box center [107, 77] width 184 height 22
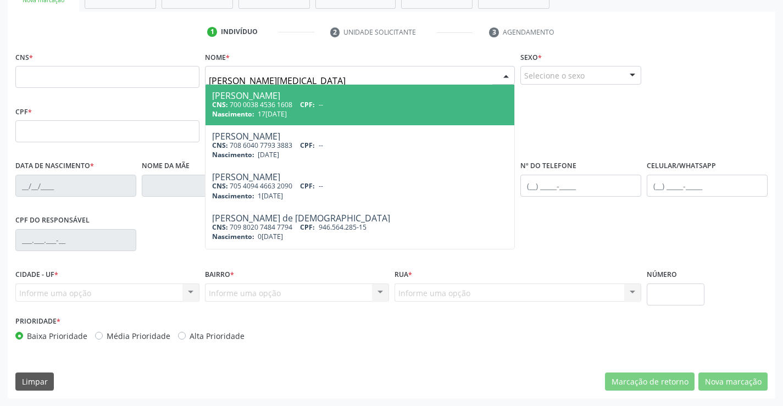
type input "[PERSON_NAME]"
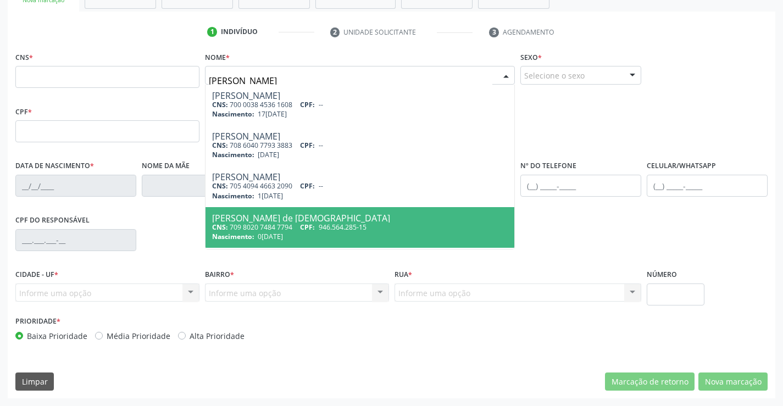
click at [272, 223] on div "CNS: 709 8020 7484 7794 CPF: 946.564.285-15" at bounding box center [360, 227] width 296 height 9
type input "709 8020 7484 7794"
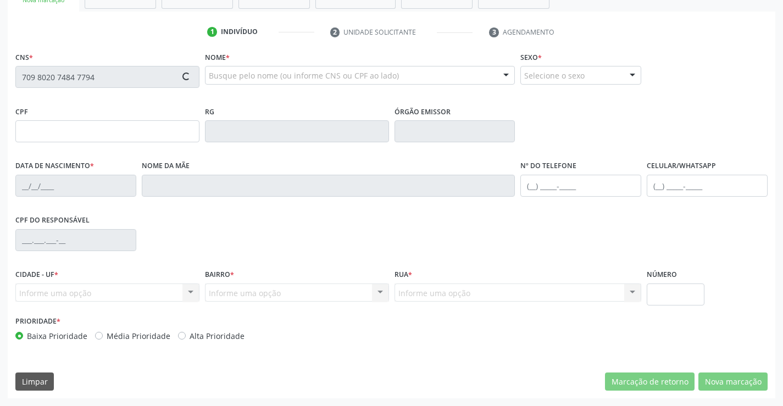
type input "946.564.285-15"
type input "0848495926"
type input "0[DATE]"
type input "[PHONE_NUMBER]"
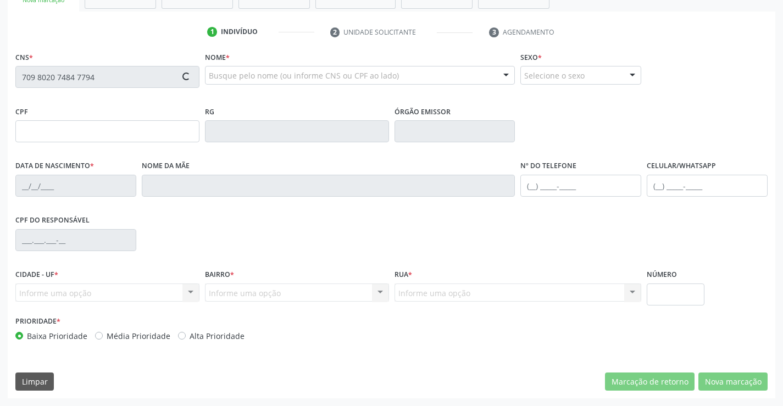
type input "946.564.285-15"
type input "SN"
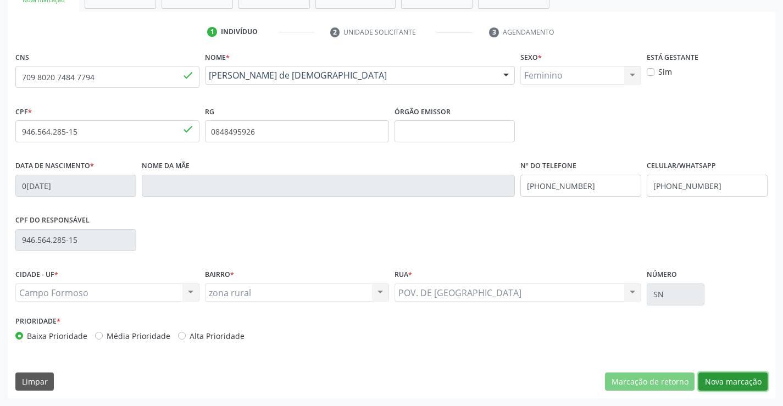
click at [720, 380] on button "Nova marcação" at bounding box center [733, 382] width 69 height 19
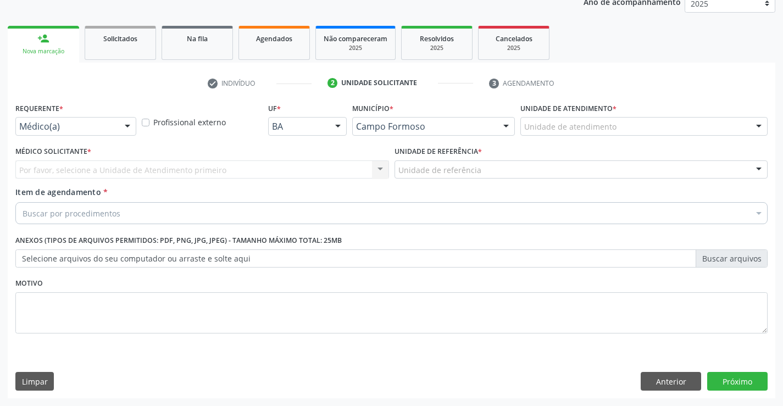
scroll to position [139, 0]
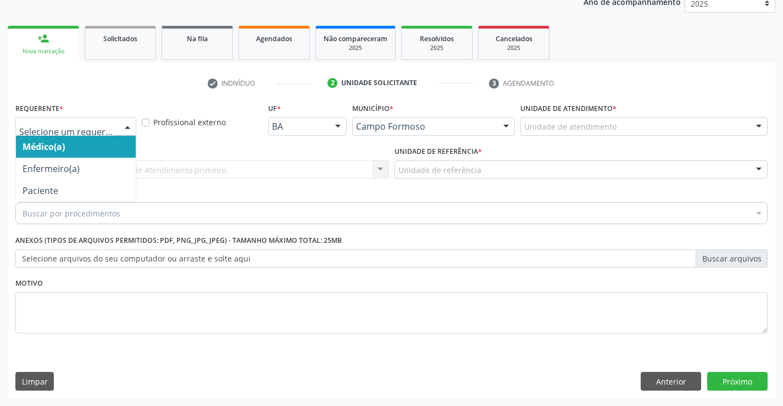
click at [128, 123] on div at bounding box center [127, 127] width 16 height 19
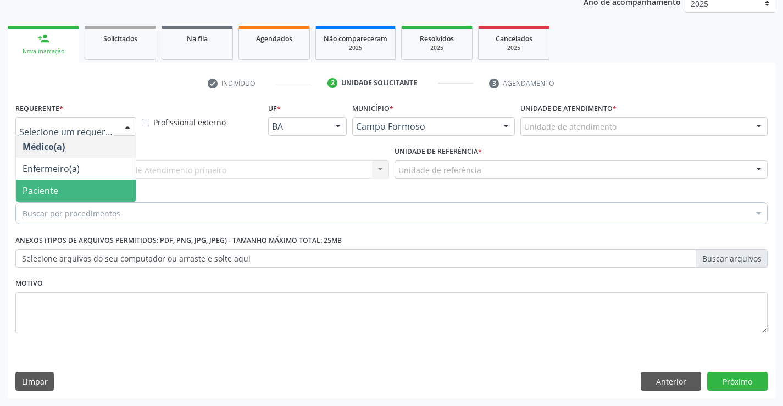
click at [106, 185] on span "Paciente" at bounding box center [76, 191] width 120 height 22
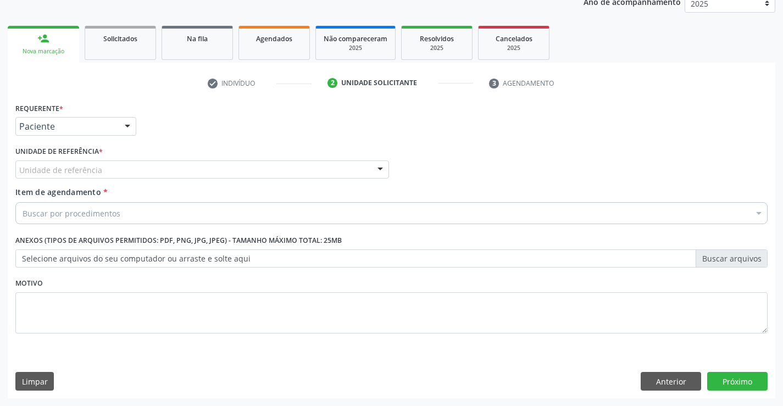
click at [125, 166] on div "Unidade de referência" at bounding box center [202, 170] width 374 height 19
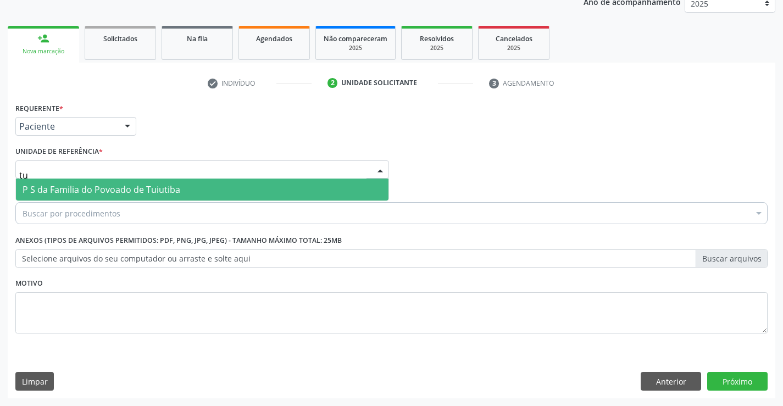
type input "tui"
click at [130, 184] on span "P S da Familia do Povoado de Tuiutiba" at bounding box center [202, 190] width 373 height 22
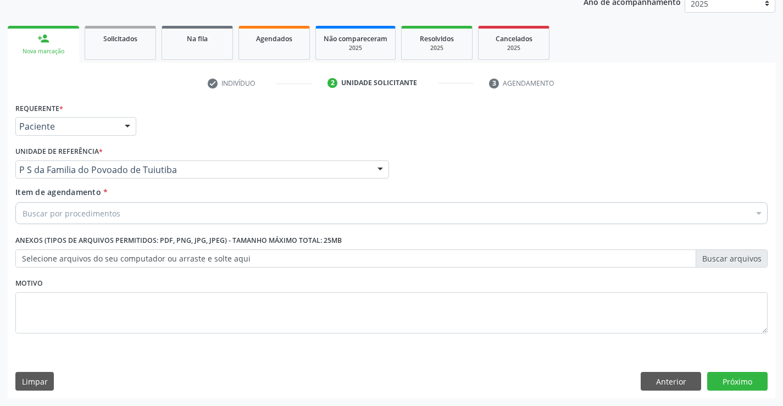
click at [128, 213] on div "Buscar por procedimentos" at bounding box center [391, 213] width 753 height 22
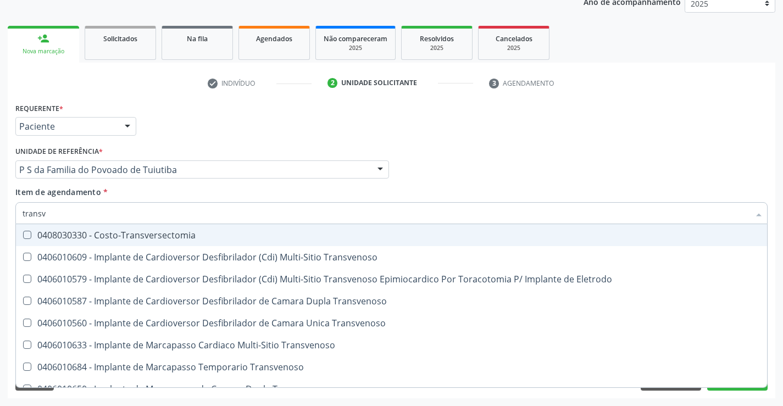
type input "transva"
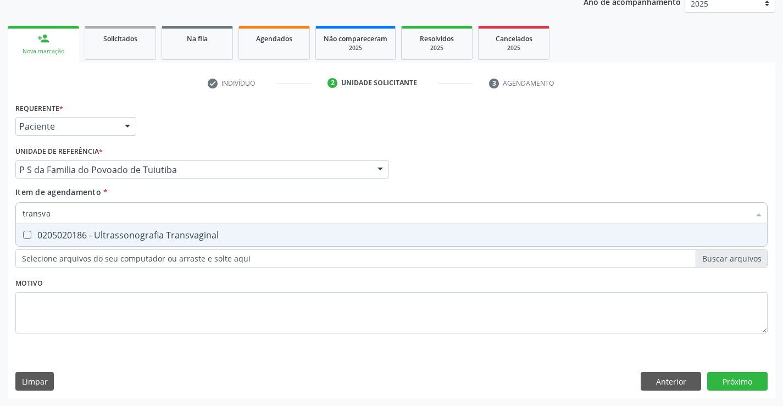
click at [163, 232] on div "0205020186 - Ultrassonografia Transvaginal" at bounding box center [392, 235] width 738 height 9
checkbox Transvaginal "true"
click at [202, 289] on div "Requerente * Paciente Médico(a) Enfermeiro(a) Paciente Nenhum resultado encontr…" at bounding box center [391, 224] width 753 height 249
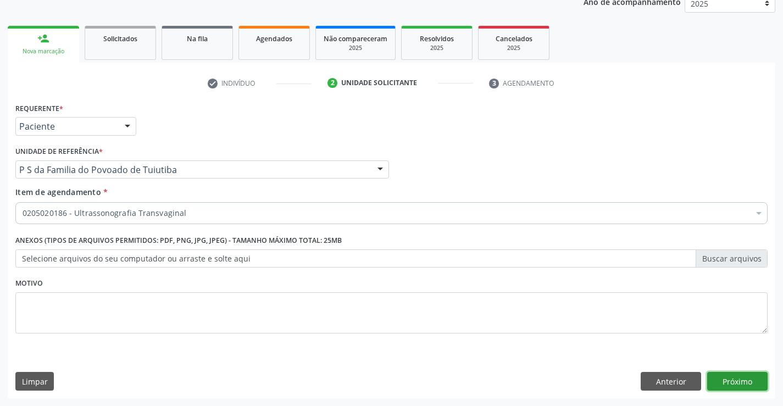
click at [726, 385] on button "Próximo" at bounding box center [738, 381] width 60 height 19
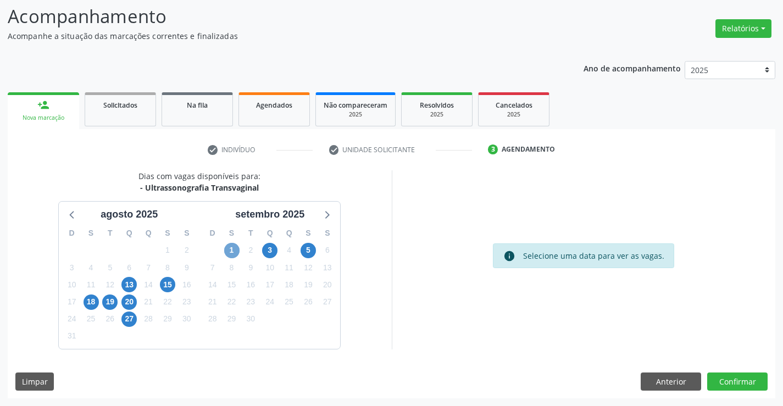
click at [229, 247] on span "1" at bounding box center [231, 250] width 15 height 15
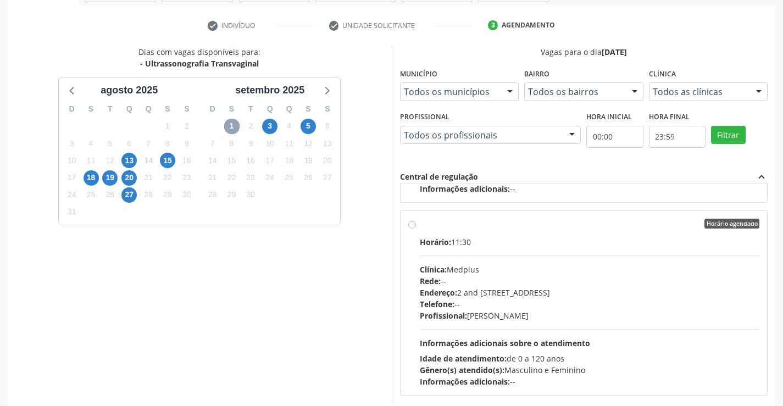
scroll to position [251, 0]
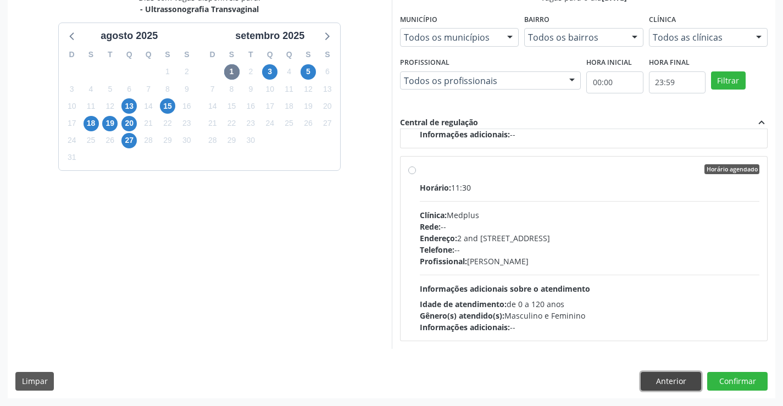
click at [647, 378] on button "Anterior" at bounding box center [671, 381] width 60 height 19
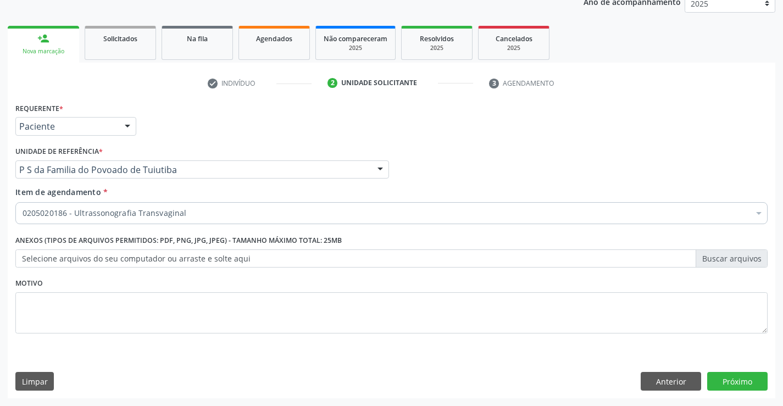
scroll to position [139, 0]
click at [653, 382] on button "Anterior" at bounding box center [671, 381] width 60 height 19
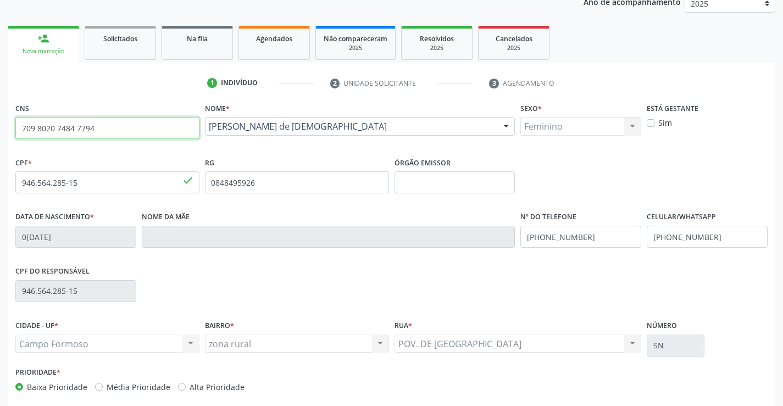
click at [172, 125] on input "709 8020 7484 7794" at bounding box center [107, 128] width 184 height 22
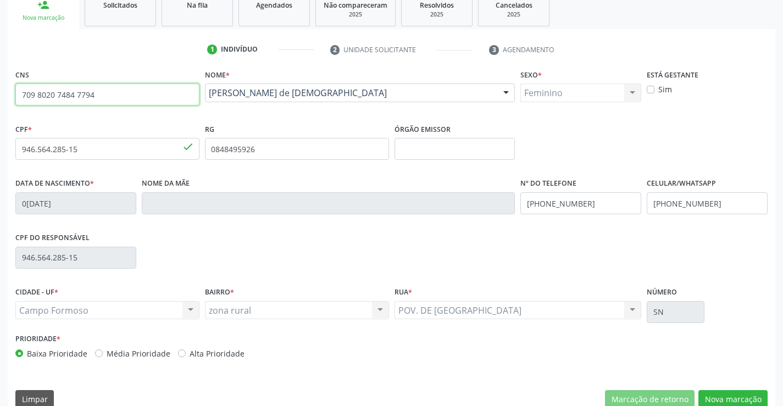
scroll to position [190, 0]
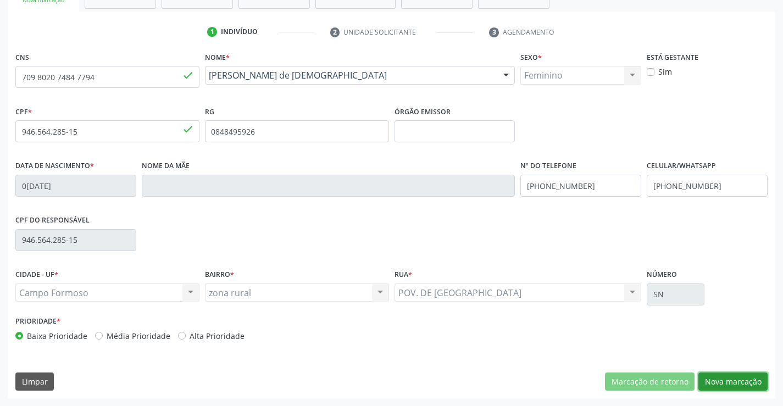
click at [731, 383] on button "Nova marcação" at bounding box center [733, 382] width 69 height 19
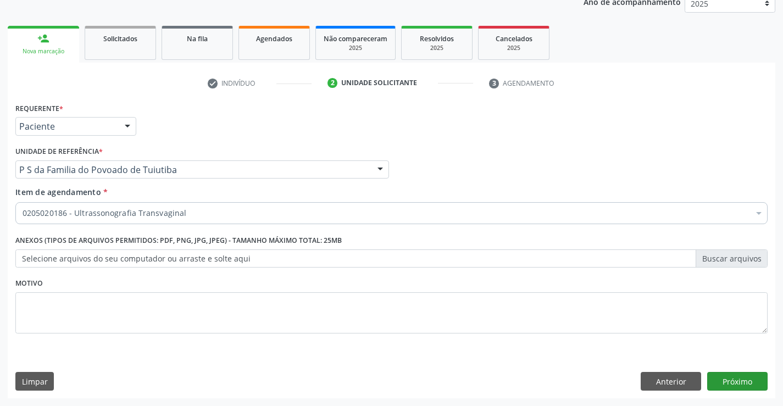
scroll to position [139, 0]
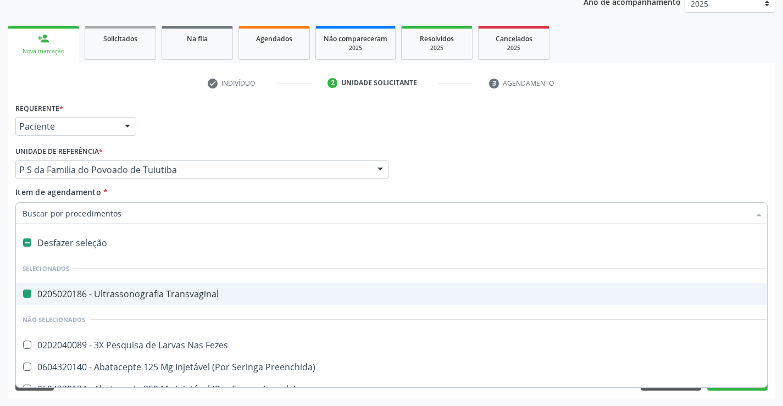
type input "h"
checkbox Transvaginal "false"
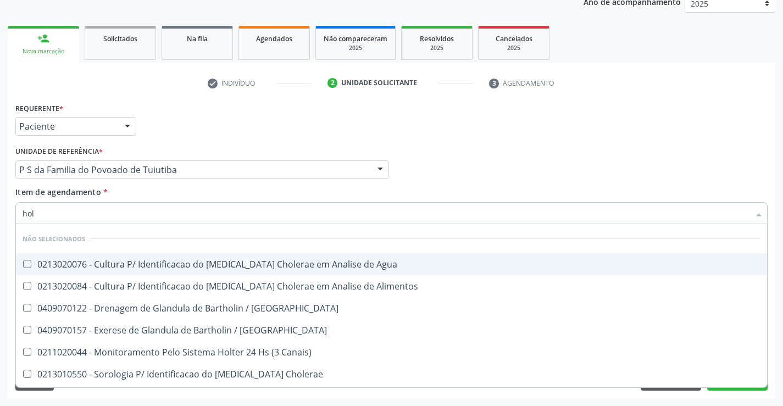
type input "holt"
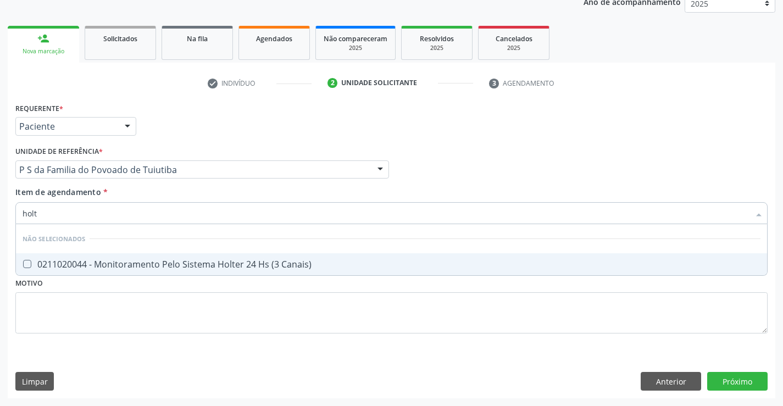
click at [220, 263] on div "0211020044 - Monitoramento Pelo Sistema Holter 24 Hs (3 Canais)" at bounding box center [392, 264] width 738 height 9
checkbox Canais\) "true"
click at [211, 306] on div "Requerente * Paciente Médico(a) Enfermeiro(a) Paciente Nenhum resultado encontr…" at bounding box center [391, 224] width 753 height 249
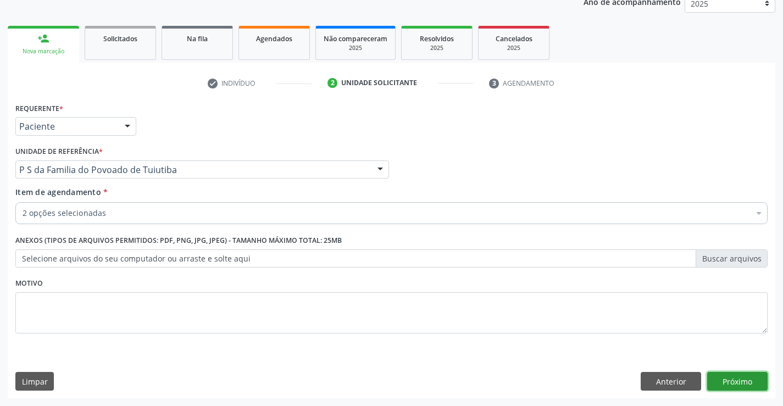
click at [722, 382] on button "Próximo" at bounding box center [738, 381] width 60 height 19
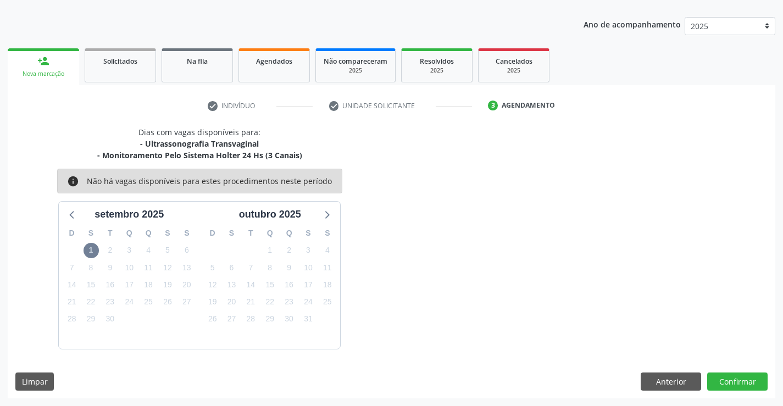
scroll to position [116, 0]
click at [722, 382] on button "Confirmar" at bounding box center [738, 382] width 60 height 19
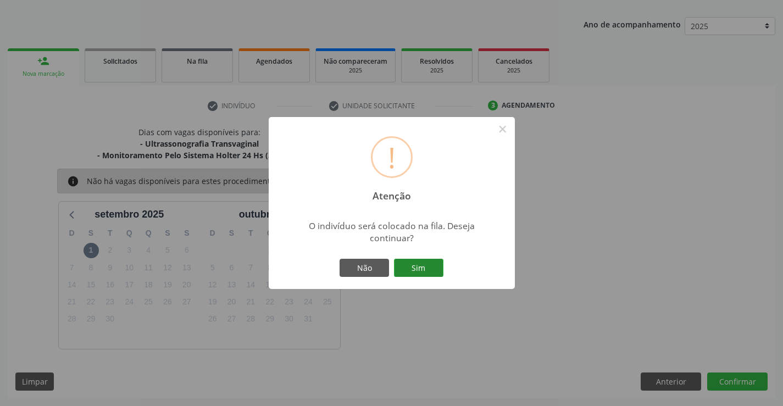
click at [418, 268] on button "Sim" at bounding box center [418, 268] width 49 height 19
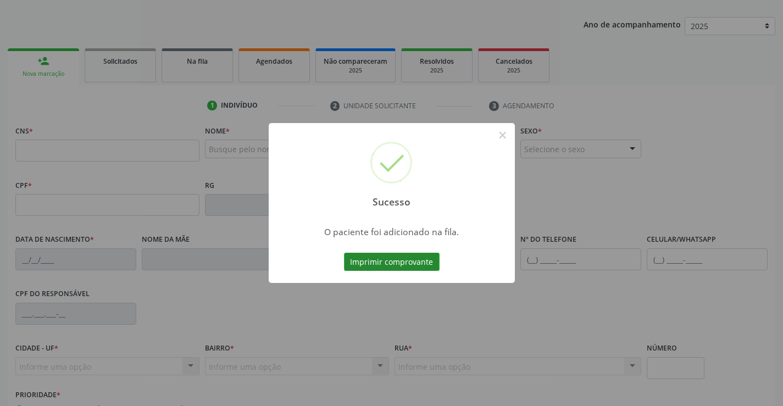
click at [417, 258] on button "Imprimir comprovante" at bounding box center [392, 262] width 96 height 19
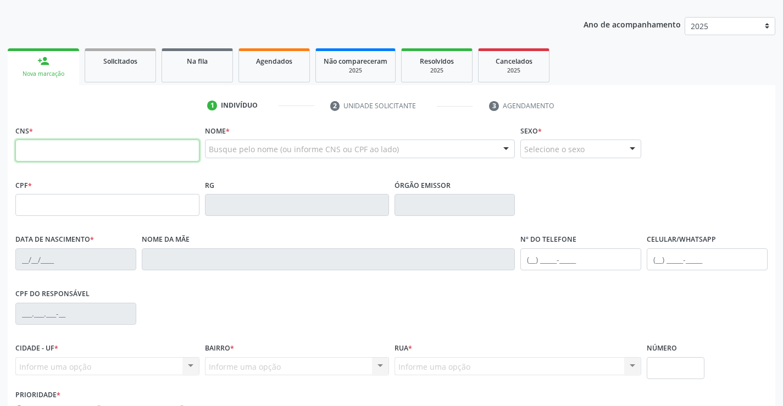
click at [75, 152] on input "text" at bounding box center [107, 151] width 184 height 22
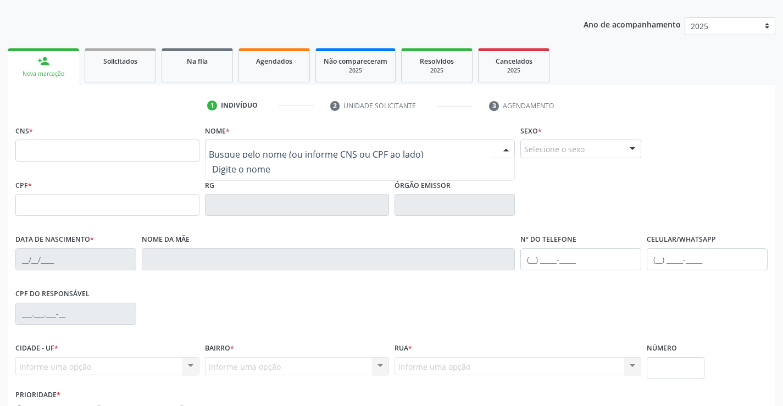
drag, startPoint x: 270, startPoint y: 148, endPoint x: 284, endPoint y: 139, distance: 15.9
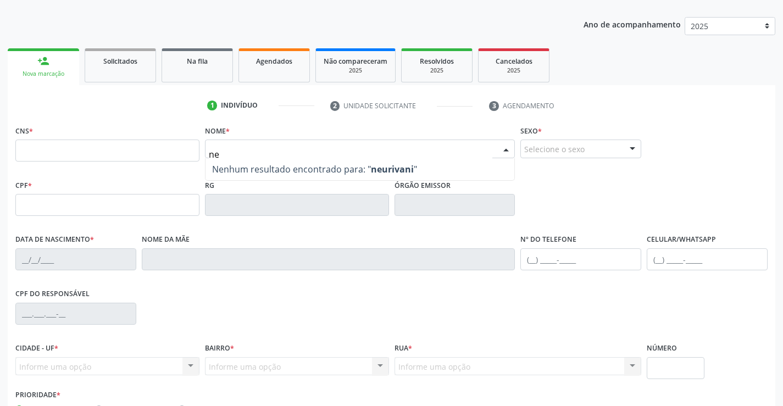
type input "n"
type input "meurivania santos de jesus"
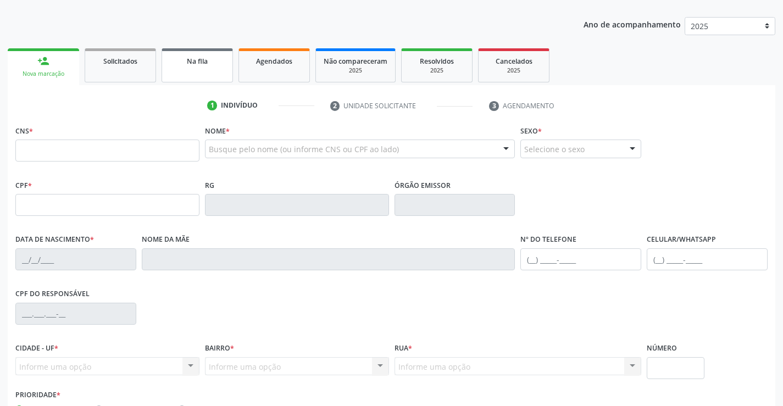
click at [205, 72] on link "Na fila" at bounding box center [197, 65] width 71 height 34
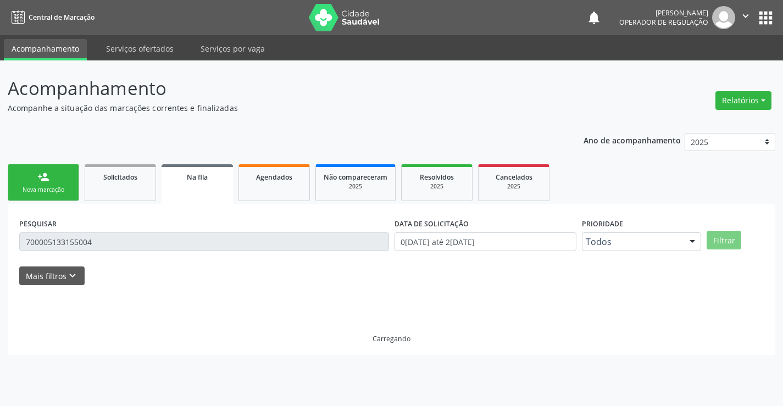
scroll to position [0, 0]
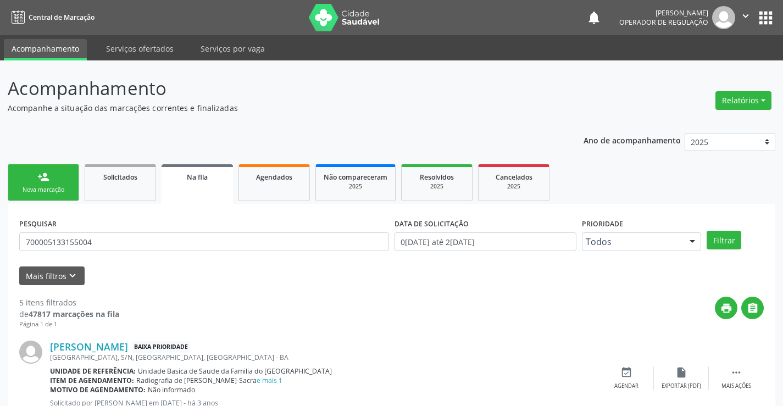
click at [69, 189] on div "Nova marcação" at bounding box center [43, 190] width 55 height 8
click at [123, 193] on link "Solicitados" at bounding box center [120, 182] width 71 height 37
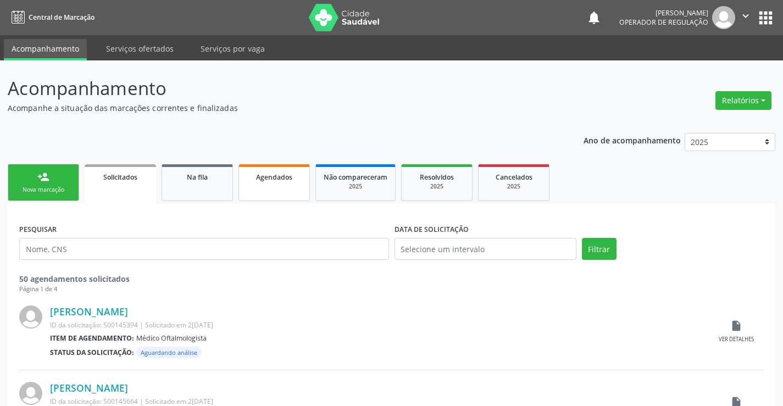
click at [267, 186] on link "Agendados" at bounding box center [274, 182] width 71 height 37
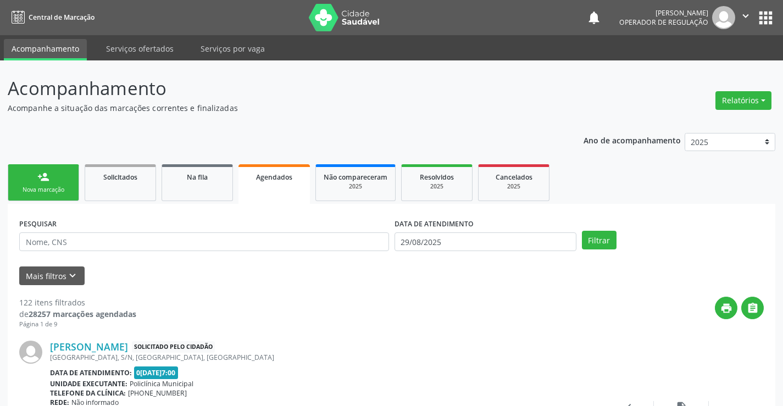
click at [65, 187] on div "Nova marcação" at bounding box center [43, 190] width 55 height 8
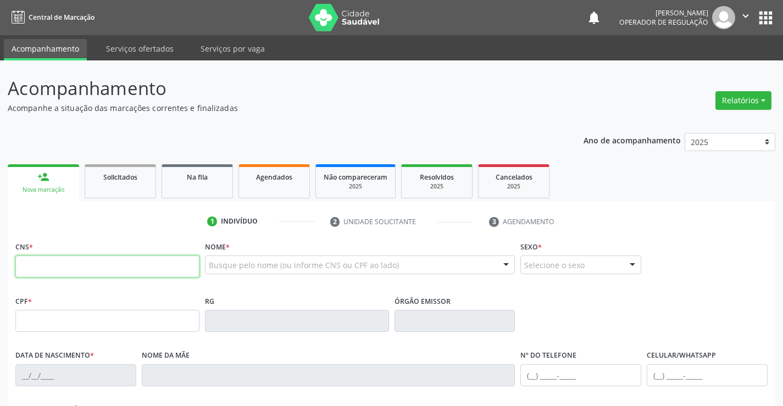
click at [124, 263] on input "text" at bounding box center [107, 267] width 184 height 22
type input "700 7004 1482 6580"
type input "861274437"
type input "2[DATE]"
type input "[PHONE_NUMBER]"
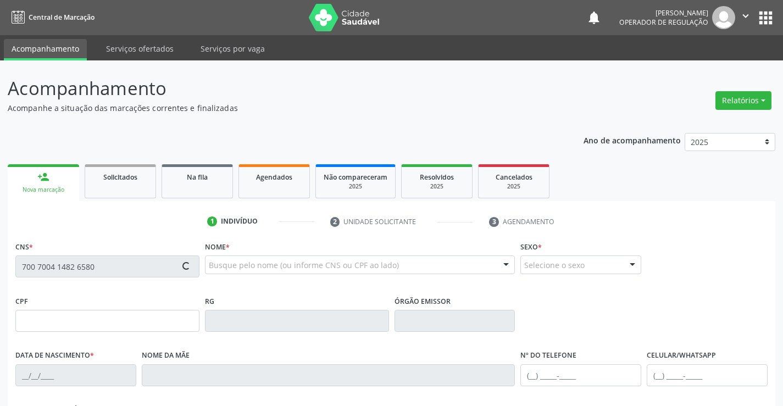
type input "012.992.855-03"
type input "44"
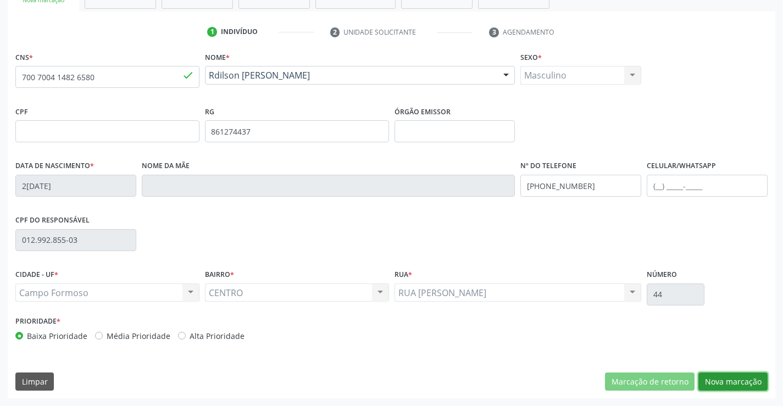
click at [708, 383] on button "Nova marcação" at bounding box center [733, 382] width 69 height 19
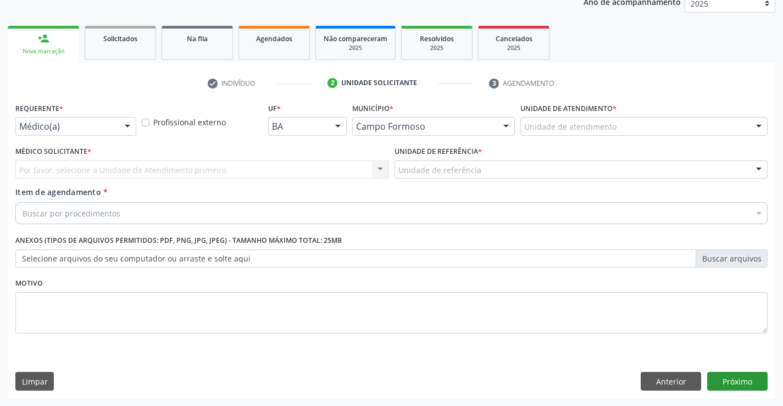
scroll to position [139, 0]
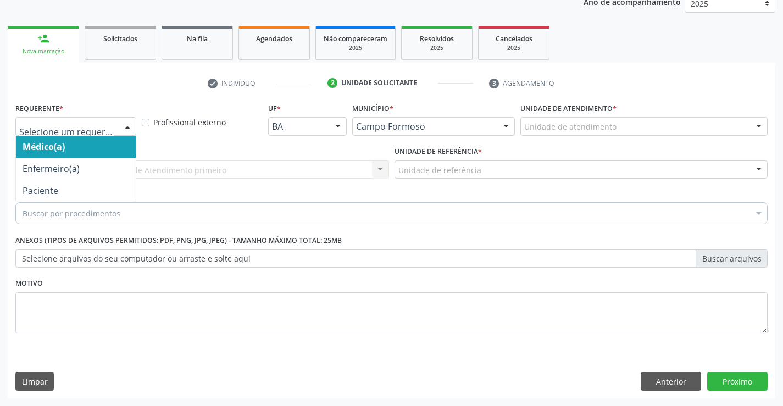
drag, startPoint x: 106, startPoint y: 121, endPoint x: 103, endPoint y: 165, distance: 44.7
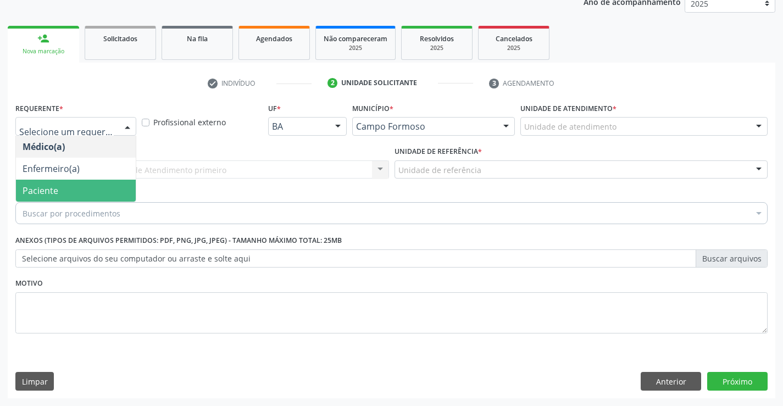
click at [110, 187] on span "Paciente" at bounding box center [76, 191] width 120 height 22
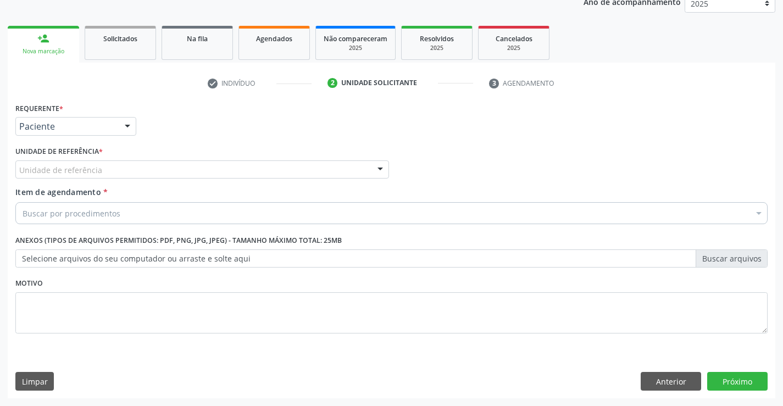
click at [113, 168] on div "Unidade de referência" at bounding box center [202, 170] width 374 height 19
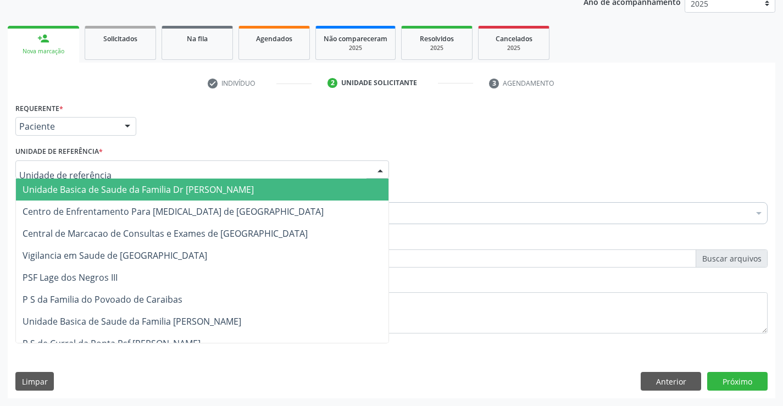
click at [114, 189] on span "Unidade Basica de Saude da Familia Dr [PERSON_NAME]" at bounding box center [138, 190] width 231 height 12
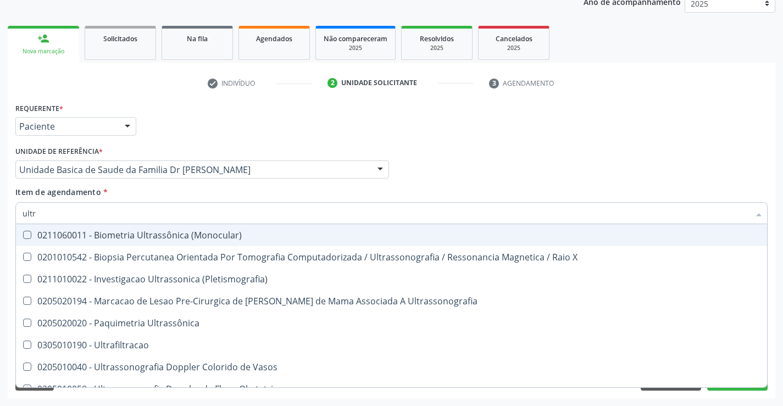
type input "ultra"
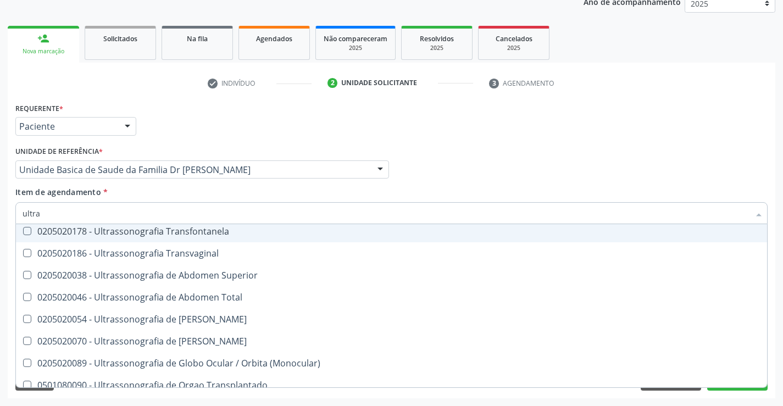
scroll to position [275, 0]
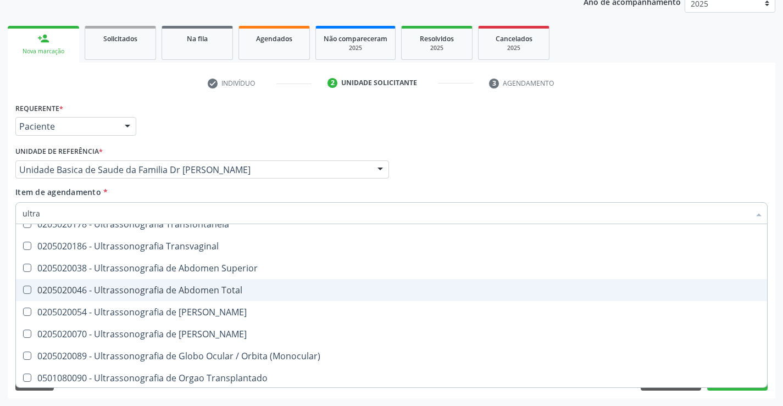
click at [199, 289] on div "0205020046 - Ultrassonografia de Abdomen Total" at bounding box center [392, 290] width 738 height 9
checkbox Total "true"
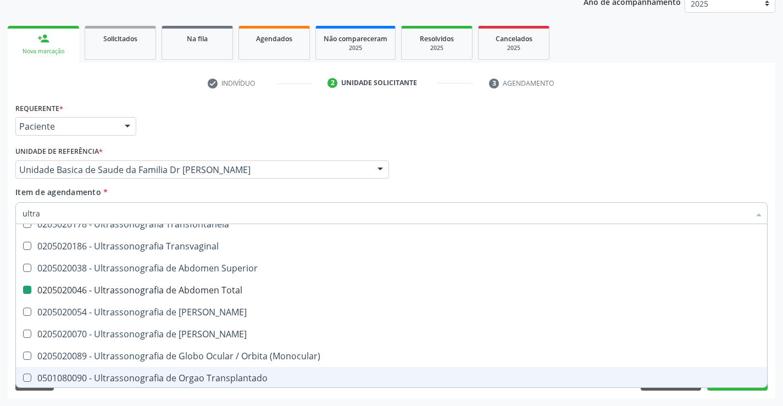
click at [204, 400] on div "Acompanhamento Acompanhe a situação das marcações correntes e finalizadas Relat…" at bounding box center [391, 164] width 783 height 484
checkbox X "true"
checkbox Total "false"
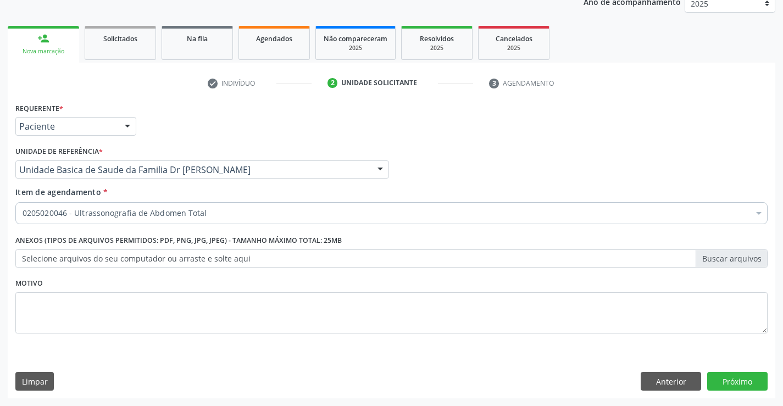
scroll to position [0, 0]
click at [735, 383] on button "Próximo" at bounding box center [738, 381] width 60 height 19
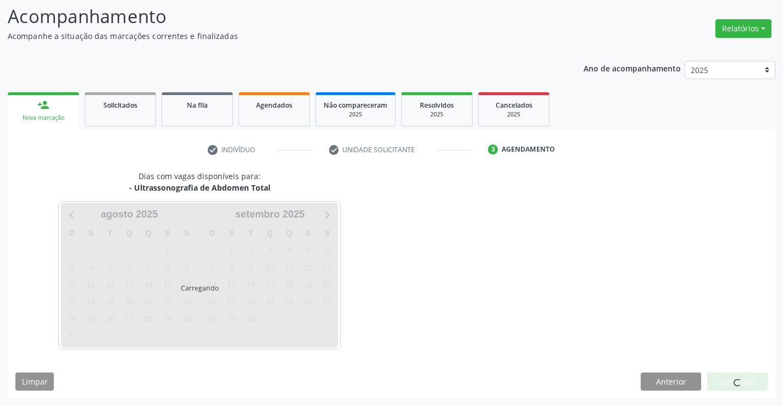
scroll to position [72, 0]
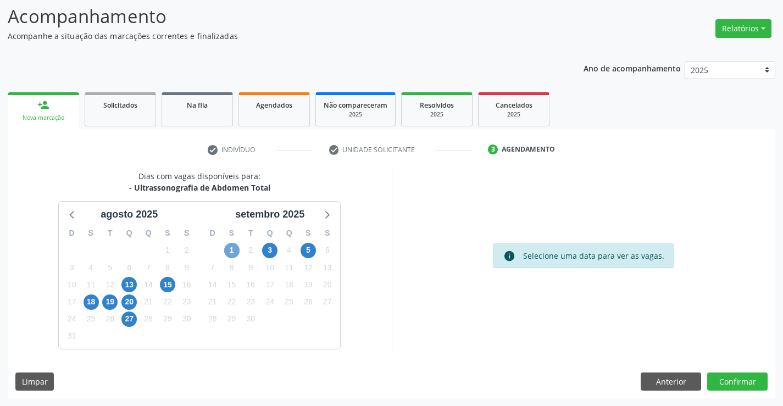
click at [231, 252] on span "1" at bounding box center [231, 250] width 15 height 15
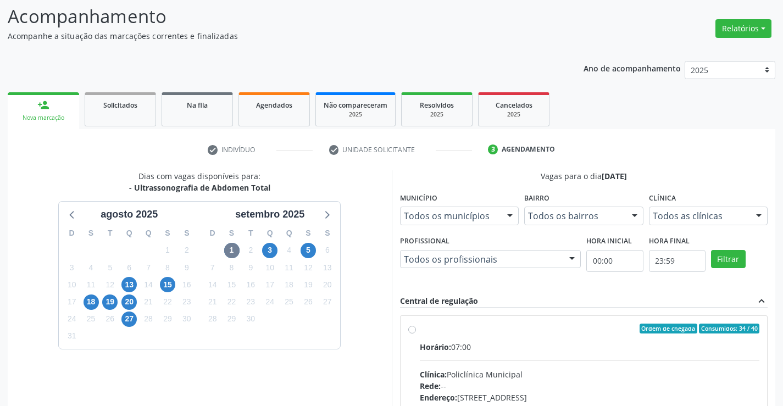
click at [420, 330] on label "Ordem de chegada Consumidos: 34 / 40 Horário: 07:00 Clínica: Policlínica Munici…" at bounding box center [590, 408] width 340 height 169
click at [411, 330] on input "Ordem de chegada Consumidos: 34 / 40 Horário: 07:00 Clínica: Policlínica Munici…" at bounding box center [412, 329] width 8 height 10
radio input "true"
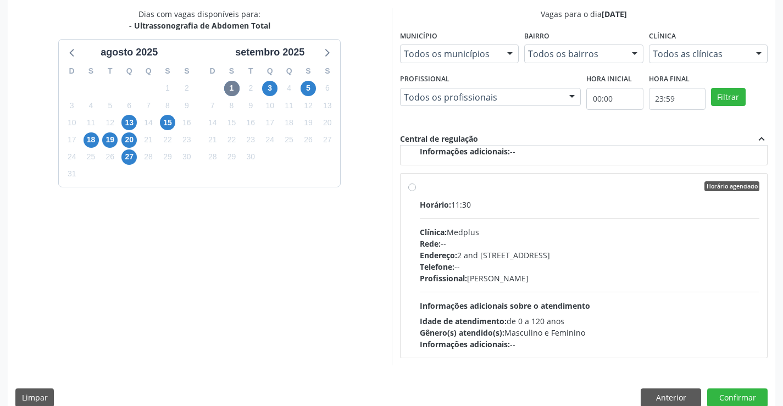
scroll to position [237, 0]
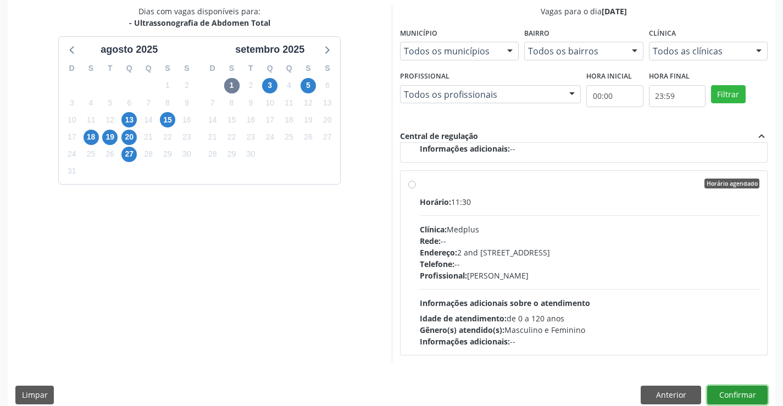
click at [737, 393] on button "Confirmar" at bounding box center [738, 395] width 60 height 19
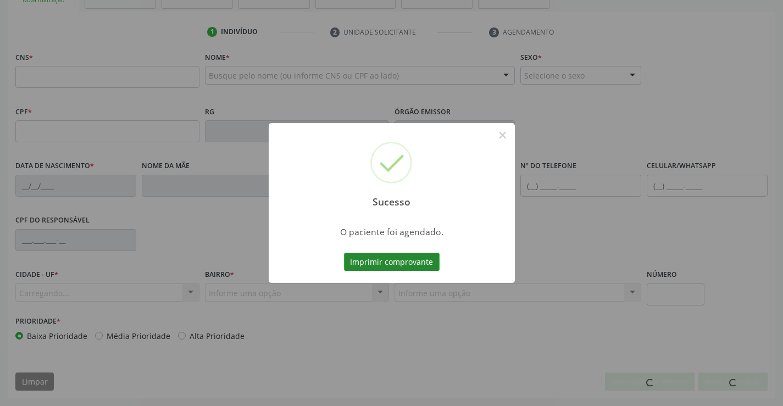
scroll to position [190, 0]
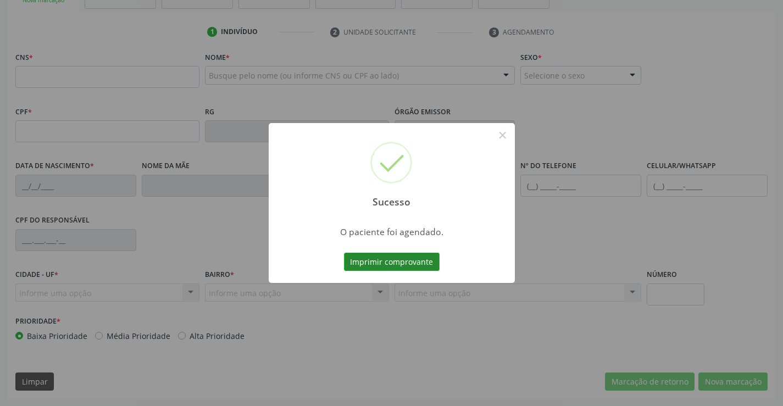
click at [417, 258] on button "Imprimir comprovante" at bounding box center [392, 262] width 96 height 19
